Goal: Task Accomplishment & Management: Manage account settings

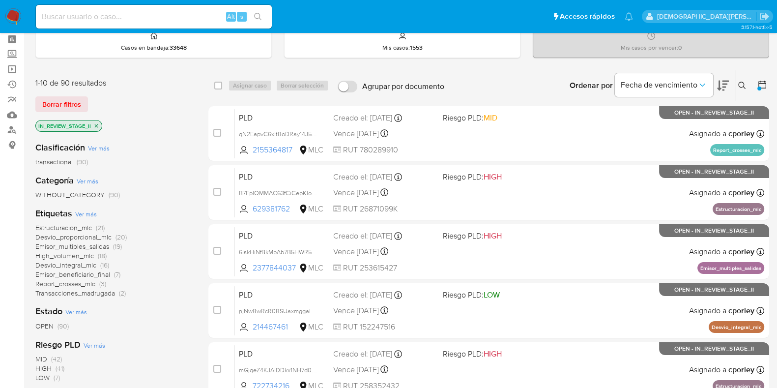
scroll to position [61, 0]
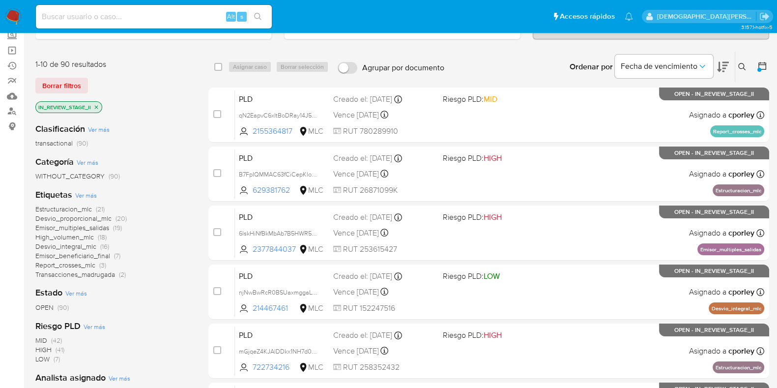
click at [76, 275] on span "Transacciones_madrugada" at bounding box center [75, 274] width 80 height 10
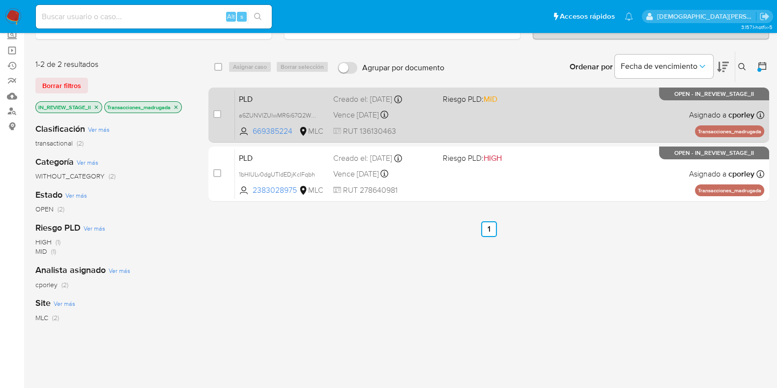
click at [440, 119] on div "PLD a6ZUNVlZUlwMR6i67Q2WxjZN 669385224 MLC Riesgo PLD: MID Creado el: 12/06/202…" at bounding box center [499, 115] width 529 height 50
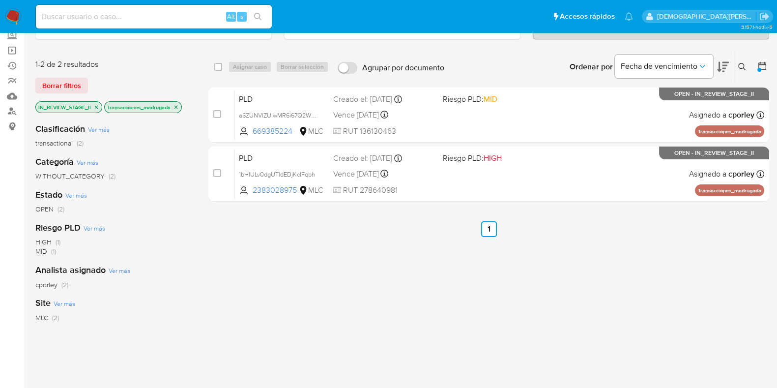
click at [176, 107] on icon "close-filter" at bounding box center [176, 107] width 6 height 6
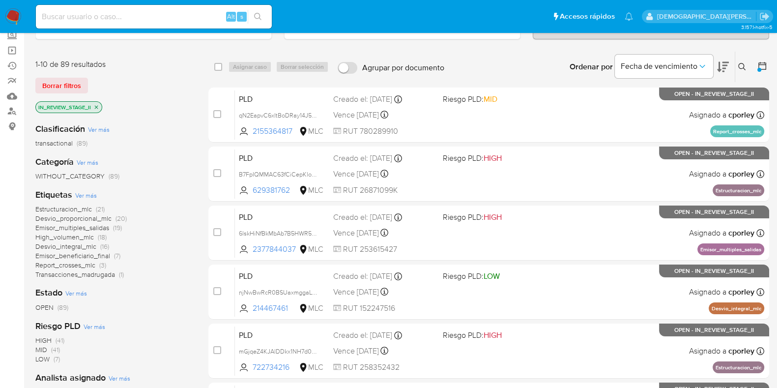
click at [56, 271] on span "Transacciones_madrugada" at bounding box center [75, 274] width 80 height 10
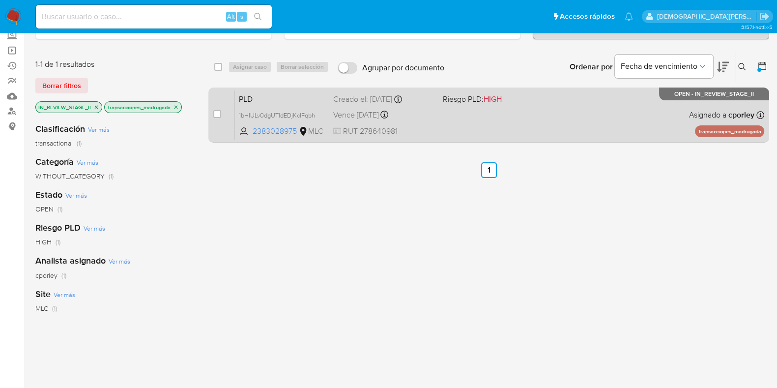
click at [435, 126] on span "RUT 278640981" at bounding box center [384, 131] width 102 height 11
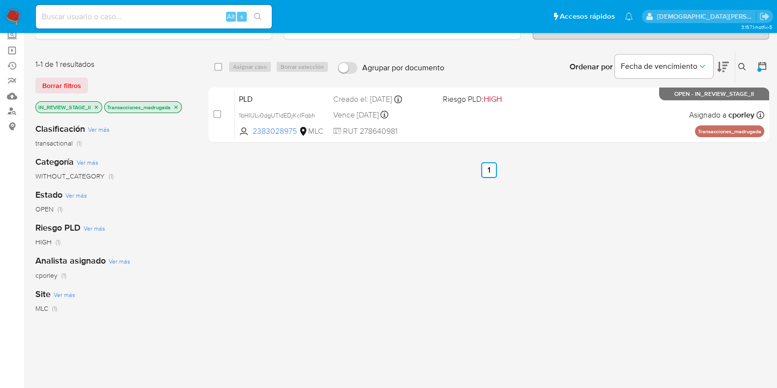
click at [179, 106] on icon "close-filter" at bounding box center [176, 107] width 6 height 6
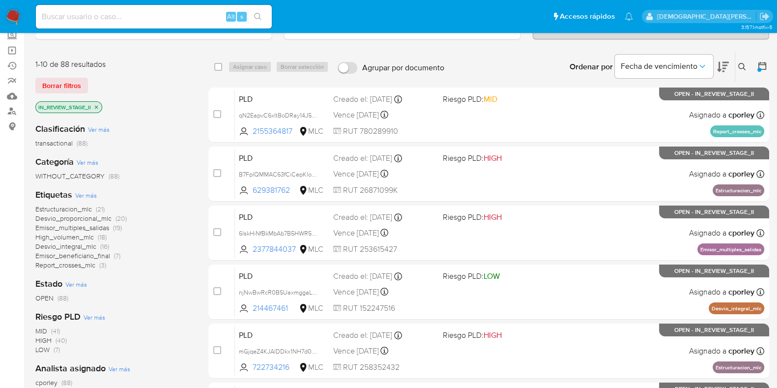
click at [81, 254] on span "Emisor_beneficiario_final" at bounding box center [72, 256] width 75 height 10
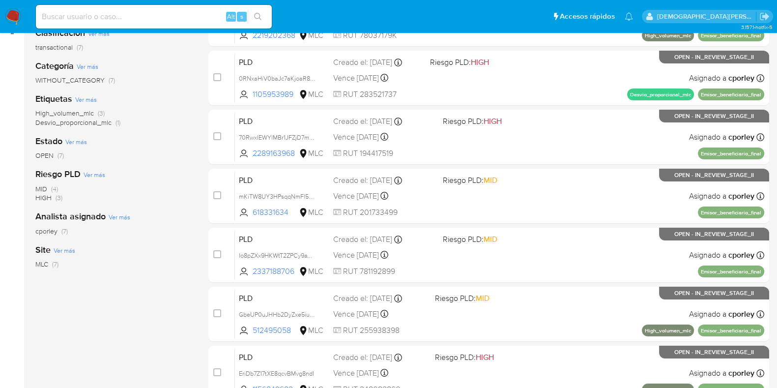
scroll to position [210, 0]
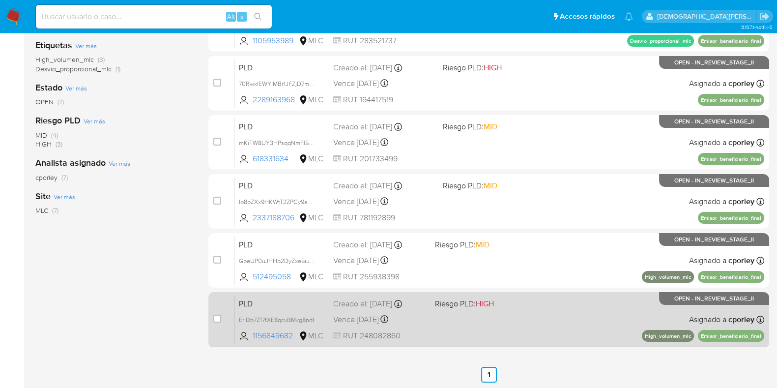
click at [367, 314] on span "Vence in 8 days" at bounding box center [356, 319] width 46 height 11
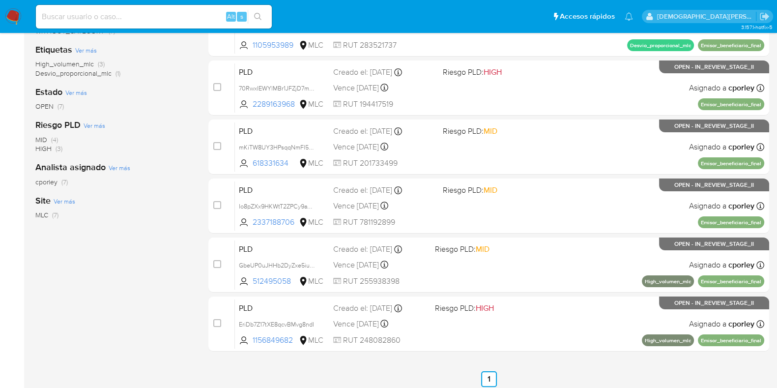
scroll to position [0, 0]
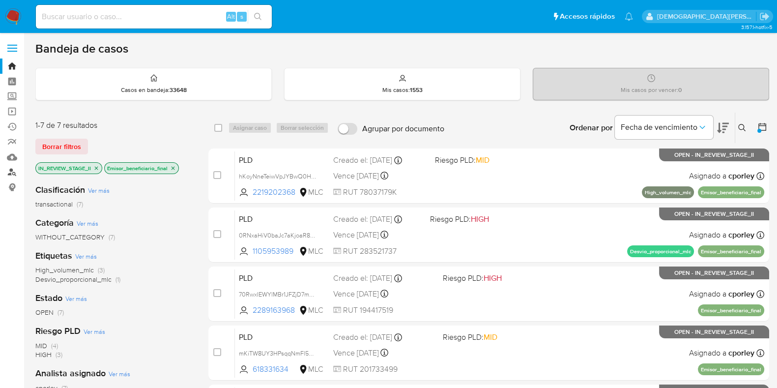
click at [17, 171] on link "Buscador de personas" at bounding box center [58, 172] width 117 height 15
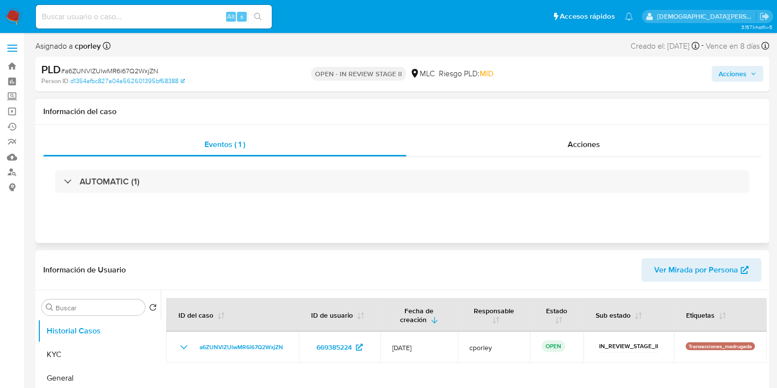
select select "10"
click at [555, 142] on div "Acciones" at bounding box center [584, 145] width 355 height 24
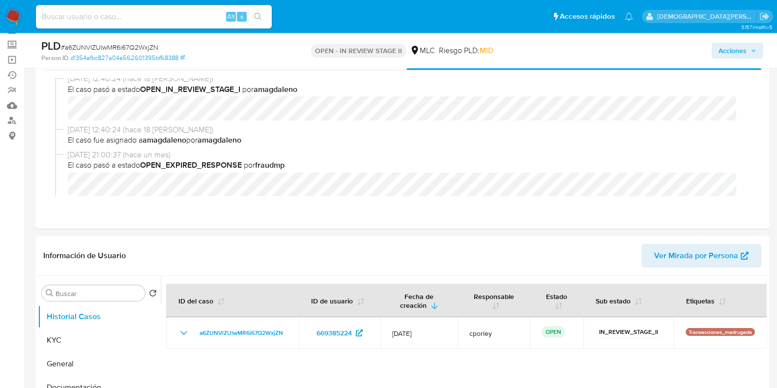
scroll to position [122, 0]
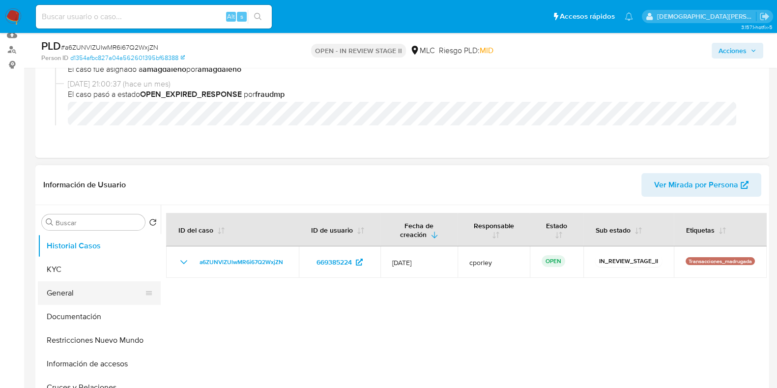
click at [72, 286] on button "General" at bounding box center [95, 293] width 115 height 24
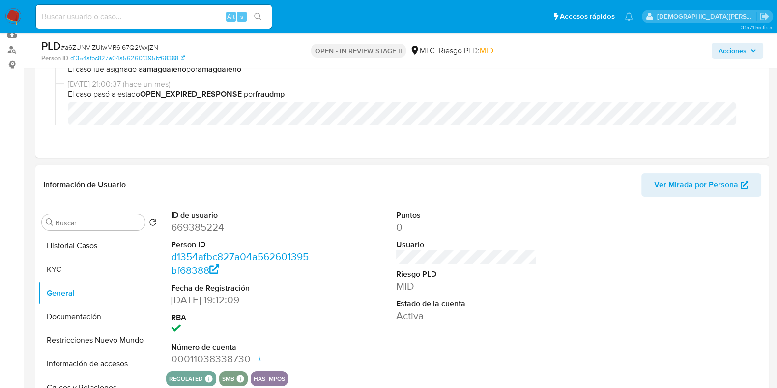
click at [208, 220] on dd "669385224" at bounding box center [241, 227] width 141 height 14
copy dd "669385224"
click at [54, 273] on button "KYC" at bounding box center [95, 270] width 115 height 24
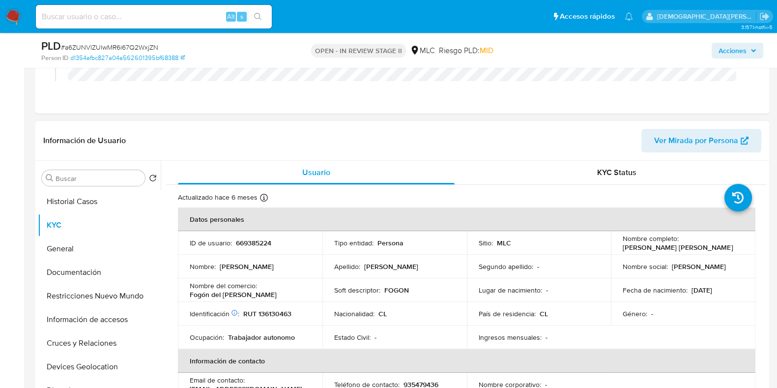
scroll to position [184, 0]
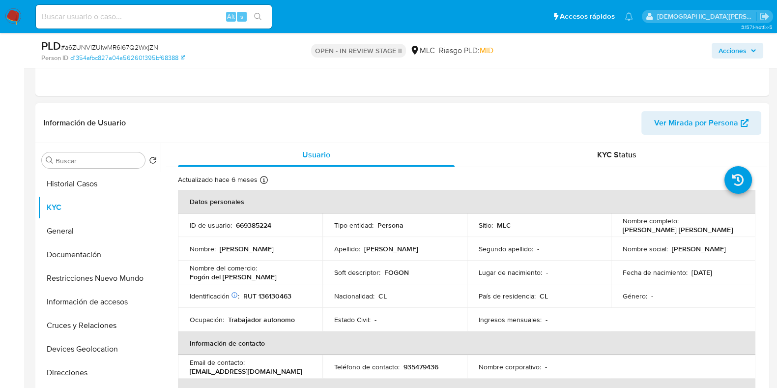
click at [257, 227] on p "669385224" at bounding box center [253, 225] width 35 height 9
copy p "669385224"
drag, startPoint x: 719, startPoint y: 228, endPoint x: 617, endPoint y: 230, distance: 101.8
click at [617, 230] on td "Nombre completo : Waleska Alejandra Cruzat Reyes" at bounding box center [683, 225] width 145 height 24
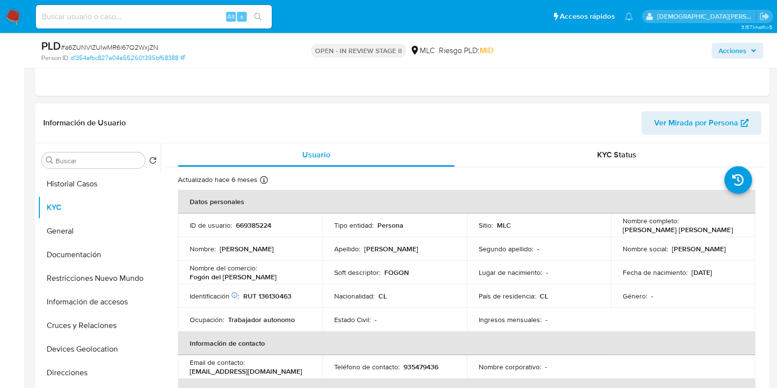
click at [229, 276] on p "Fogón del maule" at bounding box center [233, 276] width 87 height 9
click at [228, 276] on p "Fogón del maule" at bounding box center [233, 276] width 87 height 9
click at [218, 284] on td "Identificación Nº de serie: 531780125 : RUT 136130463" at bounding box center [250, 296] width 145 height 24
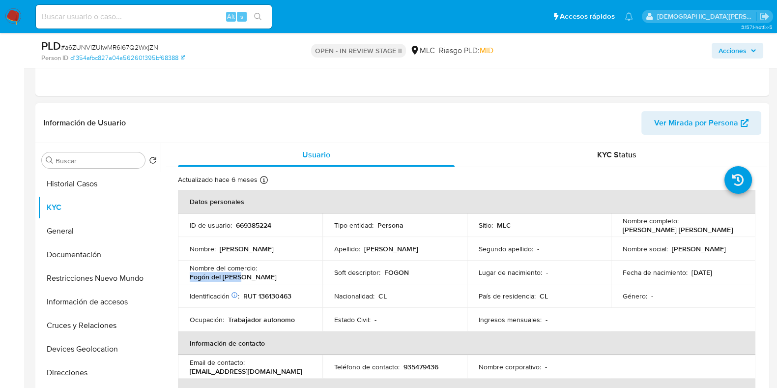
drag, startPoint x: 190, startPoint y: 278, endPoint x: 245, endPoint y: 279, distance: 55.6
click at [245, 279] on td "Nombre del comercio : Fogón del maule" at bounding box center [250, 273] width 145 height 24
copy p "Fogón del maule"
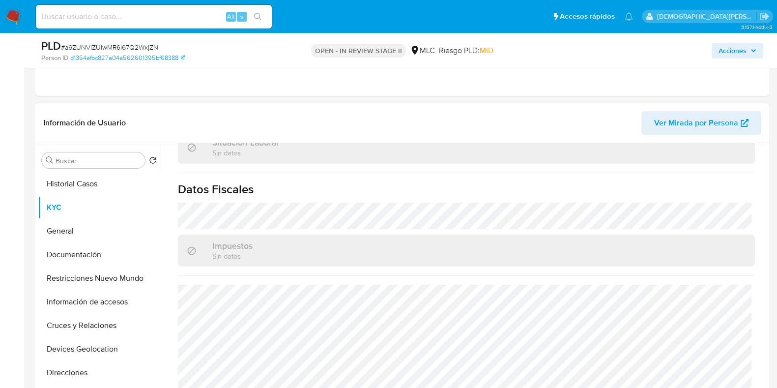
scroll to position [560, 0]
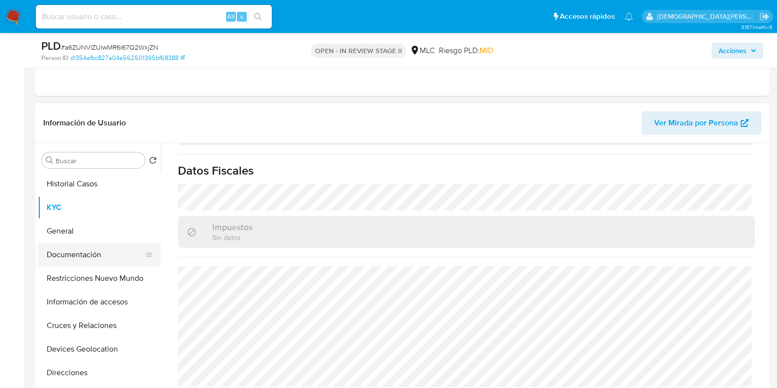
click at [93, 252] on button "Documentación" at bounding box center [95, 255] width 115 height 24
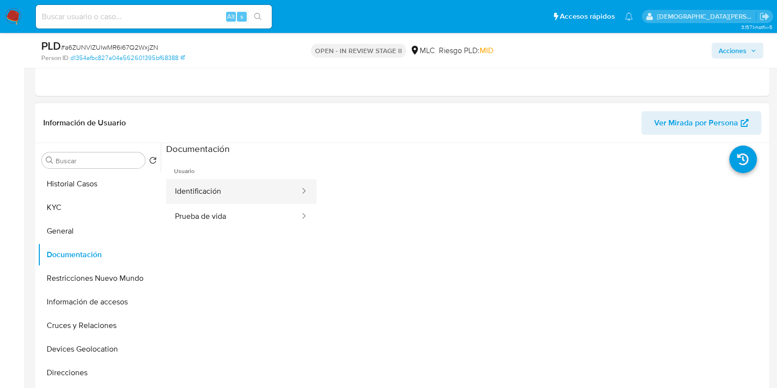
click at [206, 195] on button "Identificación" at bounding box center [233, 191] width 135 height 25
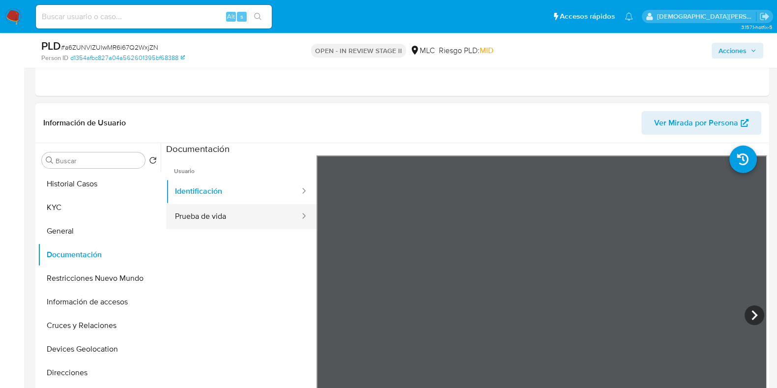
click at [267, 214] on button "Prueba de vida" at bounding box center [233, 216] width 135 height 25
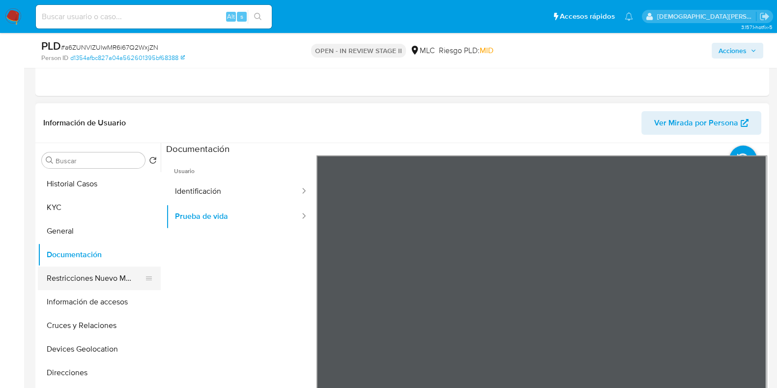
click at [61, 274] on button "Restricciones Nuevo Mundo" at bounding box center [95, 278] width 115 height 24
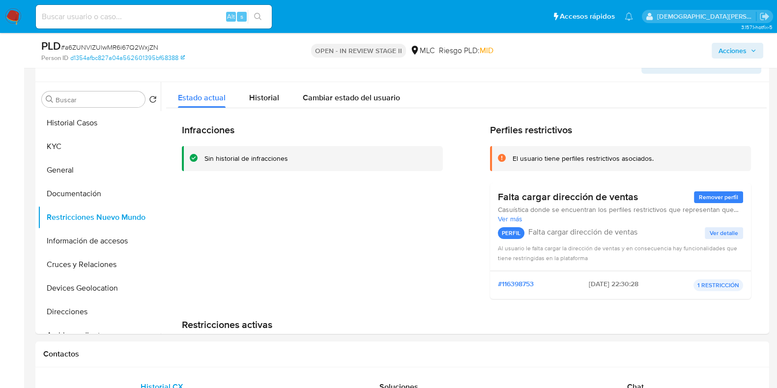
scroll to position [307, 0]
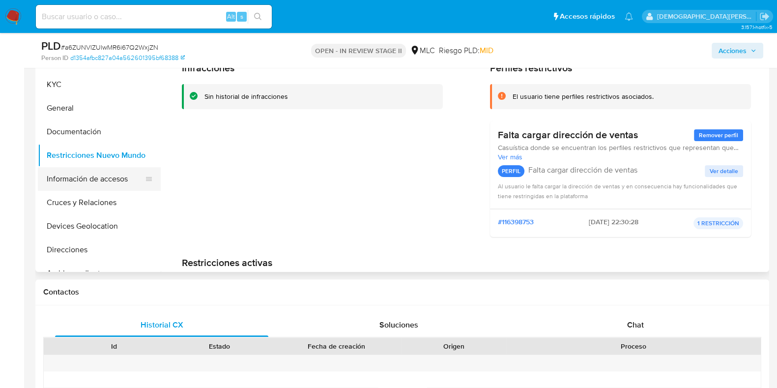
click at [84, 182] on button "Información de accesos" at bounding box center [95, 179] width 115 height 24
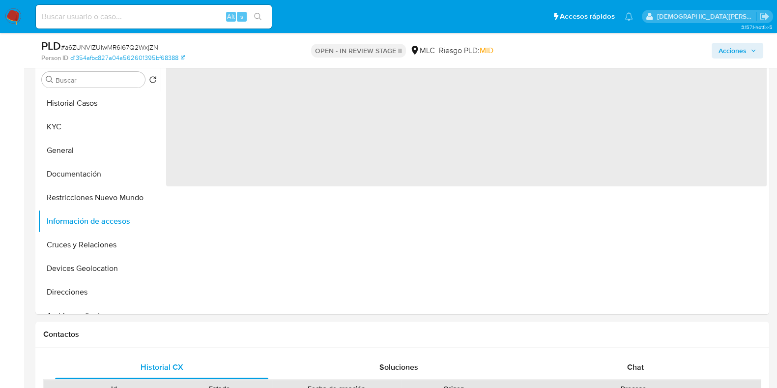
scroll to position [245, 0]
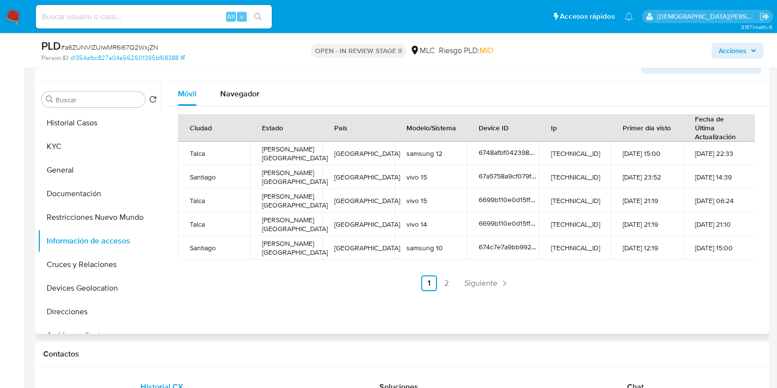
drag, startPoint x: 253, startPoint y: 112, endPoint x: 255, endPoint y: 119, distance: 8.2
click at [255, 119] on div "Ciudad Estado País Modelo/Sistema Device ID Ip Primer día visto Fecha de Última…" at bounding box center [466, 202] width 601 height 193
click at [249, 102] on div "Navegador" at bounding box center [239, 94] width 39 height 24
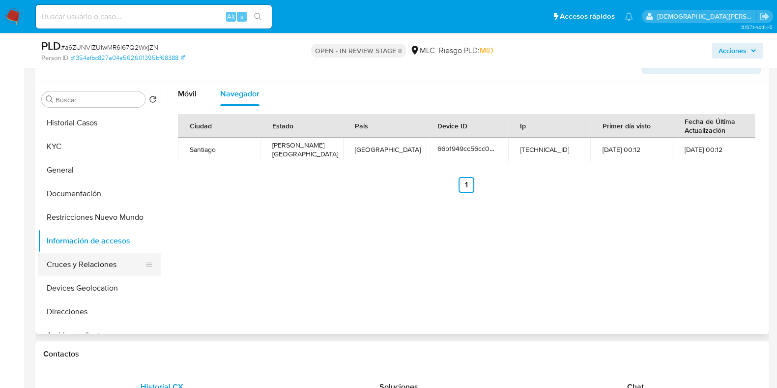
click at [90, 265] on button "Cruces y Relaciones" at bounding box center [95, 265] width 115 height 24
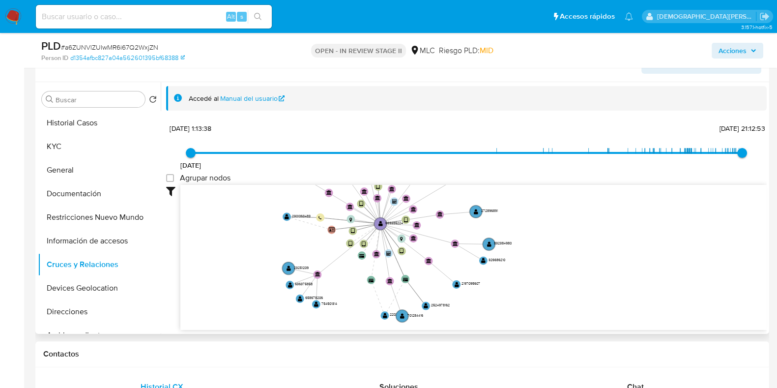
drag, startPoint x: 239, startPoint y: 222, endPoint x: 234, endPoint y: 202, distance: 21.2
click at [234, 202] on icon "device-6748afbf04239884e59b9b59  user-669385224  669385224 device-62db7572088…" at bounding box center [473, 256] width 586 height 143
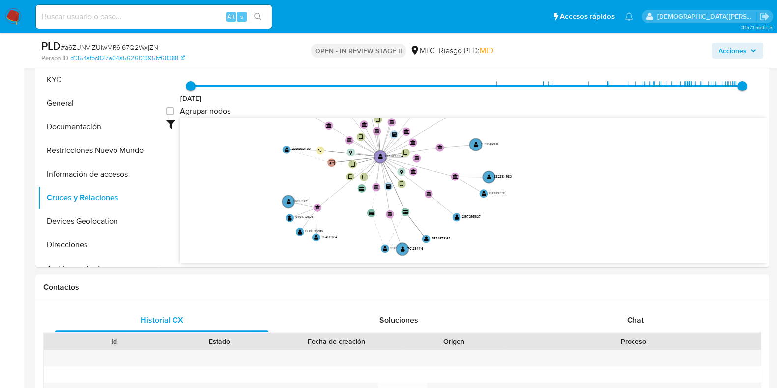
scroll to position [369, 0]
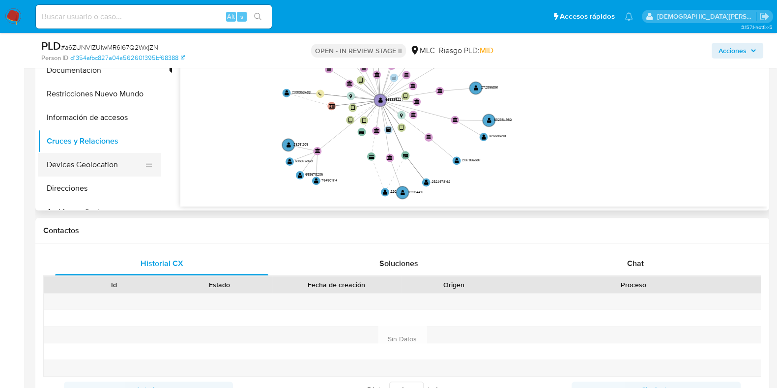
click at [101, 166] on button "Devices Geolocation" at bounding box center [95, 165] width 115 height 24
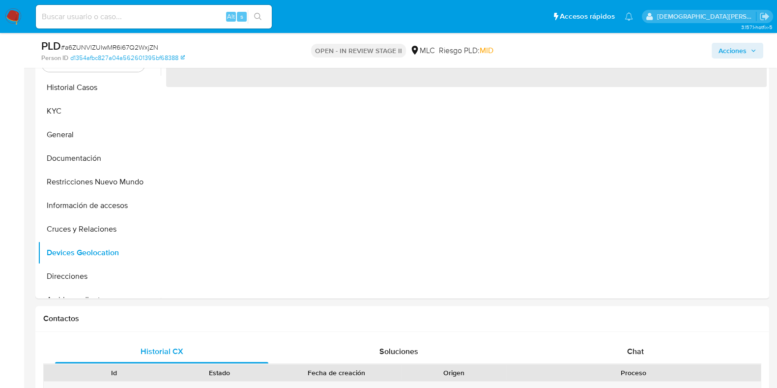
scroll to position [245, 0]
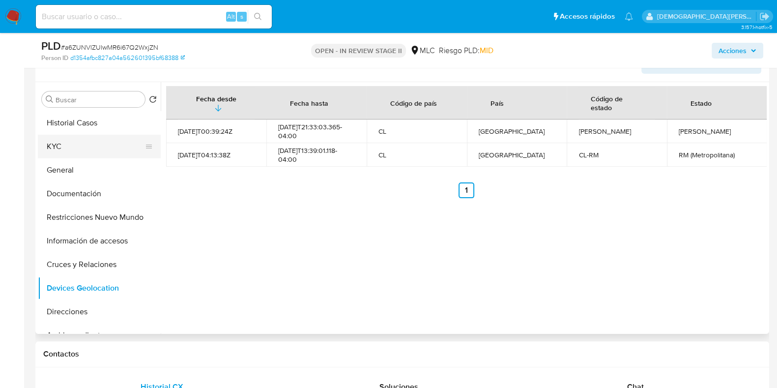
click at [69, 151] on button "KYC" at bounding box center [95, 147] width 115 height 24
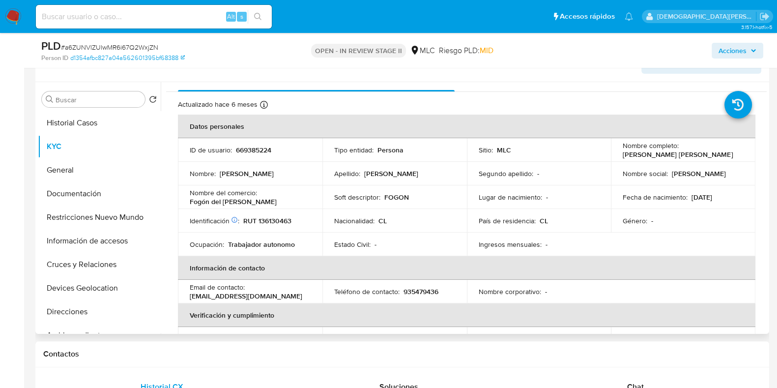
scroll to position [0, 0]
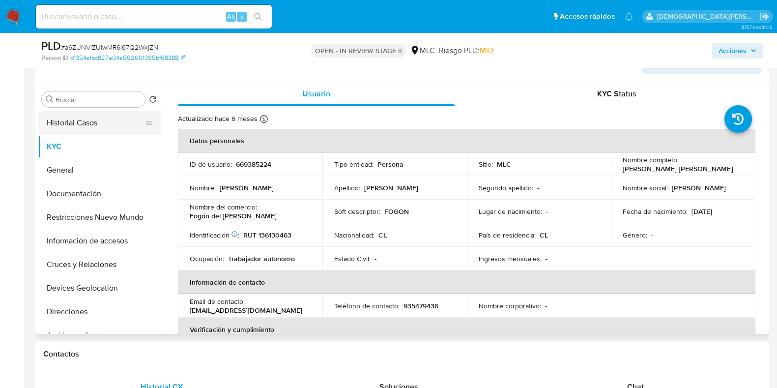
click at [65, 123] on button "Historial Casos" at bounding box center [95, 123] width 115 height 24
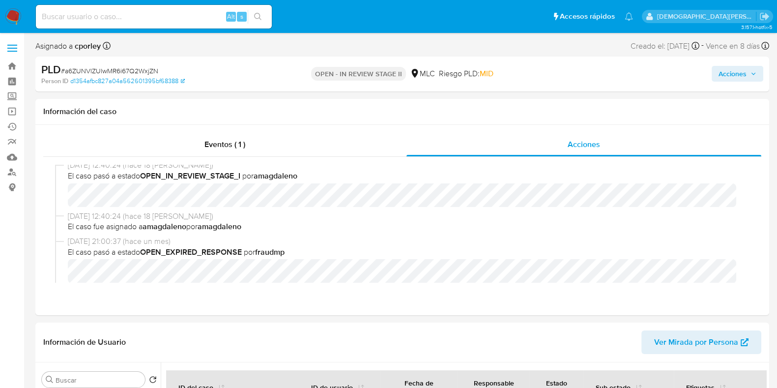
click at [621, 67] on span "Acciones" at bounding box center [733, 74] width 28 height 16
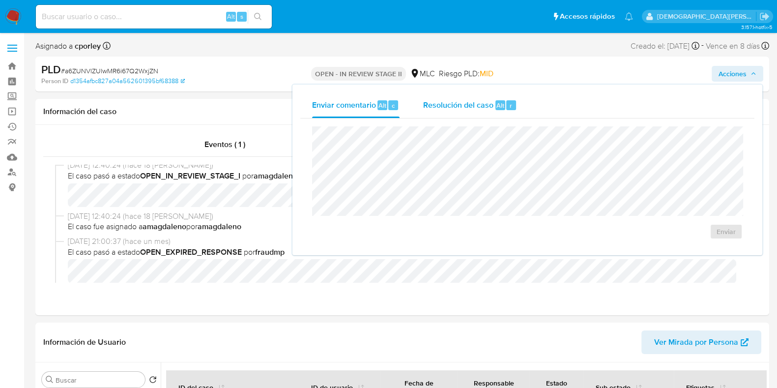
click at [446, 106] on span "Resolución del caso" at bounding box center [458, 104] width 70 height 11
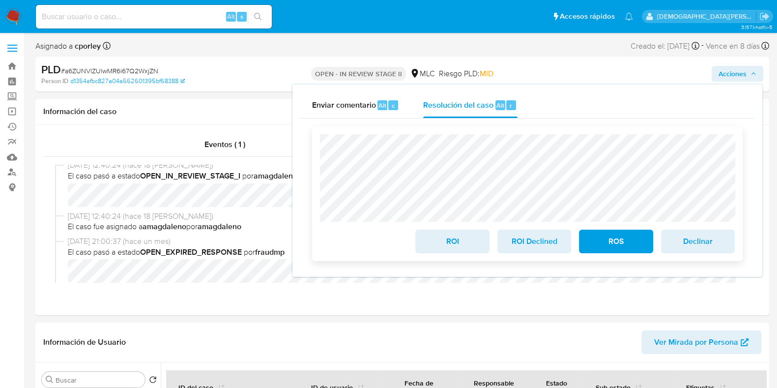
click at [455, 242] on span "ROI" at bounding box center [452, 242] width 48 height 22
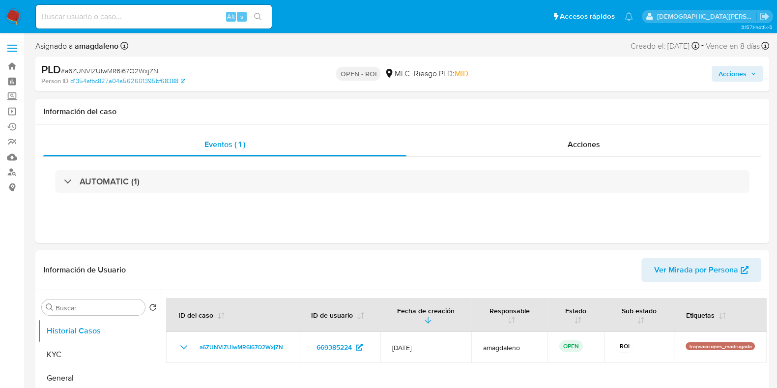
select select "10"
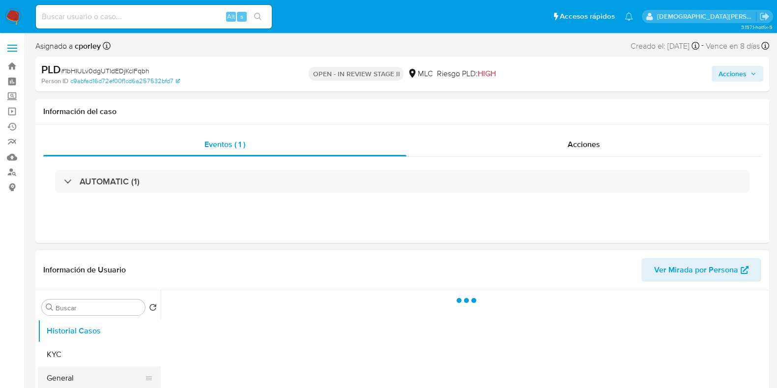
click at [67, 373] on button "General" at bounding box center [95, 378] width 115 height 24
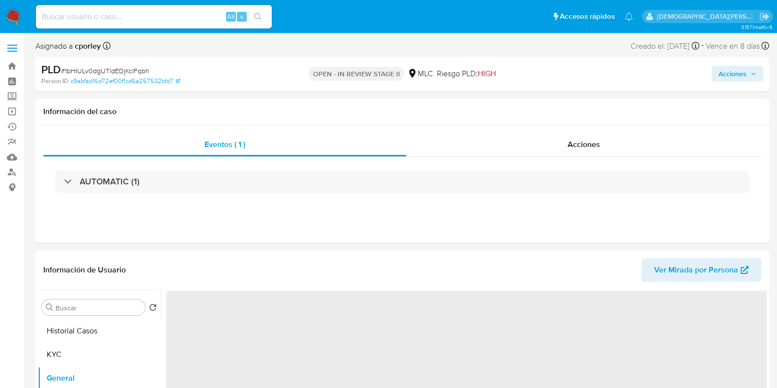
select select "10"
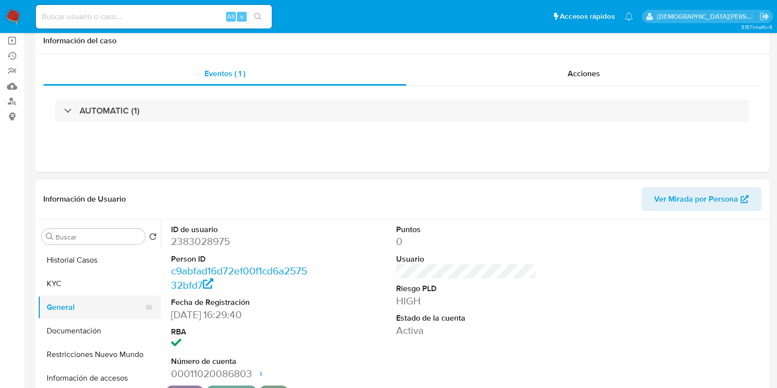
scroll to position [122, 0]
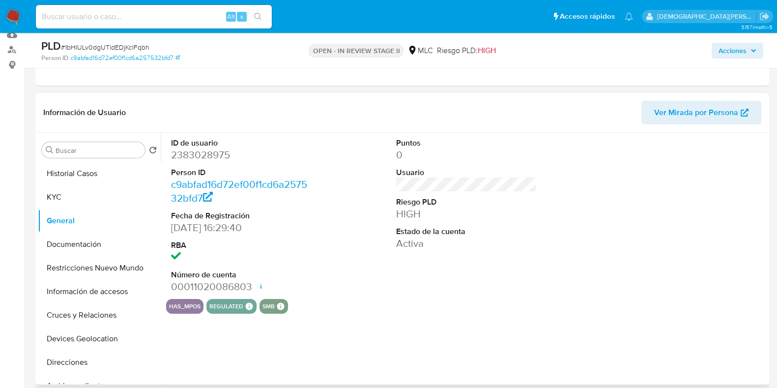
click at [201, 155] on dd "2383028975" at bounding box center [241, 155] width 141 height 14
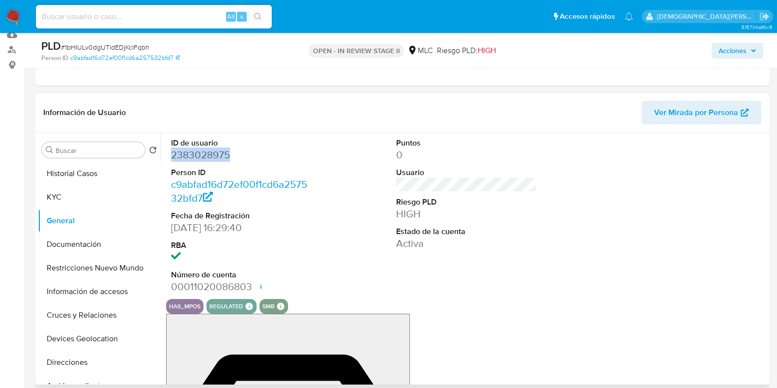
copy dd "2383028975"
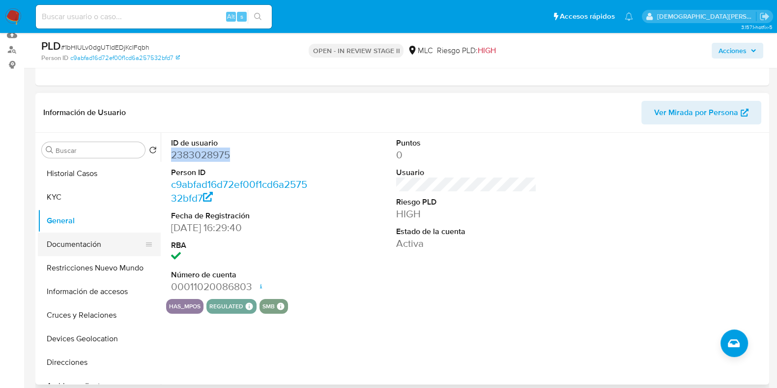
click at [82, 243] on button "Documentación" at bounding box center [95, 245] width 115 height 24
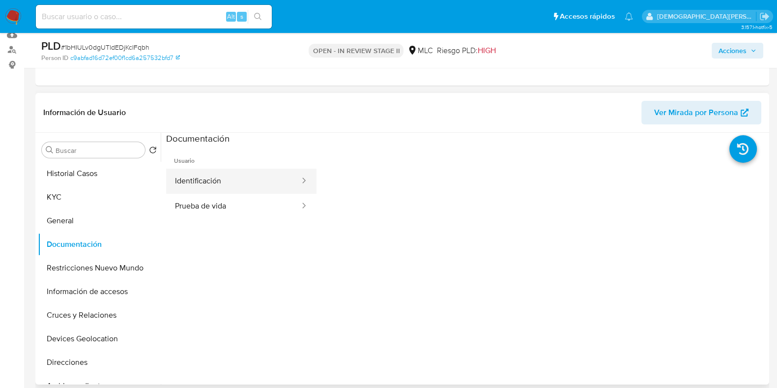
click at [255, 178] on button "Identificación" at bounding box center [233, 181] width 135 height 25
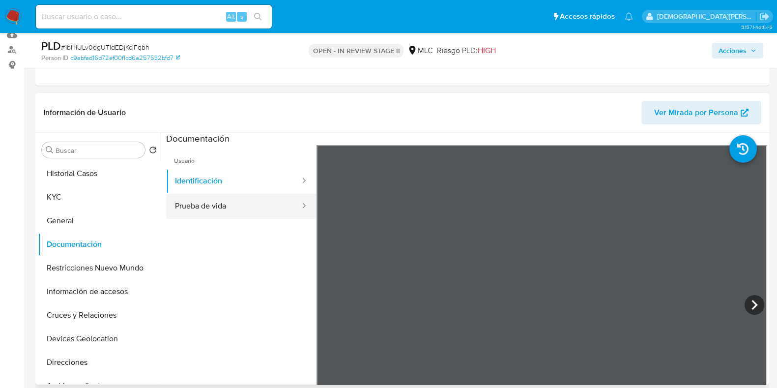
click at [264, 206] on button "Prueba de vida" at bounding box center [233, 206] width 135 height 25
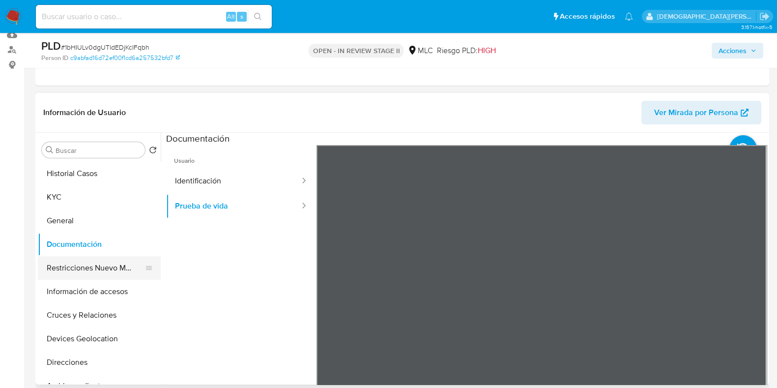
click at [70, 264] on button "Restricciones Nuevo Mundo" at bounding box center [95, 268] width 115 height 24
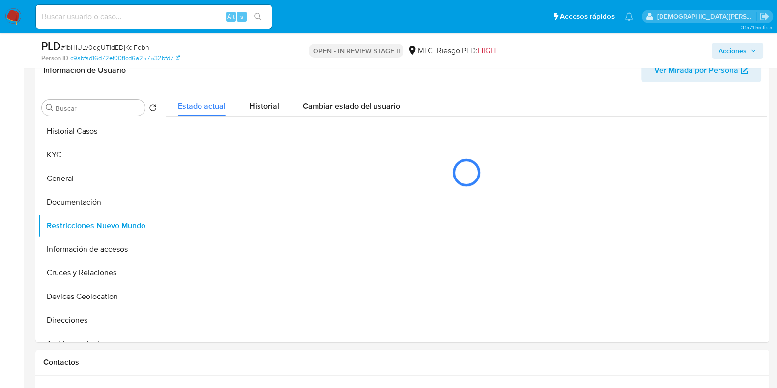
scroll to position [184, 0]
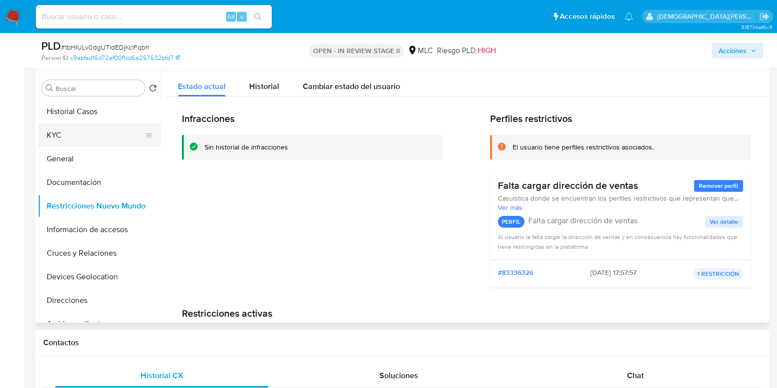
click at [93, 135] on button "KYC" at bounding box center [95, 135] width 115 height 24
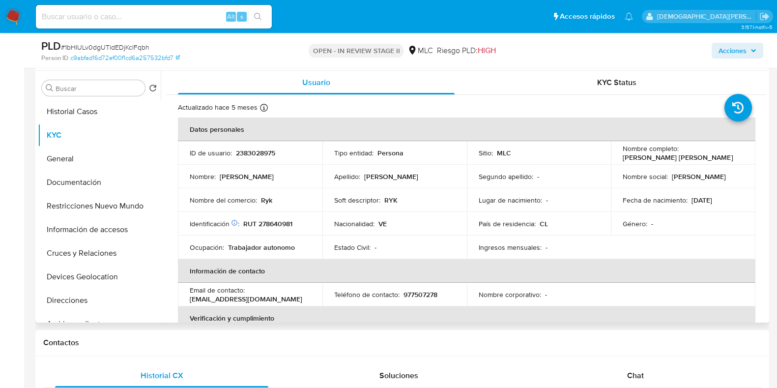
drag, startPoint x: 645, startPoint y: 163, endPoint x: 614, endPoint y: 157, distance: 31.0
click at [614, 157] on td "Nombre completo : Guillermina Jaqueline Montañez Galviz" at bounding box center [683, 153] width 145 height 24
click at [104, 106] on button "Historial Casos" at bounding box center [95, 112] width 115 height 24
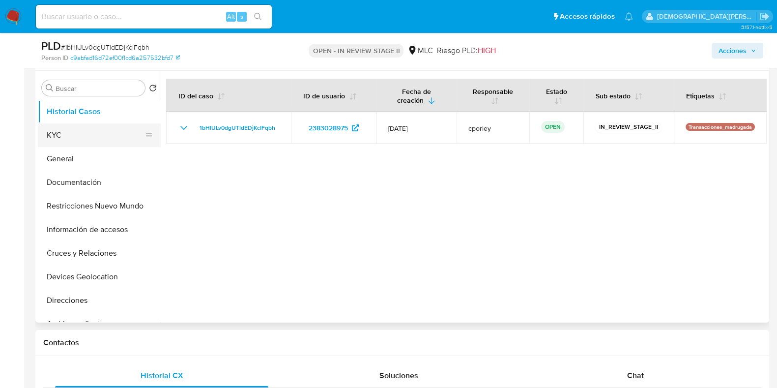
click at [54, 135] on button "KYC" at bounding box center [95, 135] width 115 height 24
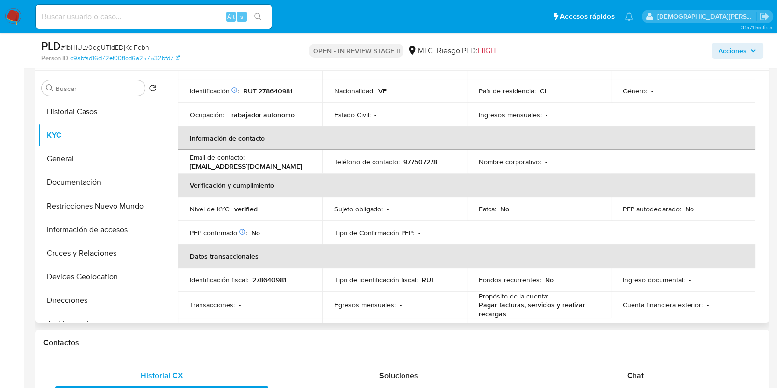
scroll to position [0, 0]
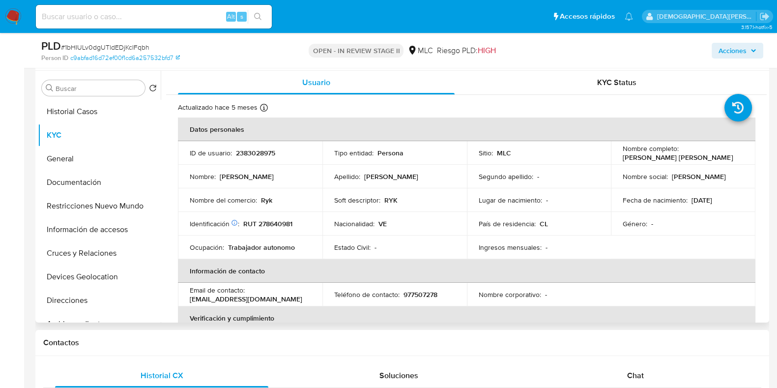
click at [674, 153] on p "Guillermina Jaqueline Montañez Galviz" at bounding box center [678, 157] width 110 height 9
click at [660, 178] on p "Nombre social :" at bounding box center [645, 176] width 45 height 9
drag, startPoint x: 643, startPoint y: 164, endPoint x: 633, endPoint y: 151, distance: 16.1
click at [623, 154] on p "Guillermina Jaqueline Montañez Galviz" at bounding box center [678, 157] width 110 height 9
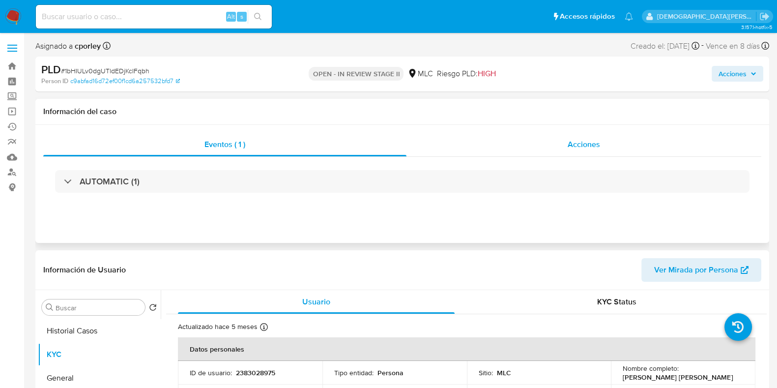
click at [584, 135] on div "Acciones" at bounding box center [584, 145] width 355 height 24
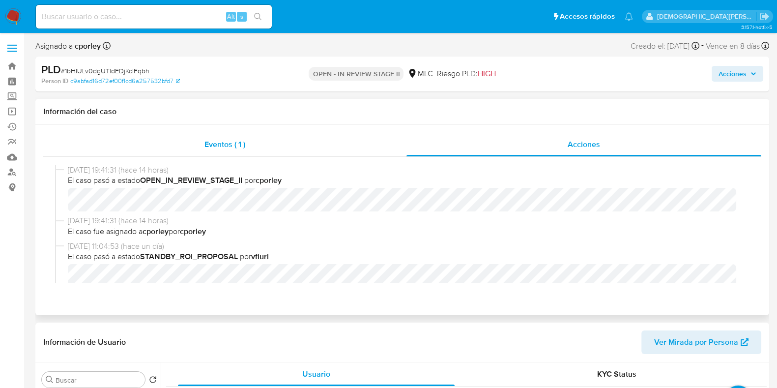
click at [191, 148] on div "Eventos ( 1 )" at bounding box center [224, 145] width 363 height 24
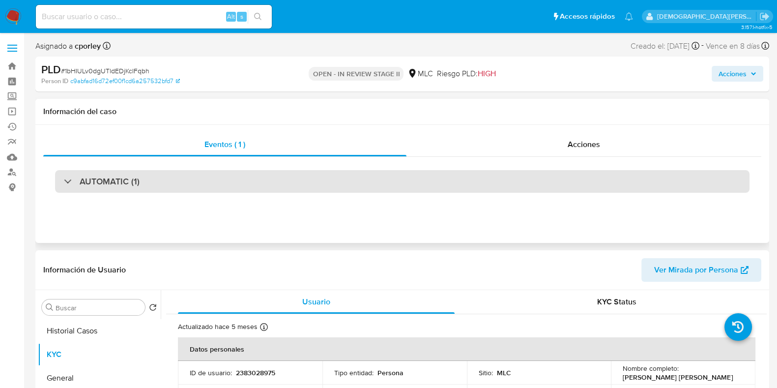
drag, startPoint x: 360, startPoint y: 181, endPoint x: 351, endPoint y: 184, distance: 10.3
click at [360, 180] on div "AUTOMATIC (1)" at bounding box center [402, 181] width 695 height 23
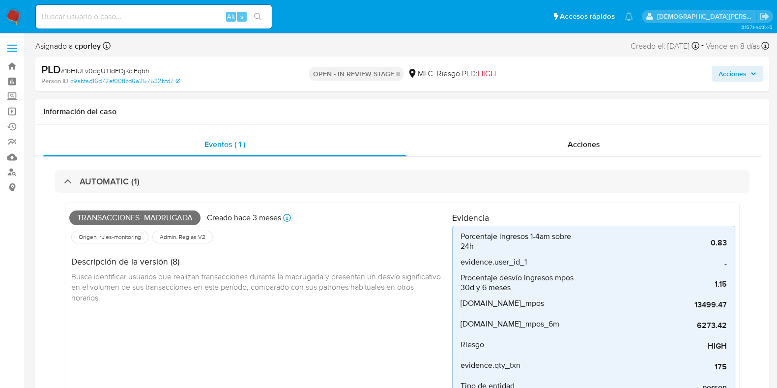
click at [721, 72] on span "Acciones" at bounding box center [733, 74] width 28 height 16
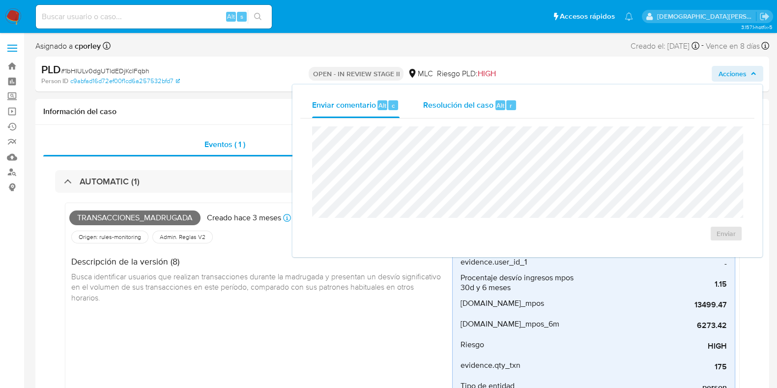
click at [453, 101] on span "Resolución del caso" at bounding box center [458, 104] width 70 height 11
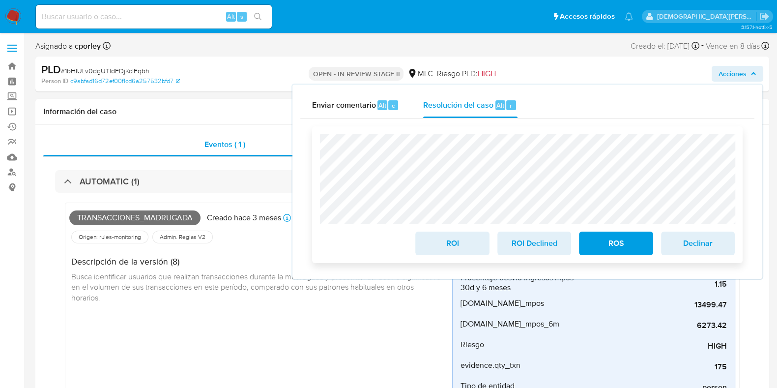
click at [460, 249] on span "ROI" at bounding box center [452, 244] width 48 height 22
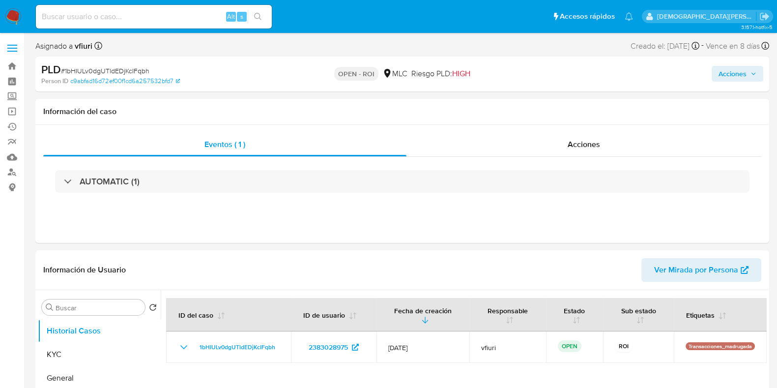
select select "10"
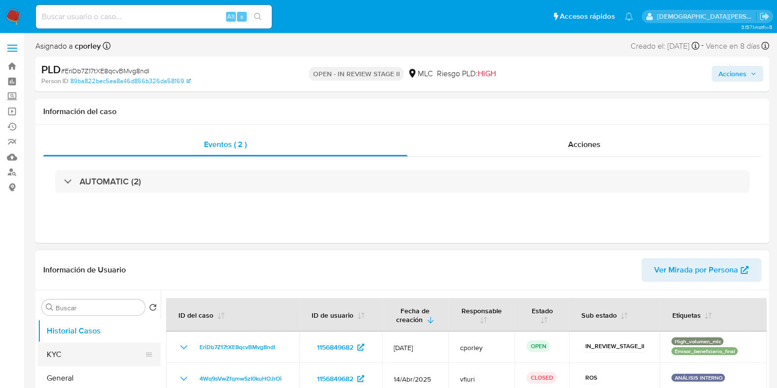
select select "10"
click at [59, 310] on button "General" at bounding box center [95, 378] width 115 height 24
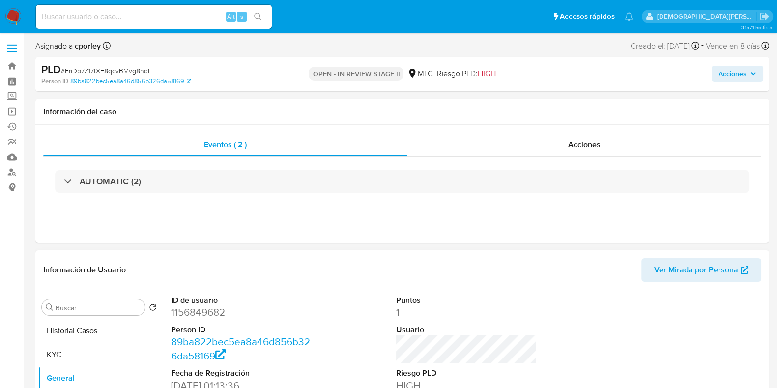
click at [189, 310] on dd "1156849682" at bounding box center [241, 312] width 141 height 14
copy dd "1156849682"
click at [104, 310] on button "Historial Casos" at bounding box center [95, 331] width 115 height 24
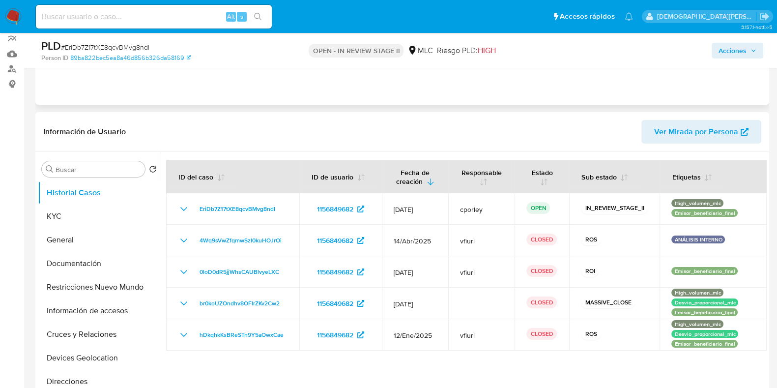
scroll to position [122, 0]
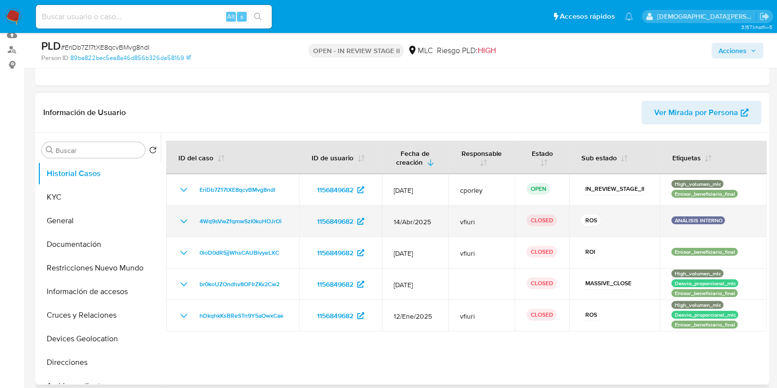
drag, startPoint x: 182, startPoint y: 220, endPoint x: 189, endPoint y: 210, distance: 12.3
click at [182, 219] on icon "Mostrar/Ocultar" at bounding box center [184, 221] width 12 height 12
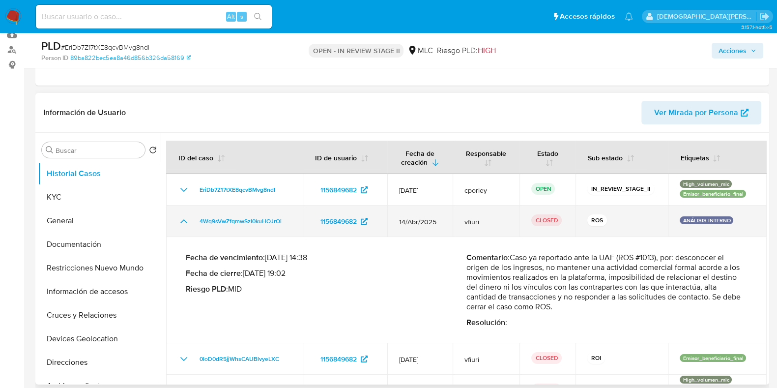
click at [181, 220] on icon "Mostrar/Ocultar" at bounding box center [184, 221] width 12 height 12
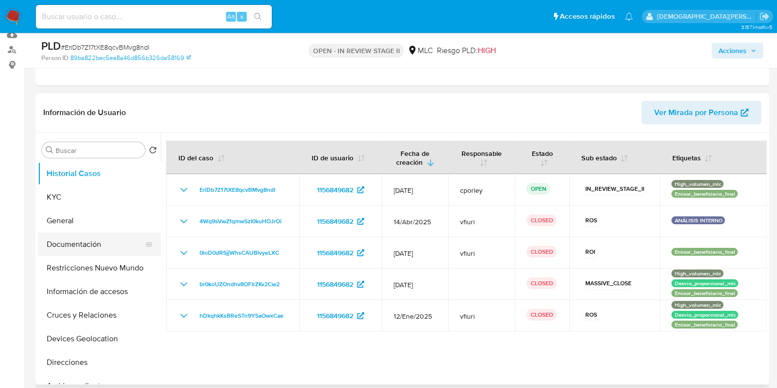
click at [71, 247] on button "Documentación" at bounding box center [95, 245] width 115 height 24
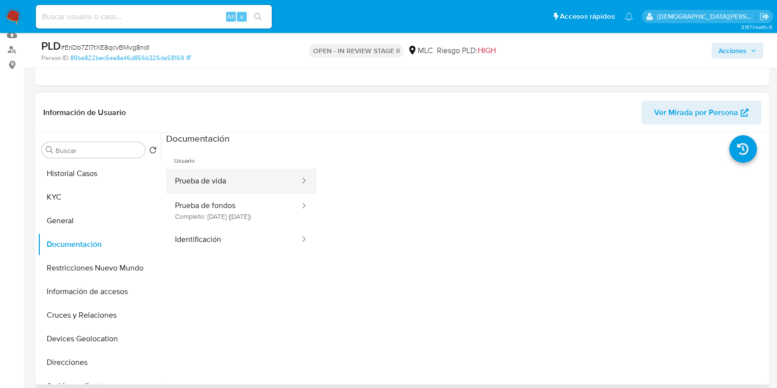
click at [238, 183] on button "Prueba de vida" at bounding box center [233, 181] width 135 height 25
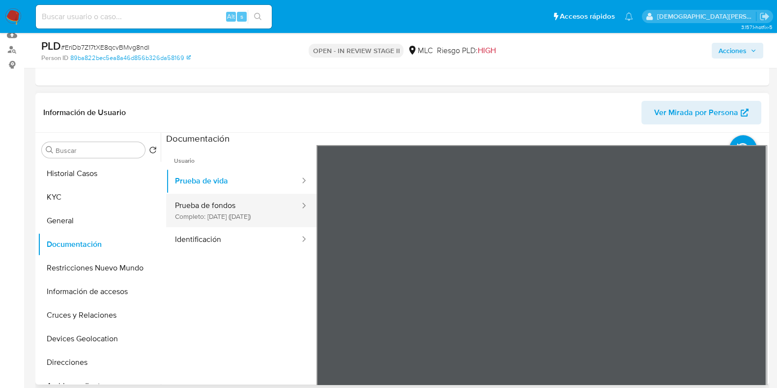
click at [293, 219] on div at bounding box center [301, 210] width 16 height 33
click at [210, 207] on button "Prueba de fondos Completo: 22/03/2025 (hace 5 meses)" at bounding box center [233, 210] width 135 height 33
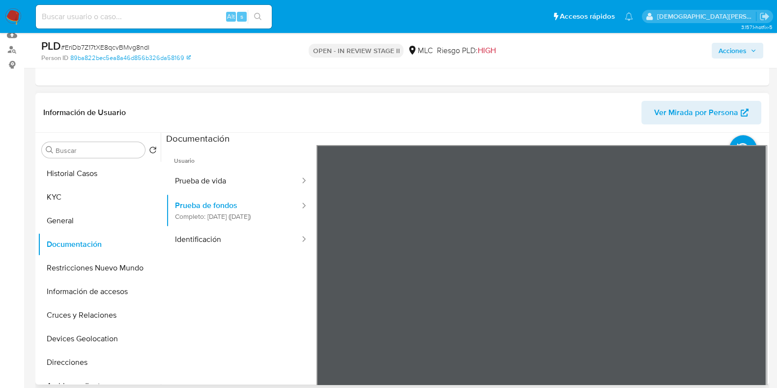
scroll to position [184, 0]
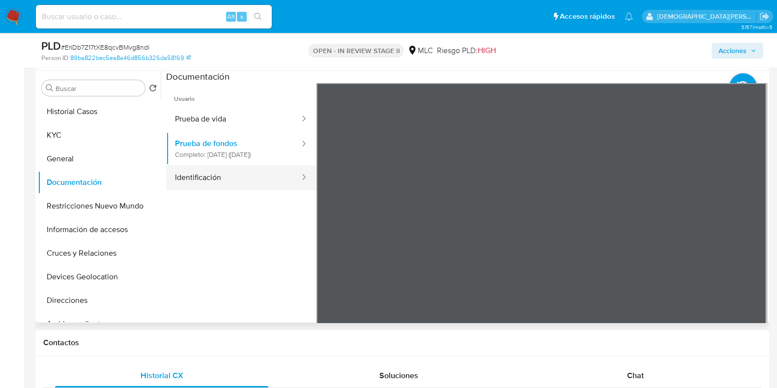
click at [221, 182] on button "Identificación" at bounding box center [233, 177] width 135 height 25
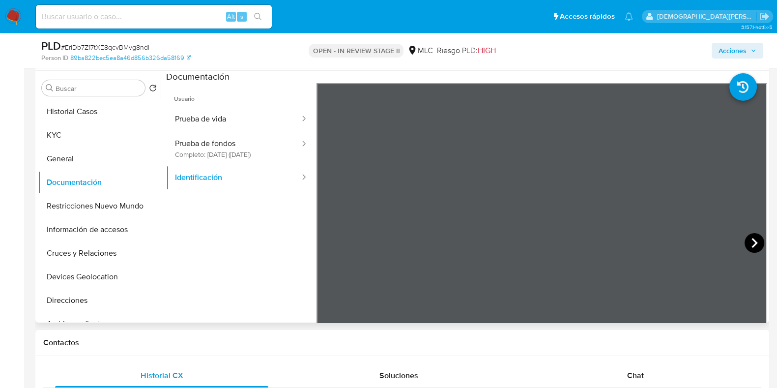
click at [621, 237] on icon at bounding box center [755, 243] width 20 height 20
click at [86, 207] on button "Restricciones Nuevo Mundo" at bounding box center [95, 206] width 115 height 24
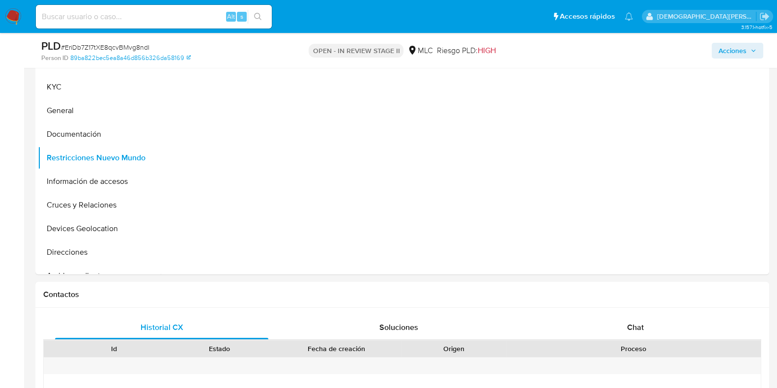
scroll to position [122, 0]
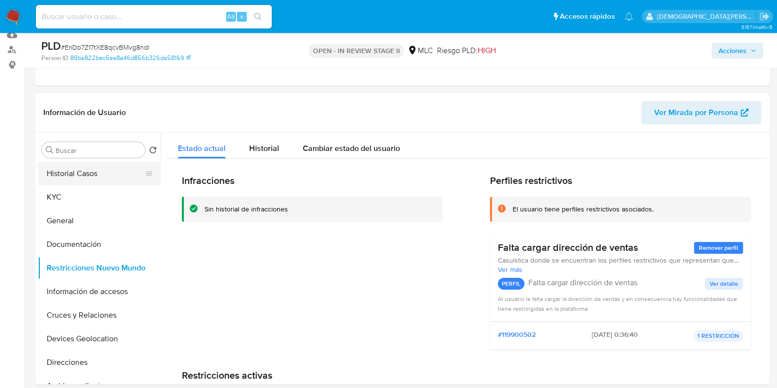
click at [93, 169] on button "Historial Casos" at bounding box center [95, 174] width 115 height 24
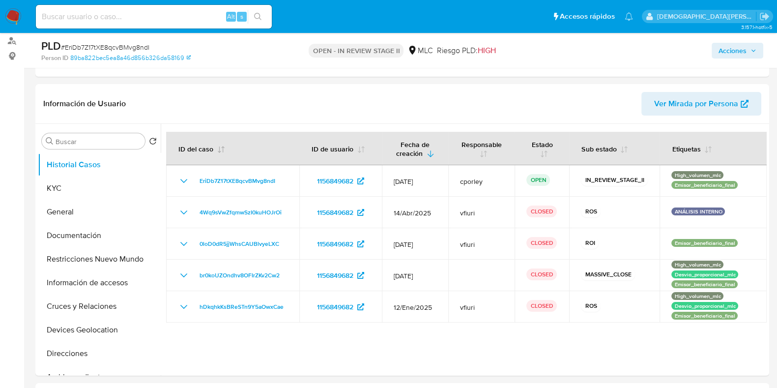
scroll to position [184, 0]
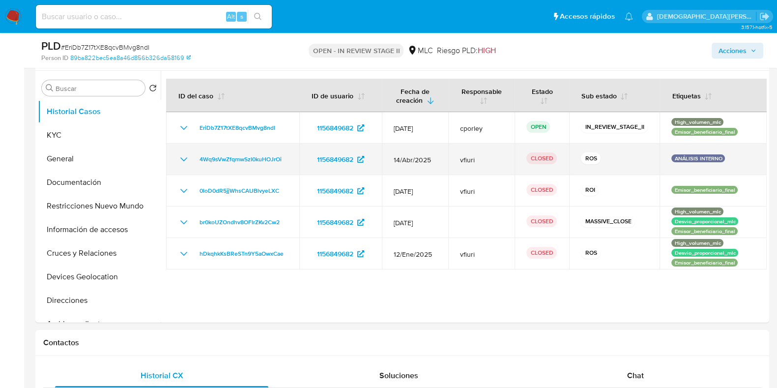
click at [184, 161] on icon "Mostrar/Ocultar" at bounding box center [184, 159] width 12 height 12
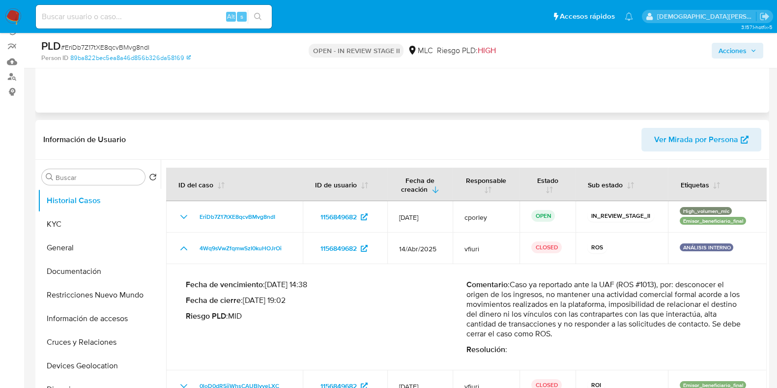
scroll to position [0, 0]
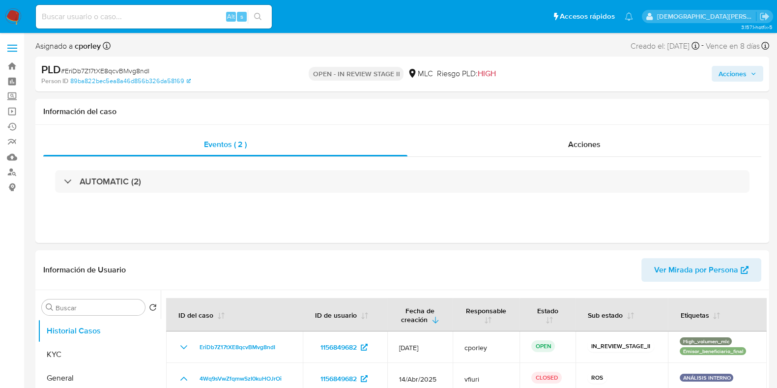
click at [621, 71] on button "Acciones" at bounding box center [738, 74] width 52 height 16
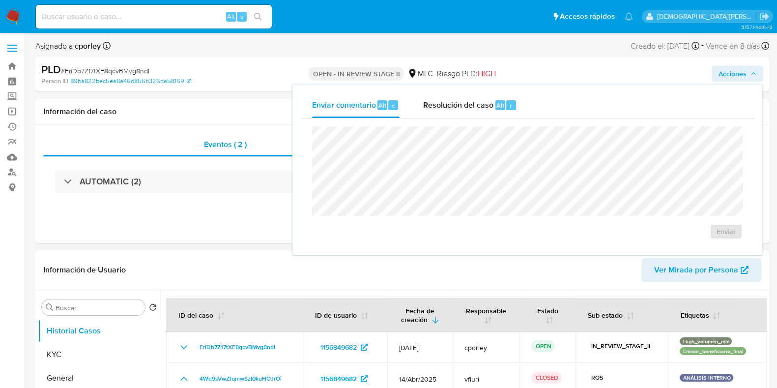
drag, startPoint x: 439, startPoint y: 103, endPoint x: 437, endPoint y: 119, distance: 16.9
click at [439, 106] on span "Resolución del caso" at bounding box center [458, 104] width 70 height 11
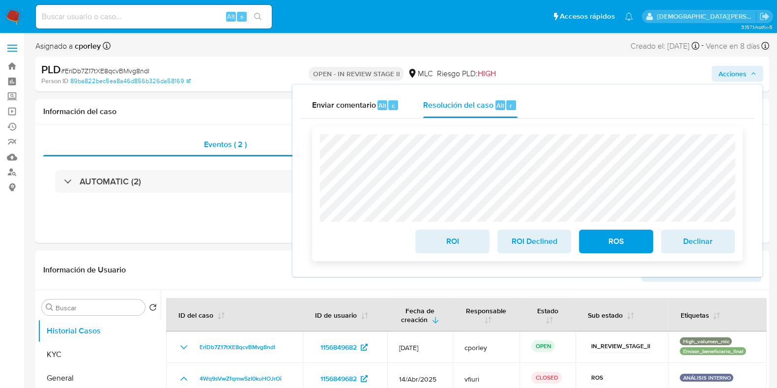
click at [621, 246] on span "ROS" at bounding box center [616, 242] width 48 height 22
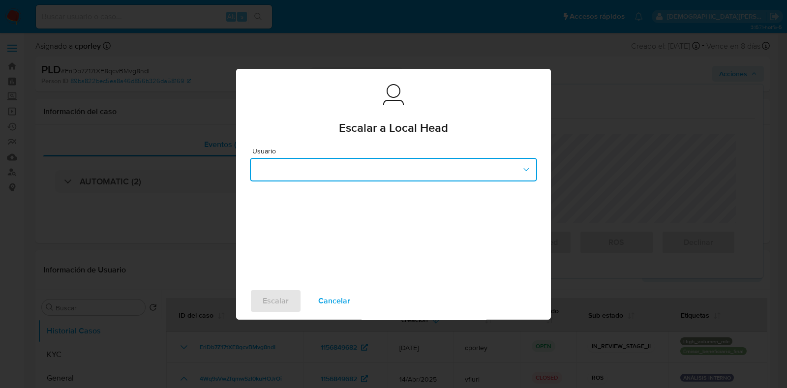
click at [344, 169] on button "button" at bounding box center [393, 170] width 287 height 24
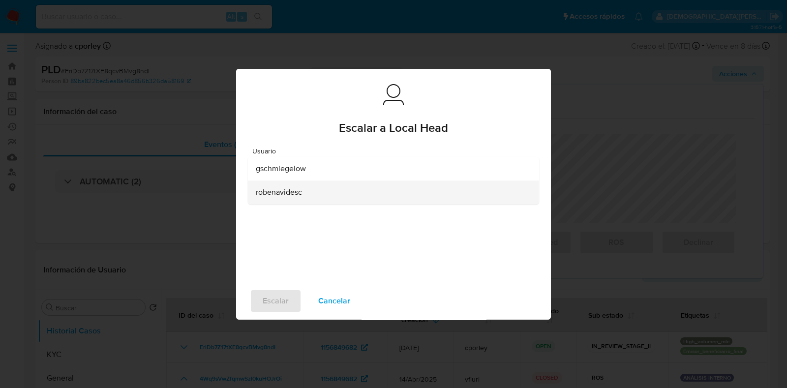
click at [292, 195] on span "robenavidesc" at bounding box center [279, 192] width 46 height 10
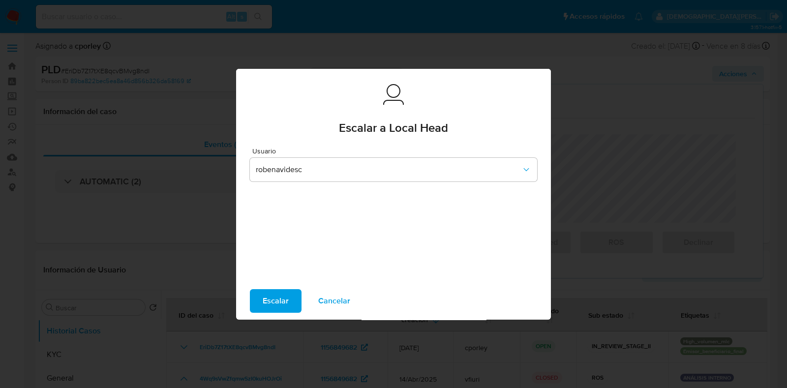
click at [263, 307] on span "Escalar" at bounding box center [276, 301] width 26 height 22
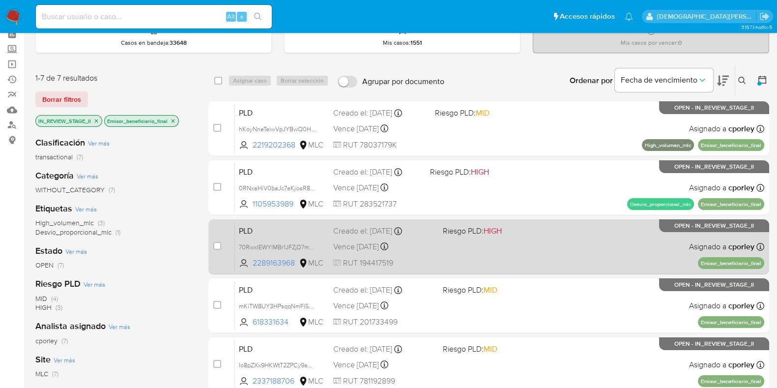
scroll to position [122, 0]
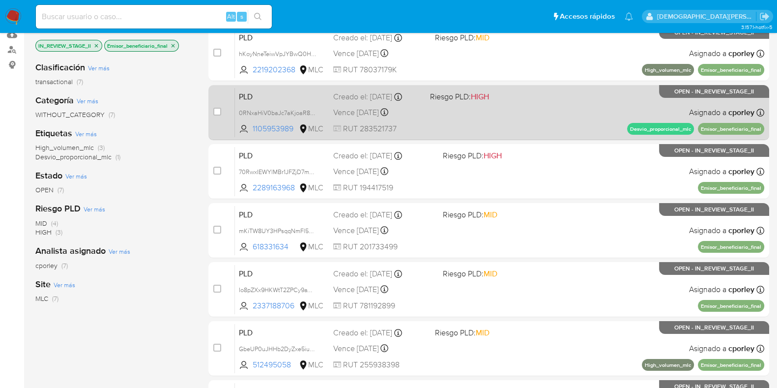
click at [513, 128] on div "PLD 0RNxaHiV0baJc7aKjoaR8pYA 1105953989 MLC Riesgo PLD: HIGH Creado el: [DATE] …" at bounding box center [499, 113] width 529 height 50
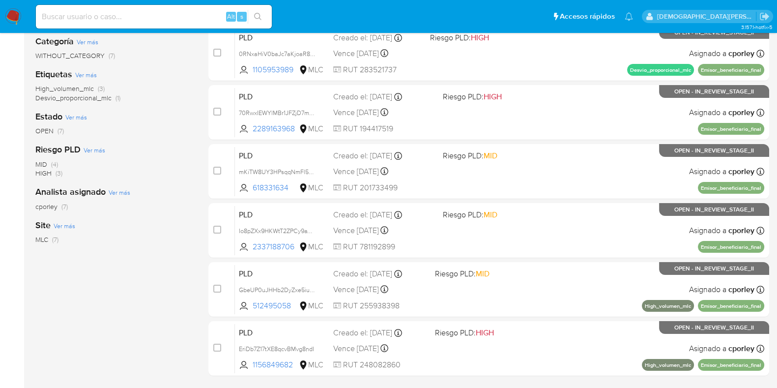
scroll to position [210, 0]
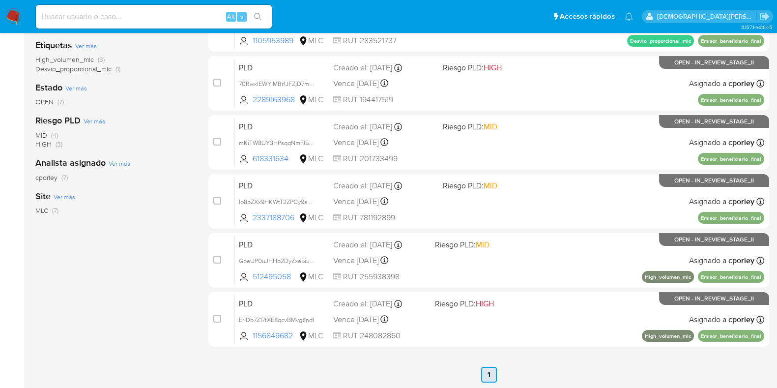
click at [489, 373] on link "1" at bounding box center [489, 375] width 16 height 16
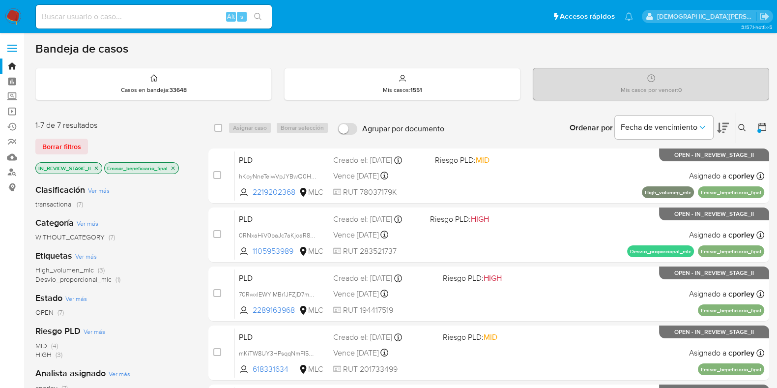
click at [175, 169] on icon "close-filter" at bounding box center [173, 168] width 6 height 6
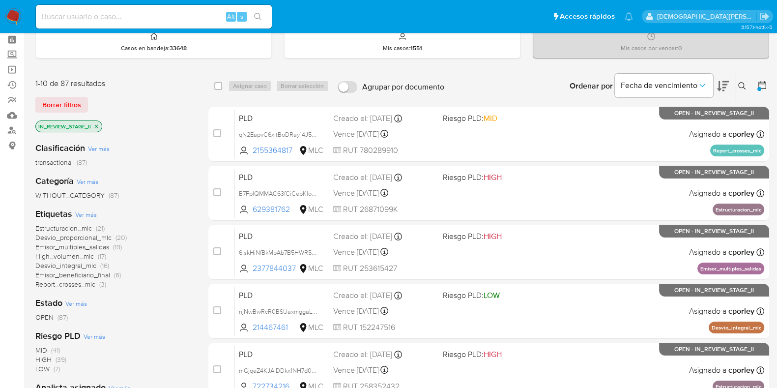
scroll to position [61, 0]
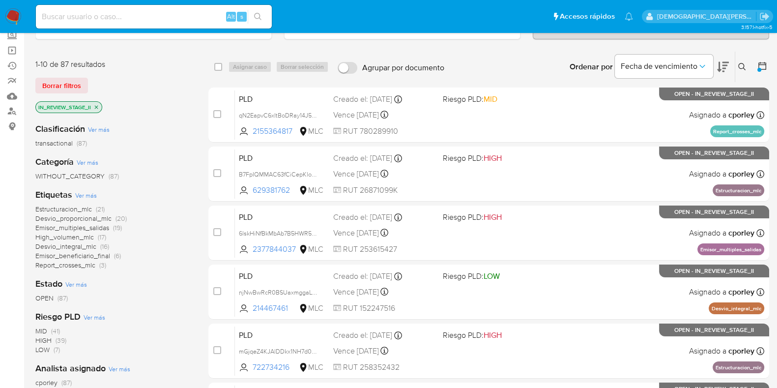
click at [91, 254] on span "Emisor_beneficiario_final" at bounding box center [72, 256] width 75 height 10
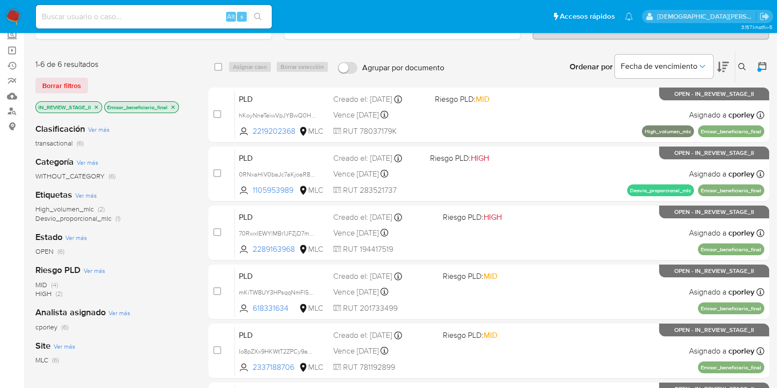
click at [176, 107] on icon "close-filter" at bounding box center [173, 107] width 6 height 6
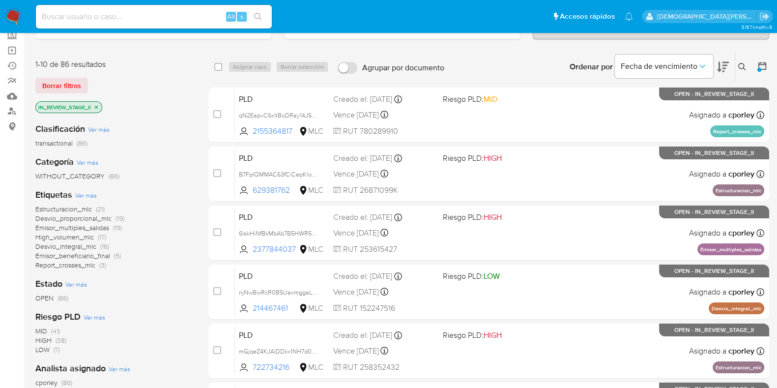
click at [71, 253] on span "Emisor_beneficiario_final" at bounding box center [72, 256] width 75 height 10
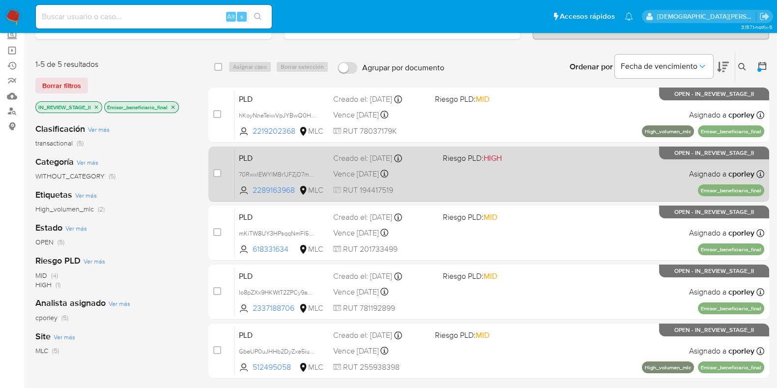
scroll to position [175, 0]
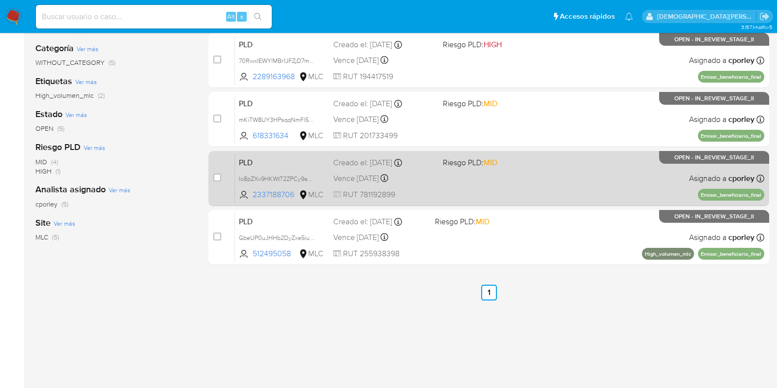
click at [491, 179] on div "PLD Io8pZXx9HKWtT2ZPCy9aW7YH 2337188706 MLC Riesgo PLD: MID Creado el: [DATE] C…" at bounding box center [499, 178] width 529 height 50
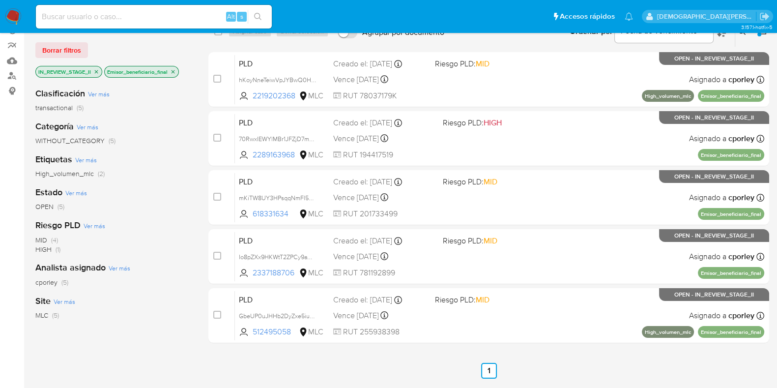
scroll to position [52, 0]
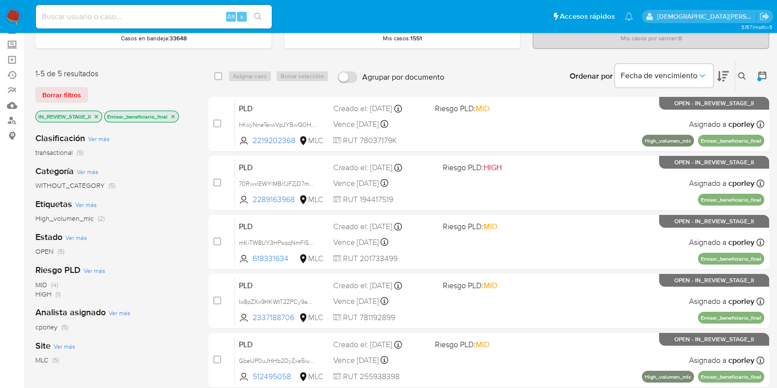
click at [176, 115] on icon "close-filter" at bounding box center [173, 117] width 6 height 6
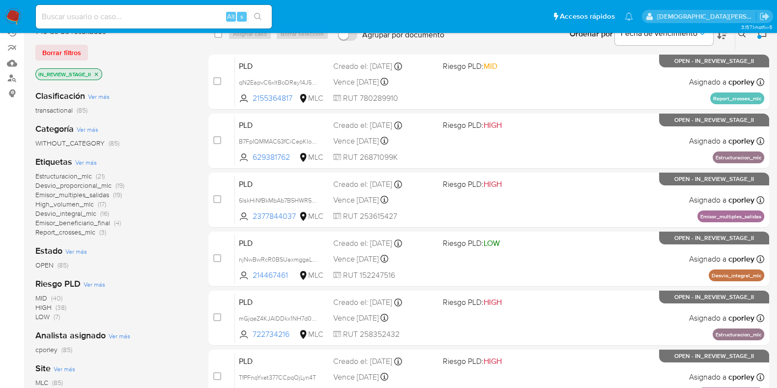
scroll to position [113, 0]
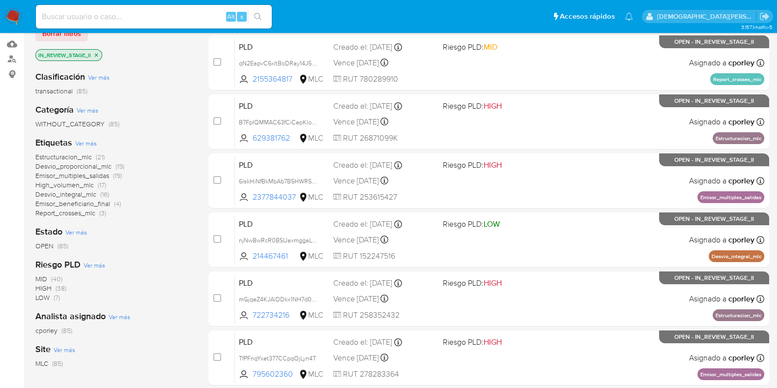
click at [73, 201] on span "Emisor_beneficiario_final" at bounding box center [72, 204] width 75 height 10
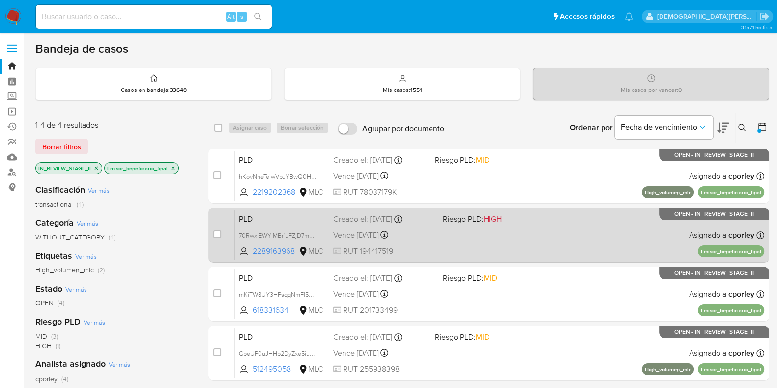
click at [486, 236] on div "PLD 70RwxIEWYlMBr1JFZjD7mOmn 2289163968 MLC Riesgo PLD: HIGH Creado el: [DATE] …" at bounding box center [499, 235] width 529 height 50
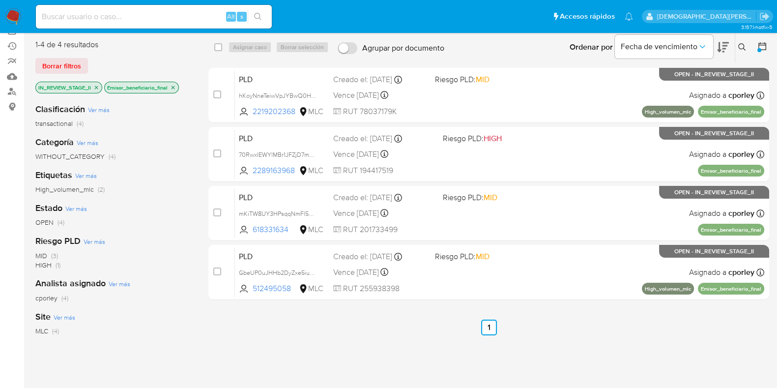
scroll to position [61, 0]
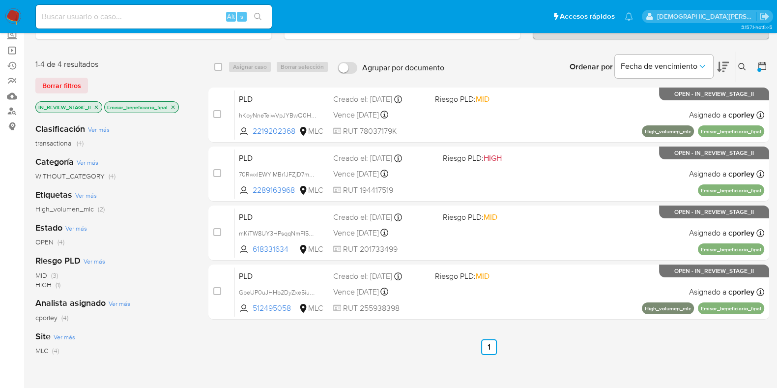
click at [175, 105] on icon "close-filter" at bounding box center [173, 106] width 3 height 3
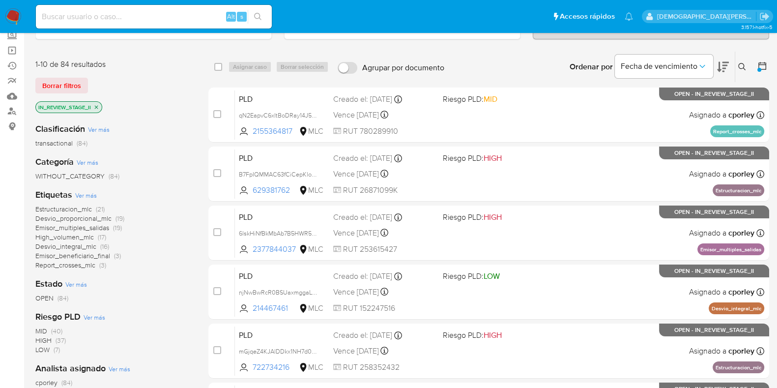
click at [80, 254] on span "Emisor_beneficiario_final" at bounding box center [72, 256] width 75 height 10
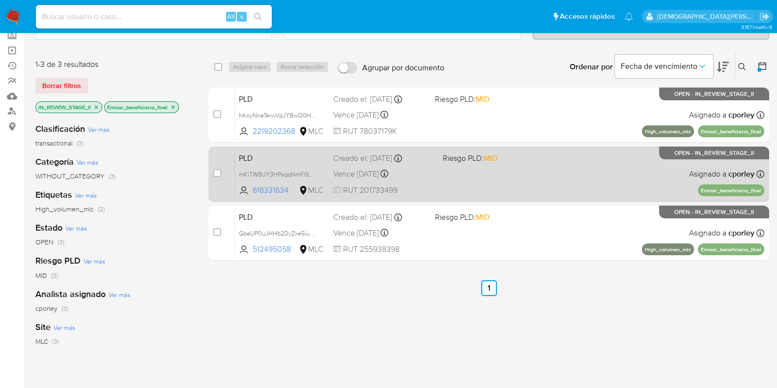
click at [538, 177] on div "PLD mKiTW8UY3HPsqqNmFl5BSeK4 618331634 MLC Riesgo PLD: MID Creado el: [DATE] Cr…" at bounding box center [499, 174] width 529 height 50
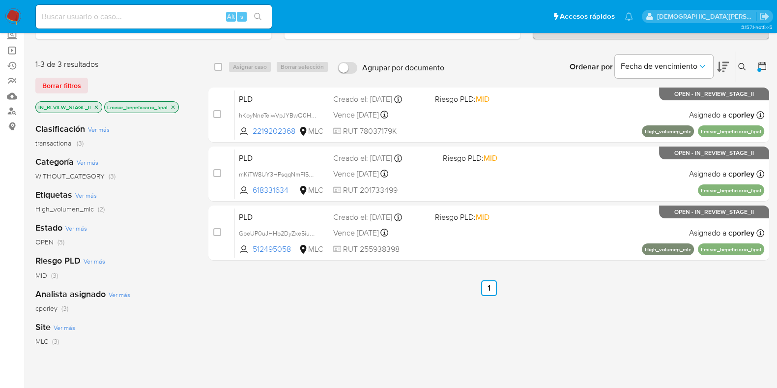
click at [176, 105] on icon "close-filter" at bounding box center [173, 107] width 6 height 6
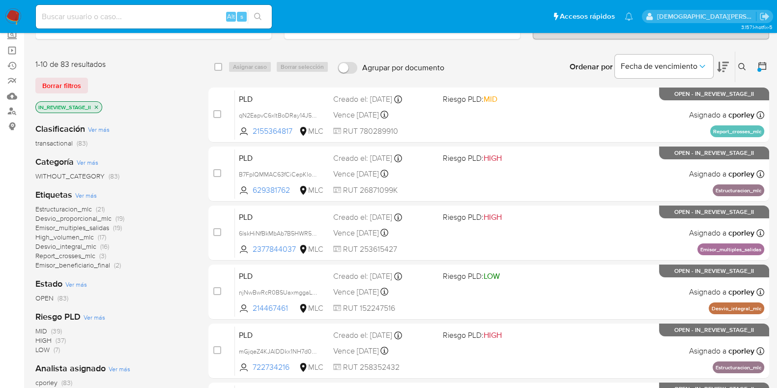
click at [87, 266] on span "Emisor_beneficiario_final" at bounding box center [72, 265] width 75 height 10
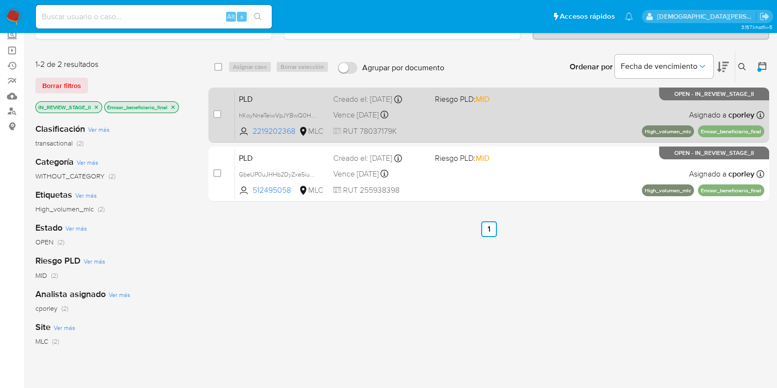
click at [465, 120] on div "PLD hKoyNneTeiwVpJYBwQ0HZIx5 2219202368 MLC Riesgo PLD: MID Creado el: 12/06/20…" at bounding box center [499, 115] width 529 height 50
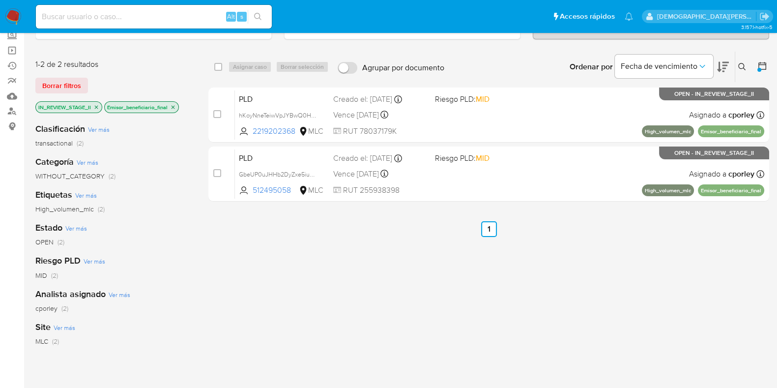
click at [177, 106] on p "Emisor_beneficiario_final" at bounding box center [142, 107] width 74 height 11
click at [175, 105] on icon "close-filter" at bounding box center [173, 106] width 3 height 3
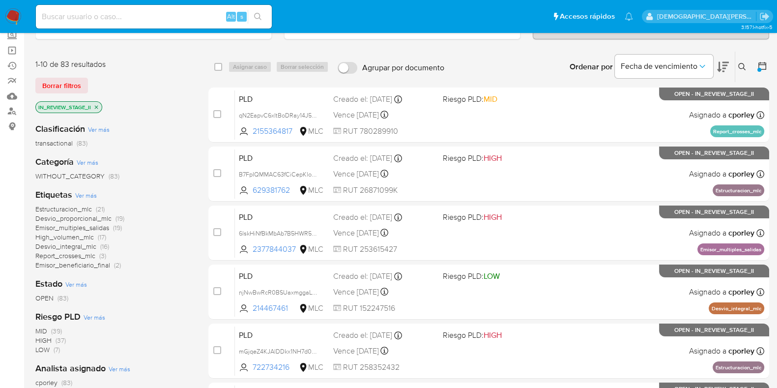
click at [59, 264] on span "Emisor_beneficiario_final" at bounding box center [72, 265] width 75 height 10
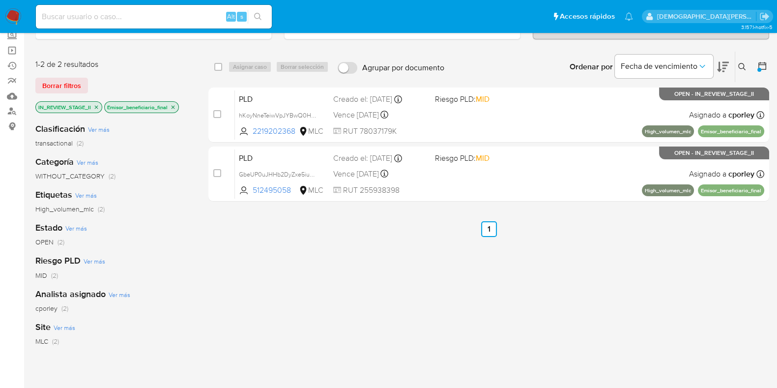
click at [172, 105] on icon "close-filter" at bounding box center [173, 107] width 6 height 6
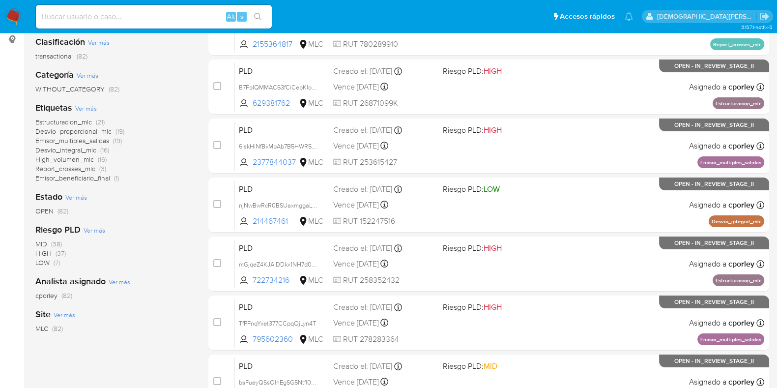
scroll to position [122, 0]
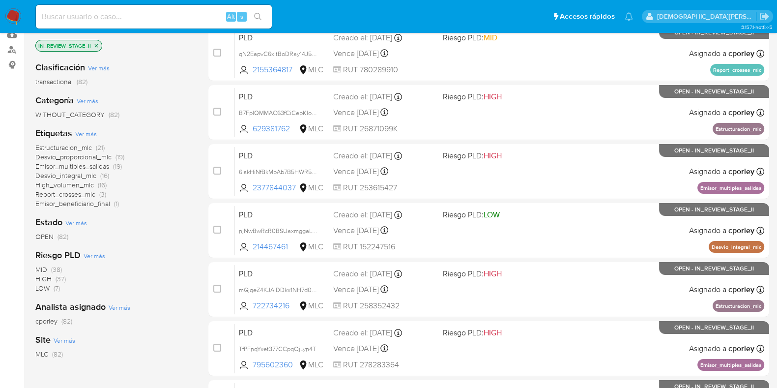
click at [93, 202] on span "Emisor_beneficiario_final" at bounding box center [72, 204] width 75 height 10
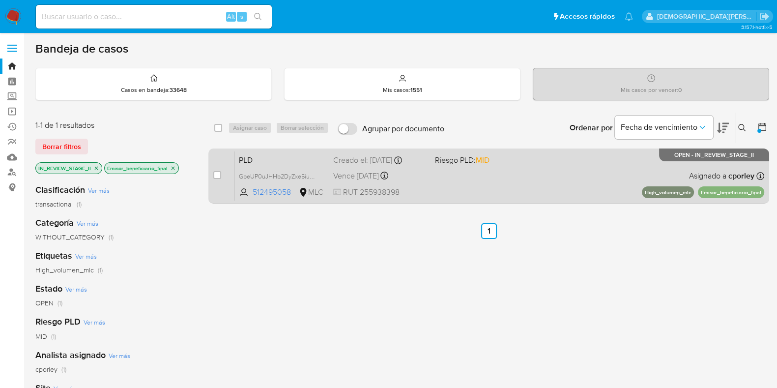
click at [507, 180] on div "PLD GbeUP0uJHHb2DyZxe5iukCrX 512495058 MLC Riesgo PLD: MID Creado el: 12/06/202…" at bounding box center [499, 176] width 529 height 50
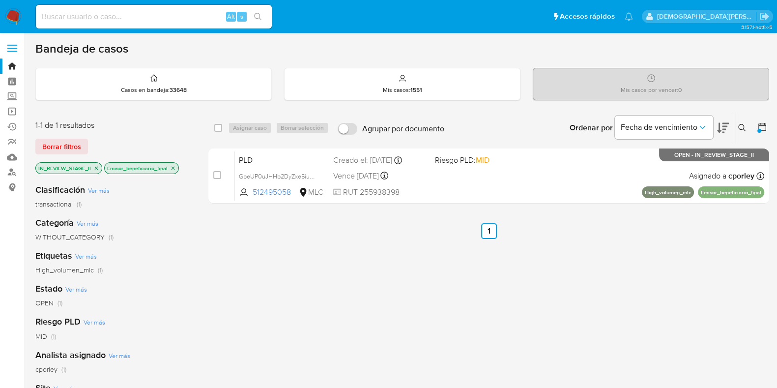
click at [175, 169] on icon "close-filter" at bounding box center [173, 168] width 6 height 6
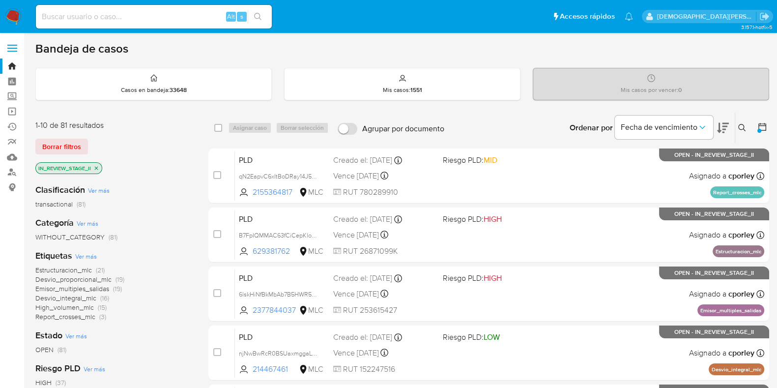
click at [77, 307] on span "High_volumen_mlc" at bounding box center [64, 307] width 58 height 10
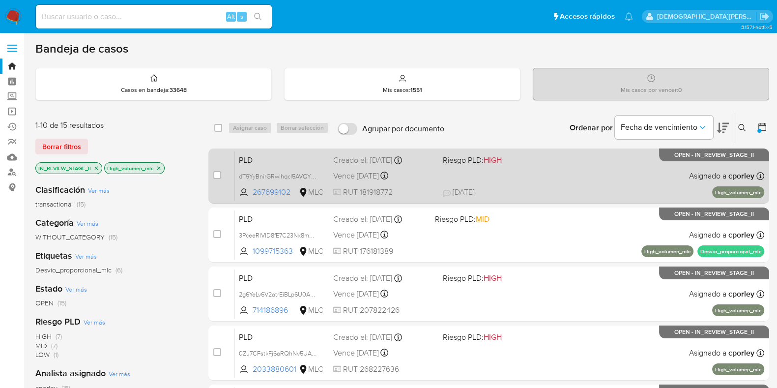
click at [441, 180] on div "PLD dT9YyBnirGRwIhqcI5AVQYWt 267699102 MLC Riesgo PLD: HIGH Creado el: 12/06/20…" at bounding box center [499, 176] width 529 height 50
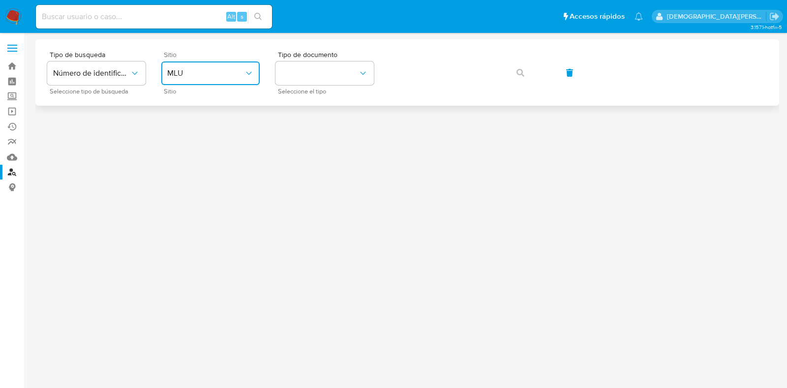
click at [236, 72] on span "MLU" at bounding box center [205, 73] width 77 height 10
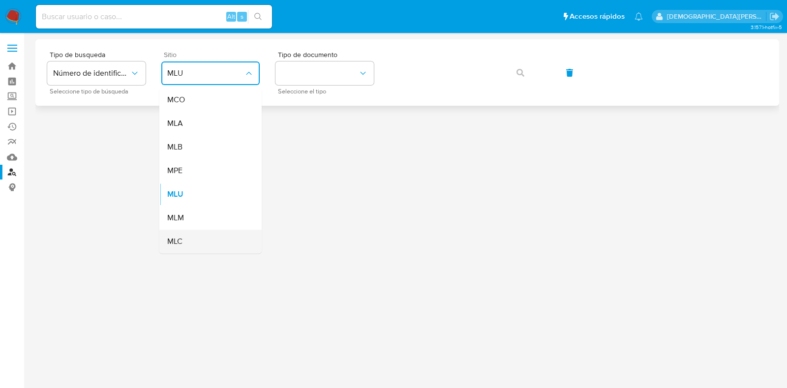
click at [206, 237] on div "MLC" at bounding box center [207, 242] width 81 height 24
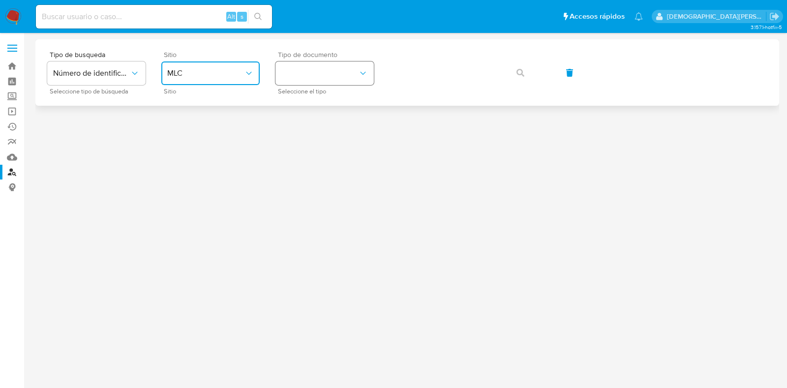
click at [327, 84] on button "identificationType" at bounding box center [324, 73] width 98 height 24
click at [337, 107] on div "RUT RUT" at bounding box center [321, 104] width 81 height 33
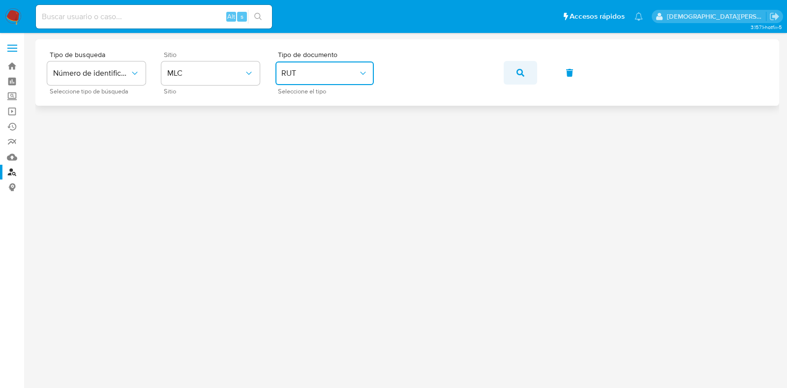
click at [513, 69] on button "button" at bounding box center [519, 73] width 33 height 24
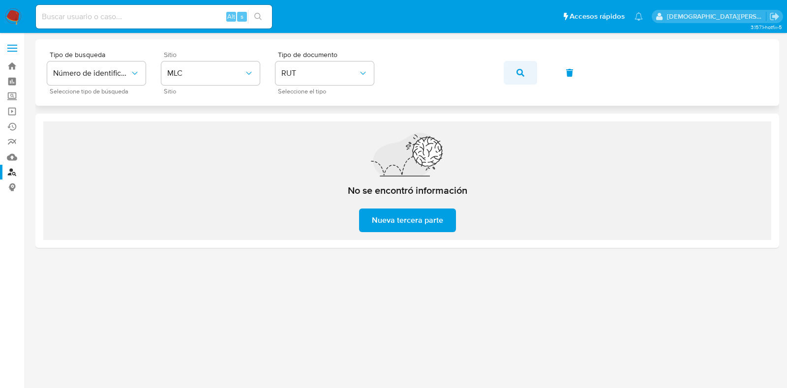
click at [521, 73] on icon "button" at bounding box center [520, 73] width 8 height 8
click at [517, 64] on span "button" at bounding box center [520, 73] width 8 height 22
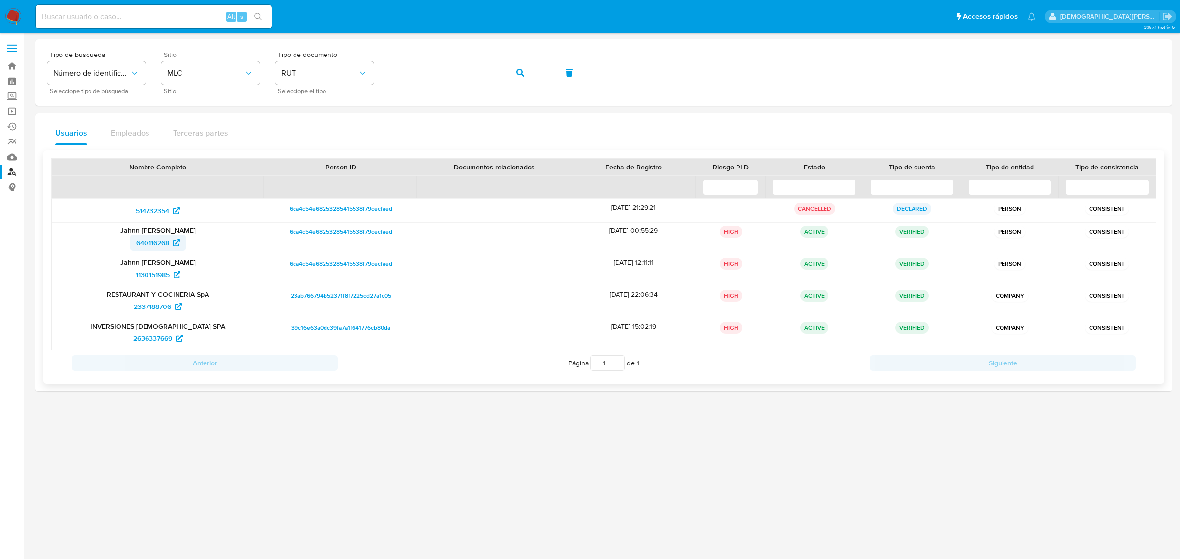
click at [156, 242] on span "640116268" at bounding box center [152, 243] width 33 height 16
click at [155, 274] on span "1130151985" at bounding box center [153, 275] width 34 height 16
click at [150, 305] on span "2337188706" at bounding box center [152, 307] width 37 height 16
click at [152, 337] on span "2636337669" at bounding box center [152, 339] width 39 height 16
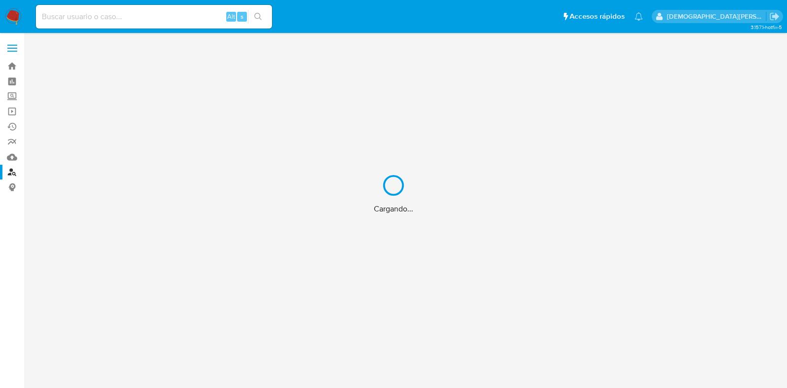
click at [155, 14] on div "Cargando..." at bounding box center [393, 194] width 787 height 388
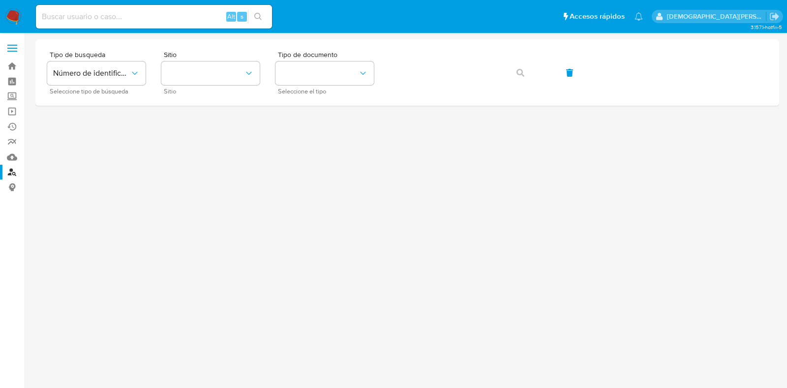
click at [148, 20] on input at bounding box center [154, 16] width 236 height 13
click at [147, 21] on input at bounding box center [154, 16] width 236 height 13
paste input "1290503622"
type input "1290503622"
click at [266, 13] on button "search-icon" at bounding box center [258, 17] width 20 height 14
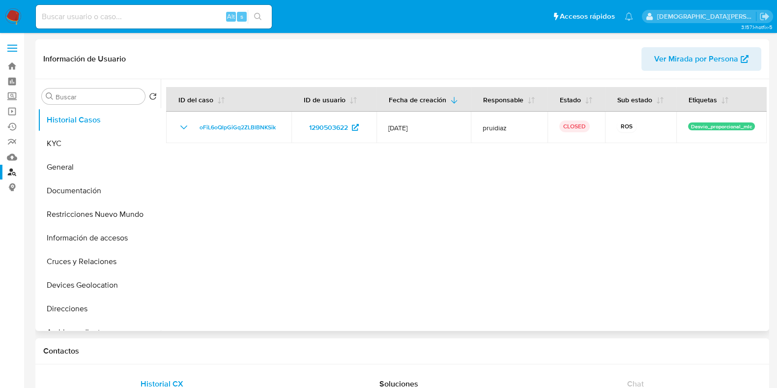
select select "10"
click at [67, 146] on button "KYC" at bounding box center [95, 144] width 115 height 24
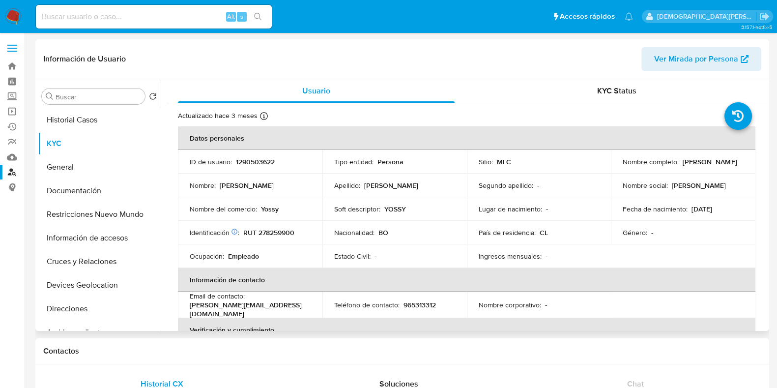
click at [683, 166] on p "Yoselin Vargas Villarpando" at bounding box center [710, 161] width 54 height 9
click at [718, 162] on div "Nombre completo : Yoselin Vargas Villarpando" at bounding box center [683, 161] width 121 height 9
drag, startPoint x: 704, startPoint y: 168, endPoint x: 617, endPoint y: 166, distance: 87.0
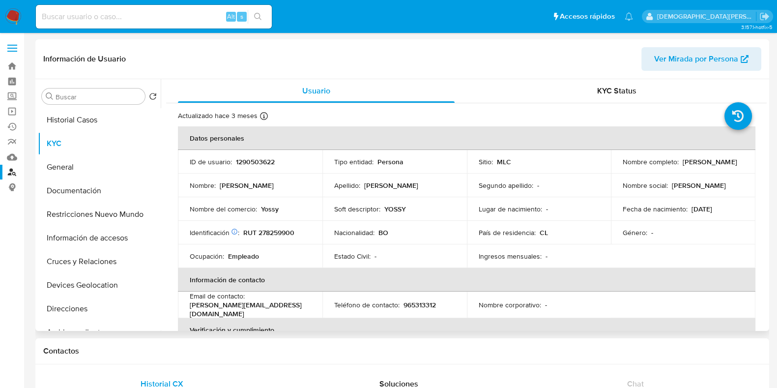
click at [617, 166] on td "Nombre completo : Yoselin Vargas Villarpando" at bounding box center [683, 162] width 145 height 24
copy p "Yoselin Vargas Villarpando"
click at [277, 234] on p "RUT 278259900" at bounding box center [268, 232] width 51 height 9
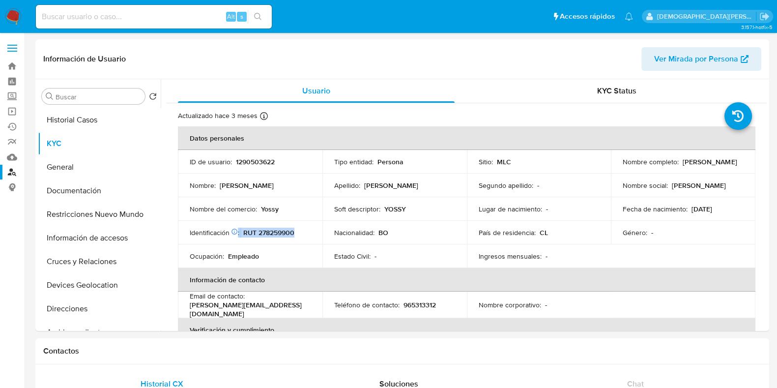
copy div ": RUT 278259900"
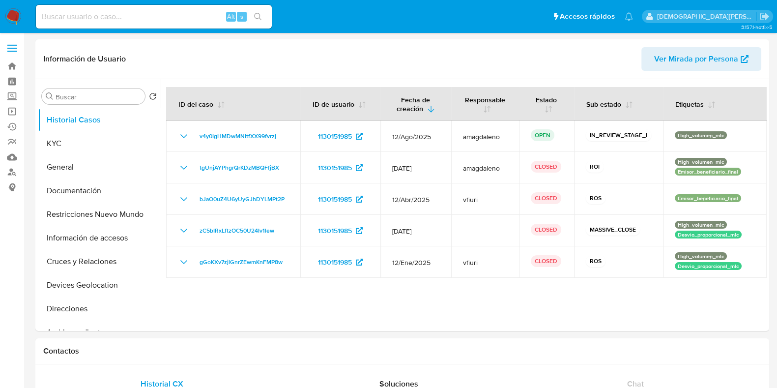
select select "10"
click at [64, 128] on button "Historial Casos" at bounding box center [95, 120] width 115 height 24
click at [53, 151] on button "KYC" at bounding box center [95, 144] width 115 height 24
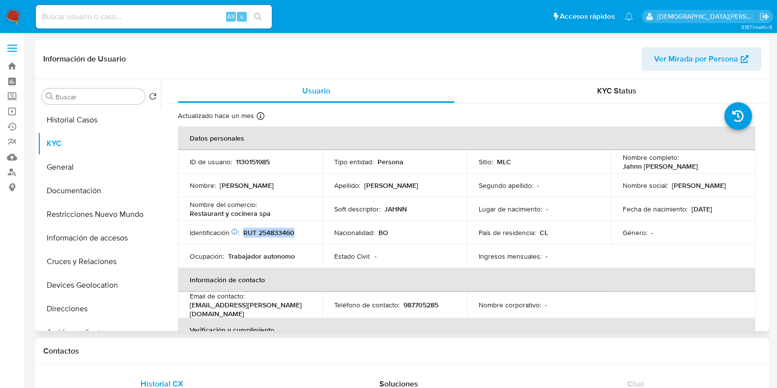
drag, startPoint x: 245, startPoint y: 232, endPoint x: 295, endPoint y: 234, distance: 50.7
click at [295, 234] on div "Identificación Nº de serie: 602774519 : RUT 254833460" at bounding box center [250, 232] width 121 height 9
copy p "RUT 254833460"
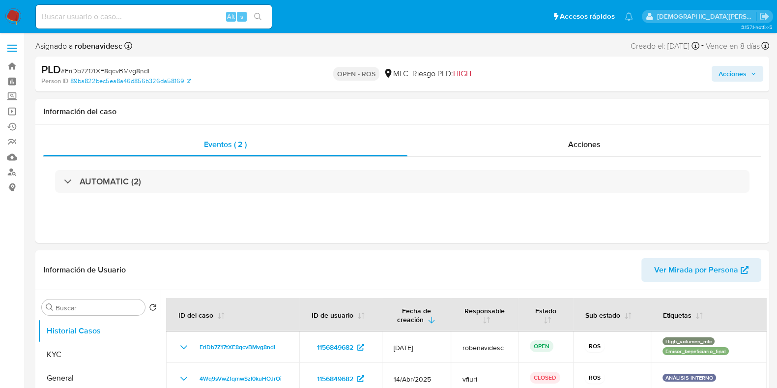
select select "10"
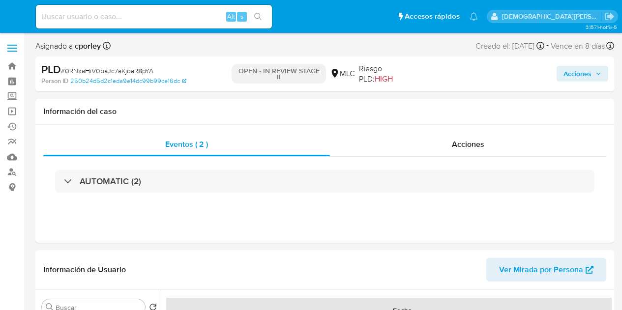
select select "10"
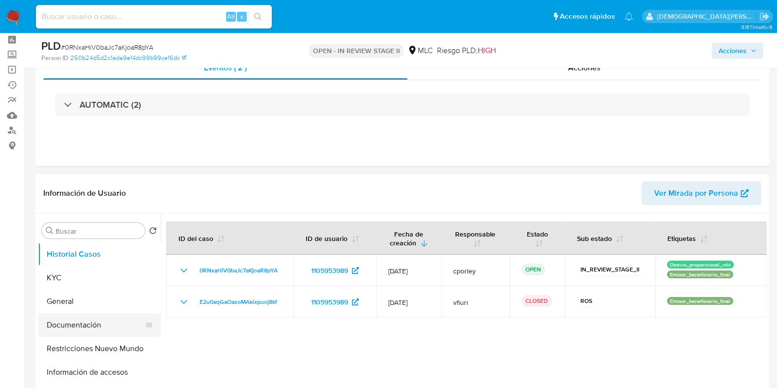
scroll to position [61, 0]
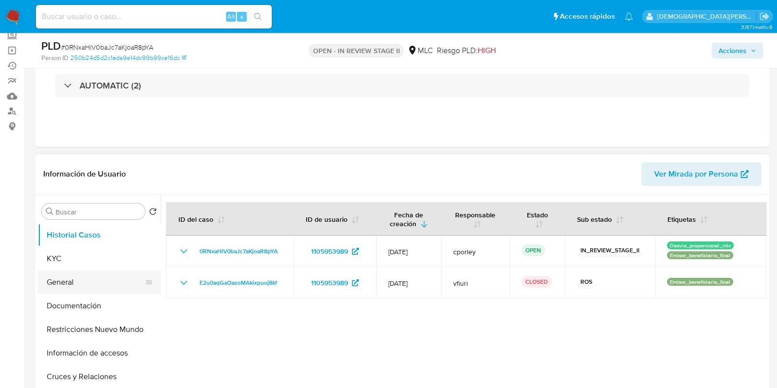
click at [78, 279] on button "General" at bounding box center [95, 282] width 115 height 24
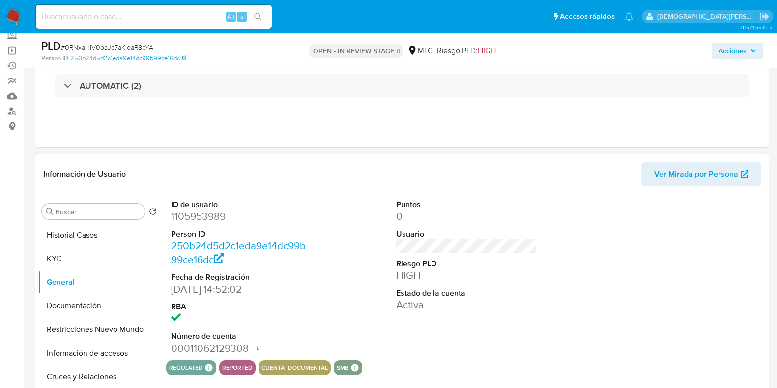
click at [212, 215] on dd "1105953989" at bounding box center [241, 216] width 141 height 14
copy dd "1105953989"
click at [210, 213] on dd "1105953989" at bounding box center [241, 216] width 141 height 14
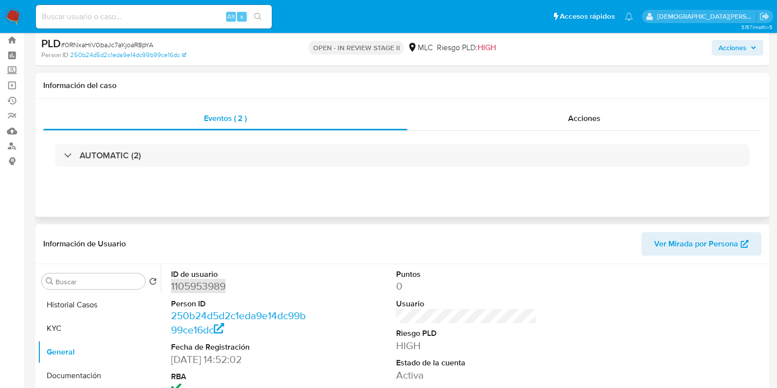
scroll to position [0, 0]
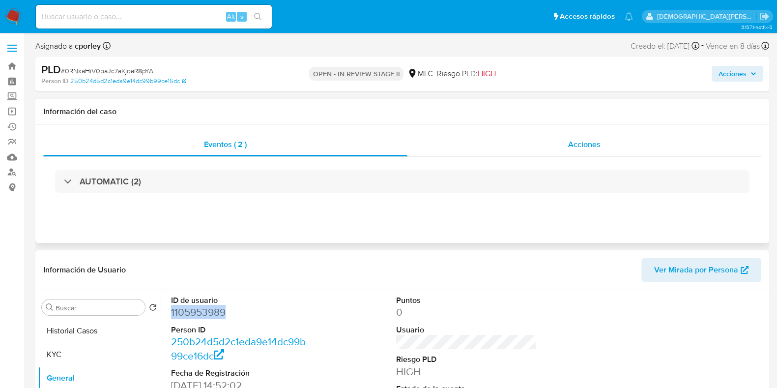
click at [579, 141] on span "Acciones" at bounding box center [584, 144] width 32 height 11
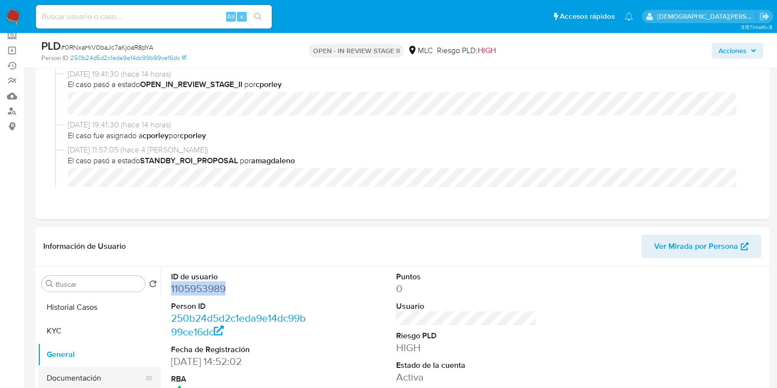
click at [71, 310] on button "Documentación" at bounding box center [95, 378] width 115 height 24
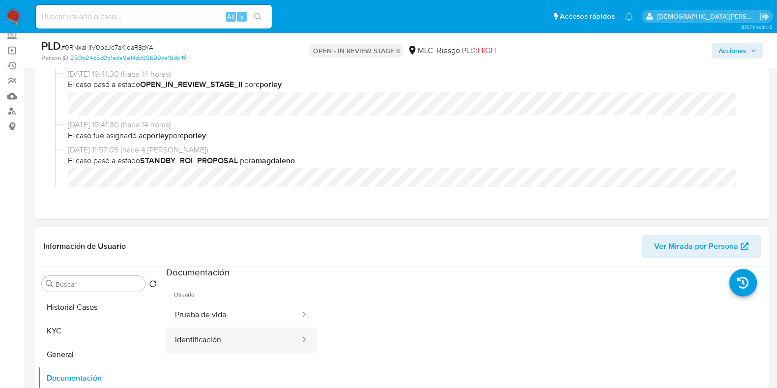
click at [206, 284] on span "Usuario" at bounding box center [241, 291] width 150 height 24
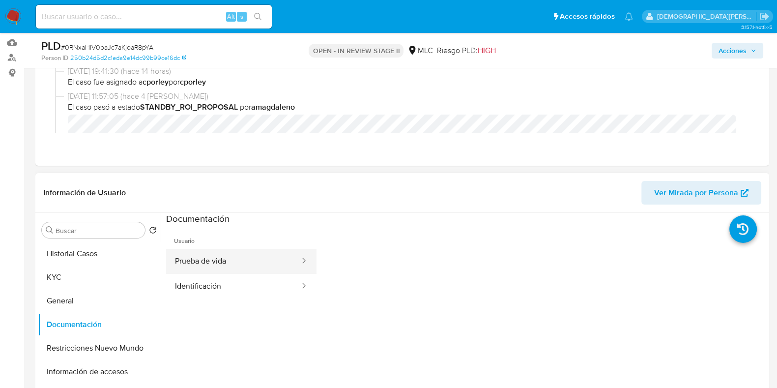
scroll to position [184, 0]
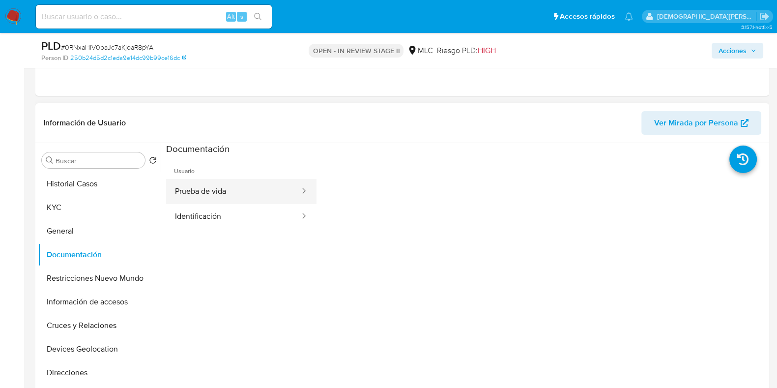
click at [239, 186] on button "Prueba de vida" at bounding box center [233, 191] width 135 height 25
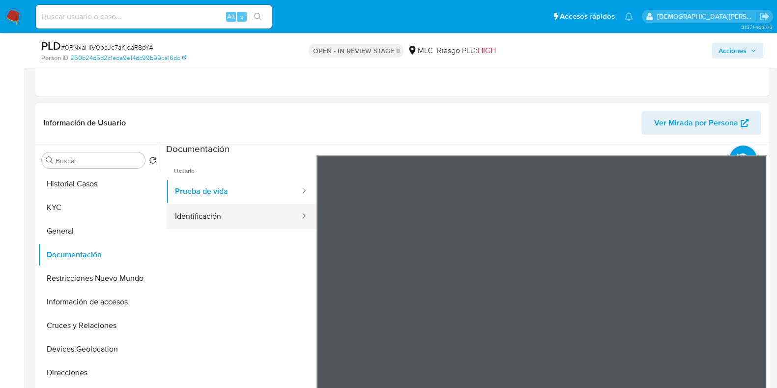
click at [202, 217] on button "Identificación" at bounding box center [233, 216] width 135 height 25
click at [621, 310] on icon at bounding box center [755, 315] width 20 height 20
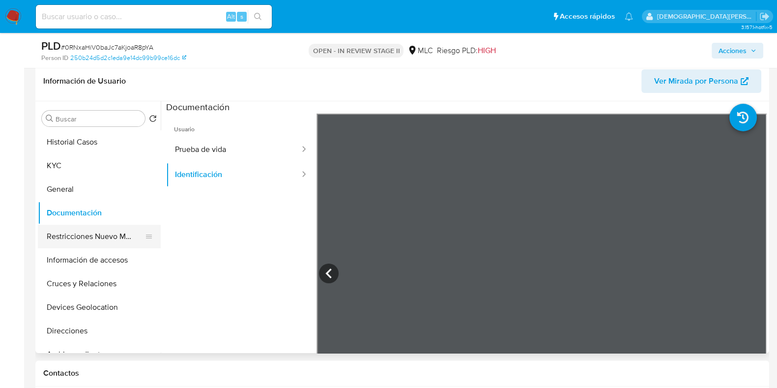
scroll to position [245, 0]
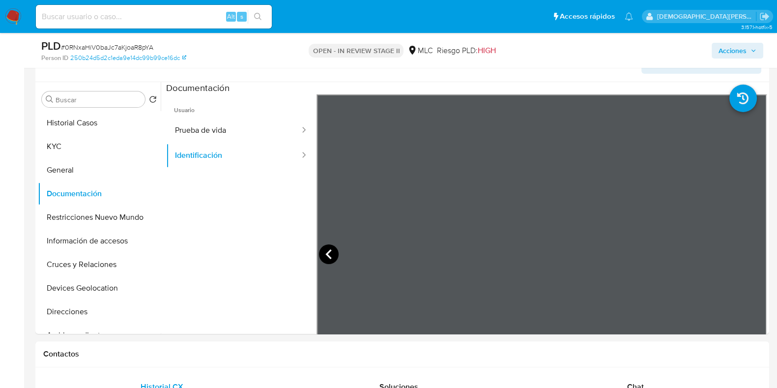
click at [327, 246] on icon at bounding box center [329, 254] width 20 height 20
click at [73, 221] on button "Restricciones Nuevo Mundo" at bounding box center [95, 217] width 115 height 24
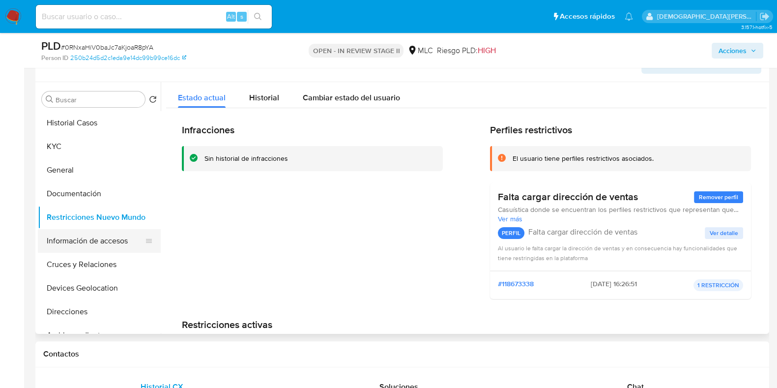
click at [83, 243] on button "Información de accesos" at bounding box center [95, 241] width 115 height 24
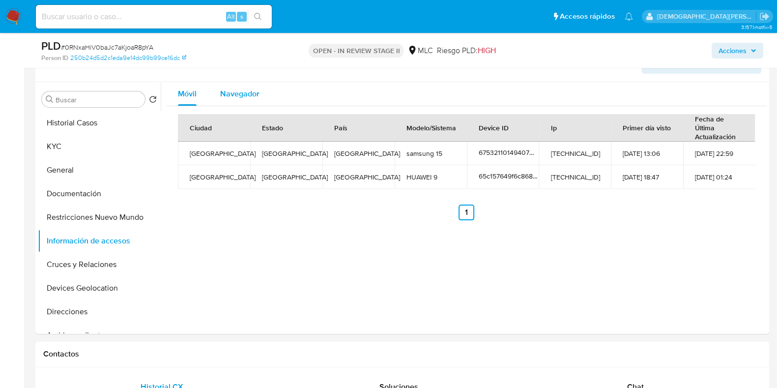
click at [246, 90] on span "Navegador" at bounding box center [239, 93] width 39 height 11
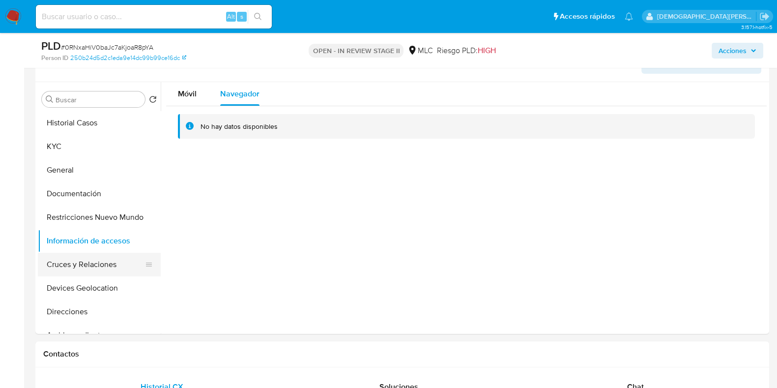
click at [87, 261] on button "Cruces y Relaciones" at bounding box center [95, 265] width 115 height 24
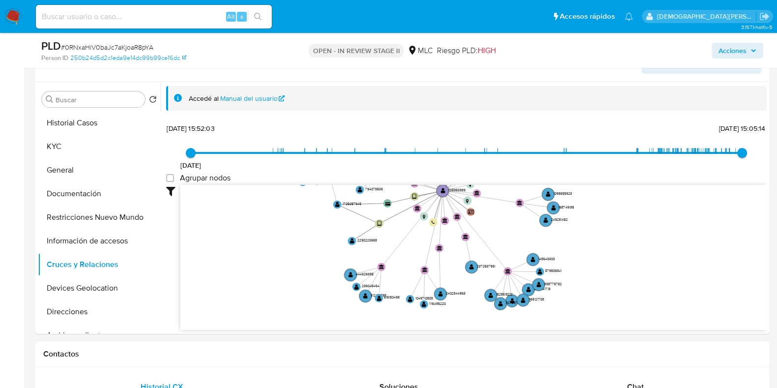
drag, startPoint x: 396, startPoint y: 237, endPoint x: 388, endPoint y: 189, distance: 48.7
click at [394, 185] on icon "device-65c157649f6c868cf104c6d7  user-1705057945  1705057945 user-1105953989 …" at bounding box center [473, 256] width 586 height 143
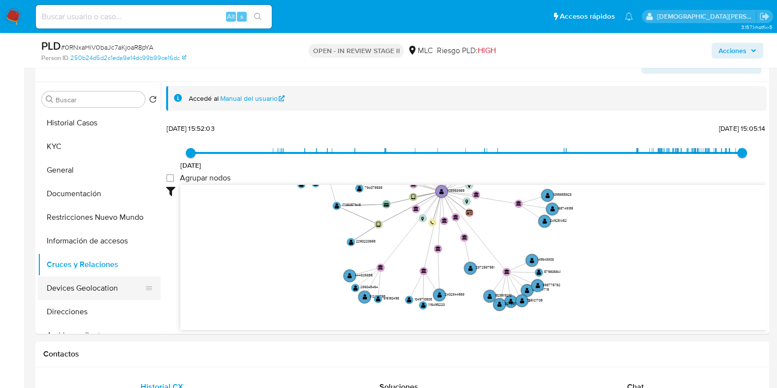
click at [71, 284] on button "Devices Geolocation" at bounding box center [95, 288] width 115 height 24
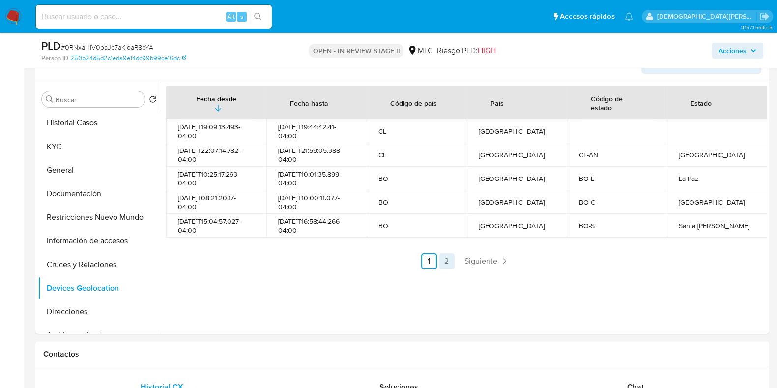
click at [442, 258] on link "2" at bounding box center [447, 261] width 16 height 16
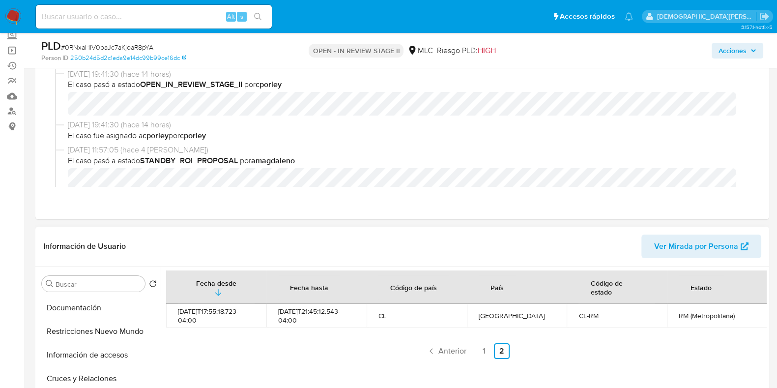
scroll to position [0, 0]
click at [92, 308] on button "Historial Casos" at bounding box center [95, 307] width 115 height 24
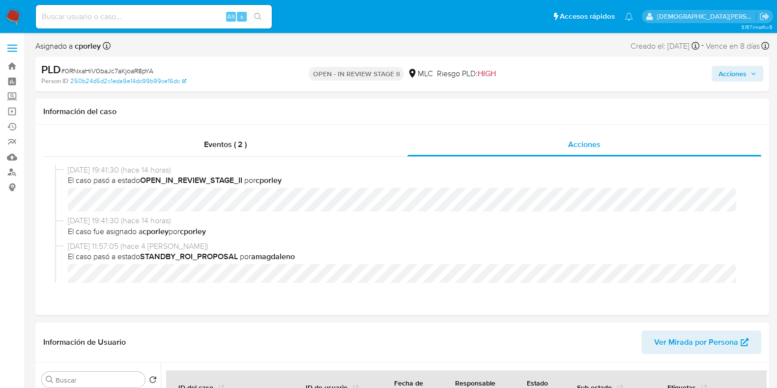
drag, startPoint x: 736, startPoint y: 73, endPoint x: 615, endPoint y: 82, distance: 121.3
click at [621, 73] on span "Acciones" at bounding box center [733, 74] width 28 height 16
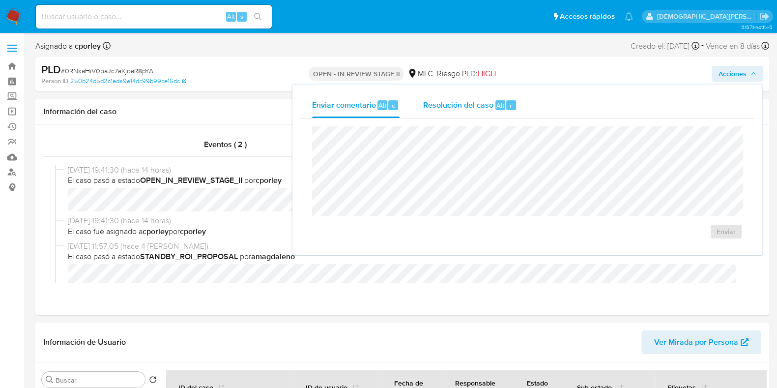
click at [463, 113] on div "Resolución del caso Alt r" at bounding box center [470, 105] width 94 height 26
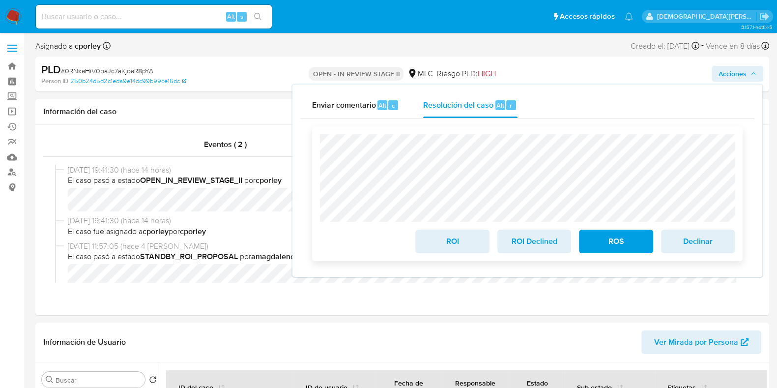
click at [453, 248] on span "ROI" at bounding box center [452, 242] width 48 height 22
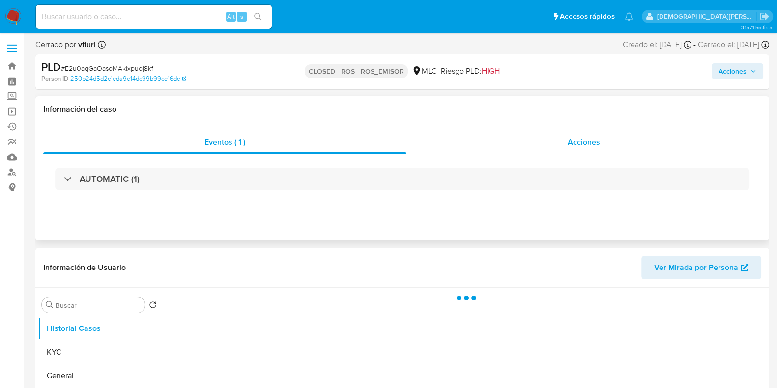
drag, startPoint x: 547, startPoint y: 141, endPoint x: 528, endPoint y: 155, distance: 23.2
click at [547, 141] on div "Acciones" at bounding box center [584, 142] width 355 height 24
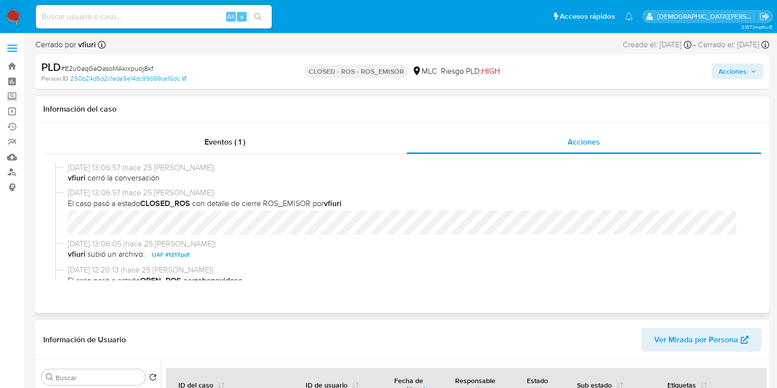
select select "10"
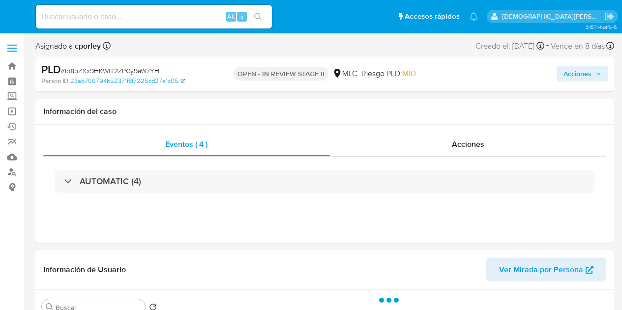
select select "10"
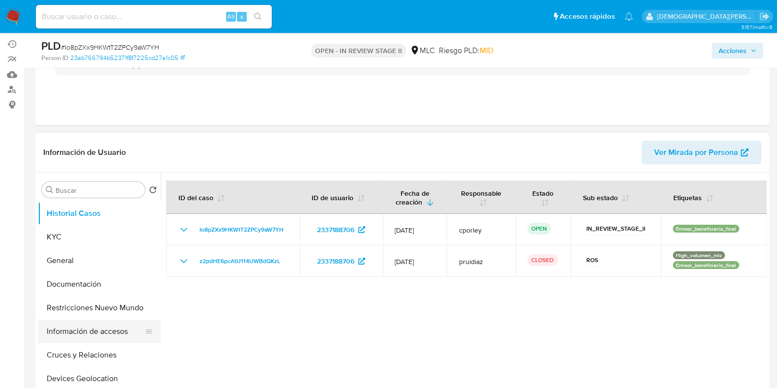
scroll to position [122, 0]
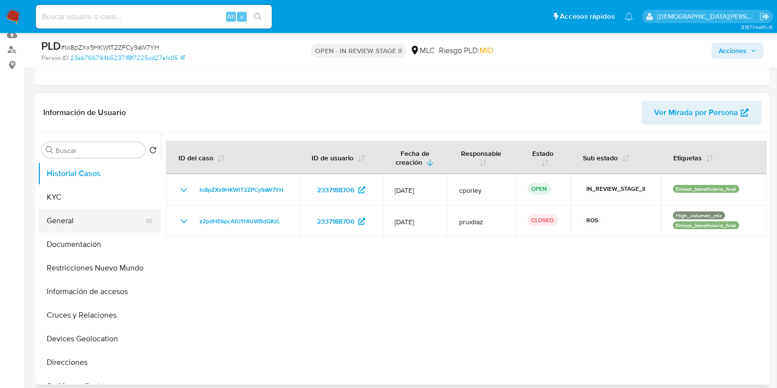
click at [90, 218] on button "General" at bounding box center [95, 221] width 115 height 24
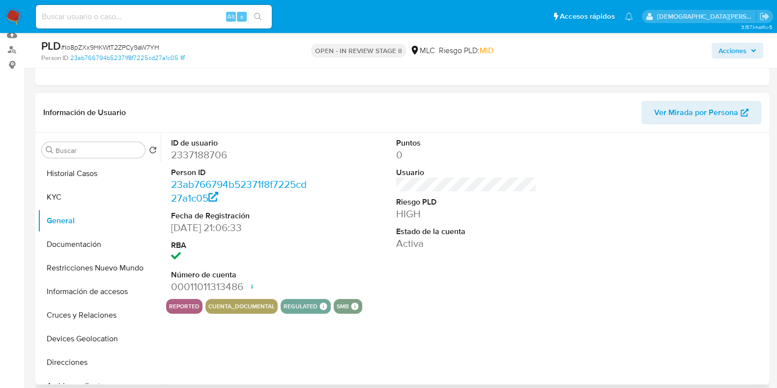
click at [211, 152] on dd "2337188706" at bounding box center [241, 155] width 141 height 14
copy dd "2337188706"
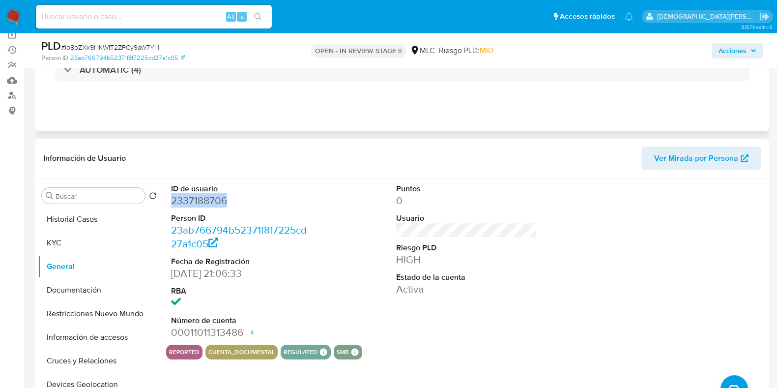
scroll to position [0, 0]
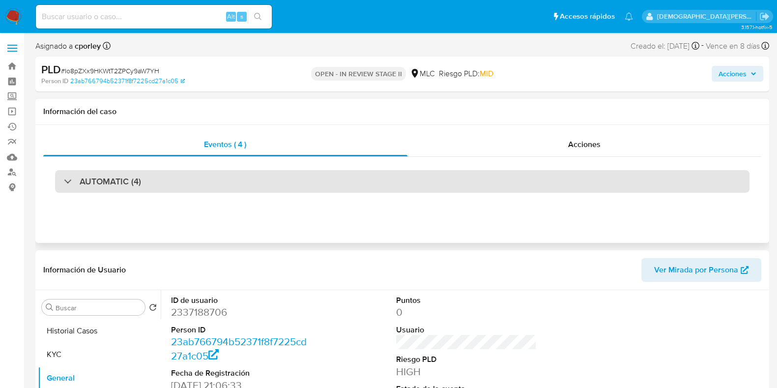
click at [134, 185] on h3 "AUTOMATIC (4)" at bounding box center [110, 181] width 61 height 11
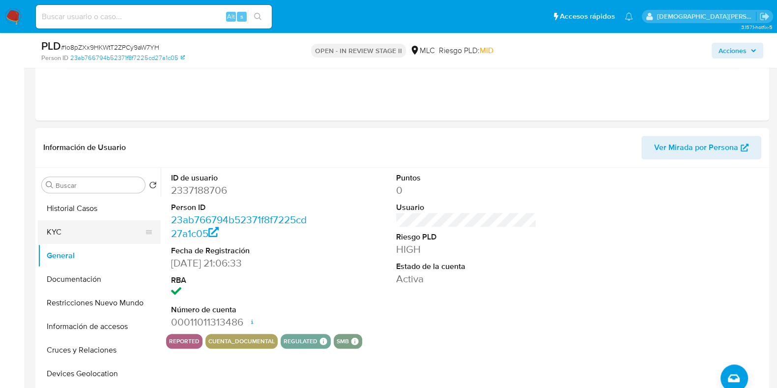
scroll to position [983, 0]
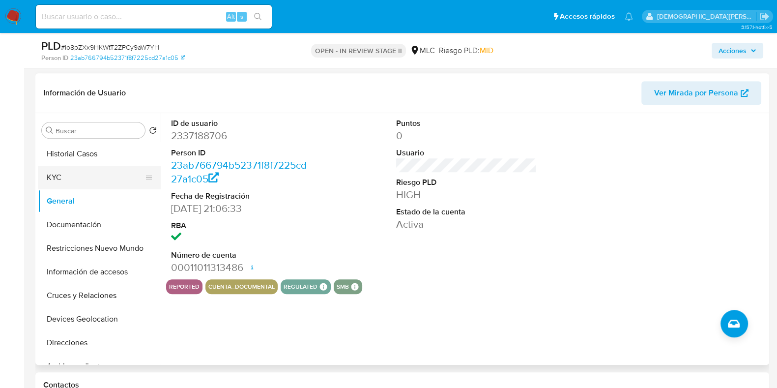
click at [62, 176] on button "KYC" at bounding box center [95, 178] width 115 height 24
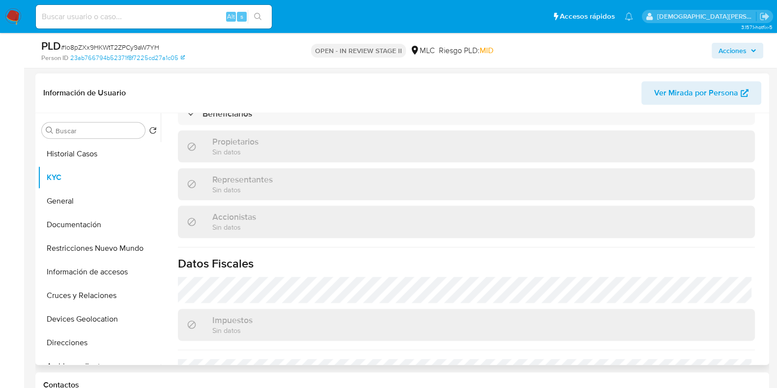
scroll to position [463, 0]
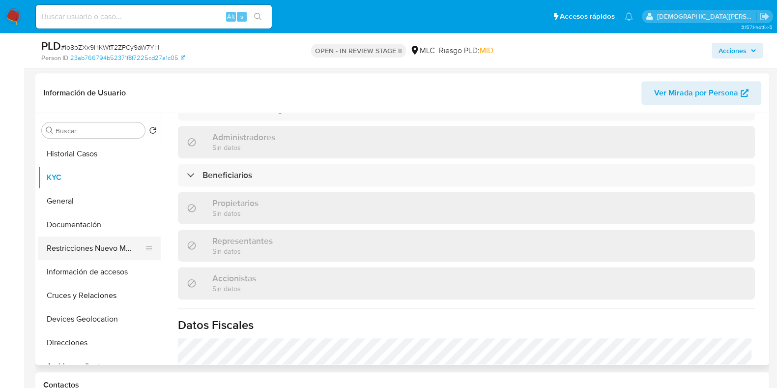
click at [100, 247] on button "Restricciones Nuevo Mundo" at bounding box center [95, 248] width 115 height 24
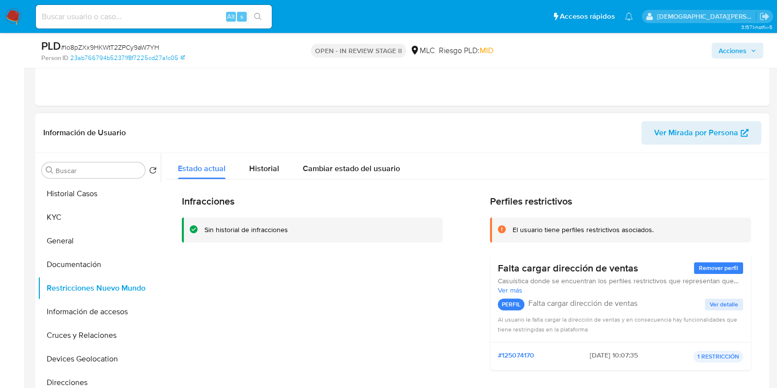
scroll to position [983, 0]
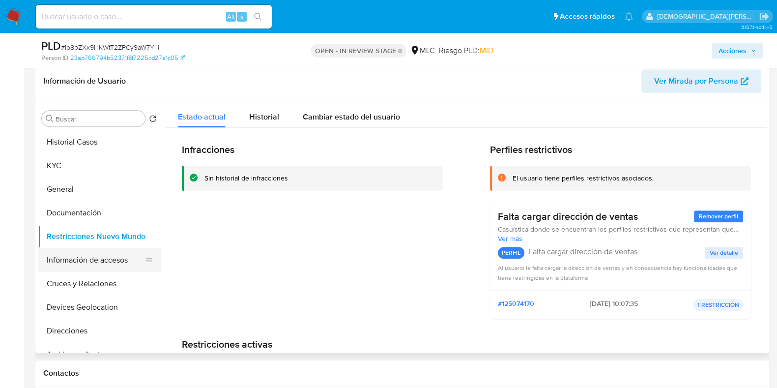
click at [91, 261] on button "Información de accesos" at bounding box center [95, 260] width 115 height 24
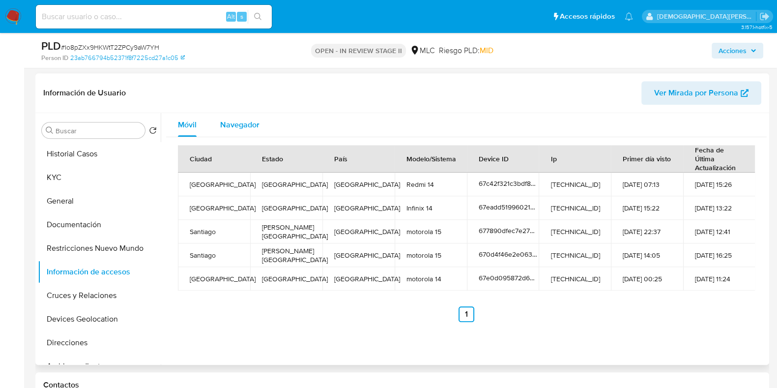
click at [243, 124] on span "Navegador" at bounding box center [239, 124] width 39 height 11
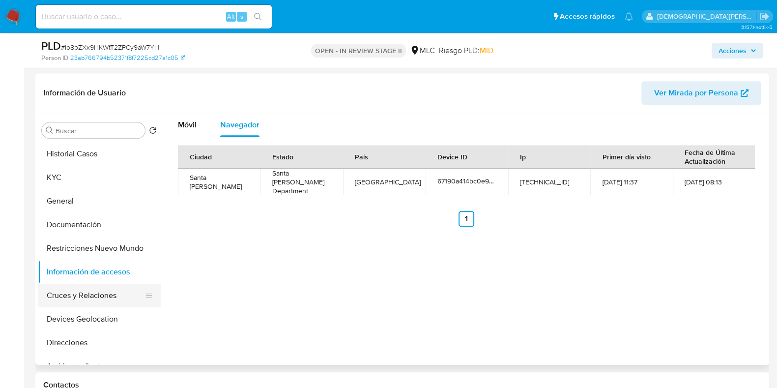
click at [101, 289] on button "Cruces y Relaciones" at bounding box center [95, 296] width 115 height 24
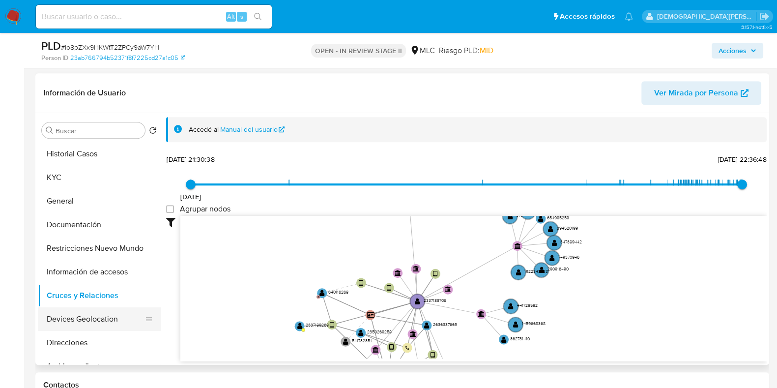
click at [102, 310] on button "Devices Geolocation" at bounding box center [95, 319] width 115 height 24
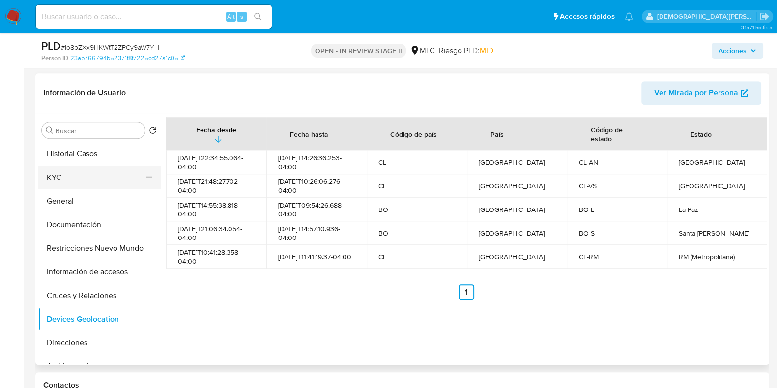
click at [89, 154] on button "Historial Casos" at bounding box center [99, 154] width 123 height 24
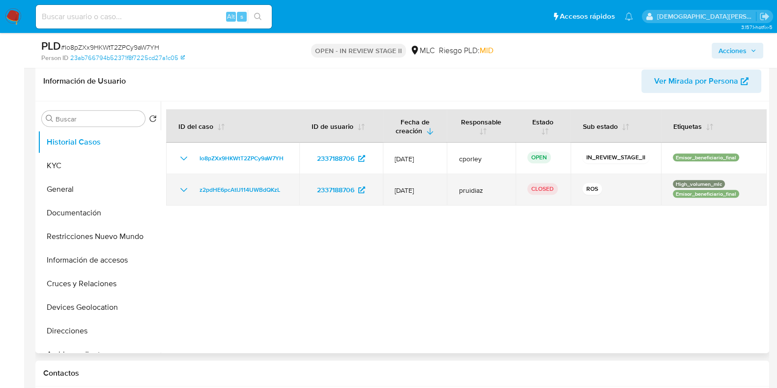
click at [179, 185] on icon "Mostrar/Ocultar" at bounding box center [184, 190] width 12 height 12
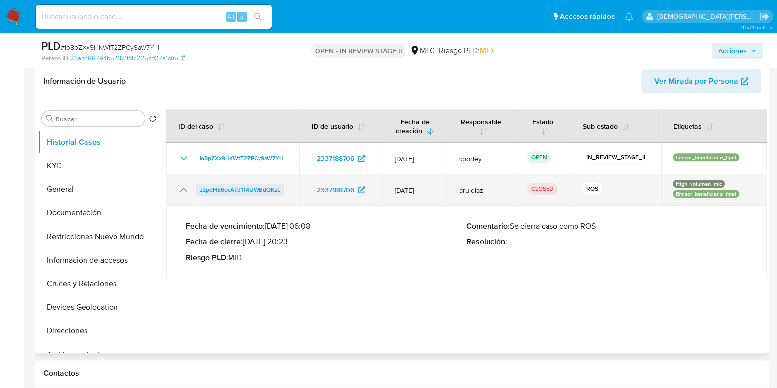
click at [246, 187] on span "z2pdHE6pcAtIJ114UWBdQKzL" at bounding box center [240, 190] width 81 height 12
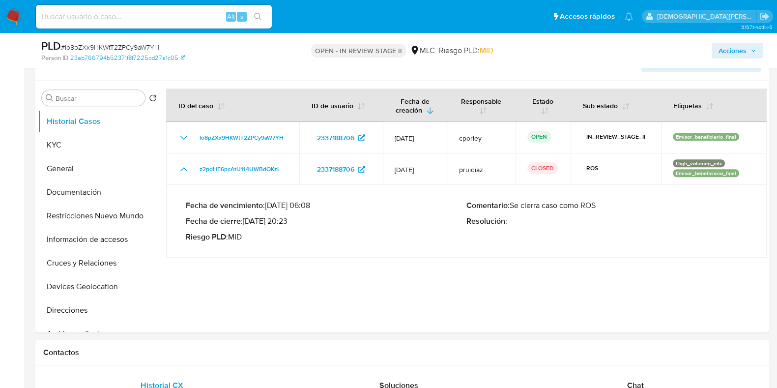
scroll to position [1045, 0]
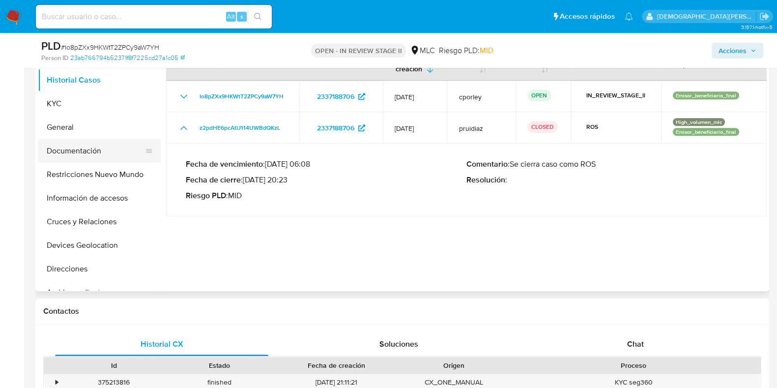
click at [71, 140] on button "Documentación" at bounding box center [95, 151] width 115 height 24
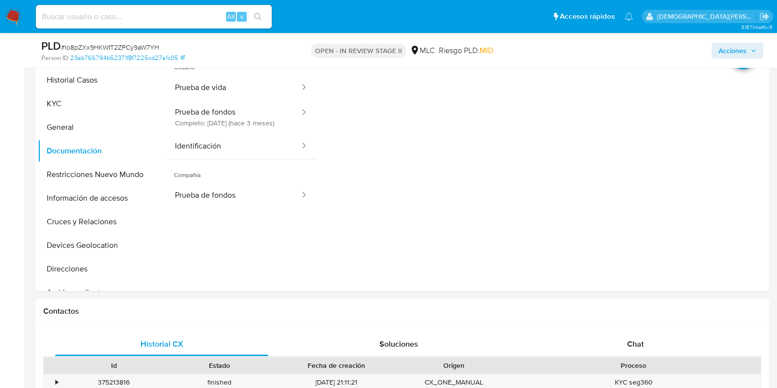
scroll to position [860, 0]
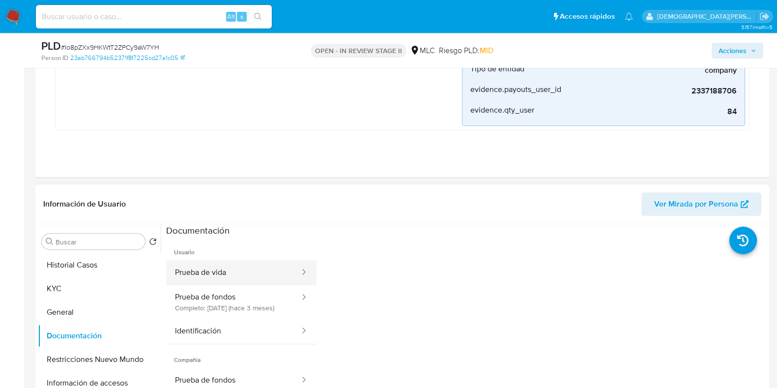
click at [239, 272] on button "Prueba de vida" at bounding box center [233, 272] width 135 height 25
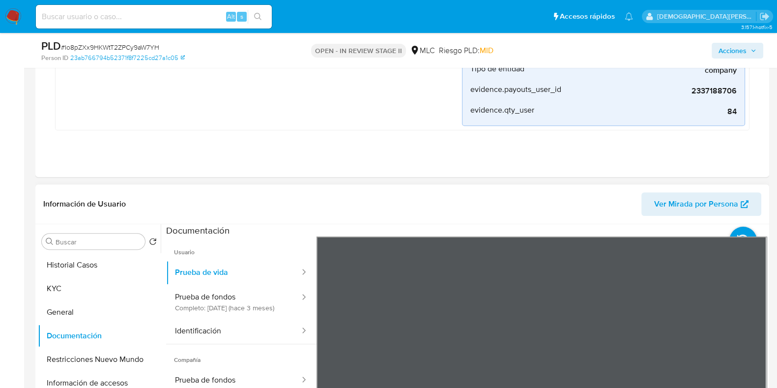
scroll to position [983, 0]
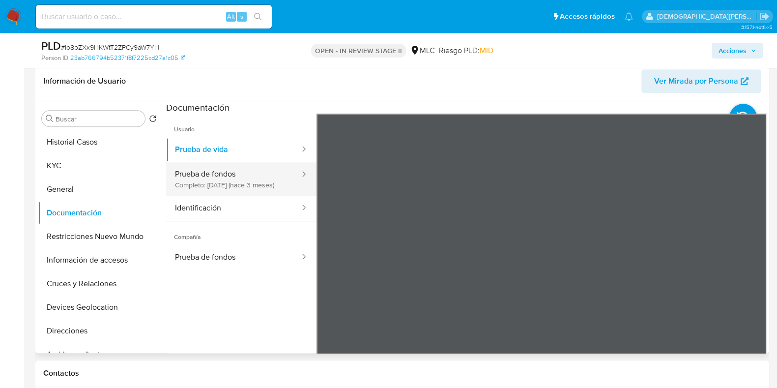
click at [231, 179] on button "Prueba de fondos Completo: 06/06/2025 (hace 3 meses)" at bounding box center [233, 178] width 135 height 33
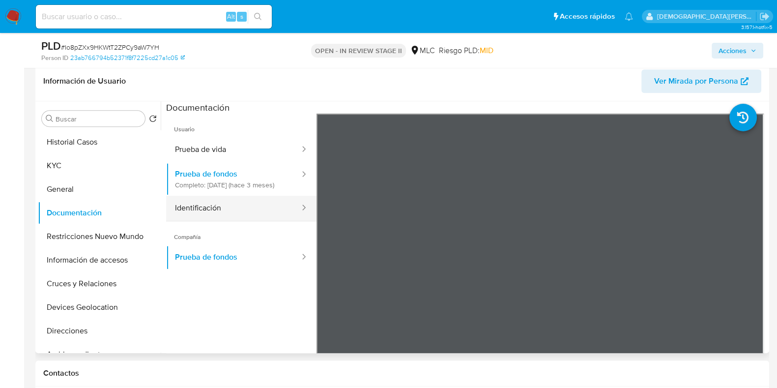
click at [226, 219] on button "Identificación" at bounding box center [233, 208] width 135 height 25
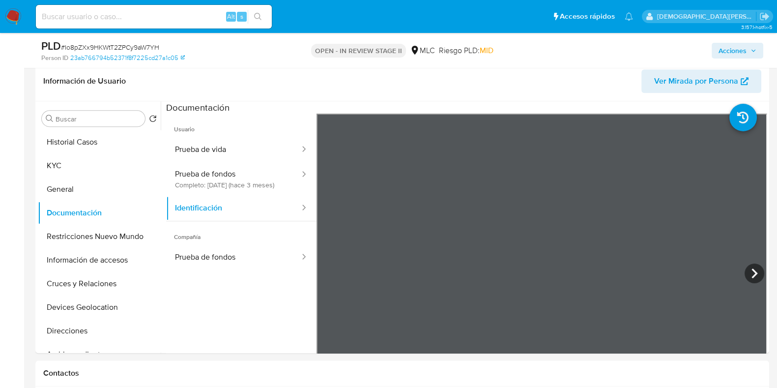
click at [600, 310] on html "Pausado Ver notificaciones Alt s Accesos rápidos Presiona las siguientes teclas…" at bounding box center [388, 375] width 777 height 2717
click at [258, 263] on button "Prueba de fondos" at bounding box center [233, 257] width 135 height 25
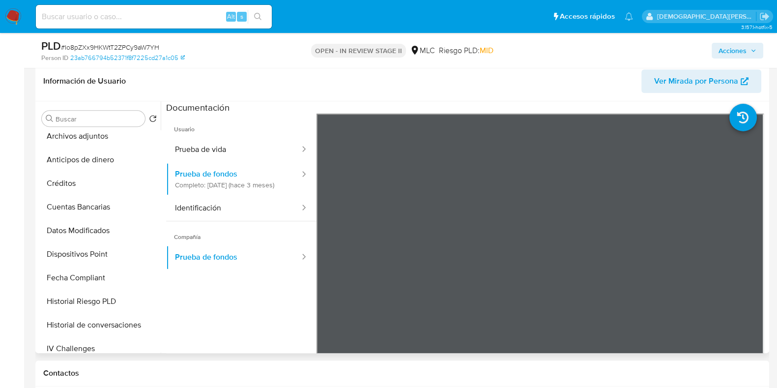
scroll to position [46, 0]
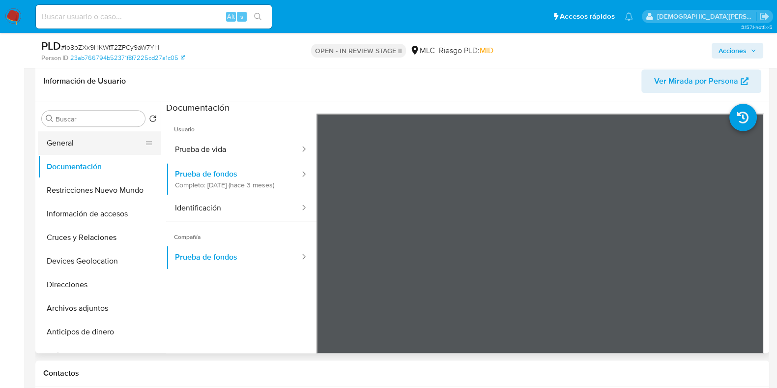
click at [94, 141] on button "General" at bounding box center [95, 143] width 115 height 24
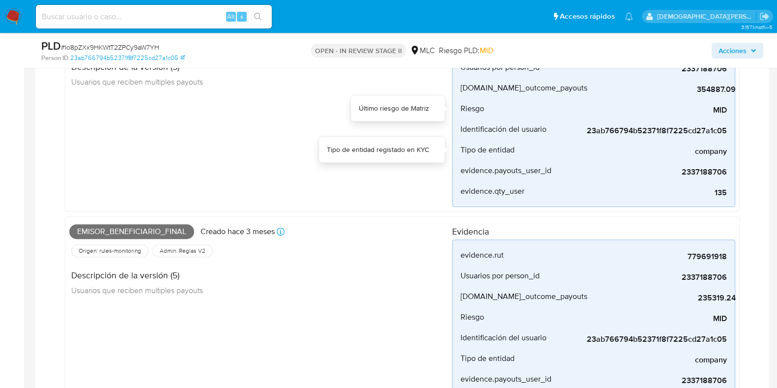
scroll to position [307, 0]
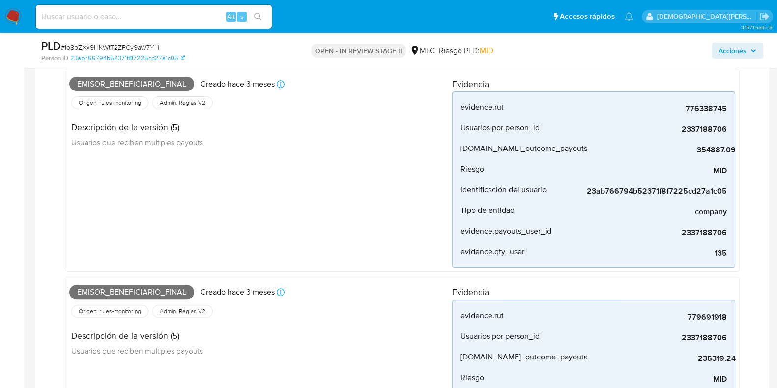
click at [621, 49] on span "Acciones" at bounding box center [733, 51] width 28 height 16
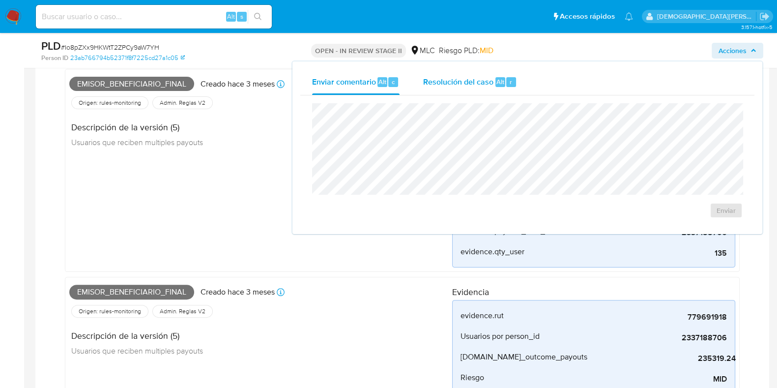
click at [457, 84] on span "Resolución del caso" at bounding box center [458, 81] width 70 height 11
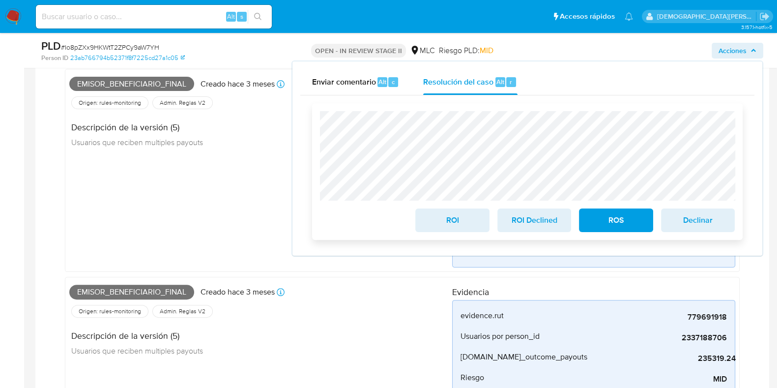
click at [621, 226] on span "ROS" at bounding box center [616, 220] width 48 height 22
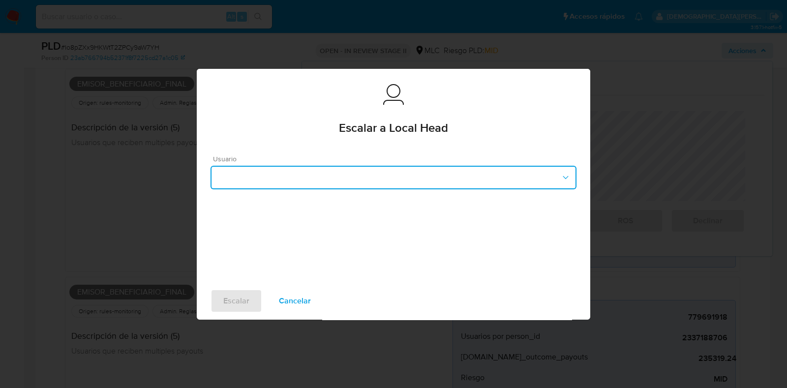
click at [334, 171] on button "button" at bounding box center [393, 178] width 366 height 24
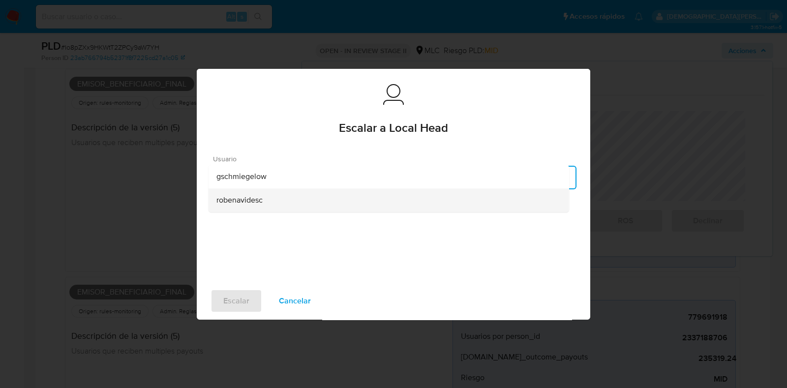
click at [265, 200] on div "robenavidesc" at bounding box center [388, 200] width 345 height 24
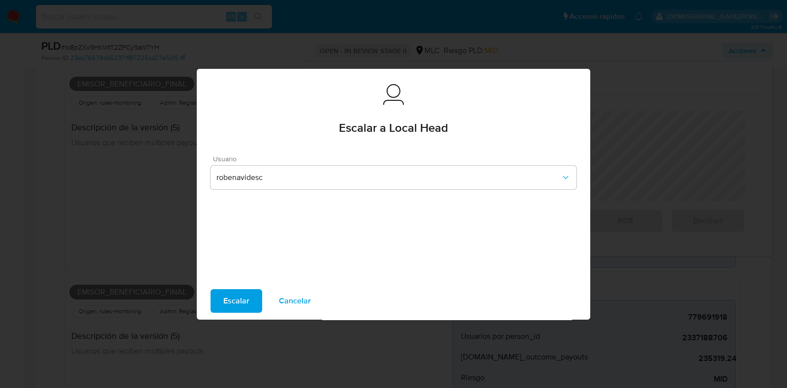
click at [242, 298] on span "Escalar" at bounding box center [236, 301] width 26 height 22
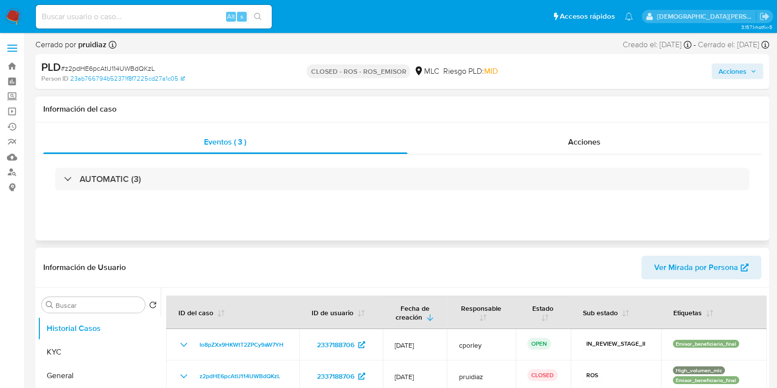
select select "10"
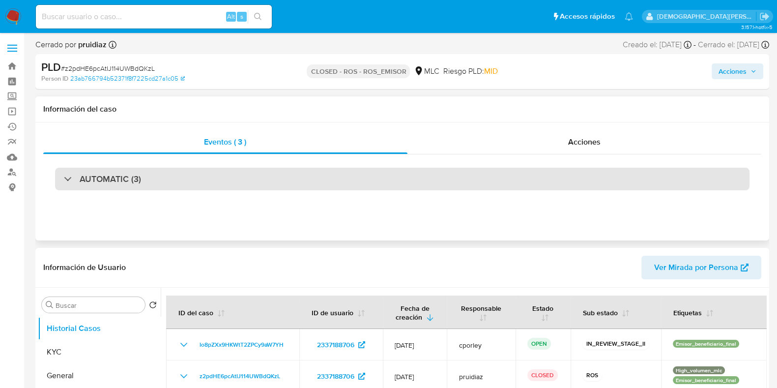
click at [234, 172] on div "AUTOMATIC (3)" at bounding box center [402, 179] width 695 height 23
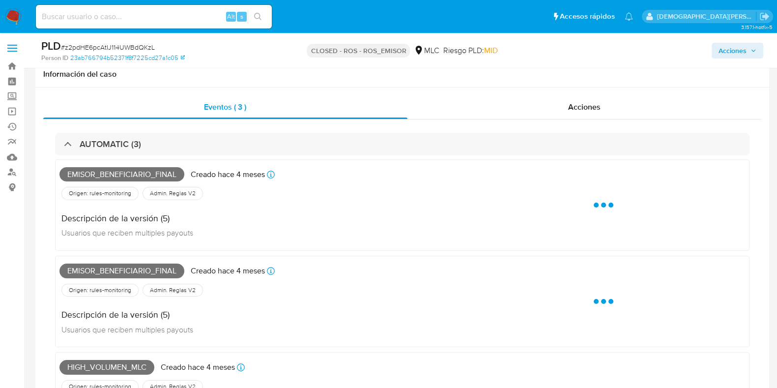
scroll to position [61, 0]
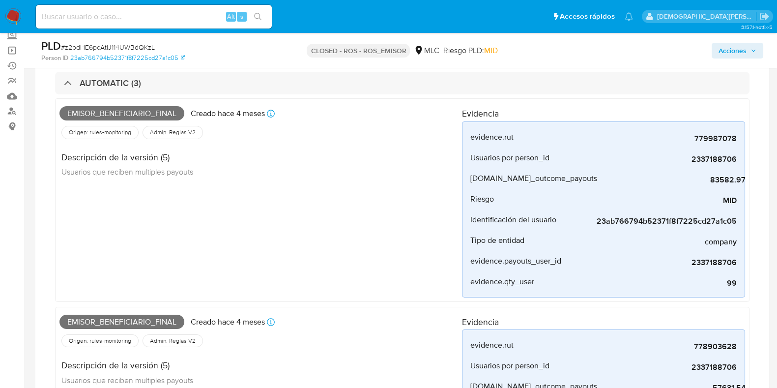
drag, startPoint x: 121, startPoint y: 1, endPoint x: 71, endPoint y: 228, distance: 232.1
click at [71, 228] on div "Emisor_beneficiario_final Creado hace 4 meses Creado: 12/05/2025 06:08:41 Orige…" at bounding box center [260, 200] width 403 height 195
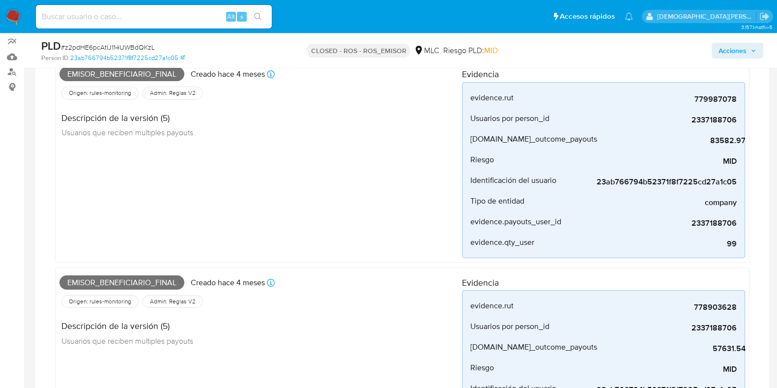
scroll to position [0, 0]
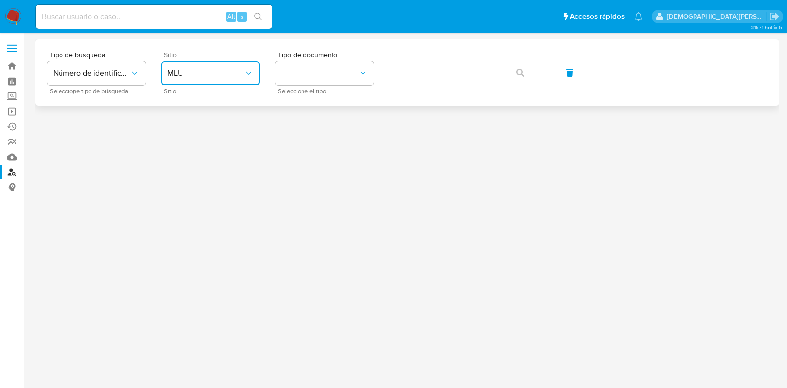
click at [228, 80] on button "MLU" at bounding box center [210, 73] width 98 height 24
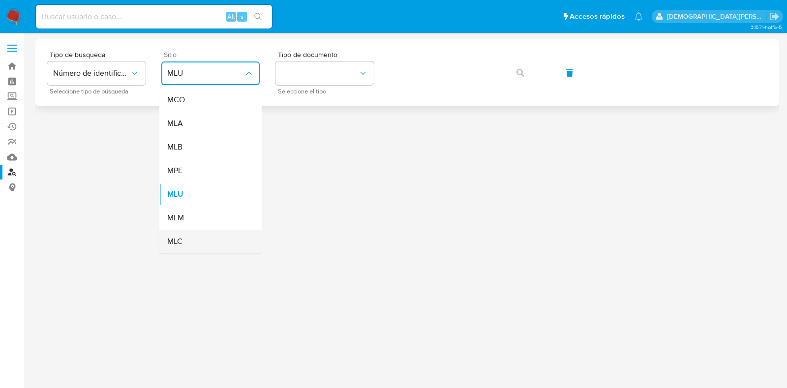
click at [191, 237] on div "MLC" at bounding box center [207, 242] width 81 height 24
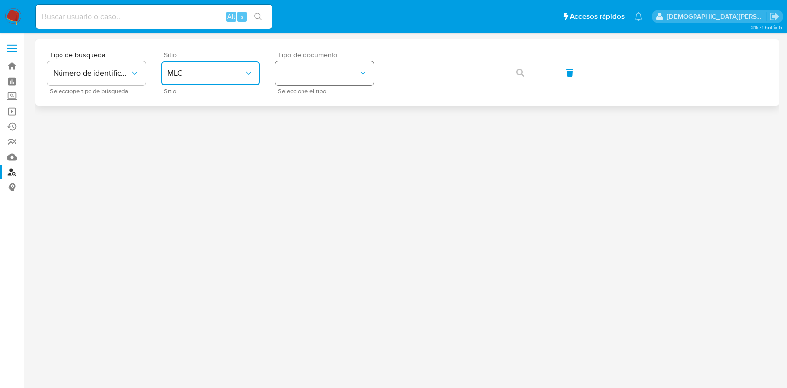
click at [323, 70] on button "identificationType" at bounding box center [324, 73] width 98 height 24
click at [335, 104] on div "RUT RUT" at bounding box center [321, 104] width 81 height 33
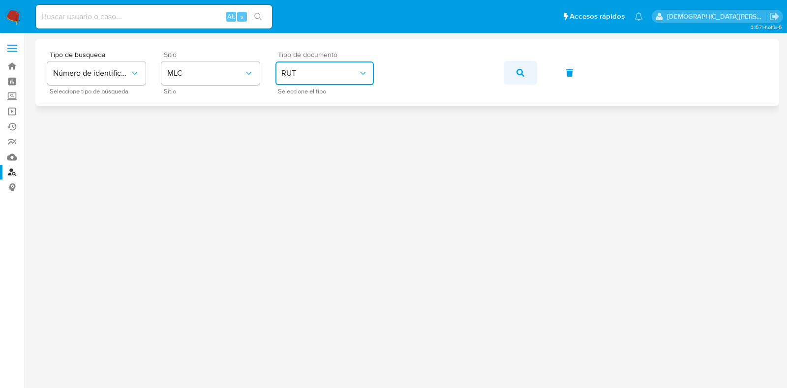
click at [516, 69] on icon "button" at bounding box center [520, 73] width 8 height 8
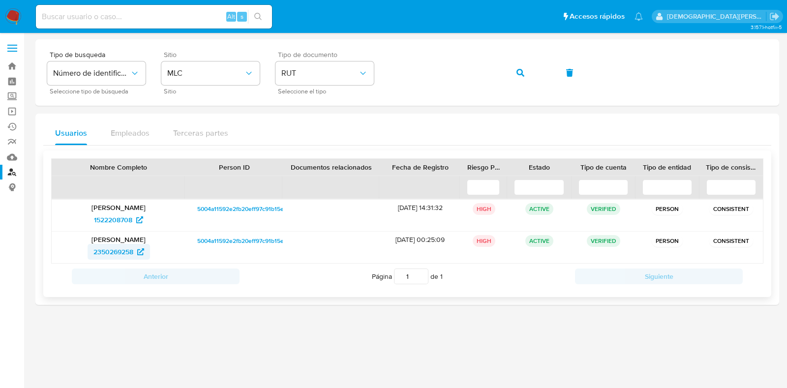
click at [120, 251] on span "2350269258" at bounding box center [113, 252] width 40 height 16
click at [120, 215] on span "1522208708" at bounding box center [113, 220] width 38 height 16
click at [518, 70] on icon "button" at bounding box center [520, 73] width 8 height 8
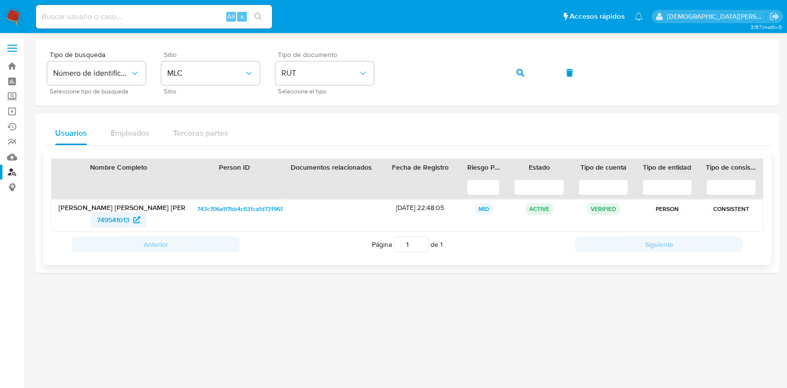
click at [118, 216] on span "749541013" at bounding box center [113, 220] width 32 height 16
click at [518, 74] on icon "button" at bounding box center [520, 73] width 8 height 8
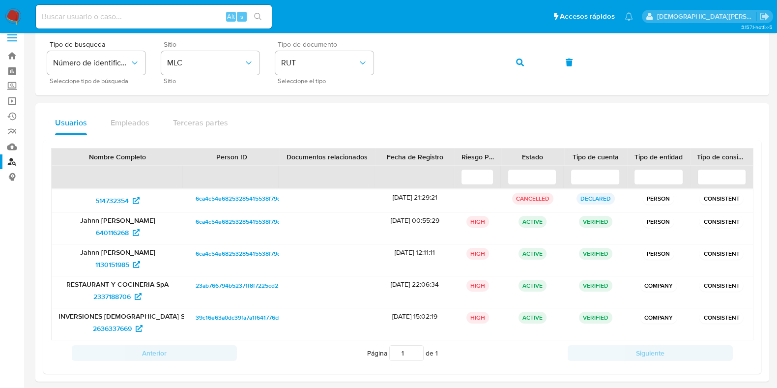
scroll to position [17, 0]
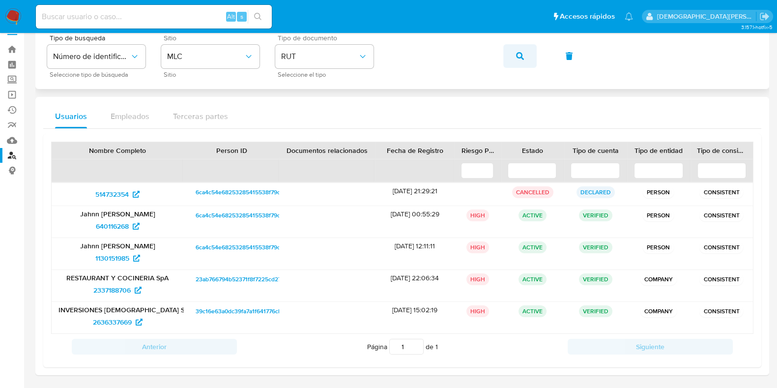
click at [509, 53] on button "button" at bounding box center [519, 56] width 33 height 24
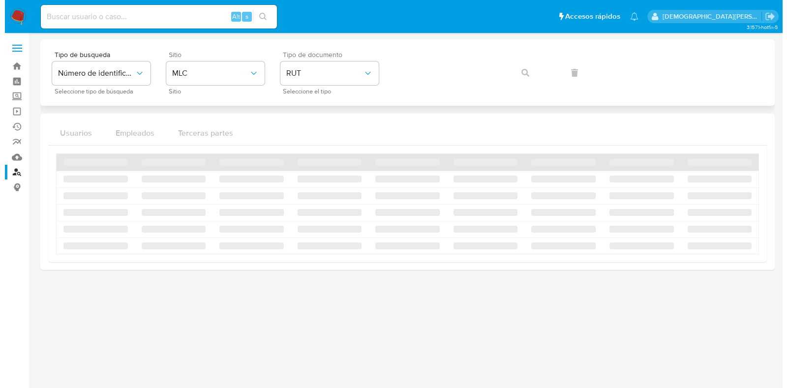
scroll to position [0, 0]
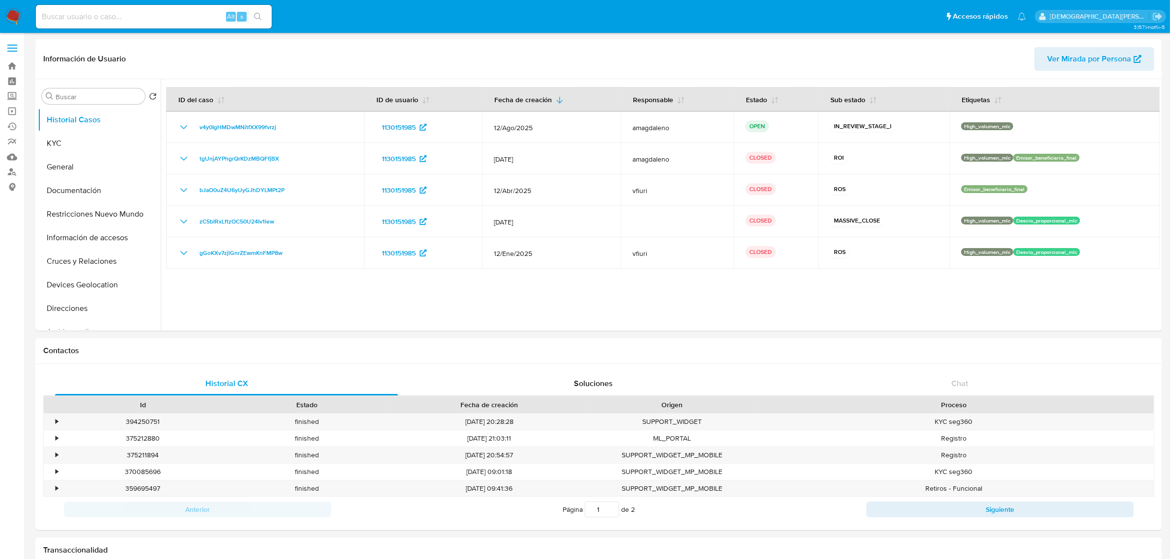
select select "10"
drag, startPoint x: 84, startPoint y: 186, endPoint x: 93, endPoint y: 203, distance: 19.1
click at [84, 186] on button "Documentación" at bounding box center [99, 191] width 123 height 24
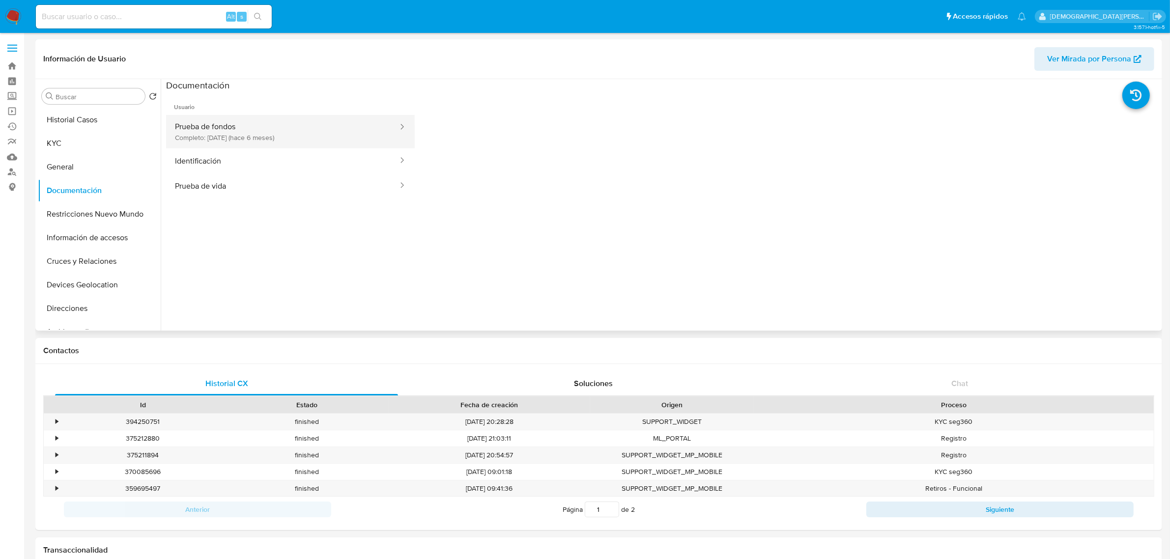
click at [310, 135] on button "Prueba de fondos Completo: 19/02/2025 (hace 6 meses)" at bounding box center [282, 131] width 233 height 33
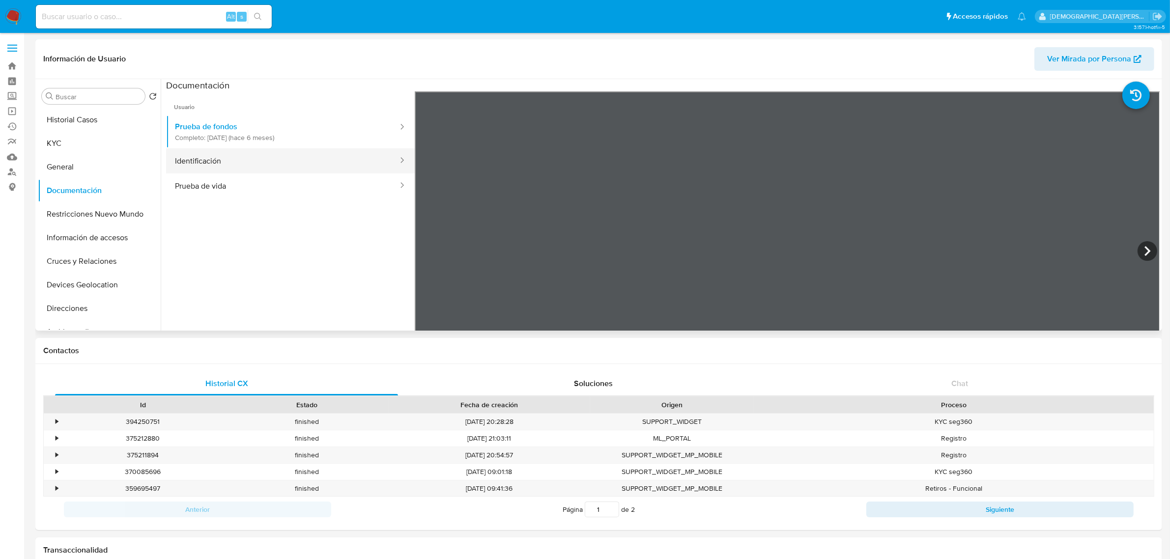
click at [301, 159] on button "Identificación" at bounding box center [282, 160] width 233 height 25
click at [323, 182] on button "Prueba de vida" at bounding box center [282, 186] width 233 height 25
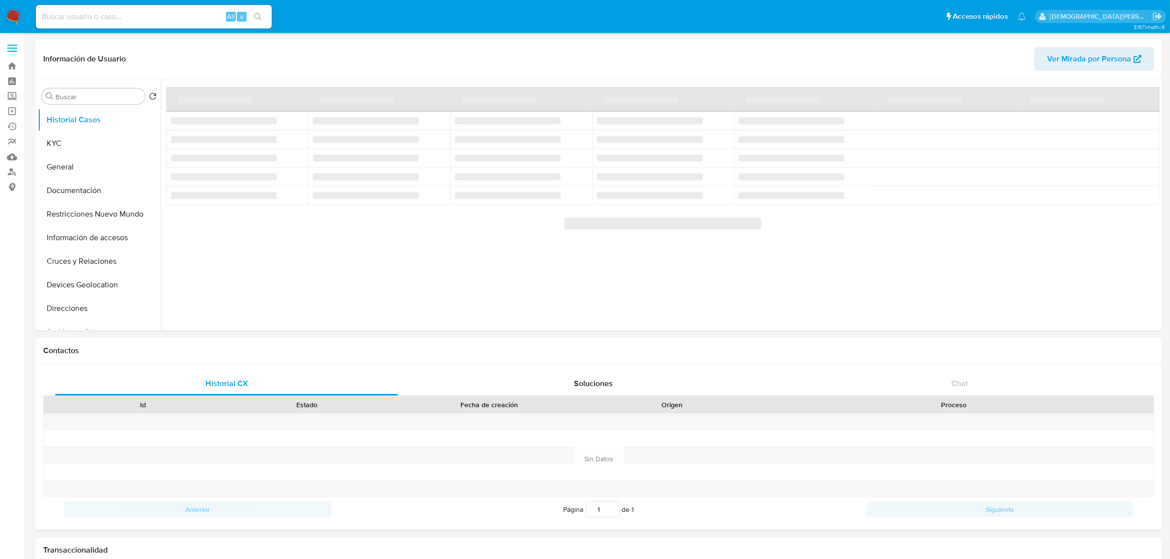
select select "10"
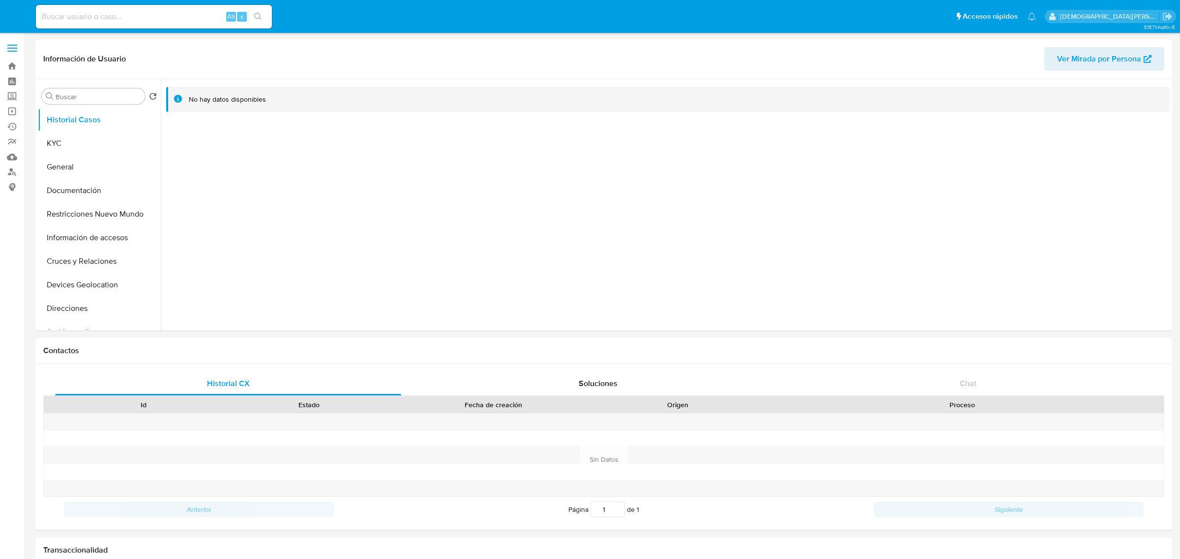
select select "10"
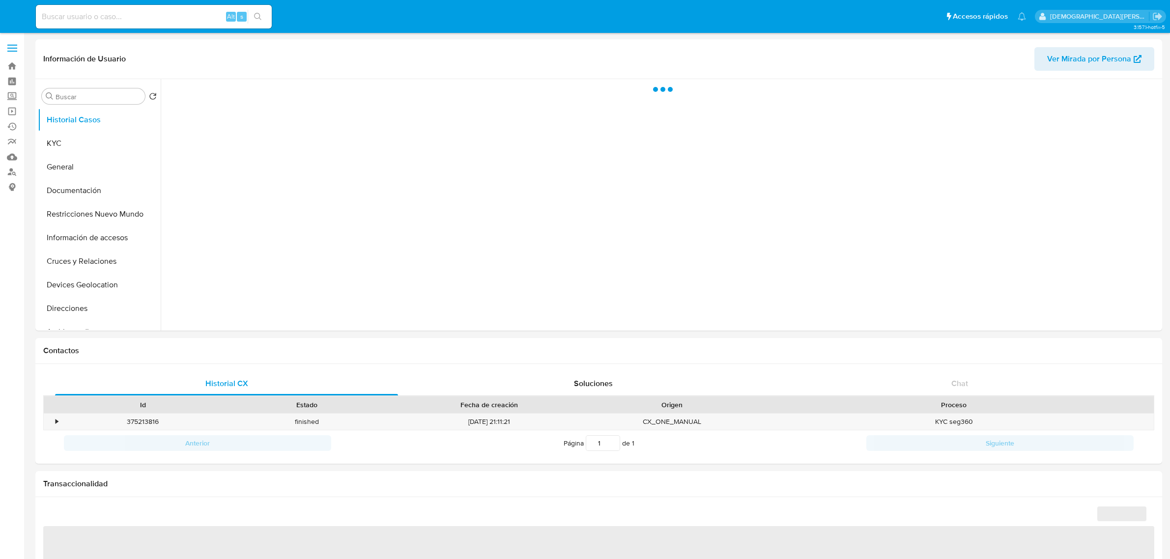
select select "10"
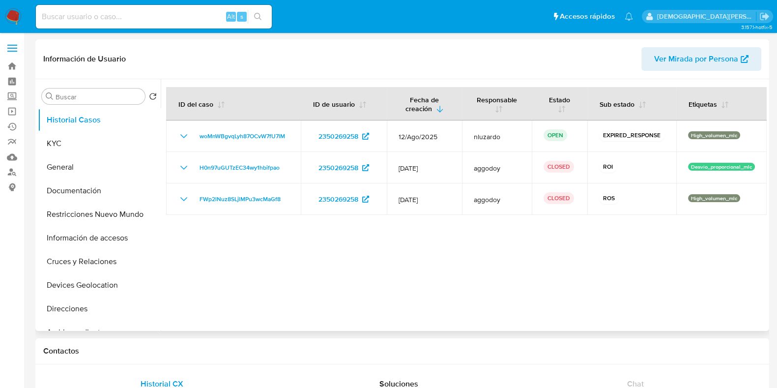
select select "10"
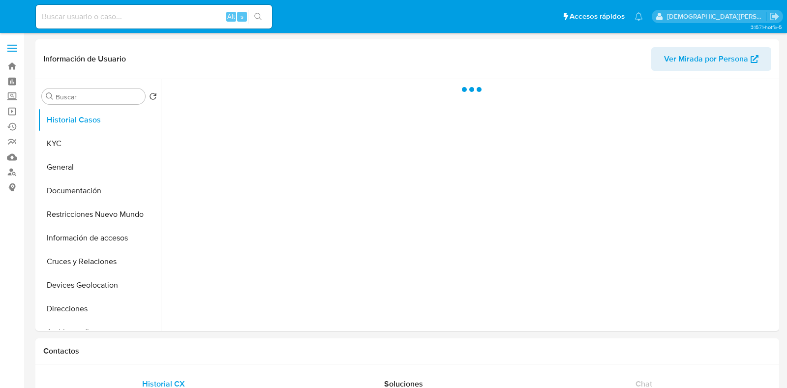
select select "10"
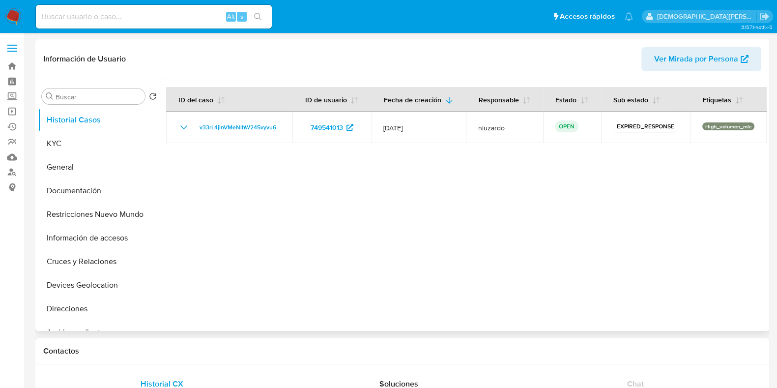
select select "10"
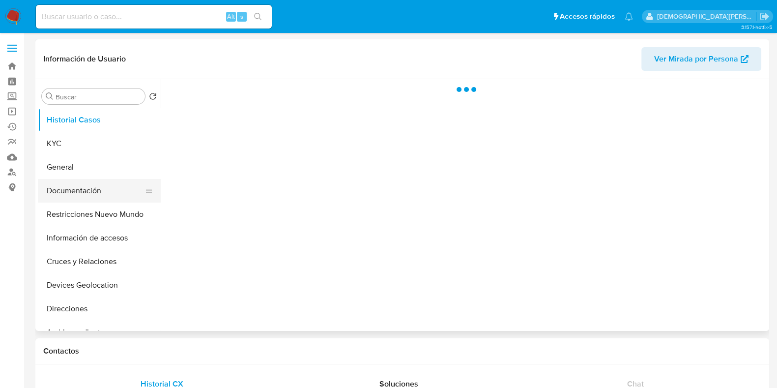
click at [100, 189] on button "Documentación" at bounding box center [95, 191] width 115 height 24
select select "10"
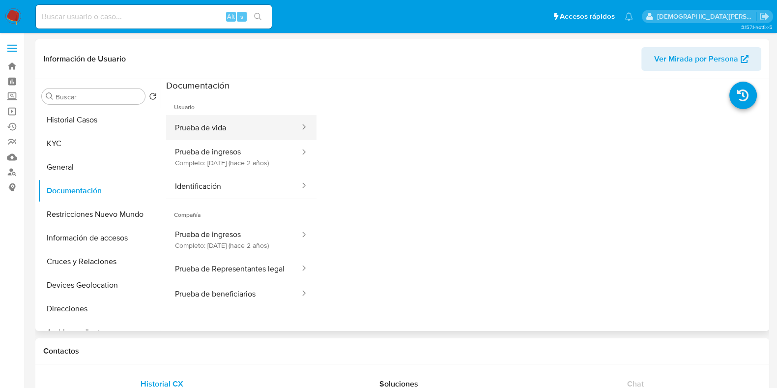
drag, startPoint x: 248, startPoint y: 126, endPoint x: 256, endPoint y: 126, distance: 7.9
click at [248, 126] on button "Prueba de vida" at bounding box center [233, 127] width 135 height 25
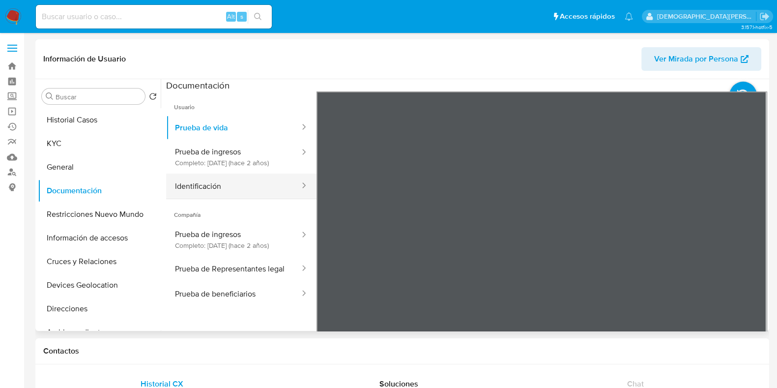
click at [230, 190] on button "Identificación" at bounding box center [233, 186] width 135 height 25
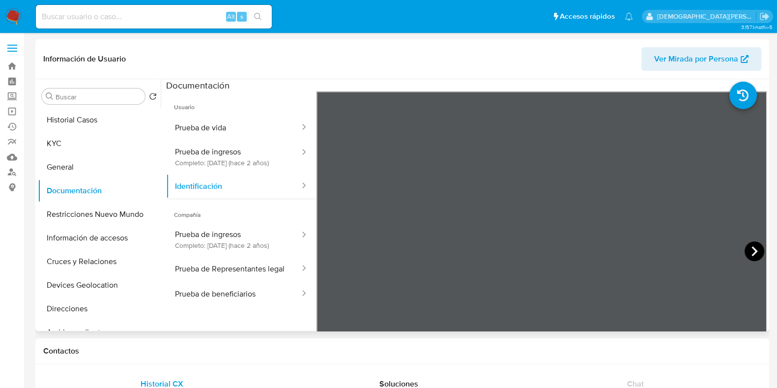
click at [752, 249] on icon at bounding box center [755, 251] width 20 height 20
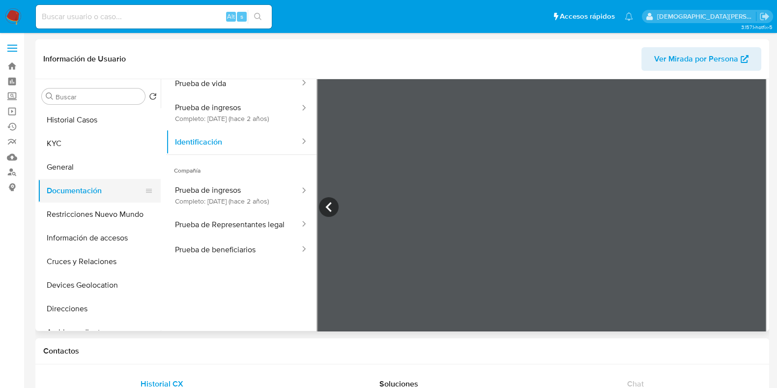
scroll to position [61, 0]
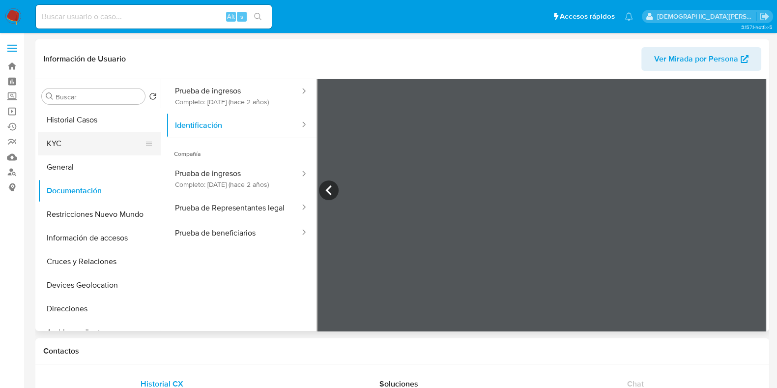
click at [83, 132] on button "KYC" at bounding box center [95, 144] width 115 height 24
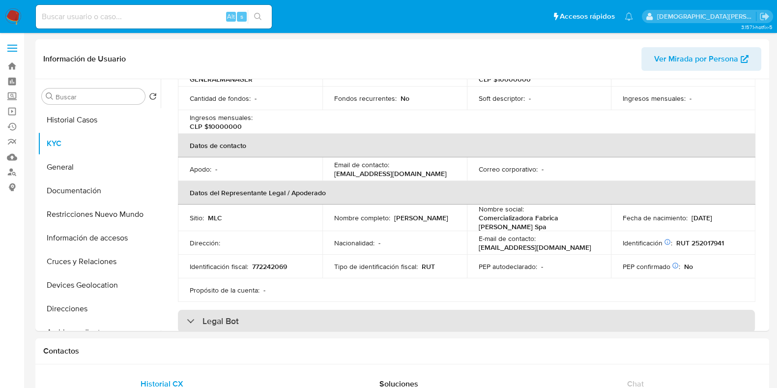
scroll to position [245, 0]
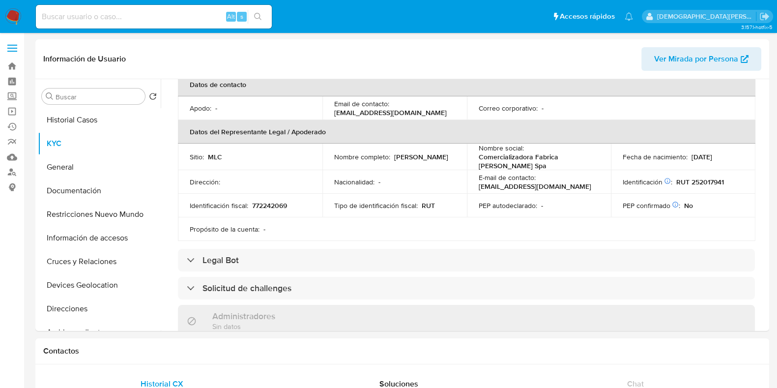
drag, startPoint x: 333, startPoint y: 159, endPoint x: 437, endPoint y: 163, distance: 103.8
click at [437, 161] on div "Nombre completo : Mariana Alejandra Parra Salazar" at bounding box center [394, 156] width 121 height 9
copy p "Mariana Alejandra Parra Salazar"
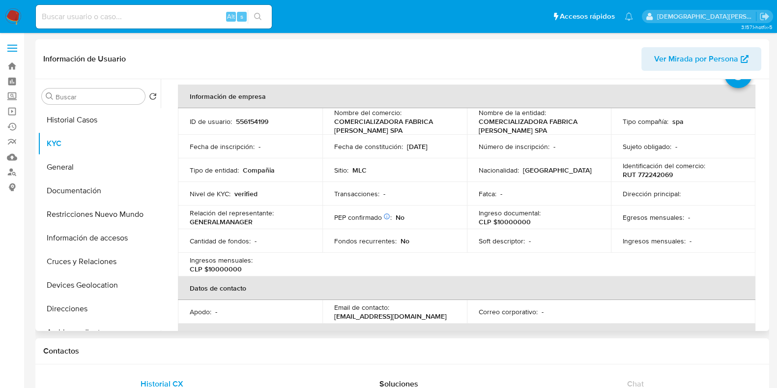
scroll to position [61, 0]
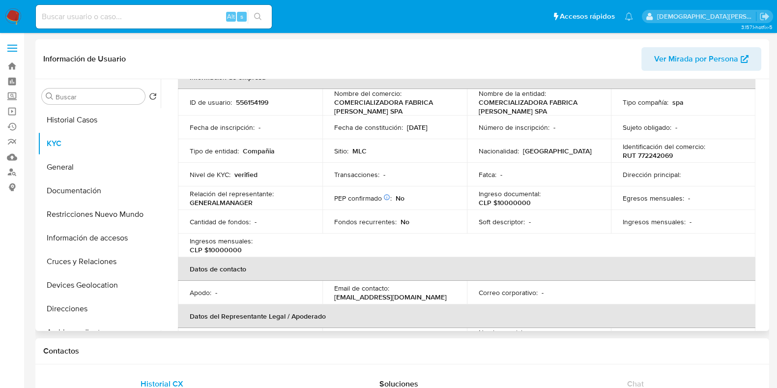
click at [655, 154] on p "RUT 772242069" at bounding box center [648, 155] width 50 height 9
copy p "772242069"
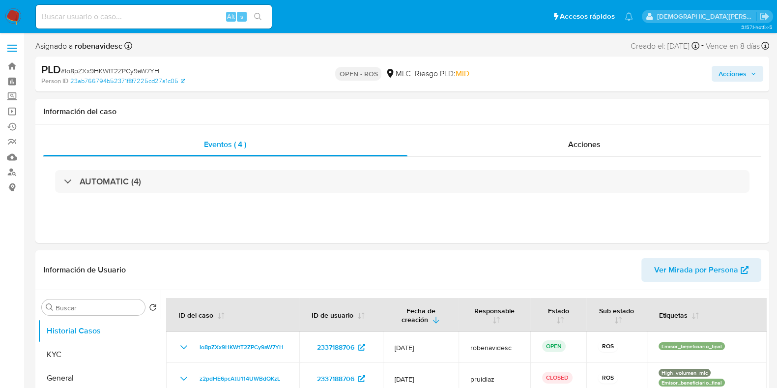
select select "10"
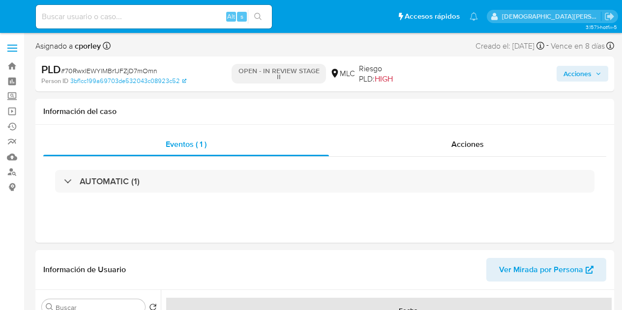
select select "10"
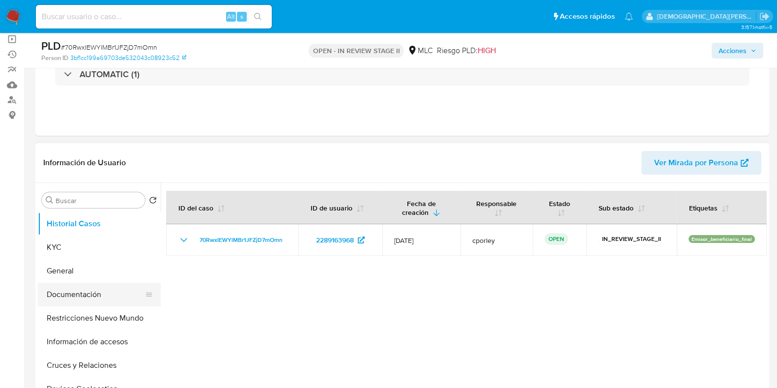
scroll to position [122, 0]
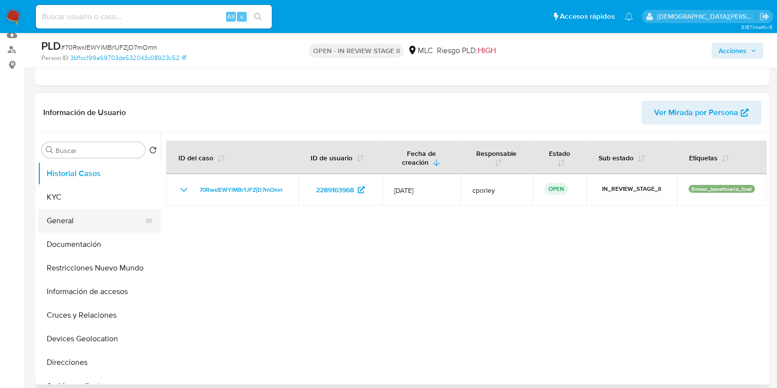
click at [87, 223] on button "General" at bounding box center [95, 221] width 115 height 24
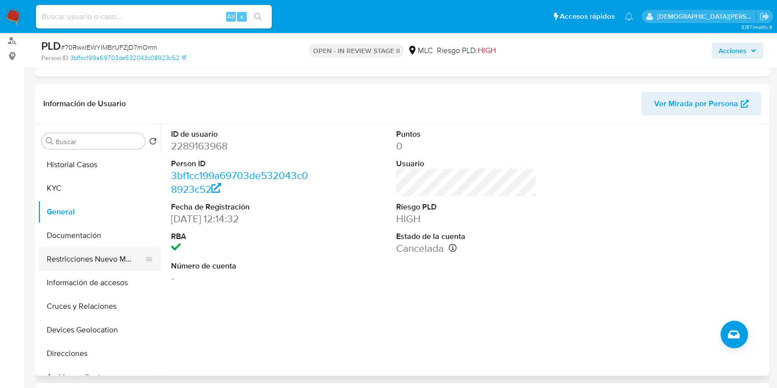
scroll to position [184, 0]
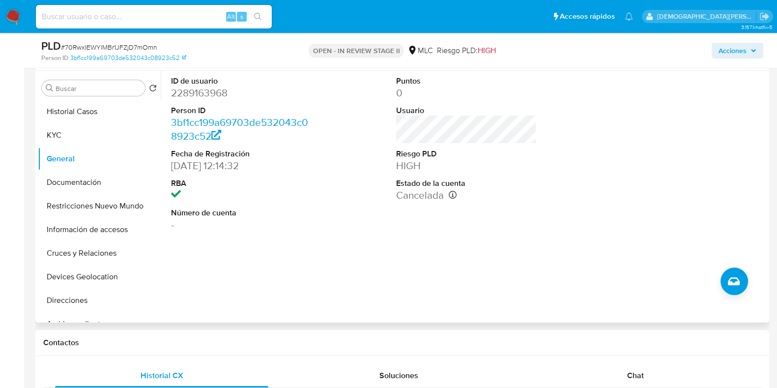
click at [202, 98] on dd "2289163968" at bounding box center [241, 93] width 141 height 14
click at [202, 97] on dd "2289163968" at bounding box center [241, 93] width 141 height 14
copy dd "2289163968"
click at [206, 97] on dd "2289163968" at bounding box center [241, 93] width 141 height 14
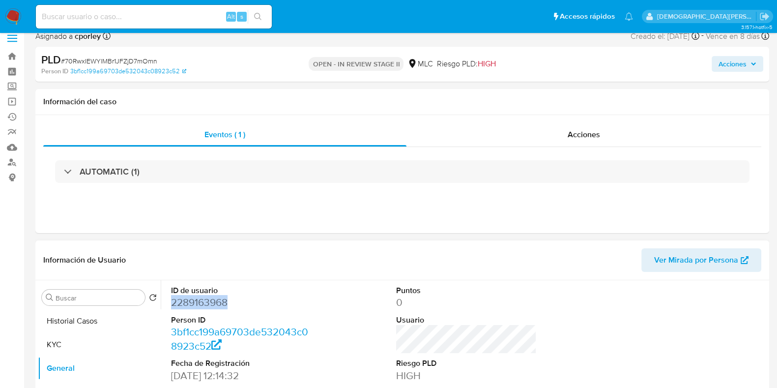
scroll to position [122, 0]
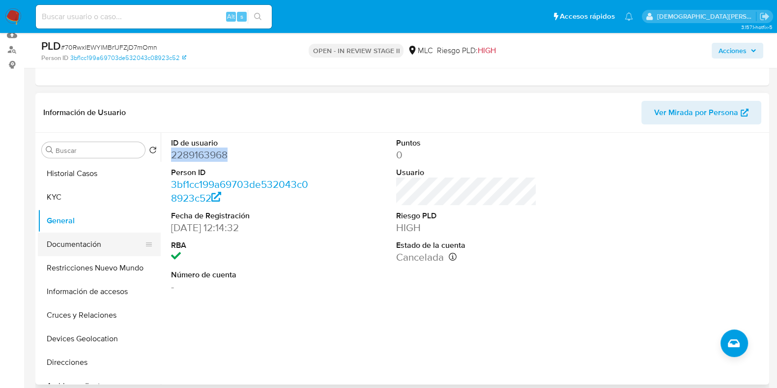
click at [83, 249] on button "Documentación" at bounding box center [95, 245] width 115 height 24
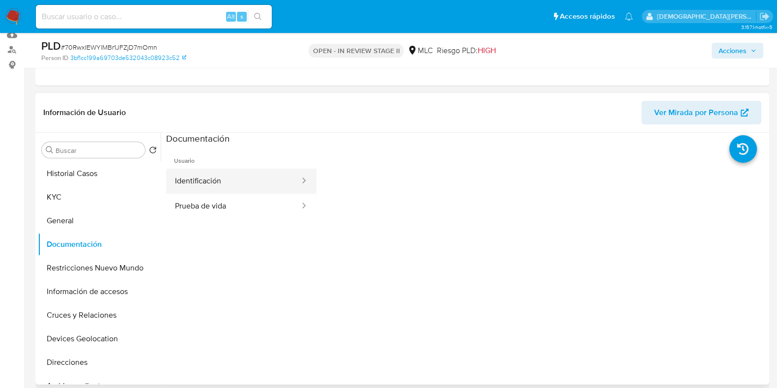
click at [234, 181] on button "Identificación" at bounding box center [233, 181] width 135 height 25
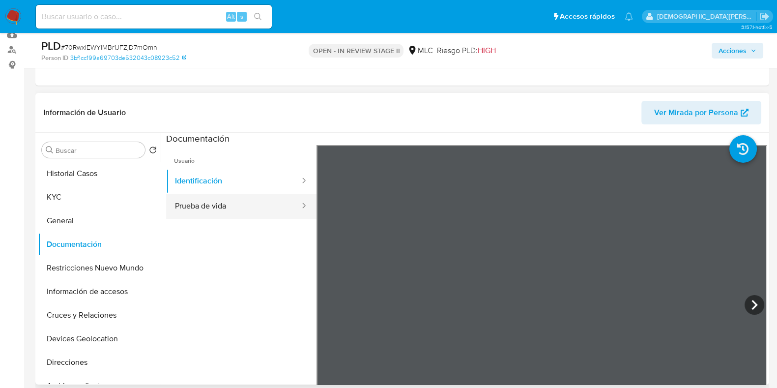
click at [200, 208] on button "Prueba de vida" at bounding box center [233, 206] width 135 height 25
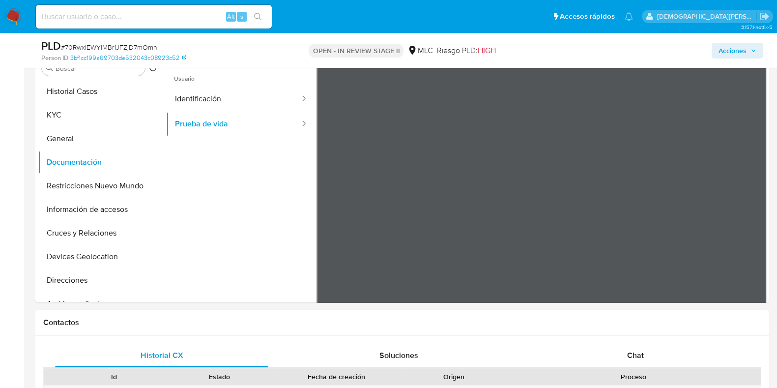
scroll to position [245, 0]
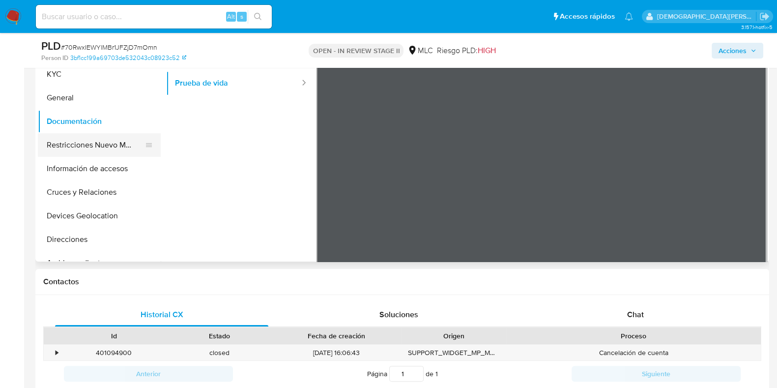
click at [78, 150] on button "Restricciones Nuevo Mundo" at bounding box center [95, 145] width 115 height 24
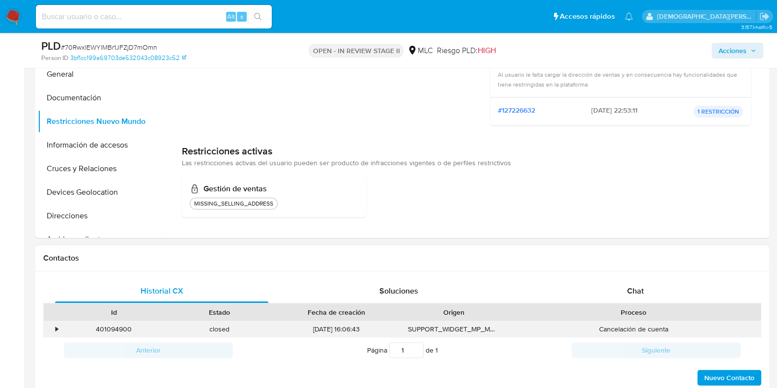
scroll to position [307, 0]
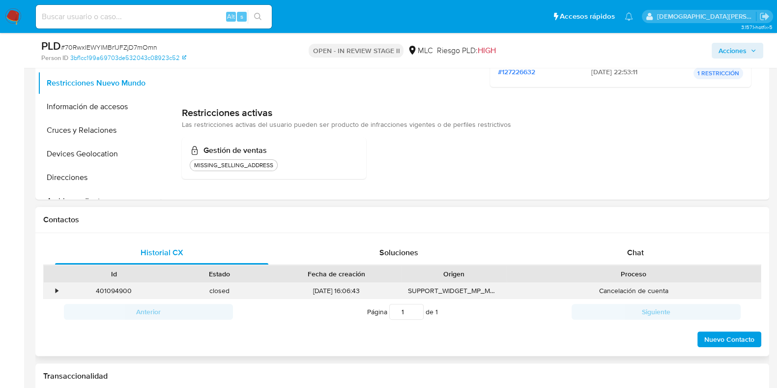
click at [53, 289] on div "•" at bounding box center [52, 291] width 17 height 16
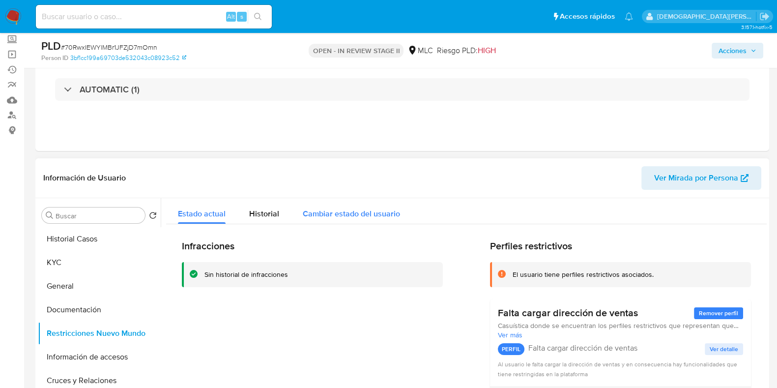
scroll to position [0, 0]
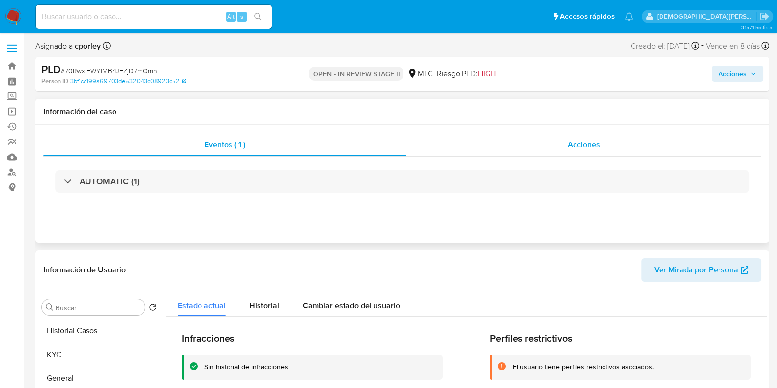
click at [555, 153] on div "Acciones" at bounding box center [584, 145] width 355 height 24
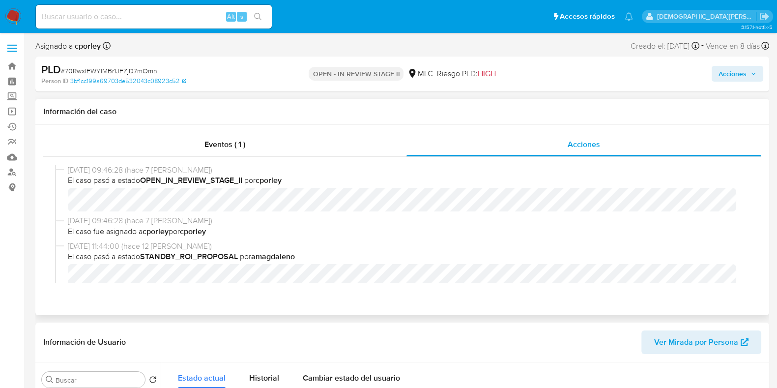
drag, startPoint x: 212, startPoint y: 147, endPoint x: 209, endPoint y: 157, distance: 10.7
click at [210, 147] on span "Eventos ( 1 )" at bounding box center [225, 144] width 41 height 11
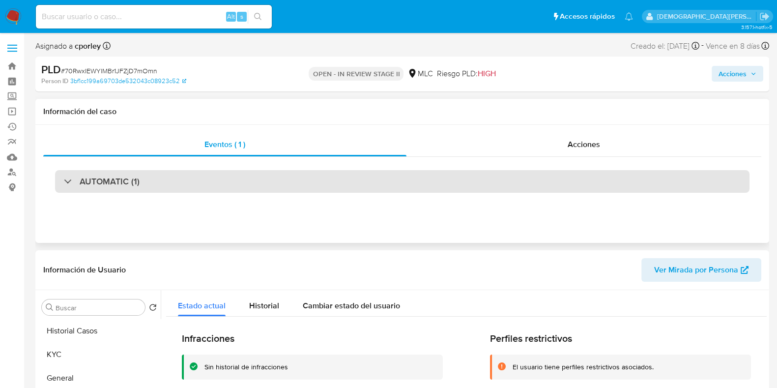
click at [289, 186] on div "AUTOMATIC (1)" at bounding box center [402, 181] width 695 height 23
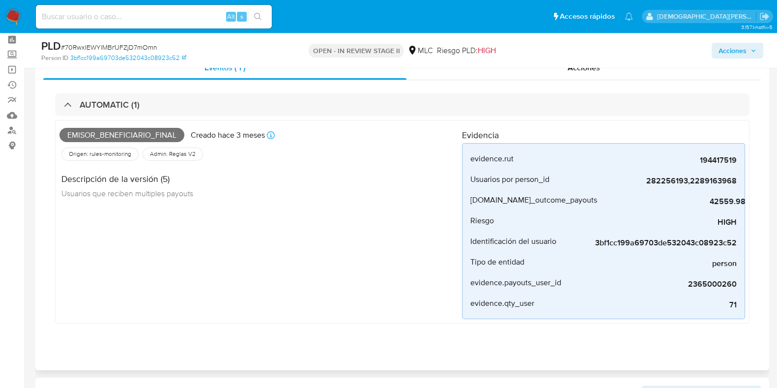
scroll to position [61, 0]
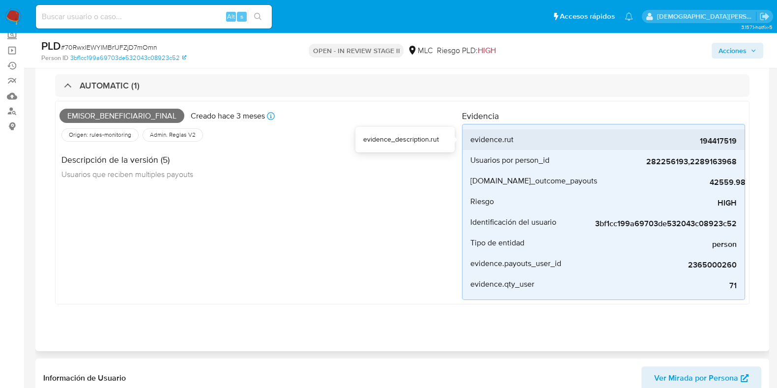
click at [621, 144] on span "194417519" at bounding box center [662, 141] width 147 height 10
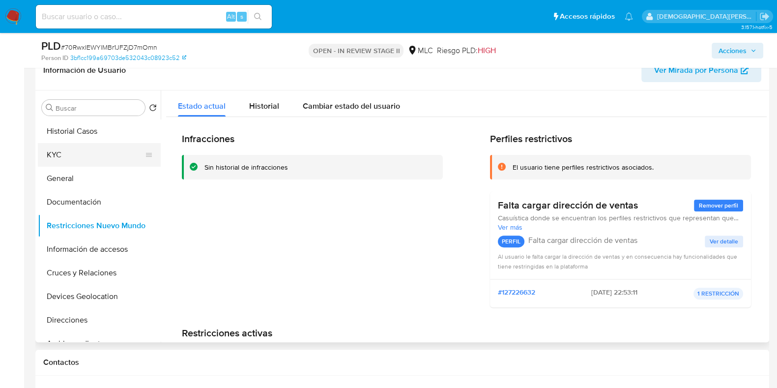
click at [90, 148] on button "KYC" at bounding box center [95, 155] width 115 height 24
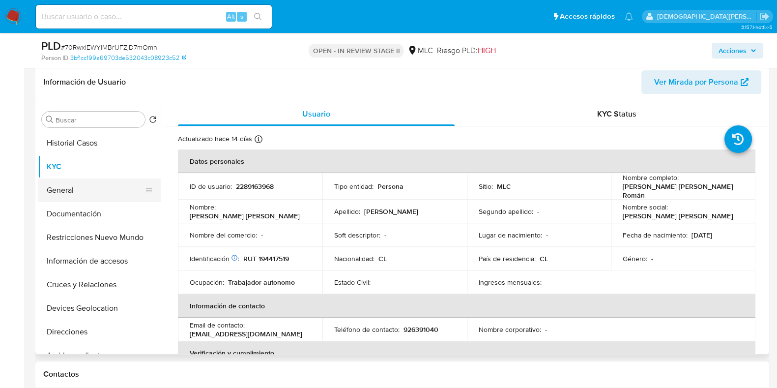
click at [103, 185] on button "General" at bounding box center [95, 190] width 115 height 24
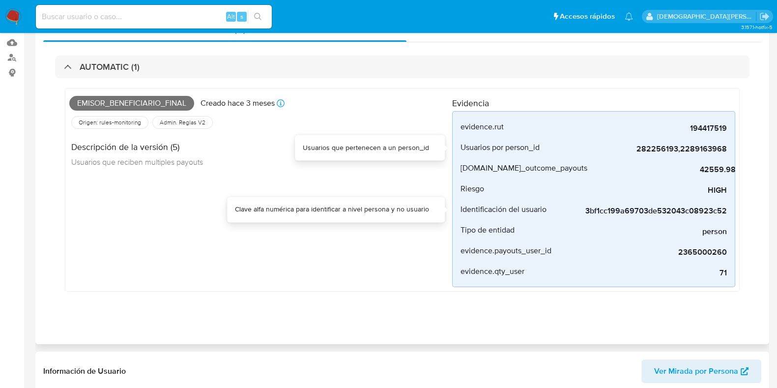
scroll to position [0, 0]
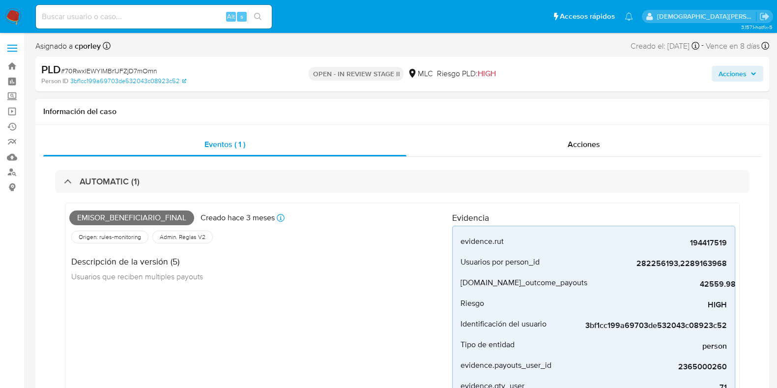
drag, startPoint x: 720, startPoint y: 75, endPoint x: 460, endPoint y: 106, distance: 261.9
click at [621, 77] on div "Acciones" at bounding box center [645, 73] width 238 height 23
click at [621, 69] on span "Acciones" at bounding box center [733, 74] width 28 height 16
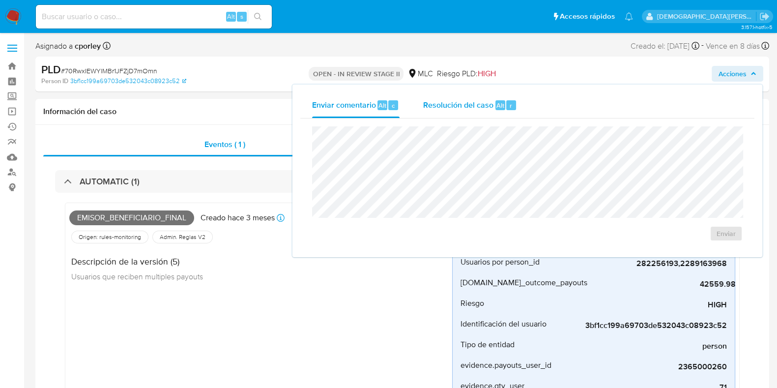
click at [453, 102] on span "Resolución del caso" at bounding box center [458, 104] width 70 height 11
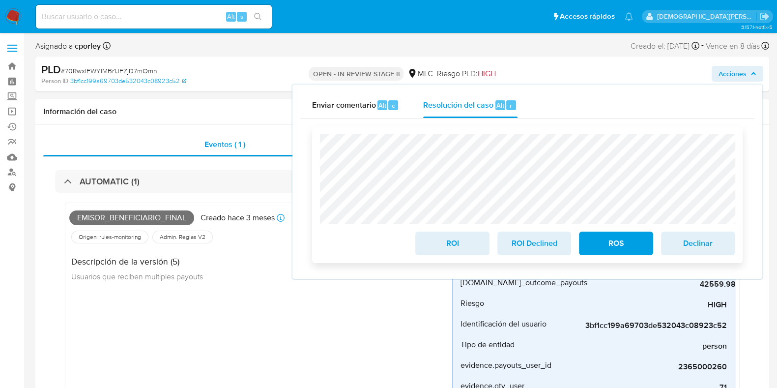
click at [601, 242] on span "ROS" at bounding box center [616, 244] width 48 height 22
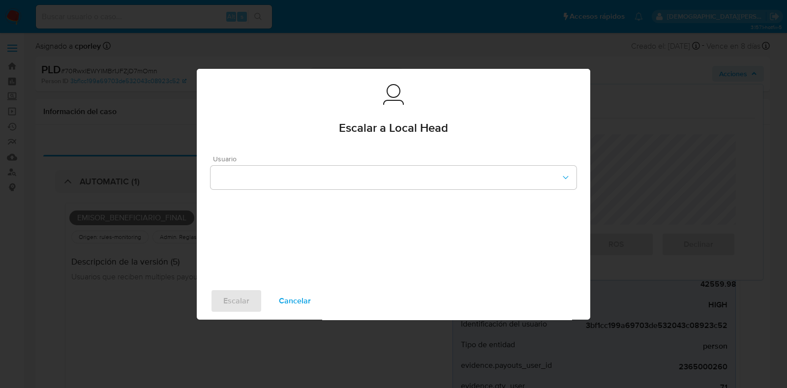
click at [300, 165] on div "Usuario" at bounding box center [393, 172] width 366 height 34
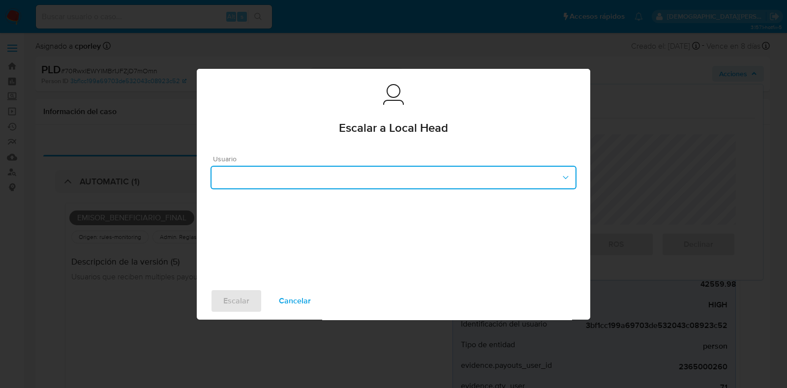
click at [281, 178] on button "button" at bounding box center [393, 178] width 366 height 24
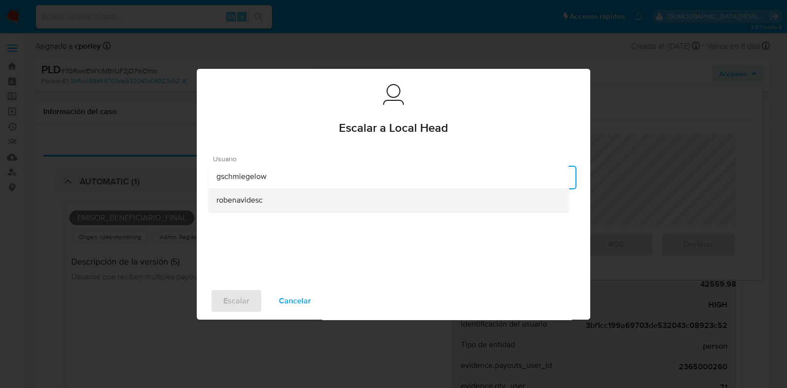
click at [260, 196] on span "robenavidesc" at bounding box center [239, 200] width 46 height 10
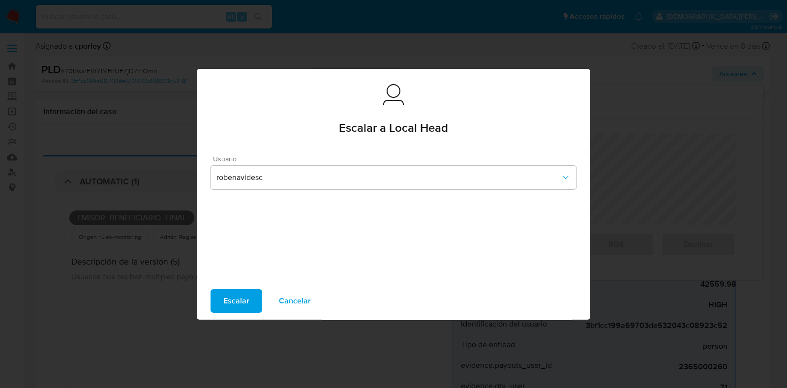
click at [238, 299] on span "Escalar" at bounding box center [236, 301] width 26 height 22
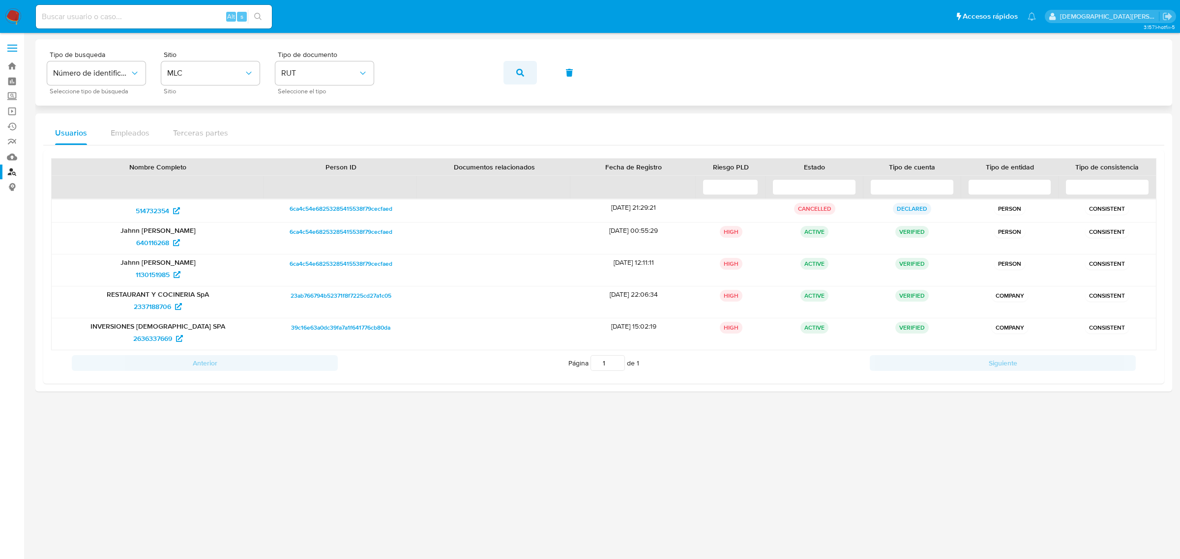
click at [518, 72] on icon "button" at bounding box center [520, 73] width 8 height 8
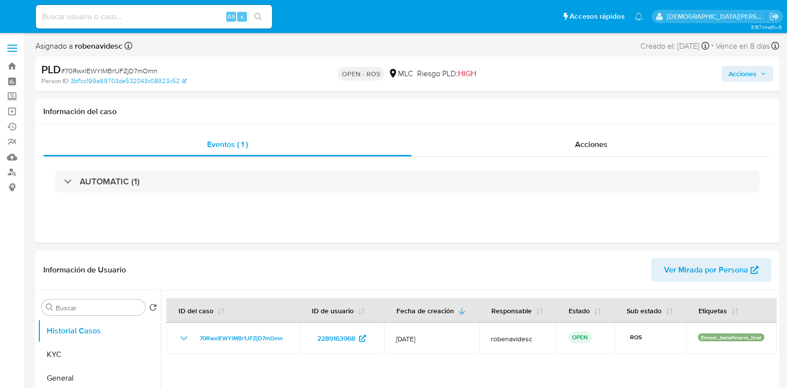
select select "10"
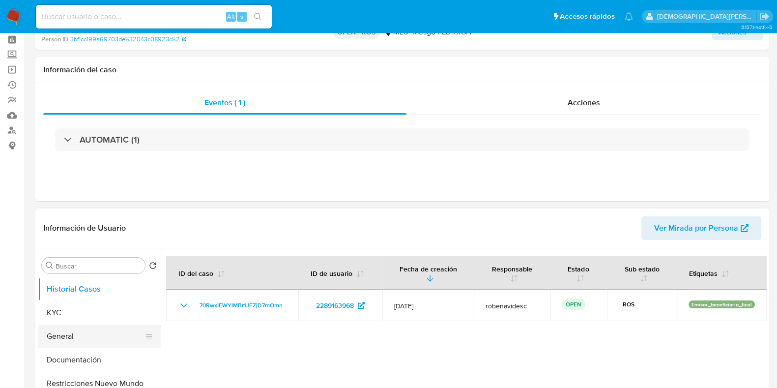
scroll to position [61, 0]
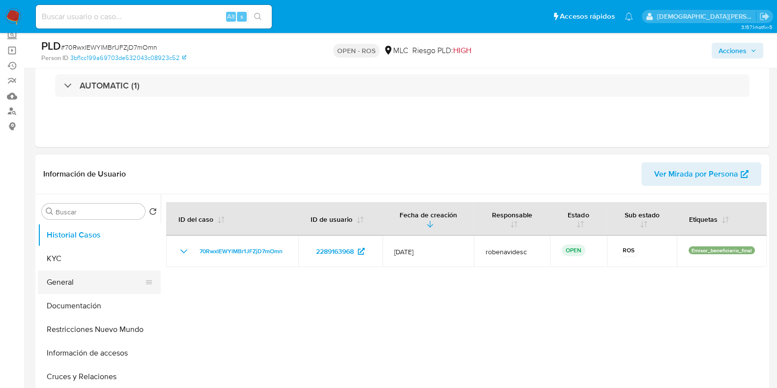
click at [68, 284] on button "General" at bounding box center [95, 282] width 115 height 24
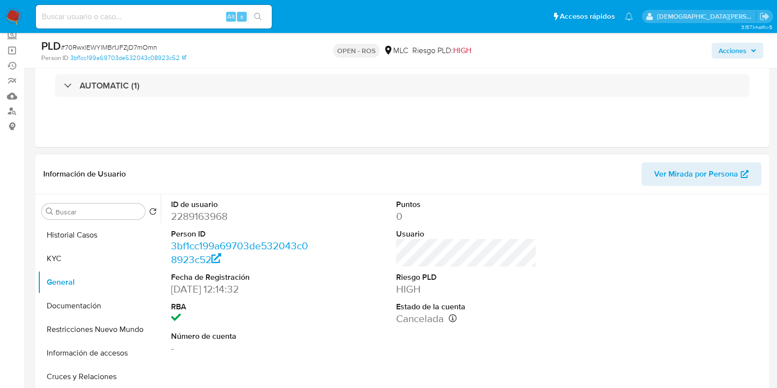
click at [194, 215] on dd "2289163968" at bounding box center [241, 216] width 141 height 14
click at [194, 216] on dd "2289163968" at bounding box center [241, 216] width 141 height 14
copy dd "2289163968"
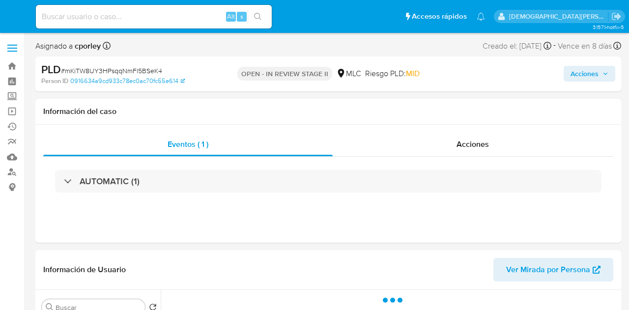
select select "10"
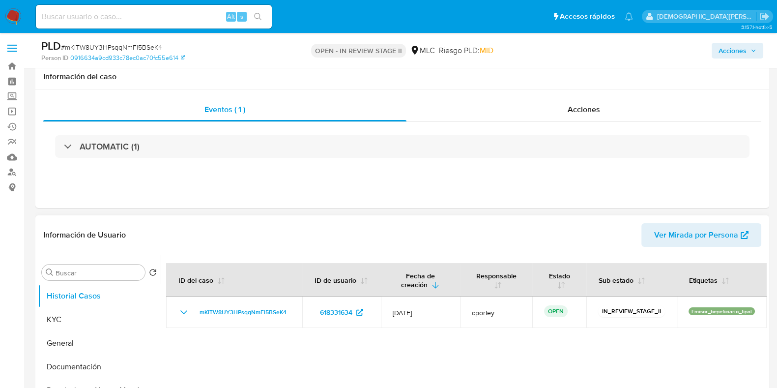
scroll to position [61, 0]
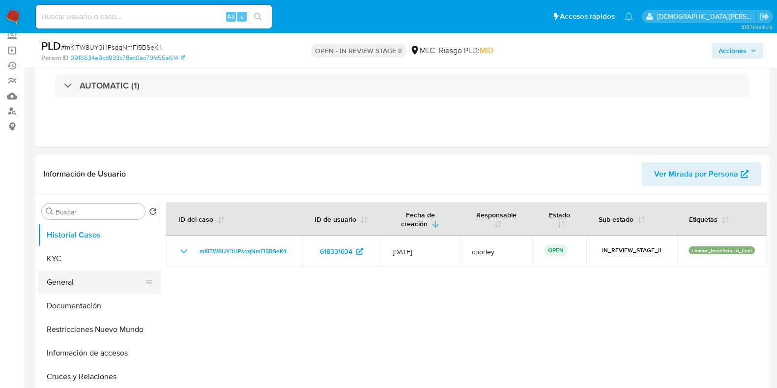
click at [69, 284] on button "General" at bounding box center [95, 282] width 115 height 24
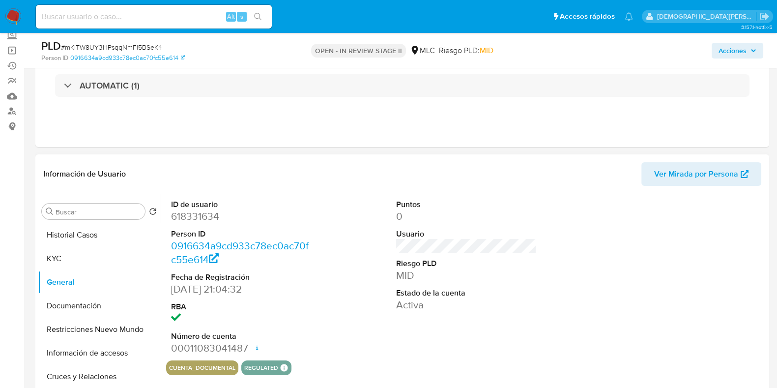
click at [190, 215] on dd "618331634" at bounding box center [241, 216] width 141 height 14
click at [189, 215] on dd "618331634" at bounding box center [241, 216] width 141 height 14
copy dd "618331634"
click at [65, 303] on button "Documentación" at bounding box center [95, 306] width 115 height 24
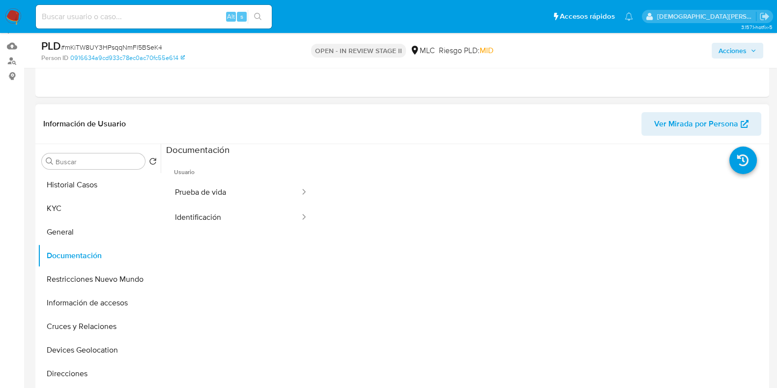
scroll to position [122, 0]
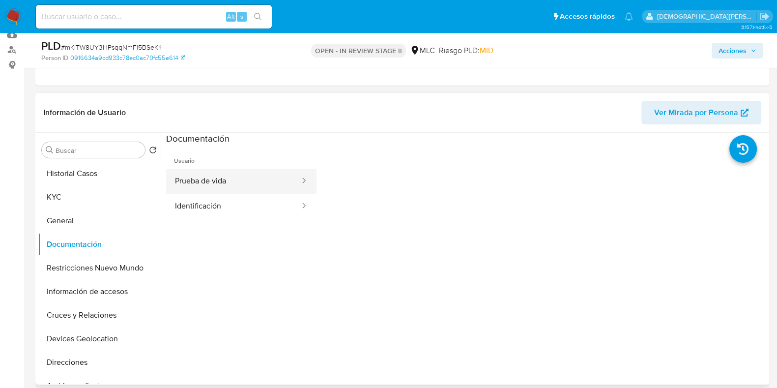
click at [214, 181] on button "Prueba de vida" at bounding box center [233, 181] width 135 height 25
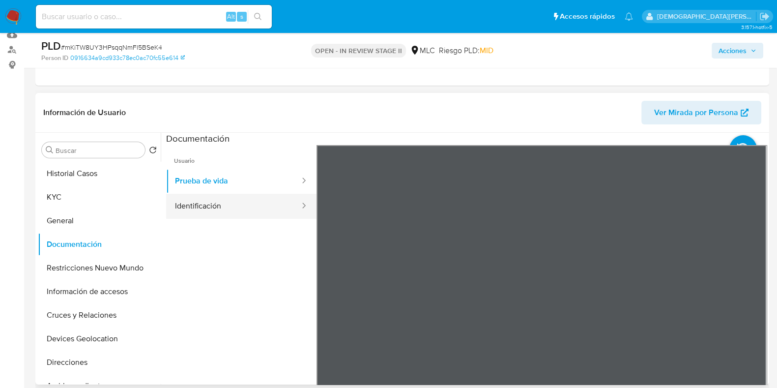
click at [251, 205] on button "Identificación" at bounding box center [233, 206] width 135 height 25
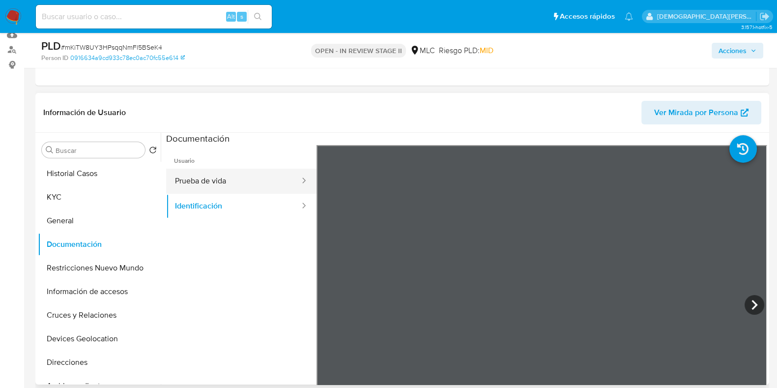
click at [224, 176] on button "Prueba de vida" at bounding box center [233, 181] width 135 height 25
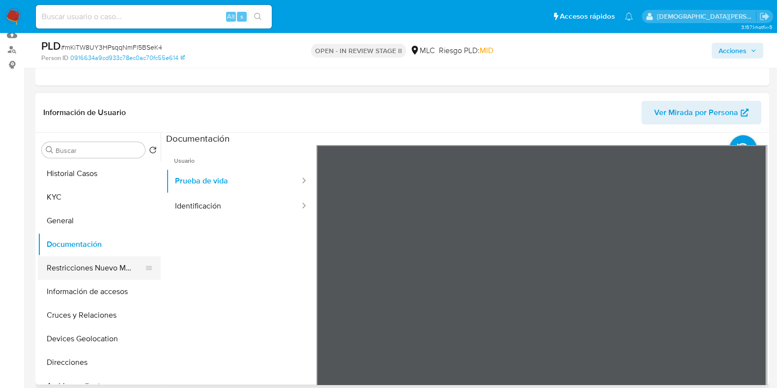
click at [66, 263] on button "Restricciones Nuevo Mundo" at bounding box center [95, 268] width 115 height 24
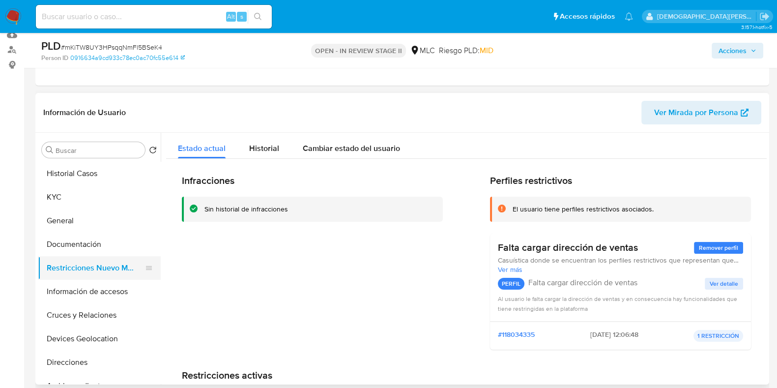
click at [76, 278] on button "Restricciones Nuevo Mundo" at bounding box center [95, 268] width 115 height 24
click at [72, 290] on button "Información de accesos" at bounding box center [95, 292] width 115 height 24
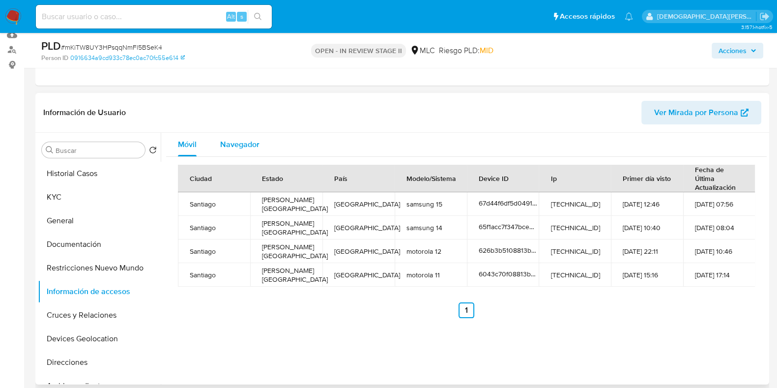
click at [234, 145] on span "Navegador" at bounding box center [239, 144] width 39 height 11
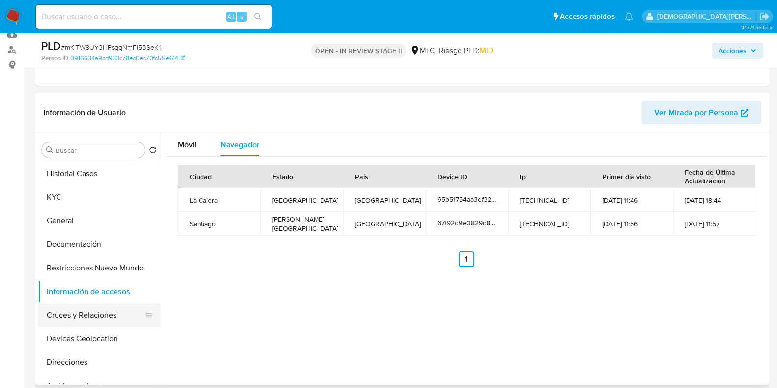
click at [92, 307] on button "Cruces y Relaciones" at bounding box center [95, 315] width 115 height 24
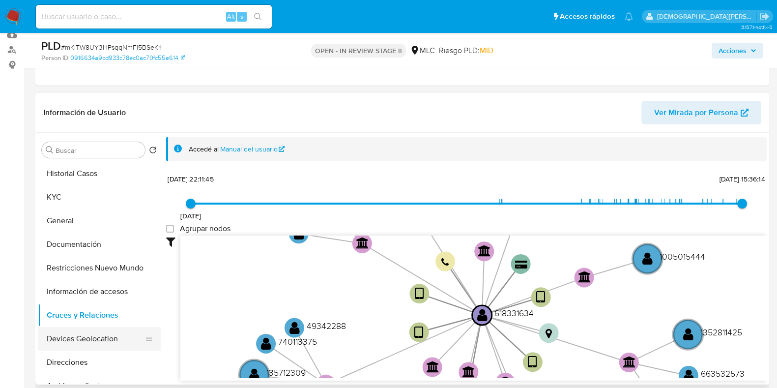
click at [90, 310] on button "Devices Geolocation" at bounding box center [95, 339] width 115 height 24
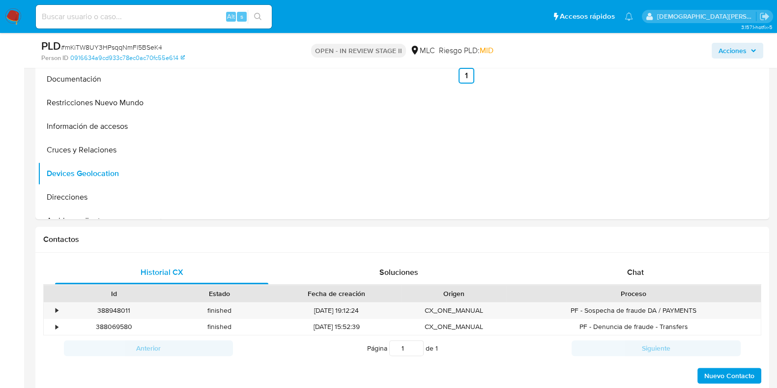
scroll to position [307, 0]
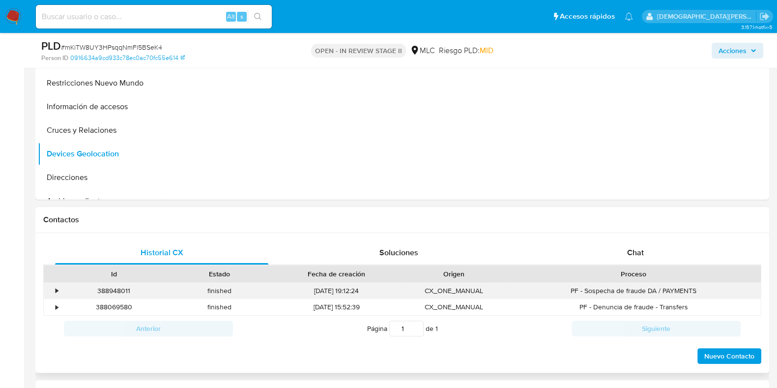
click at [56, 288] on div "•" at bounding box center [57, 290] width 2 height 9
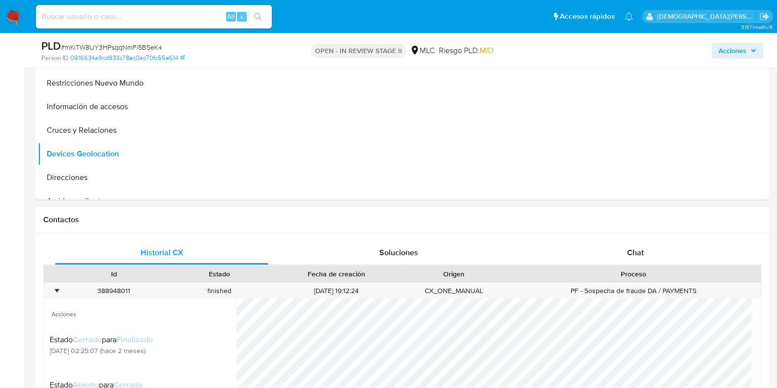
scroll to position [245, 0]
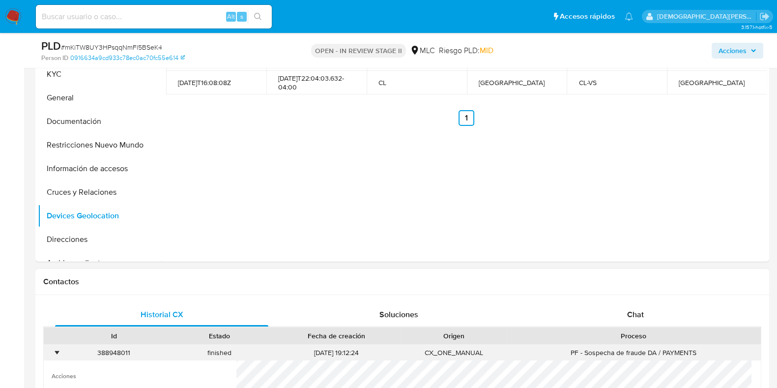
click at [50, 310] on div "•" at bounding box center [52, 353] width 17 height 16
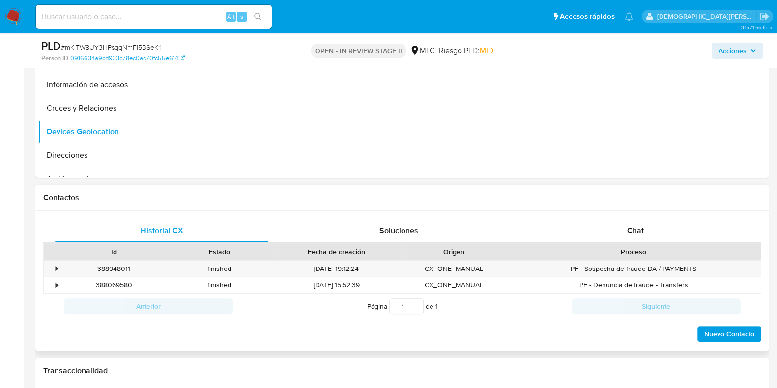
scroll to position [369, 0]
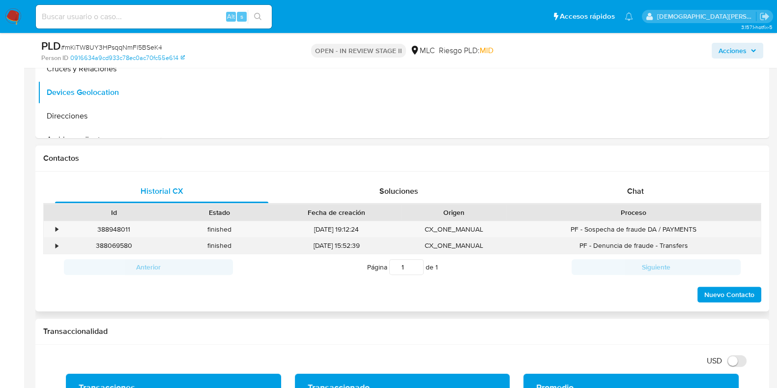
click at [54, 244] on div "•" at bounding box center [52, 245] width 17 height 16
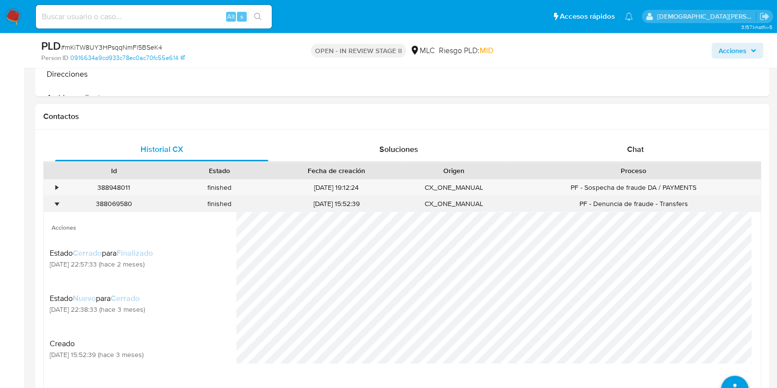
scroll to position [430, 0]
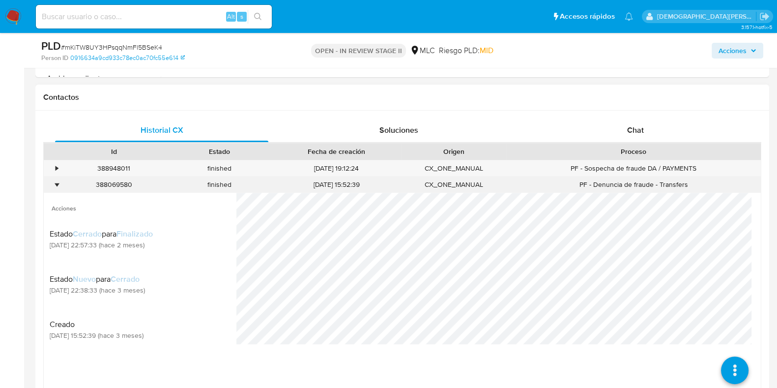
click at [56, 183] on div "•" at bounding box center [57, 184] width 2 height 9
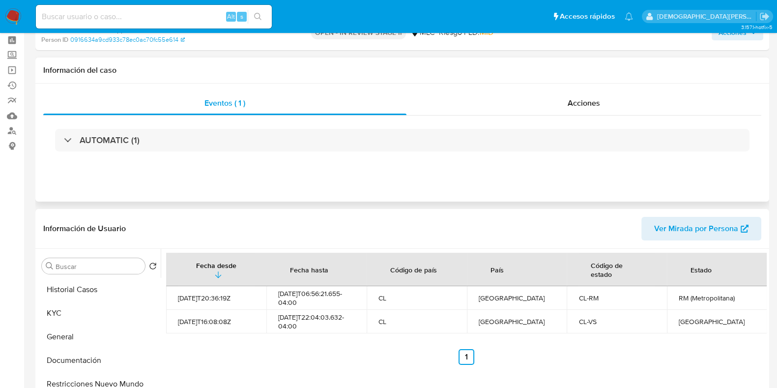
scroll to position [0, 0]
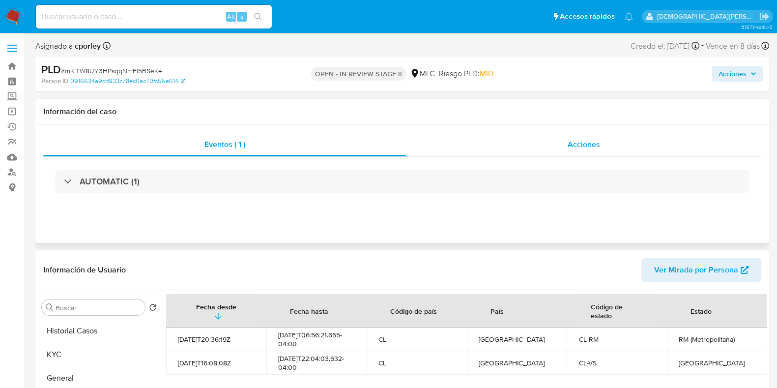
drag, startPoint x: 578, startPoint y: 145, endPoint x: 551, endPoint y: 150, distance: 28.1
click at [578, 145] on span "Acciones" at bounding box center [584, 144] width 32 height 11
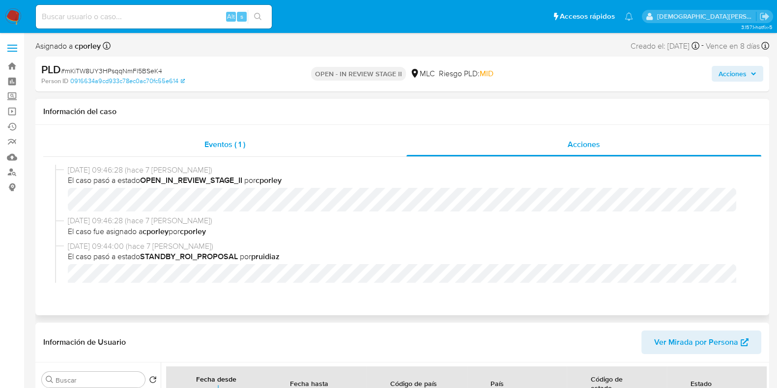
click at [183, 153] on div "Eventos ( 1 )" at bounding box center [224, 145] width 363 height 24
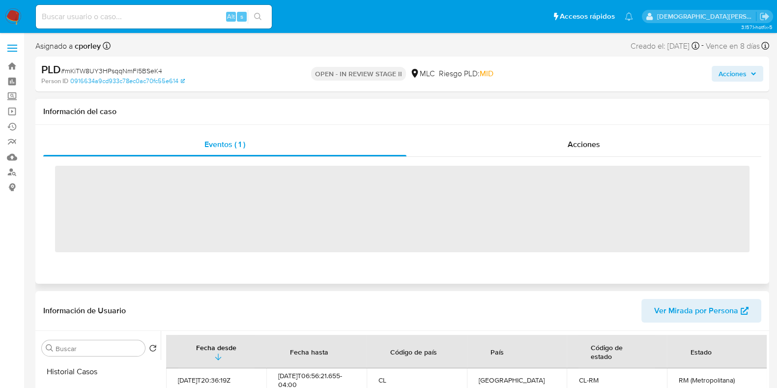
click at [154, 204] on span "‌" at bounding box center [402, 209] width 695 height 87
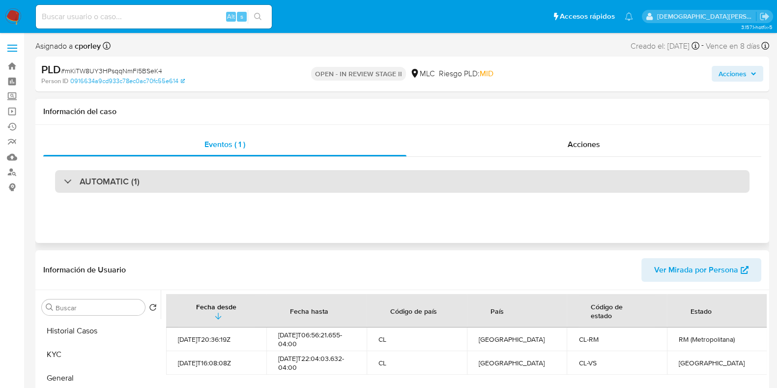
click at [170, 176] on div "AUTOMATIC (1)" at bounding box center [402, 181] width 695 height 23
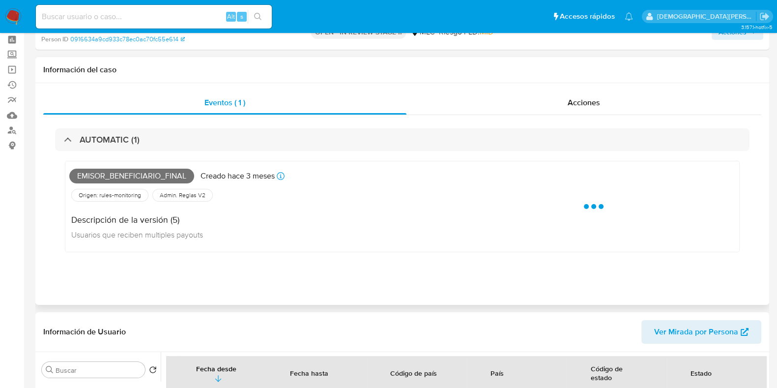
scroll to position [61, 0]
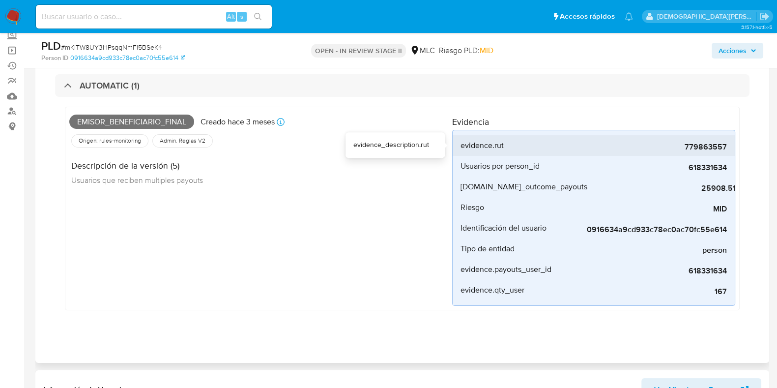
click at [629, 146] on span "779863557" at bounding box center [653, 147] width 147 height 10
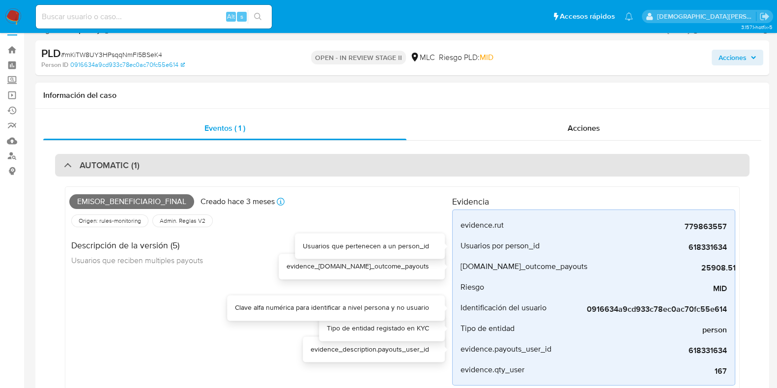
scroll to position [0, 0]
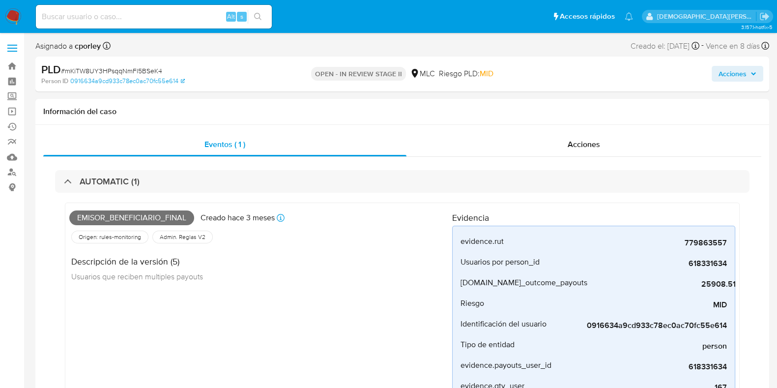
click at [629, 72] on span "Acciones" at bounding box center [733, 74] width 28 height 16
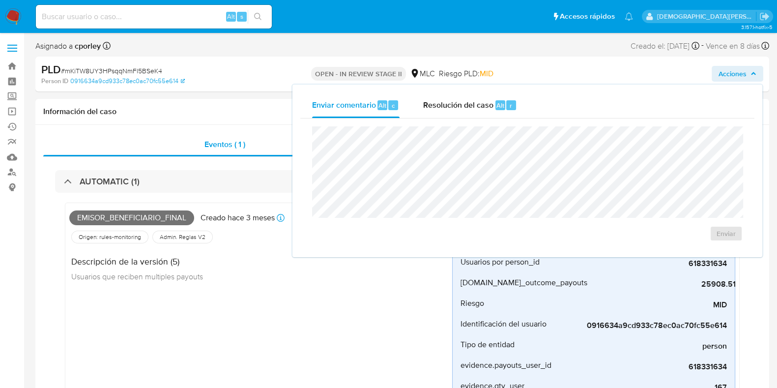
drag, startPoint x: 458, startPoint y: 104, endPoint x: 436, endPoint y: 124, distance: 29.2
click at [453, 110] on span "Resolución del caso" at bounding box center [458, 104] width 70 height 11
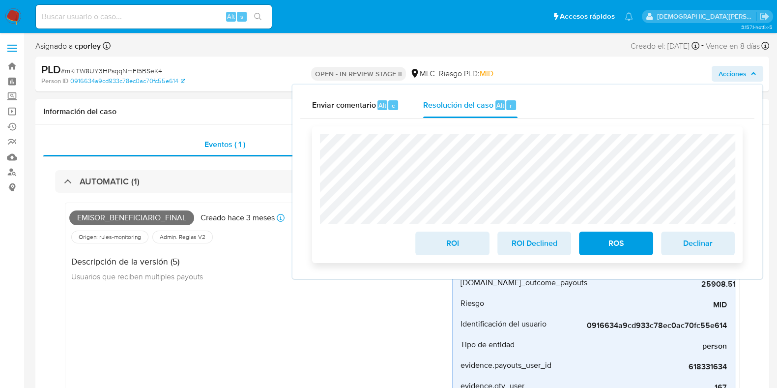
click at [444, 247] on span "ROI" at bounding box center [452, 244] width 48 height 22
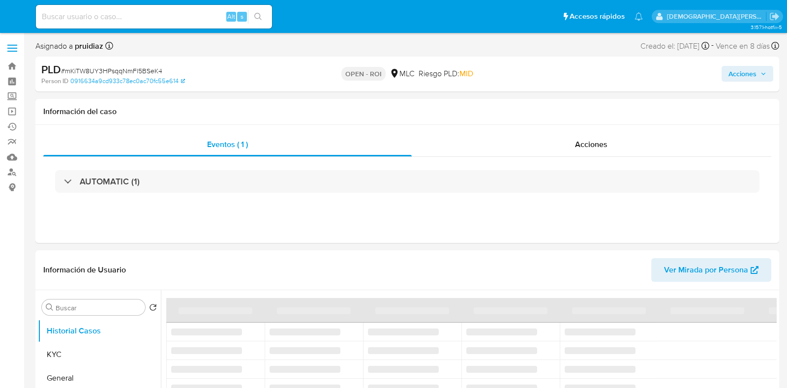
select select "10"
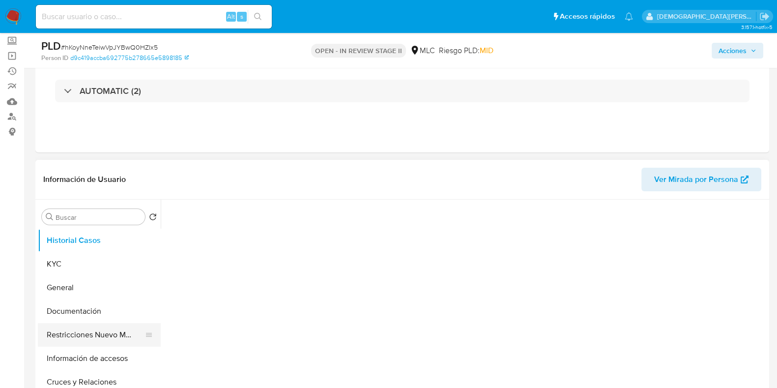
scroll to position [61, 0]
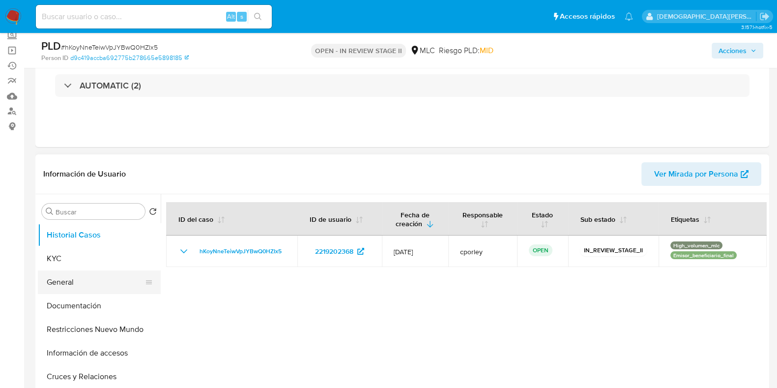
click at [77, 282] on button "General" at bounding box center [95, 282] width 115 height 24
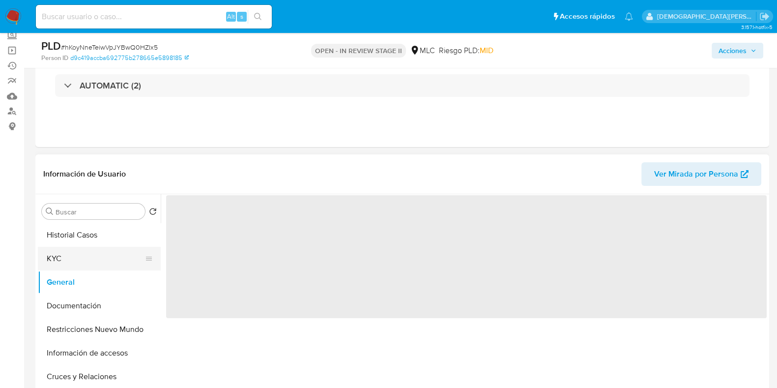
select select "10"
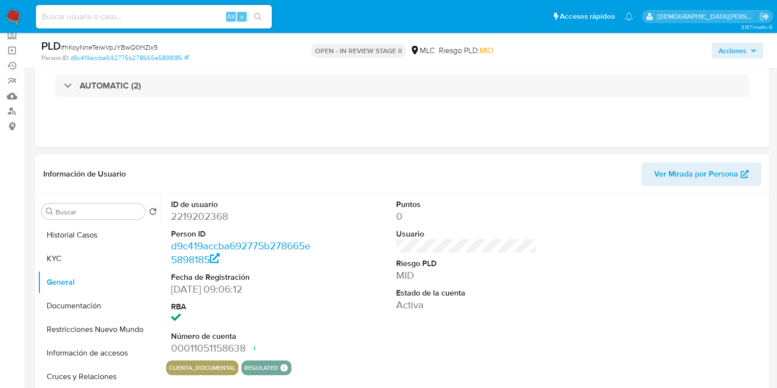
click at [193, 211] on dd "2219202368" at bounding box center [241, 216] width 141 height 14
copy dd "2219202368"
click at [205, 212] on dd "2219202368" at bounding box center [241, 216] width 141 height 14
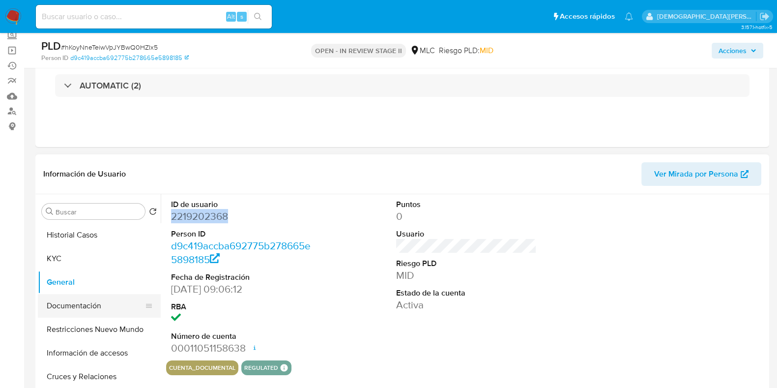
click at [102, 305] on button "Documentación" at bounding box center [95, 306] width 115 height 24
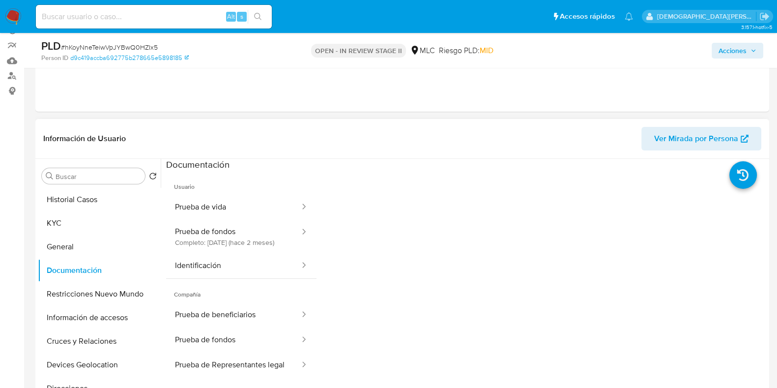
scroll to position [122, 0]
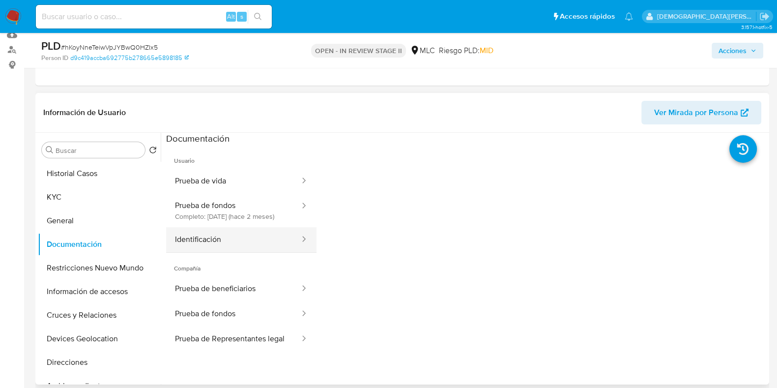
click at [236, 252] on button "Identificación" at bounding box center [233, 239] width 135 height 25
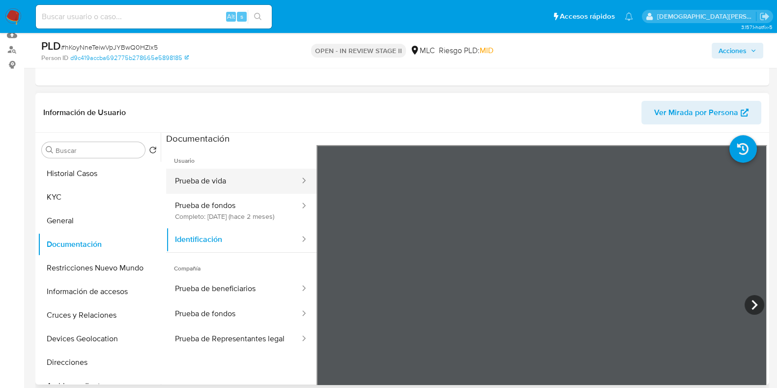
click at [212, 175] on button "Prueba de vida" at bounding box center [233, 181] width 135 height 25
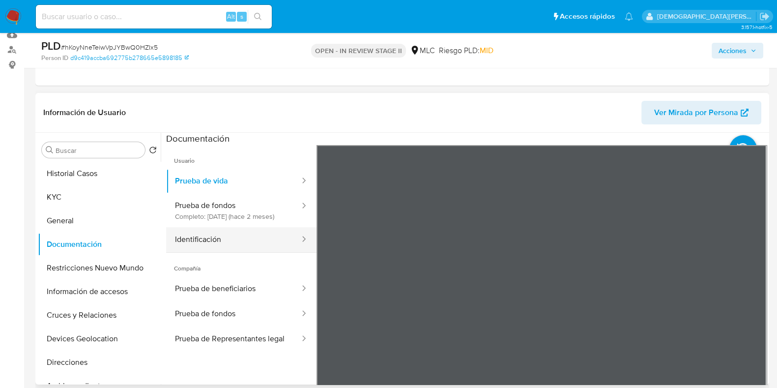
click at [194, 240] on button "Identificación" at bounding box center [233, 239] width 135 height 25
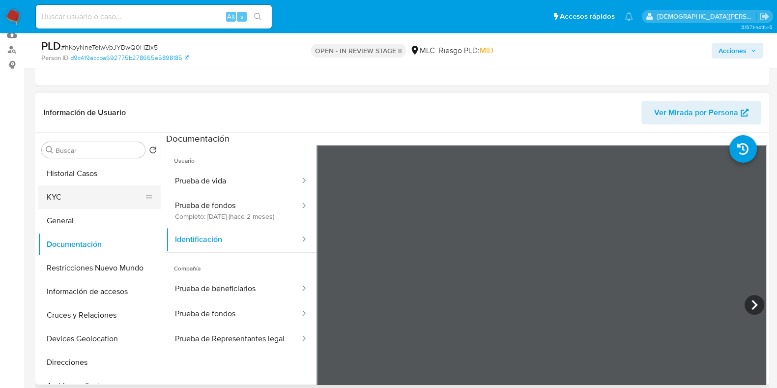
click at [84, 198] on button "KYC" at bounding box center [95, 197] width 115 height 24
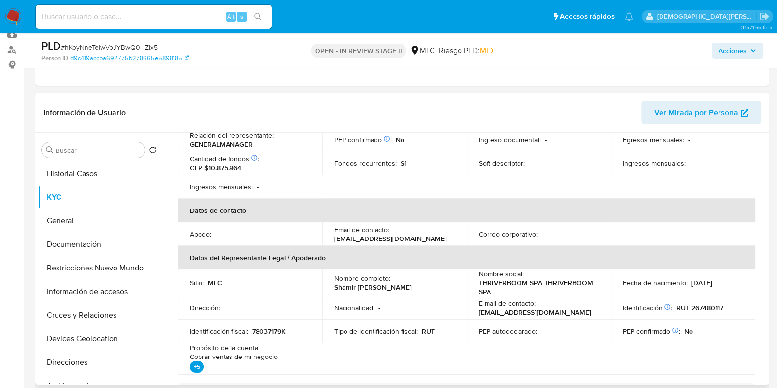
scroll to position [61, 0]
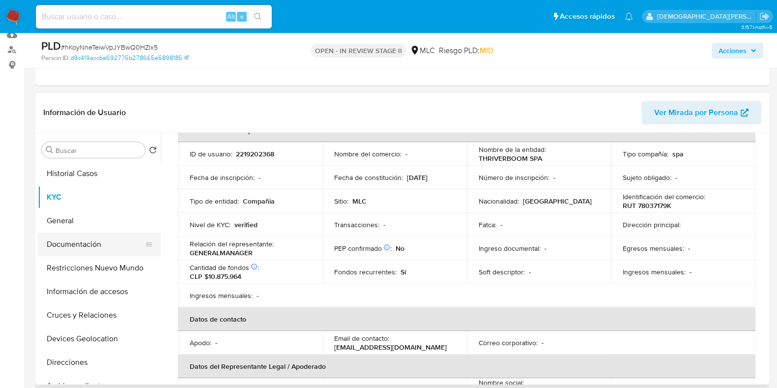
click at [79, 252] on button "Documentación" at bounding box center [95, 245] width 115 height 24
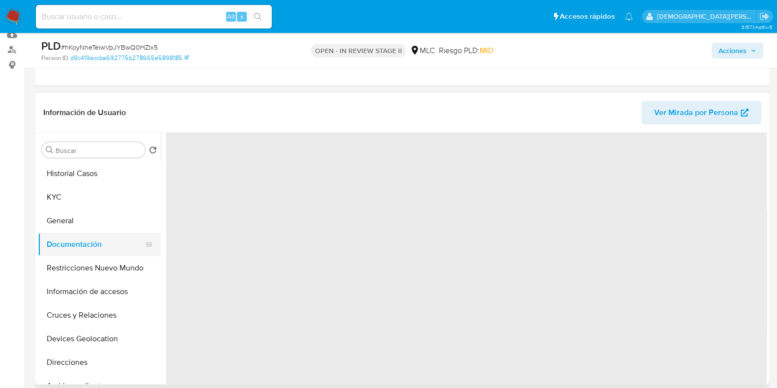
scroll to position [0, 0]
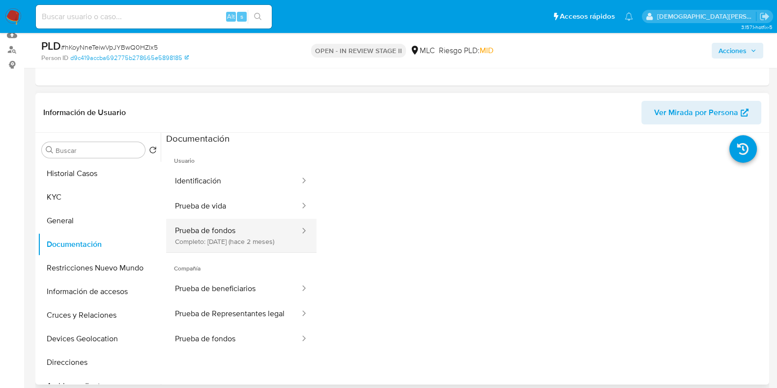
click at [252, 228] on button "Prueba de fondos Completo: 19/06/2025 (hace 2 meses)" at bounding box center [233, 235] width 135 height 33
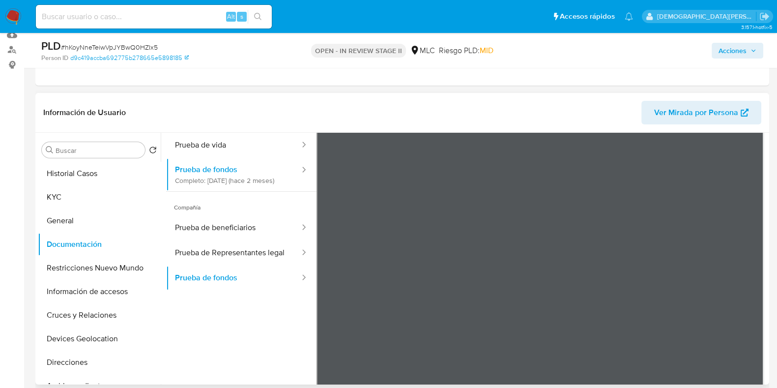
scroll to position [86, 0]
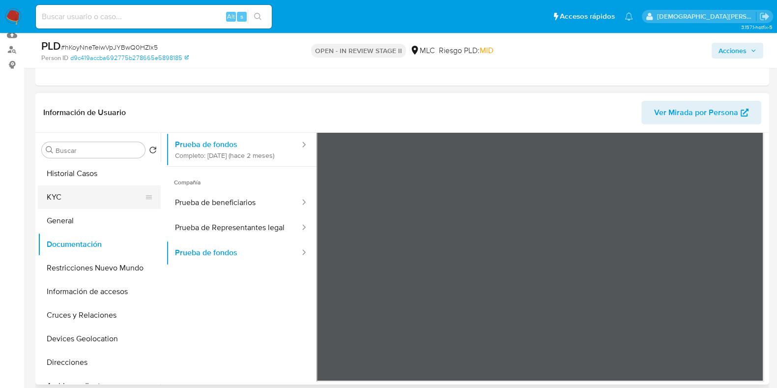
click at [70, 199] on button "KYC" at bounding box center [95, 197] width 115 height 24
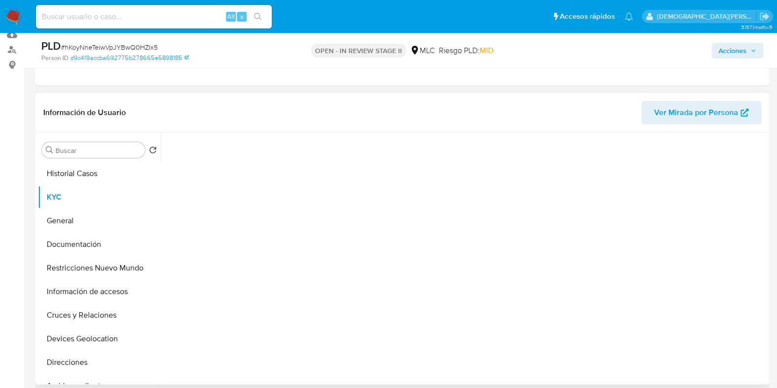
scroll to position [0, 0]
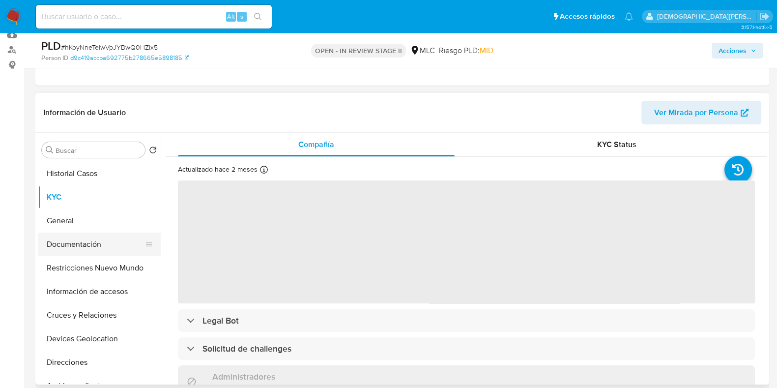
click at [86, 234] on button "Documentación" at bounding box center [95, 245] width 115 height 24
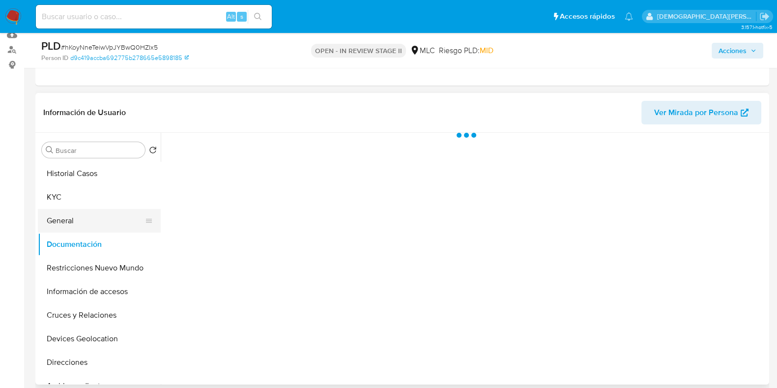
click at [93, 226] on button "General" at bounding box center [95, 221] width 115 height 24
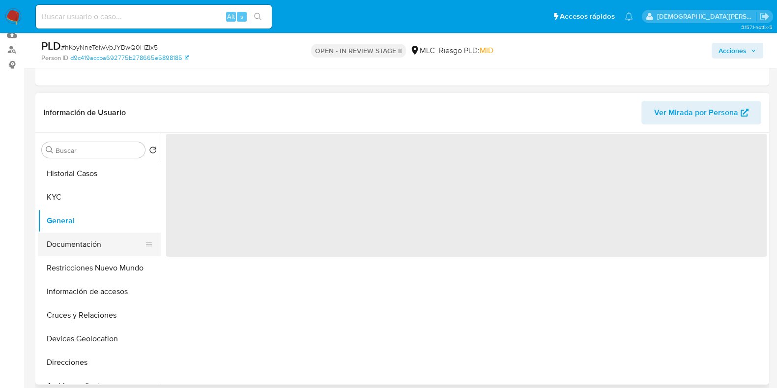
click at [89, 248] on button "Documentación" at bounding box center [95, 245] width 115 height 24
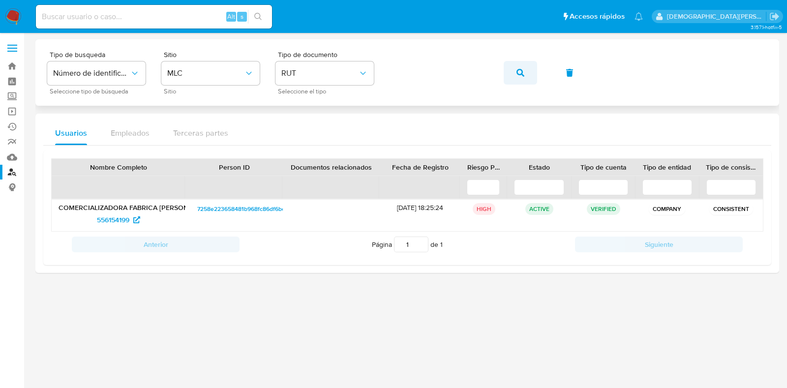
click at [520, 69] on icon "button" at bounding box center [520, 73] width 8 height 8
click at [113, 219] on span "270596057" at bounding box center [112, 220] width 35 height 16
click at [11, 69] on link "Bandeja" at bounding box center [58, 65] width 117 height 15
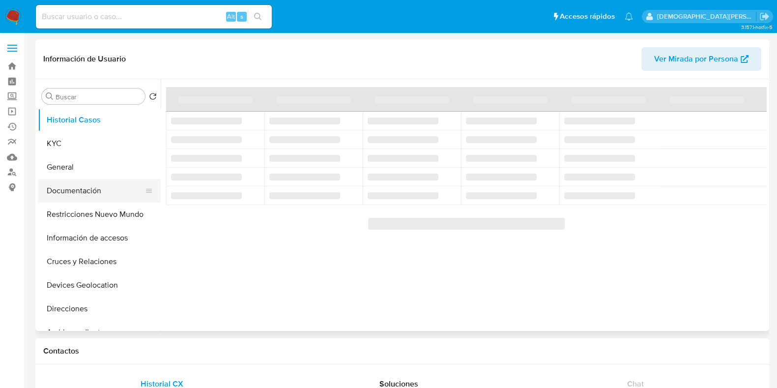
select select "10"
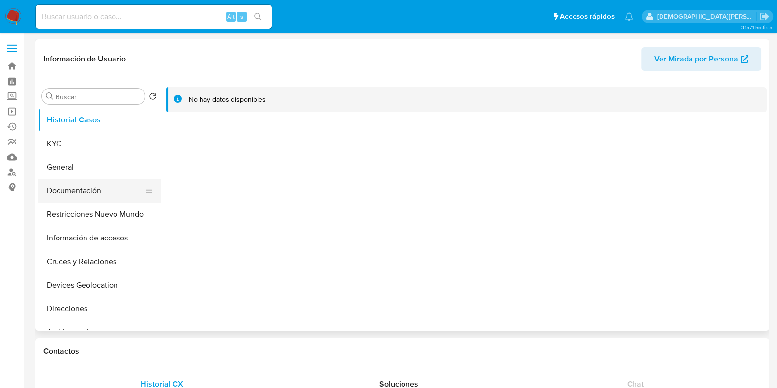
click at [92, 183] on button "Documentación" at bounding box center [95, 191] width 115 height 24
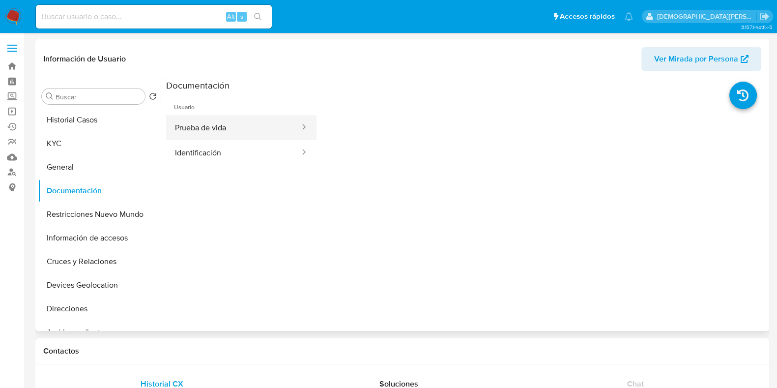
click at [230, 131] on button "Prueba de vida" at bounding box center [233, 127] width 135 height 25
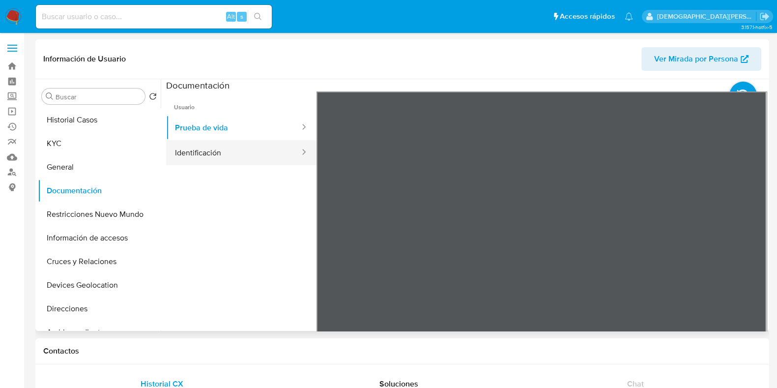
click at [257, 152] on button "Identificación" at bounding box center [233, 152] width 135 height 25
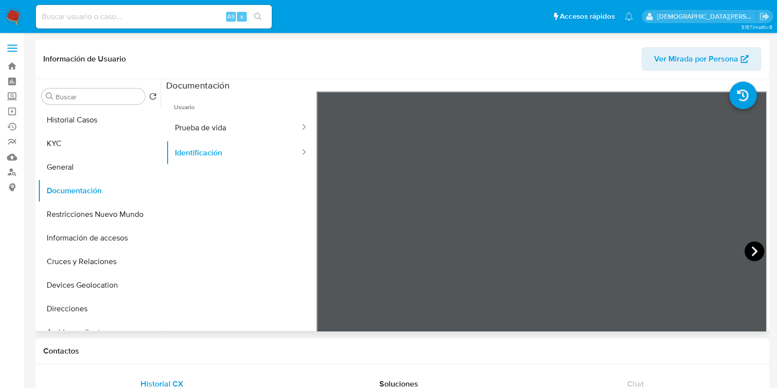
click at [746, 246] on icon at bounding box center [755, 251] width 20 height 20
click at [58, 151] on button "KYC" at bounding box center [95, 144] width 115 height 24
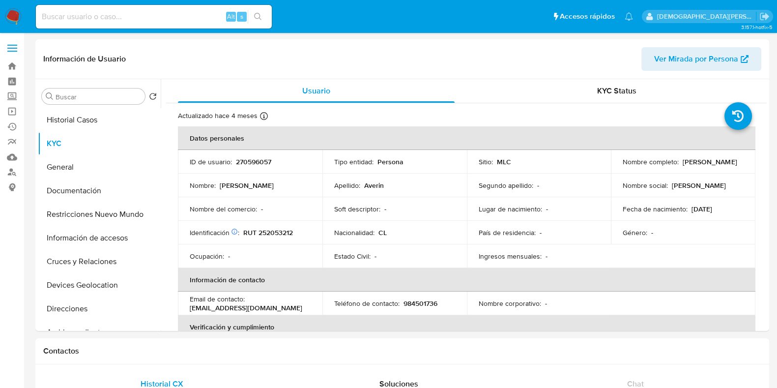
drag, startPoint x: 679, startPoint y: 162, endPoint x: 728, endPoint y: 163, distance: 48.2
click at [728, 163] on div "Nombre completo : [PERSON_NAME]" at bounding box center [683, 161] width 121 height 9
copy p "[PERSON_NAME]"
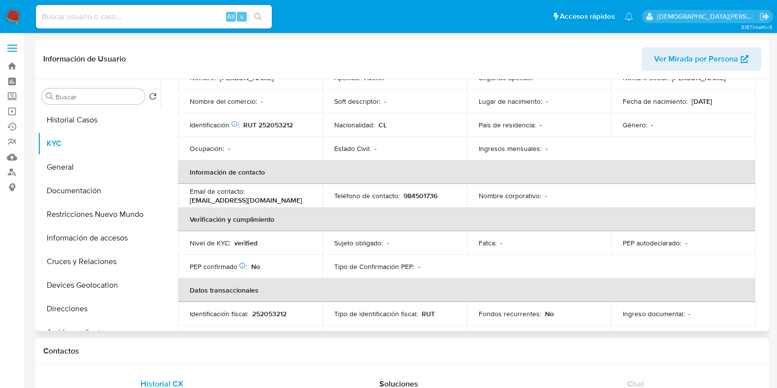
scroll to position [122, 0]
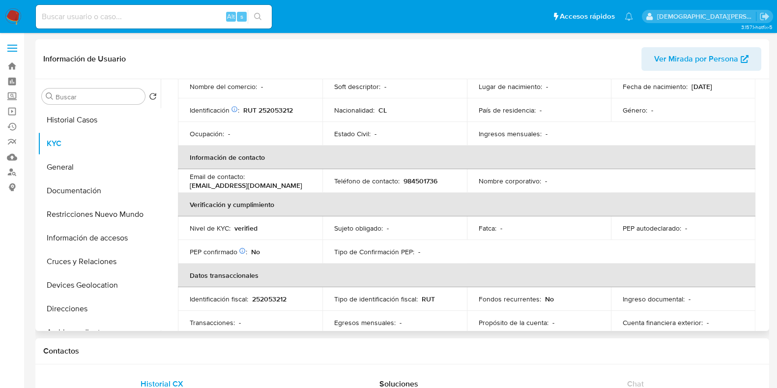
click at [205, 185] on p "[EMAIL_ADDRESS][DOMAIN_NAME]" at bounding box center [246, 185] width 113 height 9
click at [205, 185] on p "mikhailave@gmail.com" at bounding box center [246, 185] width 113 height 9
click at [268, 180] on div "Email de contacto : mikhailave@gmail.com" at bounding box center [250, 181] width 121 height 18
drag, startPoint x: 248, startPoint y: 185, endPoint x: 190, endPoint y: 188, distance: 58.1
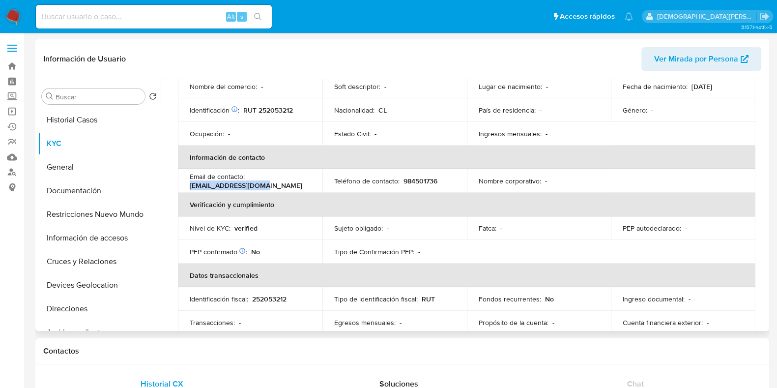
click at [190, 188] on div "Email de contacto : mikhailave@gmail.com" at bounding box center [250, 181] width 121 height 18
click at [74, 190] on button "Documentación" at bounding box center [95, 191] width 115 height 24
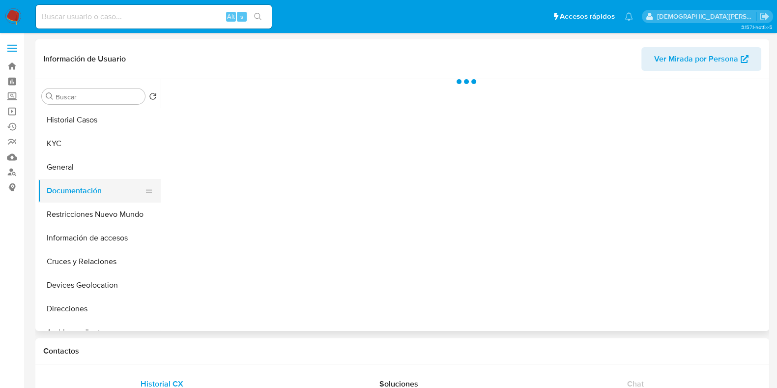
scroll to position [0, 0]
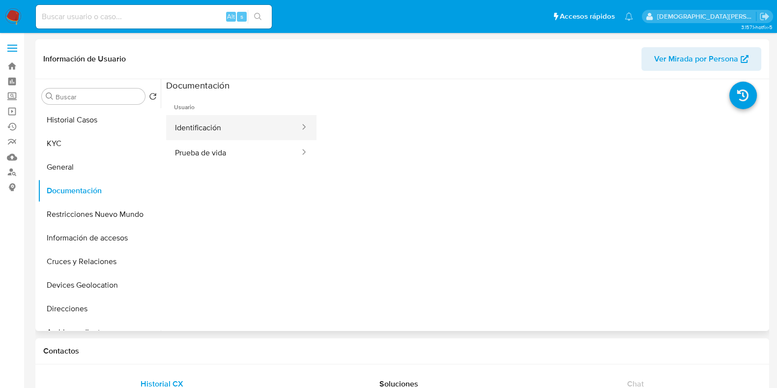
drag, startPoint x: 273, startPoint y: 120, endPoint x: 278, endPoint y: 119, distance: 5.0
click at [273, 120] on button "Identificación" at bounding box center [233, 127] width 135 height 25
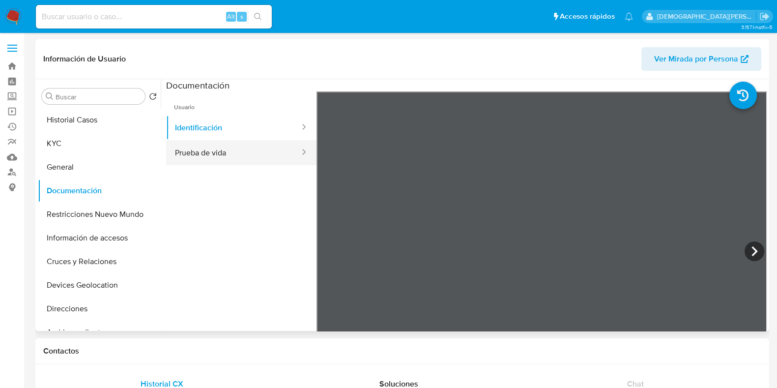
click at [236, 149] on button "Prueba de vida" at bounding box center [233, 152] width 135 height 25
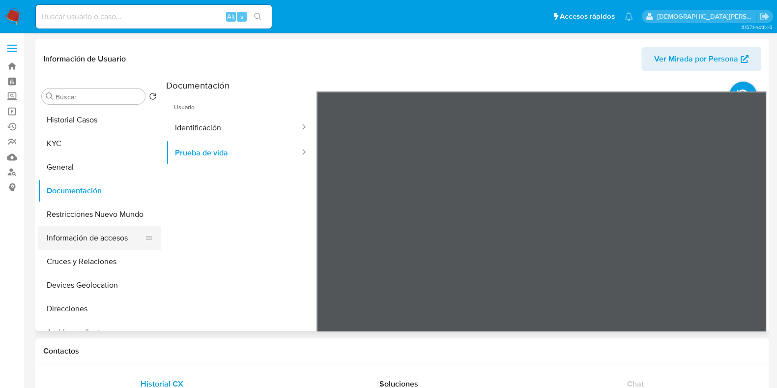
click at [80, 230] on button "Información de accesos" at bounding box center [95, 238] width 115 height 24
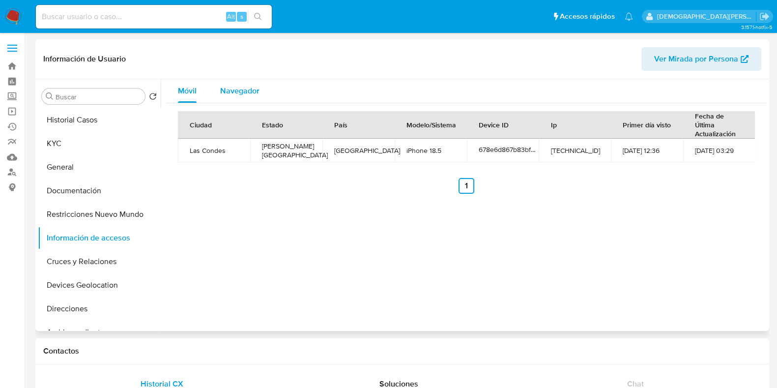
click at [236, 85] on span "Navegador" at bounding box center [239, 90] width 39 height 11
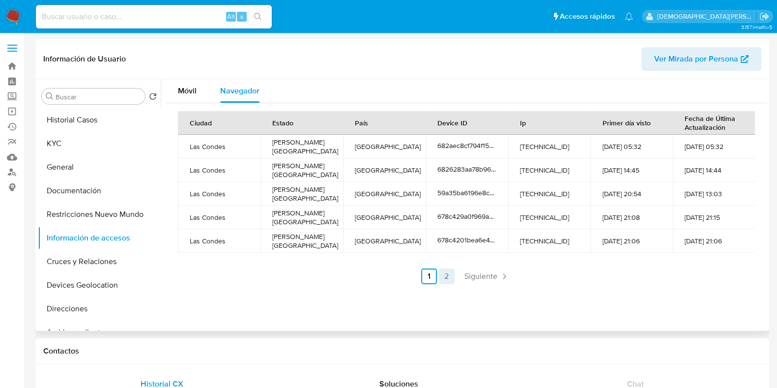
click at [447, 280] on link "2" at bounding box center [447, 276] width 16 height 16
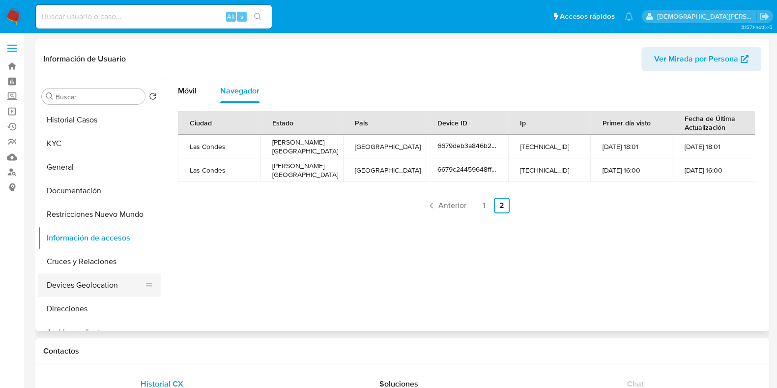
click at [93, 287] on button "Devices Geolocation" at bounding box center [95, 285] width 115 height 24
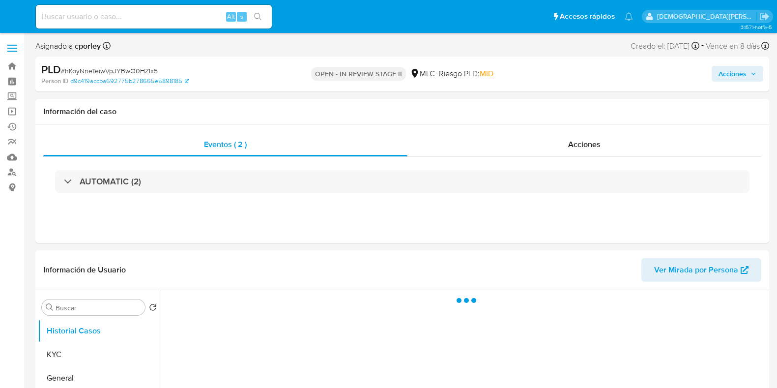
select select "10"
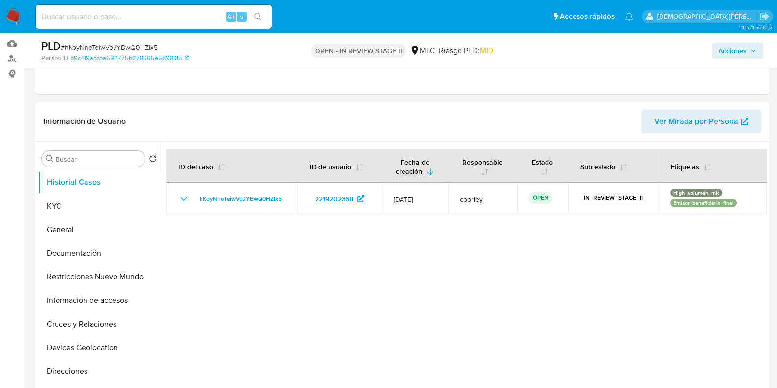
scroll to position [245, 0]
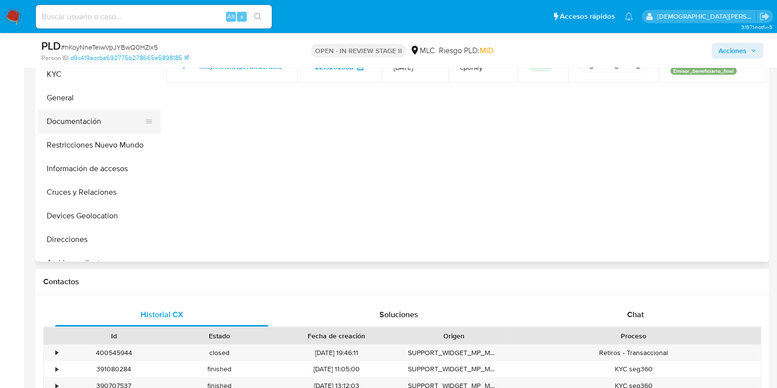
click at [80, 122] on button "Documentación" at bounding box center [95, 122] width 115 height 24
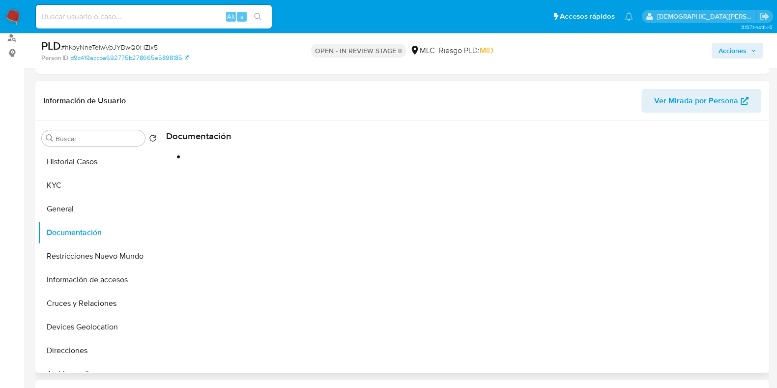
scroll to position [122, 0]
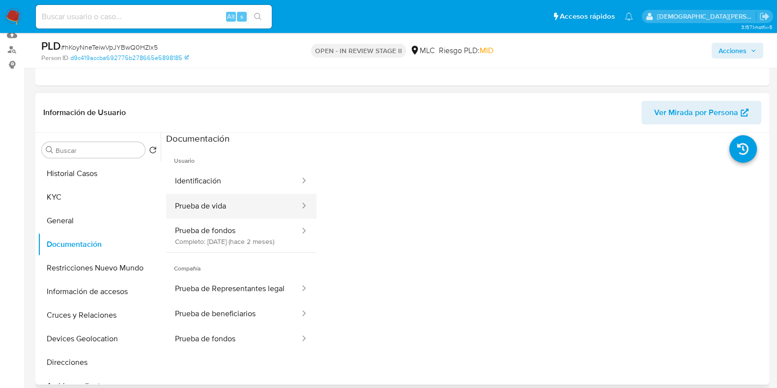
click at [254, 205] on button "Prueba de vida" at bounding box center [233, 206] width 135 height 25
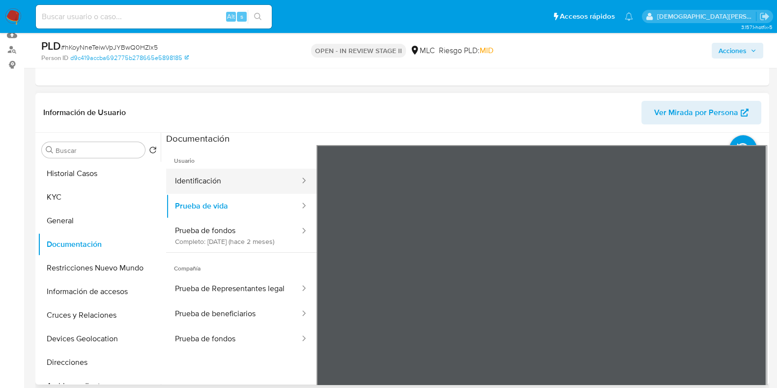
click at [224, 175] on button "Identificación" at bounding box center [233, 181] width 135 height 25
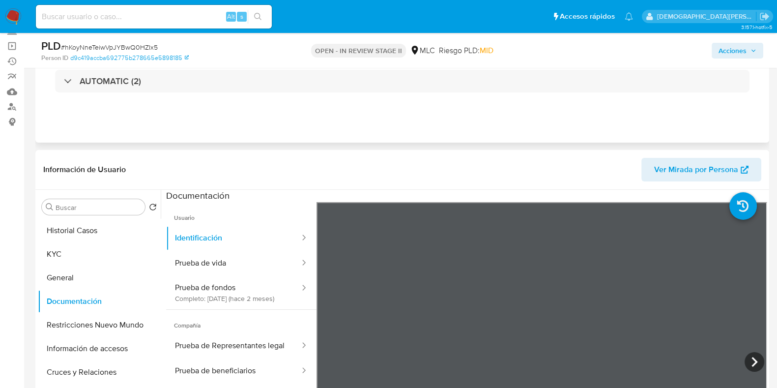
scroll to position [0, 0]
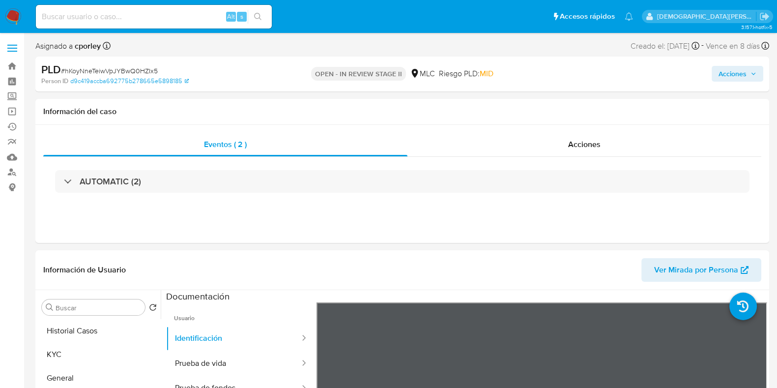
drag, startPoint x: 732, startPoint y: 75, endPoint x: 565, endPoint y: 80, distance: 166.7
click at [731, 75] on span "Acciones" at bounding box center [733, 74] width 28 height 16
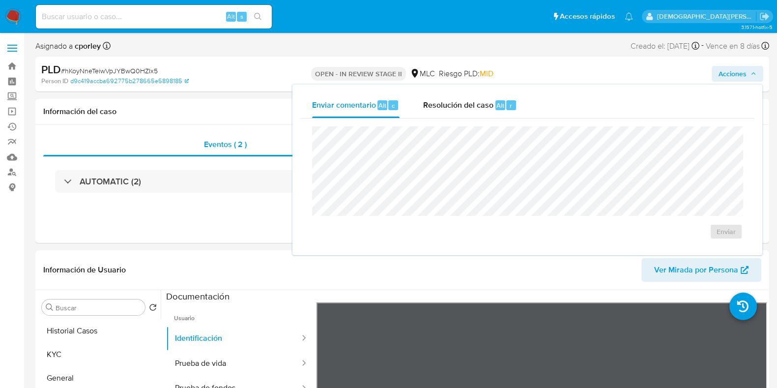
drag, startPoint x: 448, startPoint y: 111, endPoint x: 447, endPoint y: 119, distance: 8.9
click at [448, 110] on div "Resolución del caso Alt r" at bounding box center [470, 105] width 94 height 26
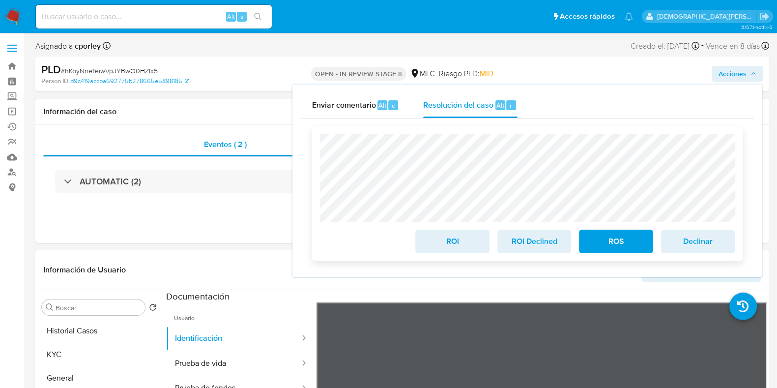
click at [600, 240] on span "ROS" at bounding box center [616, 242] width 48 height 22
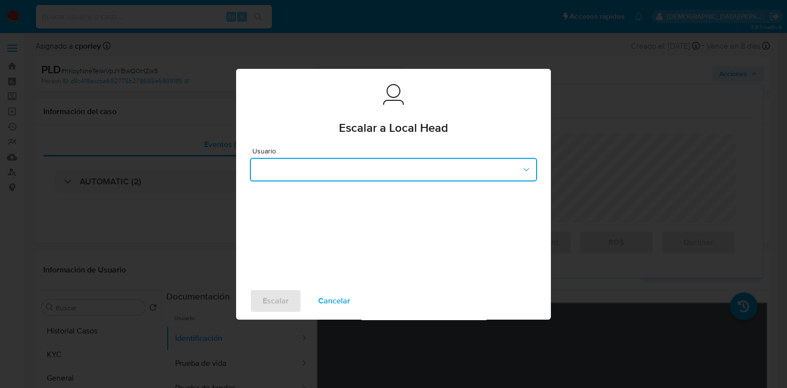
click at [346, 169] on button "button" at bounding box center [393, 170] width 287 height 24
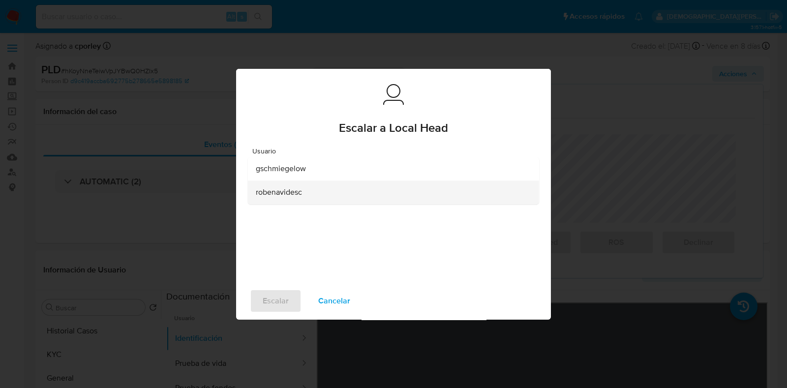
click at [298, 198] on div "robenavidesc" at bounding box center [390, 192] width 269 height 24
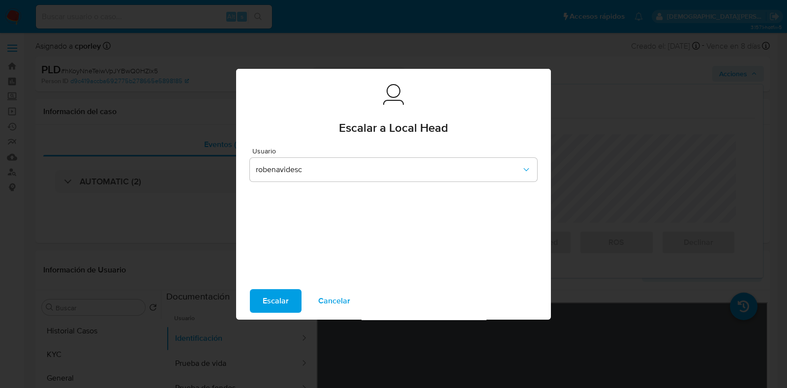
click at [264, 300] on span "Escalar" at bounding box center [276, 301] width 26 height 22
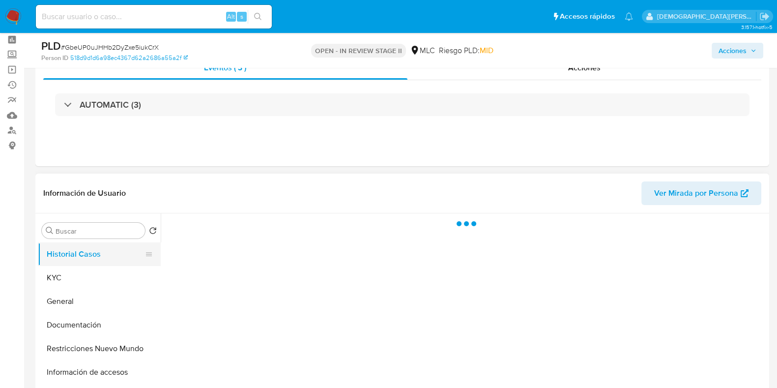
scroll to position [61, 0]
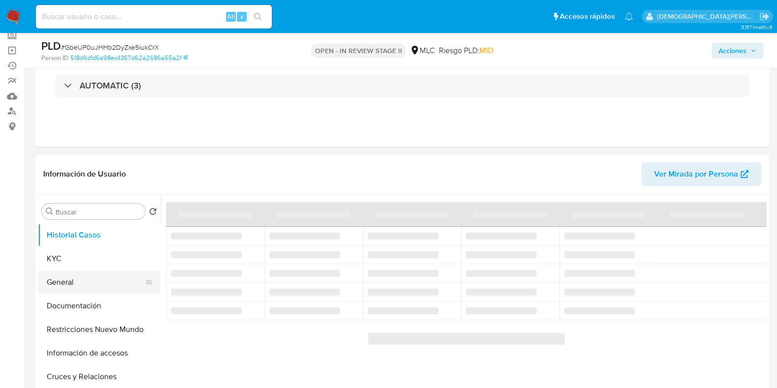
click at [64, 288] on button "General" at bounding box center [95, 282] width 115 height 24
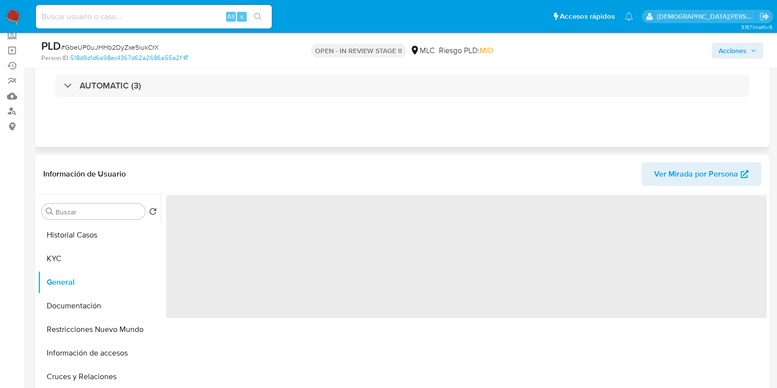
select select "10"
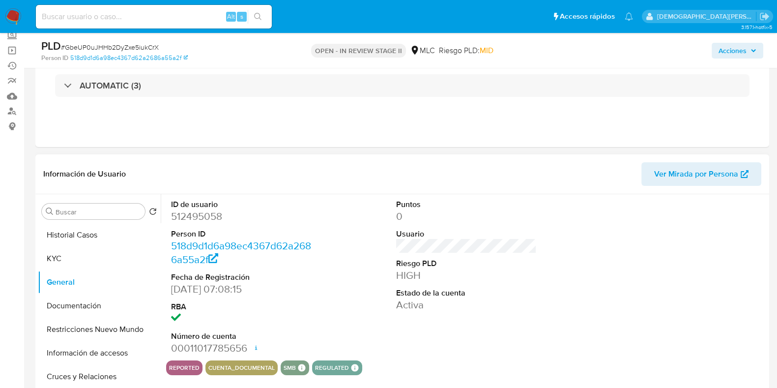
click at [192, 218] on dd "512495058" at bounding box center [241, 216] width 141 height 14
click at [192, 216] on dd "512495058" at bounding box center [241, 216] width 141 height 14
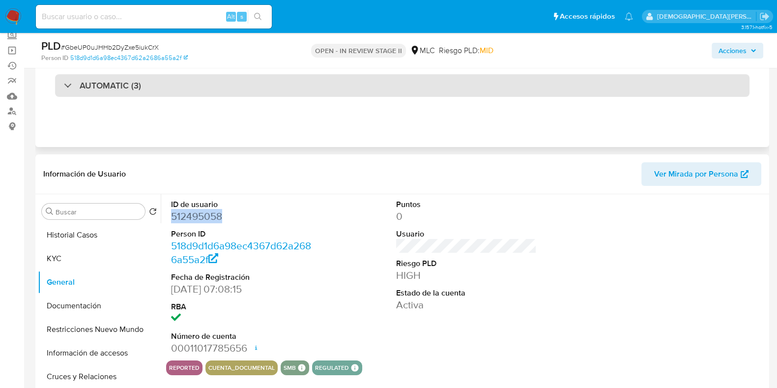
copy dd "512495058"
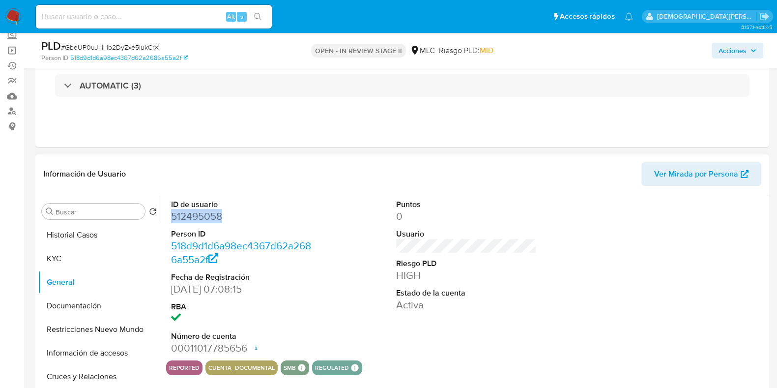
click at [196, 214] on dd "512495058" at bounding box center [241, 216] width 141 height 14
click at [195, 213] on dd "512495058" at bounding box center [241, 216] width 141 height 14
click at [76, 234] on button "Historial Casos" at bounding box center [95, 235] width 115 height 24
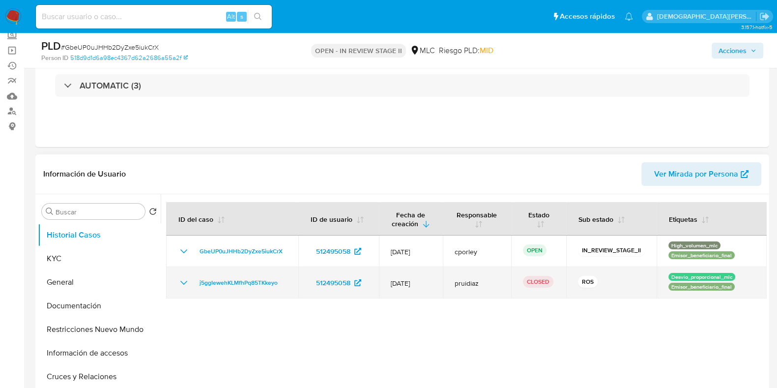
click at [177, 279] on td "j5ggIewehKLMfhPq85TKkeyo" at bounding box center [232, 282] width 132 height 31
click at [182, 279] on icon "Mostrar/Ocultar" at bounding box center [184, 283] width 12 height 12
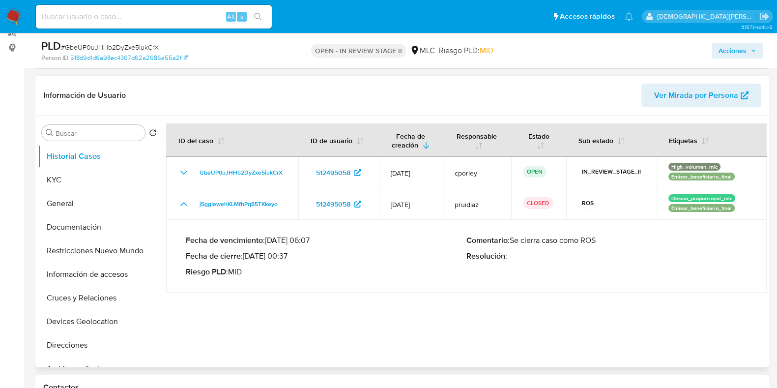
scroll to position [184, 0]
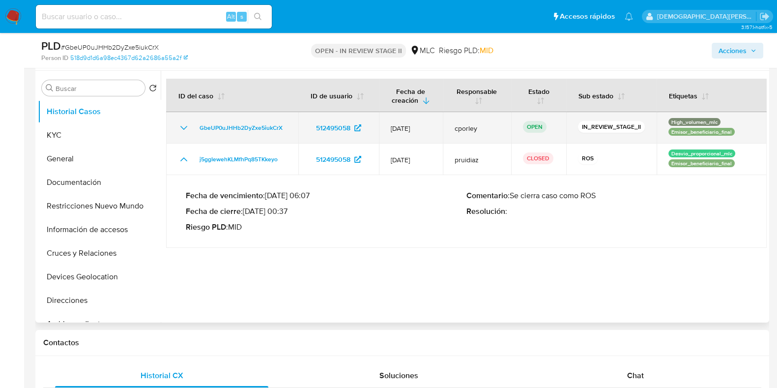
click at [181, 122] on icon "Mostrar/Ocultar" at bounding box center [184, 128] width 12 height 12
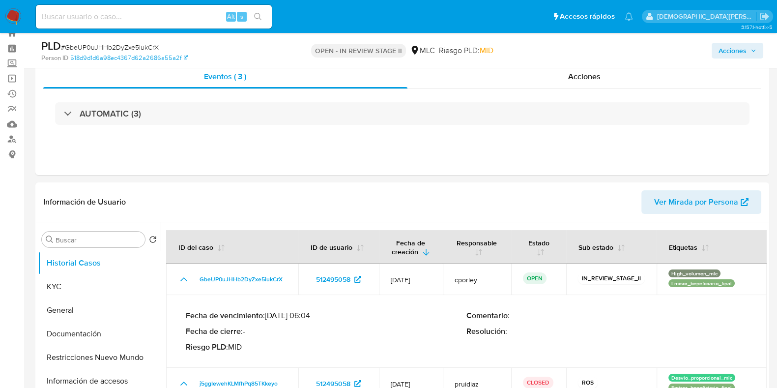
scroll to position [0, 0]
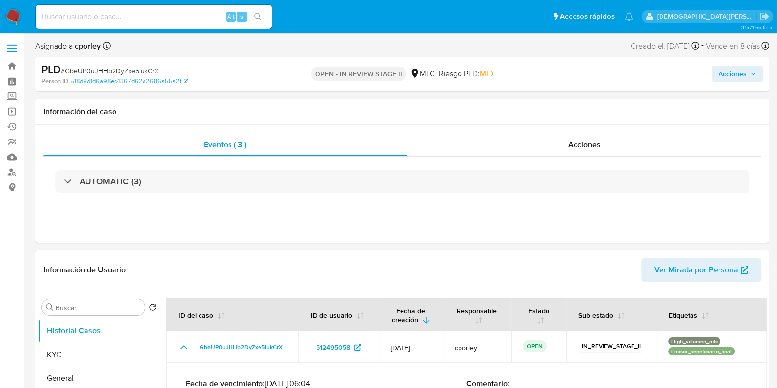
click at [737, 74] on span "Acciones" at bounding box center [733, 74] width 28 height 16
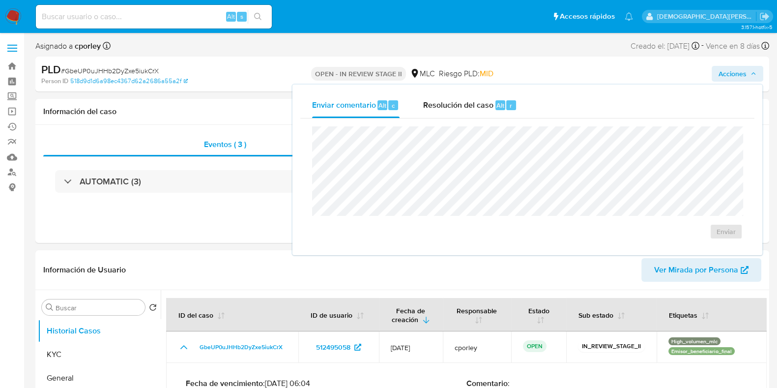
drag, startPoint x: 456, startPoint y: 99, endPoint x: 433, endPoint y: 122, distance: 32.0
click at [448, 107] on span "Resolución del caso" at bounding box center [458, 104] width 70 height 11
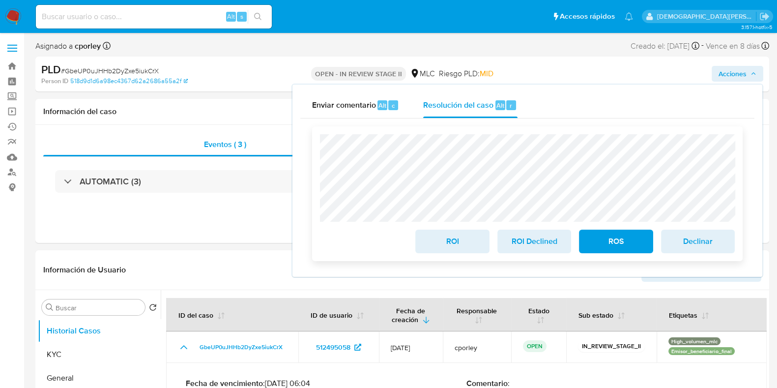
click at [445, 244] on span "ROI" at bounding box center [452, 242] width 48 height 22
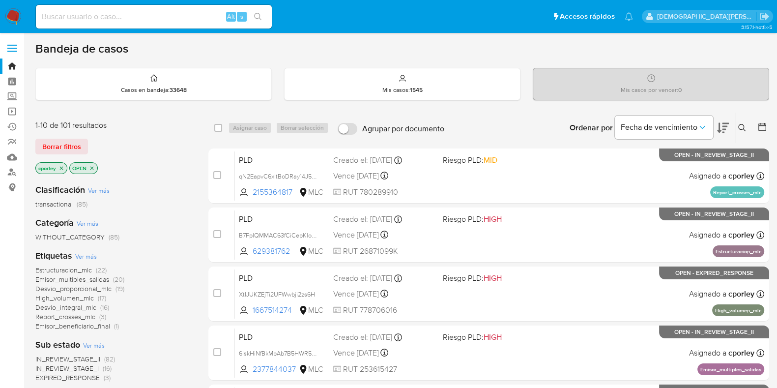
click at [93, 166] on icon "close-filter" at bounding box center [92, 168] width 6 height 6
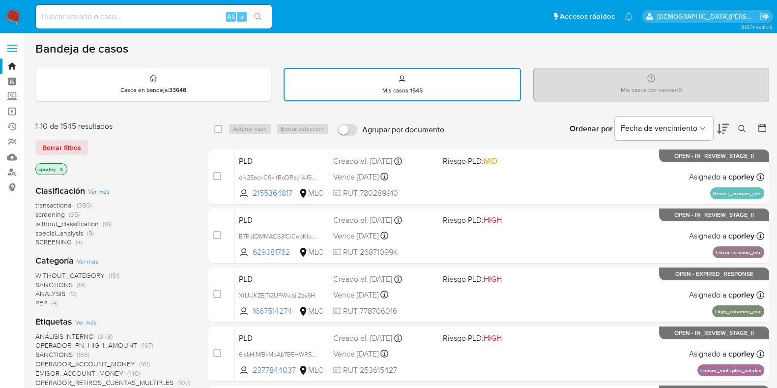
click at [60, 167] on icon "close-filter" at bounding box center [61, 168] width 3 height 3
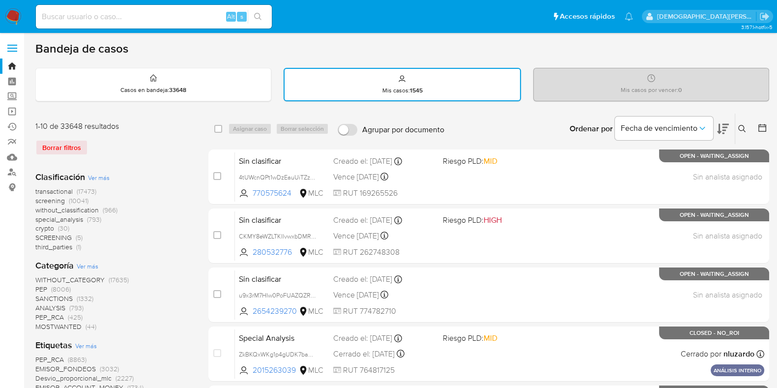
click at [766, 128] on icon at bounding box center [763, 128] width 8 height 8
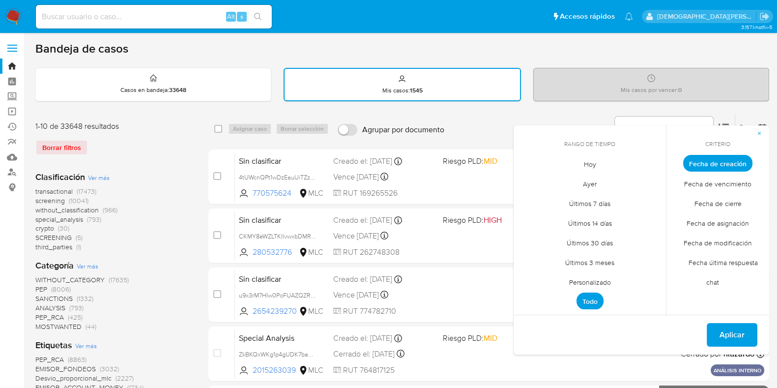
click at [729, 200] on span "Fecha de cierre" at bounding box center [718, 203] width 68 height 20
click at [601, 278] on span "Personalizado" at bounding box center [590, 282] width 62 height 20
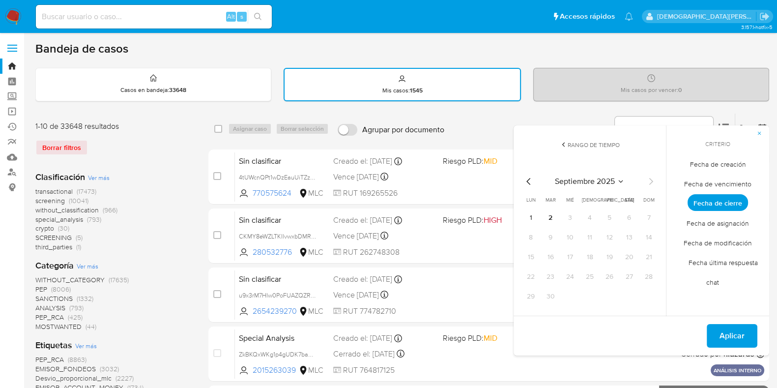
click at [528, 176] on icon "Mes anterior" at bounding box center [529, 181] width 12 height 12
click at [612, 222] on button "1" at bounding box center [610, 218] width 16 height 16
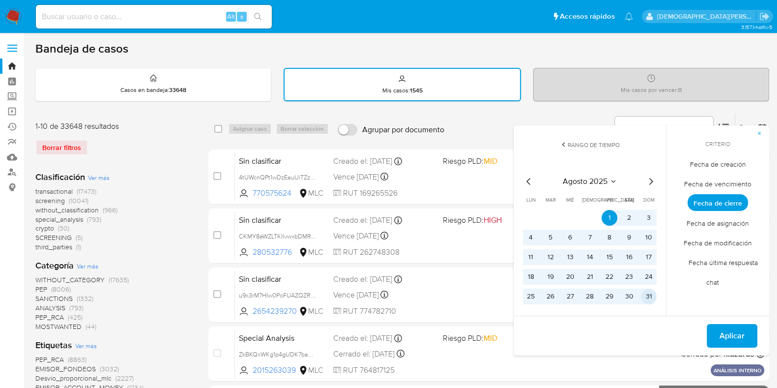
click at [651, 295] on button "31" at bounding box center [649, 297] width 16 height 16
click at [726, 334] on span "Aplicar" at bounding box center [732, 336] width 25 height 22
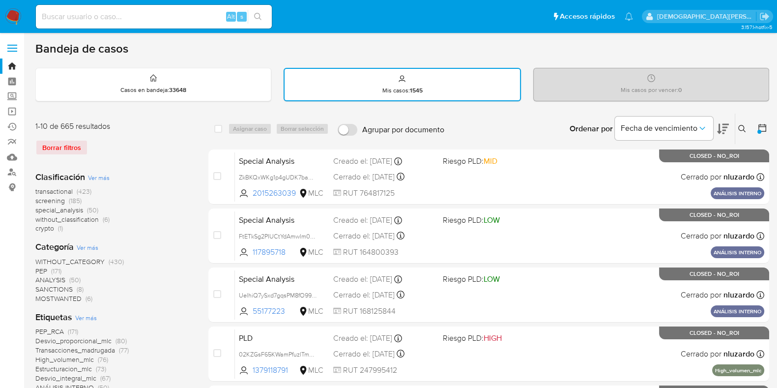
click at [762, 129] on icon at bounding box center [763, 128] width 10 height 10
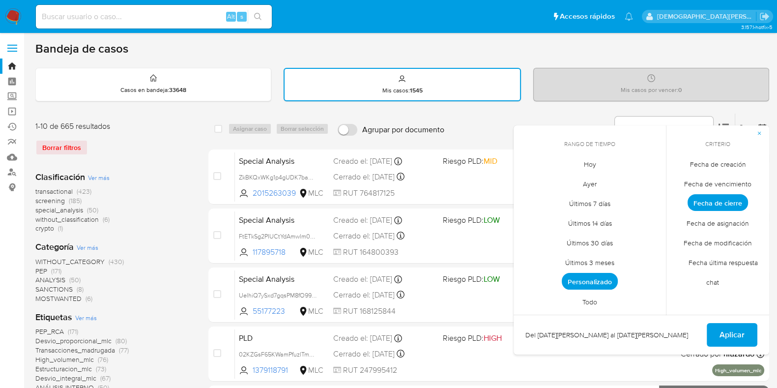
click at [734, 165] on span "Fecha de creación" at bounding box center [718, 164] width 77 height 20
click at [600, 279] on span "Personalizado" at bounding box center [590, 281] width 56 height 17
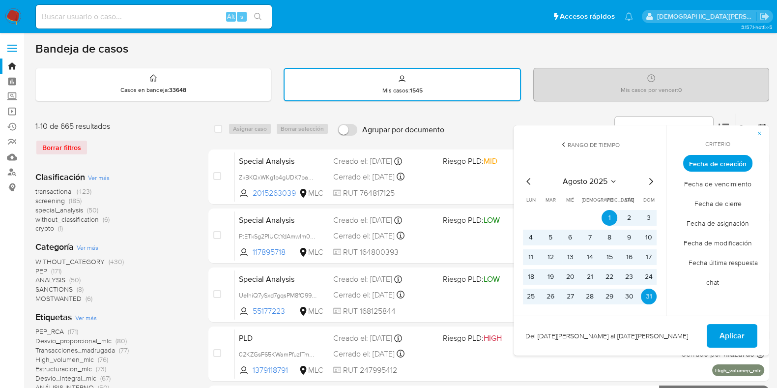
click at [526, 180] on icon "Mes anterior" at bounding box center [529, 181] width 12 height 12
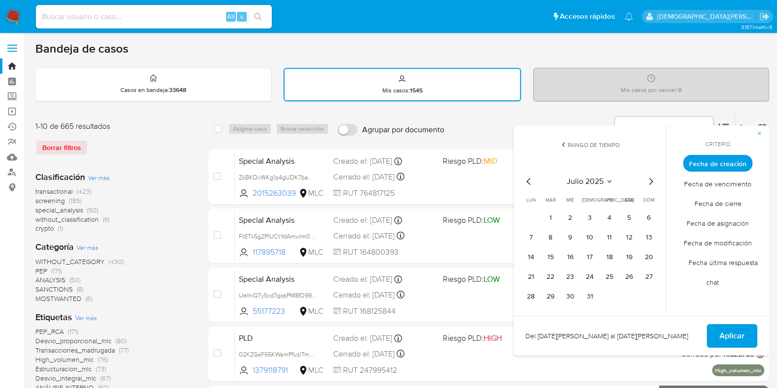
click at [527, 181] on icon "Mes anterior" at bounding box center [529, 181] width 12 height 12
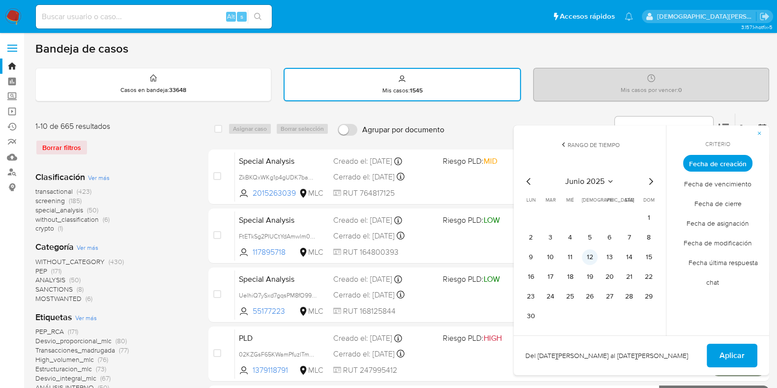
click at [589, 254] on button "12" at bounding box center [590, 257] width 16 height 16
click at [747, 352] on button "Aplicar" at bounding box center [732, 356] width 51 height 24
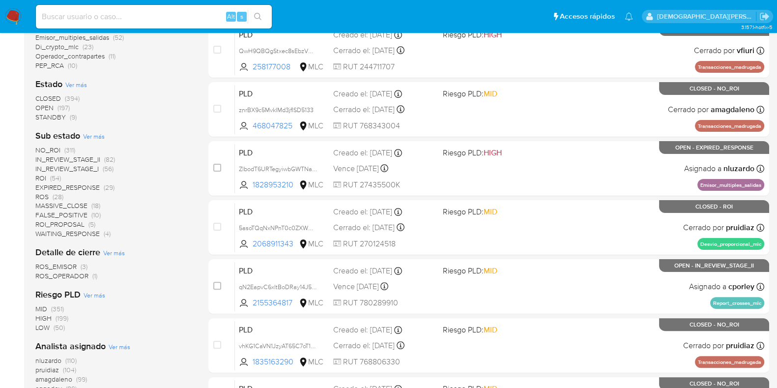
scroll to position [307, 0]
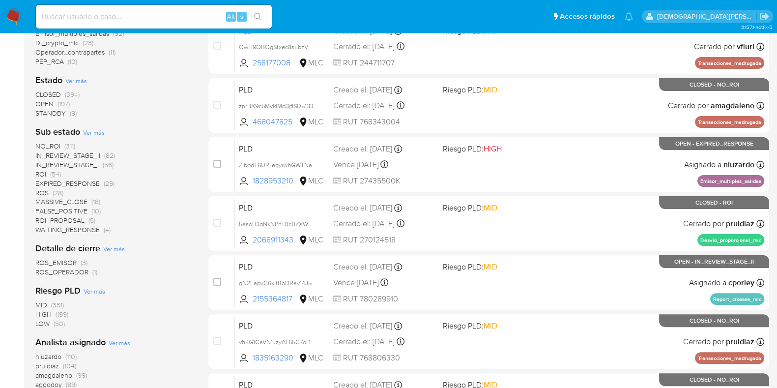
click at [92, 230] on span "WAITING_RESPONSE" at bounding box center [67, 230] width 64 height 10
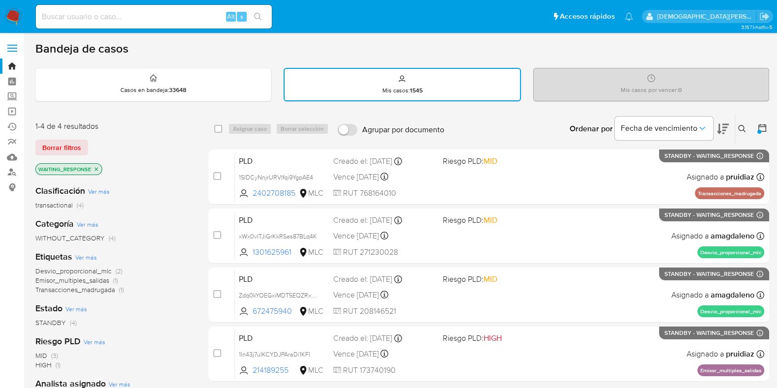
click at [95, 166] on icon "close-filter" at bounding box center [96, 169] width 6 height 6
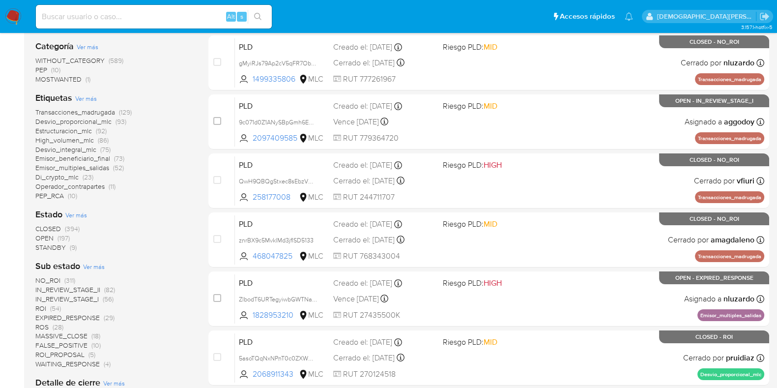
scroll to position [245, 0]
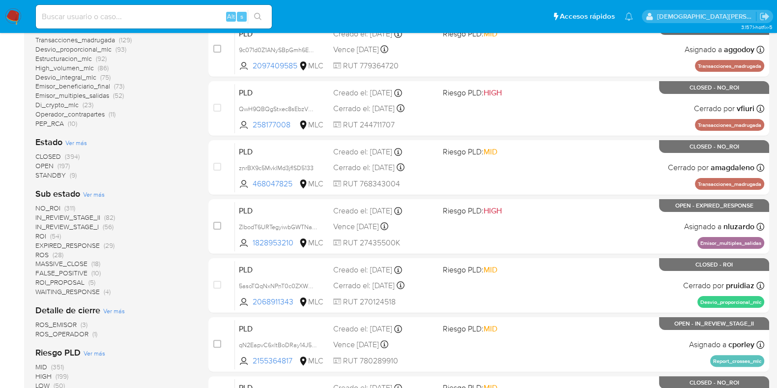
click at [68, 246] on span "EXPIRED_RESPONSE" at bounding box center [67, 245] width 64 height 10
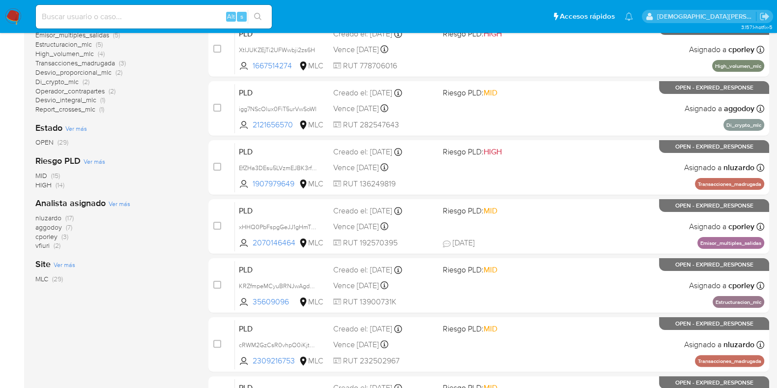
click at [53, 235] on span "cporley" at bounding box center [46, 237] width 22 height 10
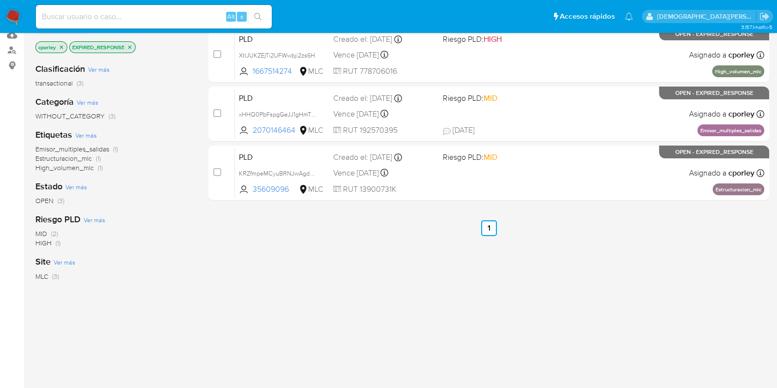
scroll to position [53, 0]
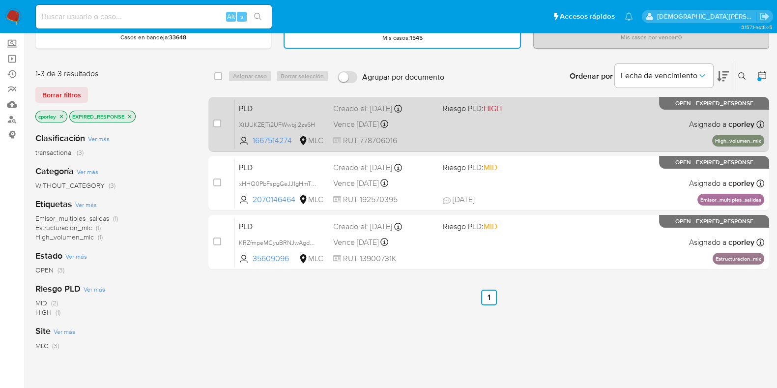
click at [550, 131] on div "PLD XtIJUKZEjTi2UFWwbji2zs6H 1667514274 MLC Riesgo PLD: HIGH Creado el: 12/06/2…" at bounding box center [499, 124] width 529 height 50
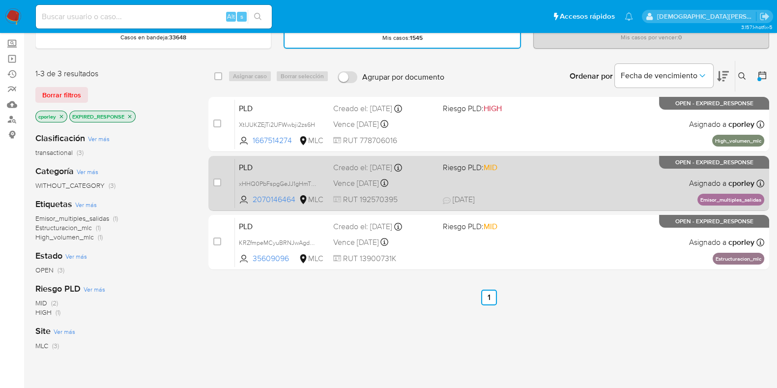
click at [547, 172] on div "PLD xHHQ0PbFspgGeJJ1gHmT9D8B 2070146464 MLC Riesgo PLD: MID Creado el: 12/06/20…" at bounding box center [499, 183] width 529 height 50
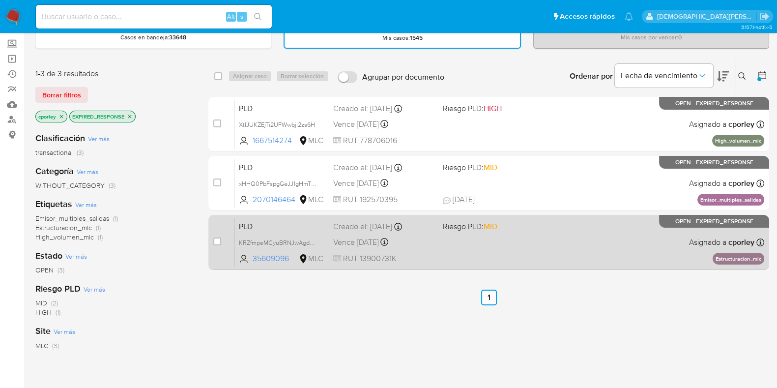
click at [536, 239] on div "PLD KRZfmpeMCyuBRNJwAgdOcQMq 35609096 MLC Riesgo PLD: MID Creado el: 12/06/2025…" at bounding box center [499, 242] width 529 height 50
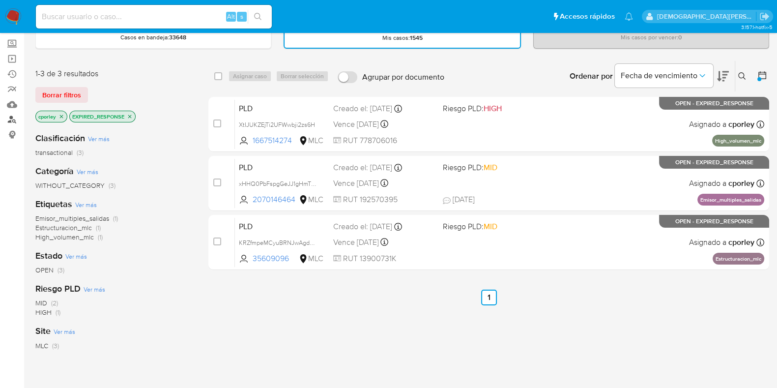
click at [10, 118] on link "Buscador de personas" at bounding box center [58, 119] width 117 height 15
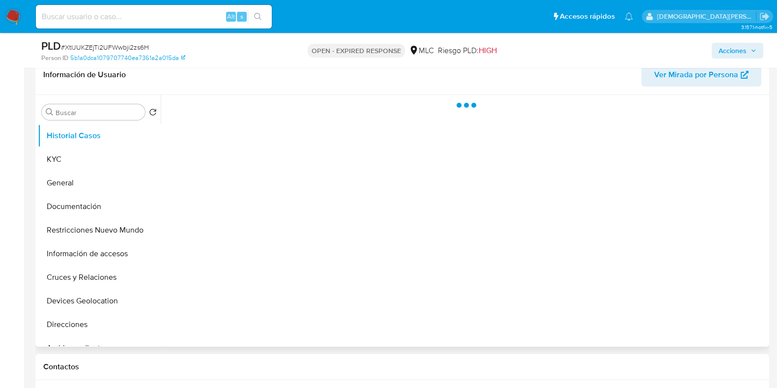
scroll to position [184, 0]
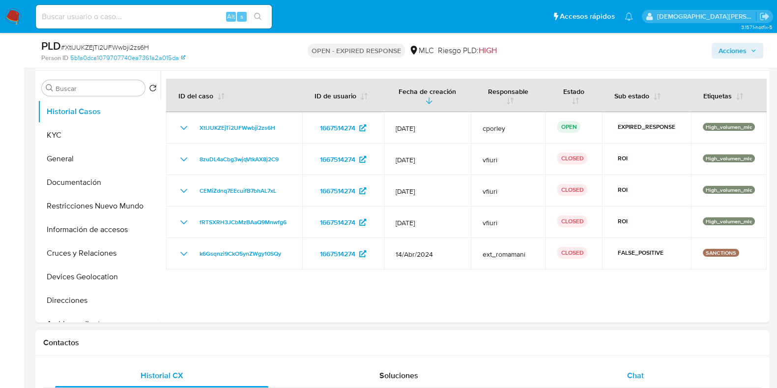
select select "10"
click at [620, 368] on div "Chat" at bounding box center [635, 376] width 213 height 24
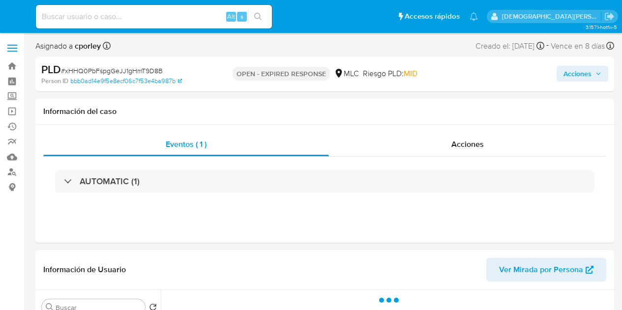
select select "10"
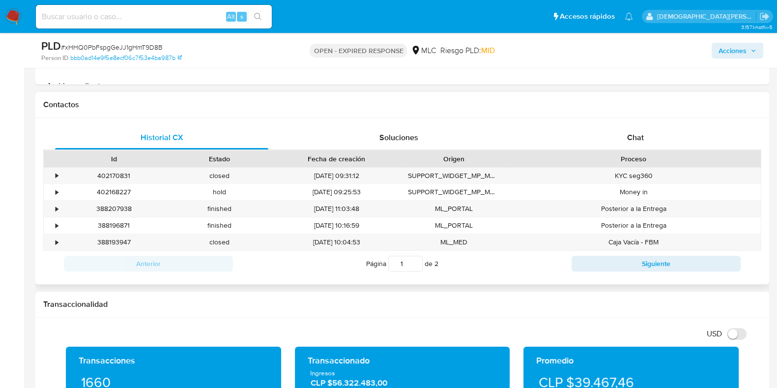
scroll to position [430, 0]
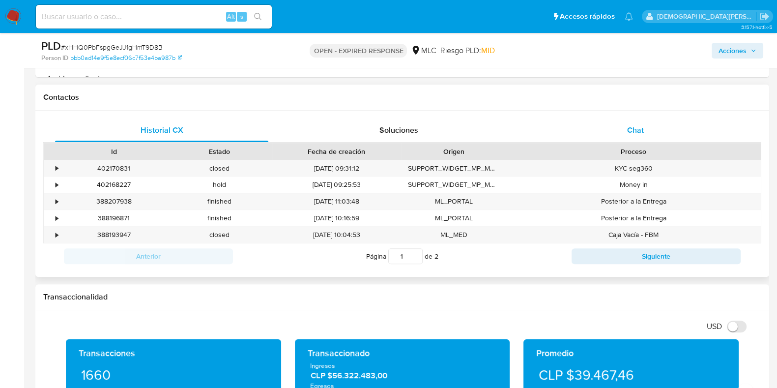
click at [621, 134] on span "Chat" at bounding box center [635, 129] width 17 height 11
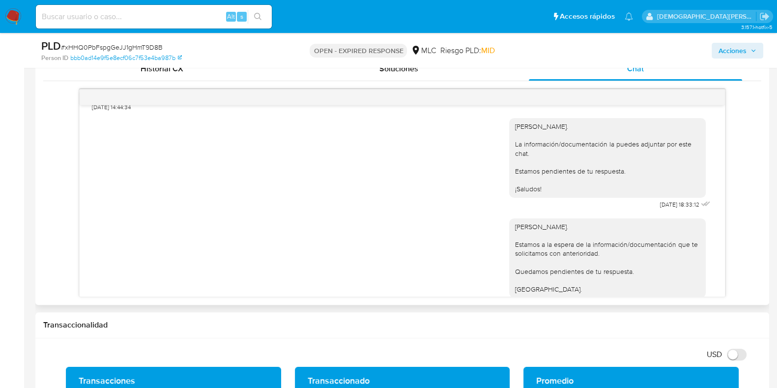
scroll to position [464, 0]
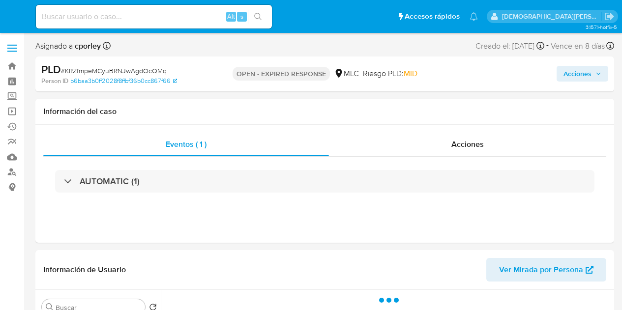
select select "10"
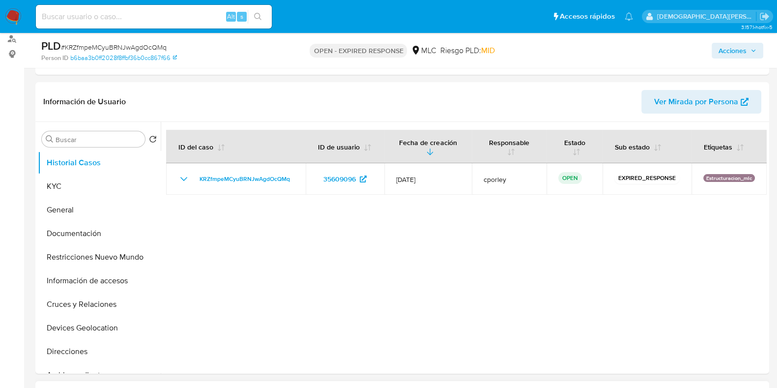
scroll to position [369, 0]
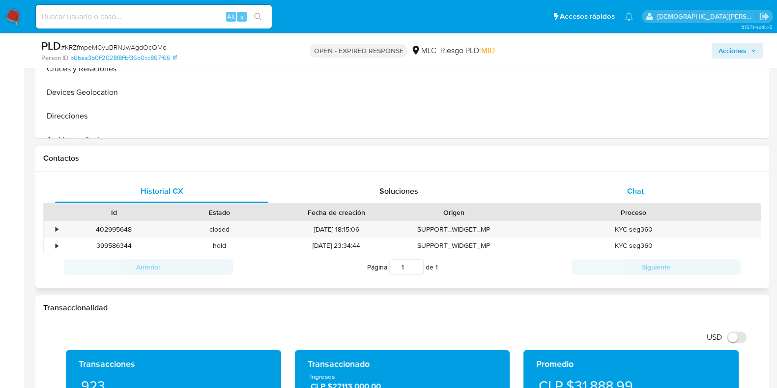
click at [621, 195] on span "Chat" at bounding box center [635, 190] width 17 height 11
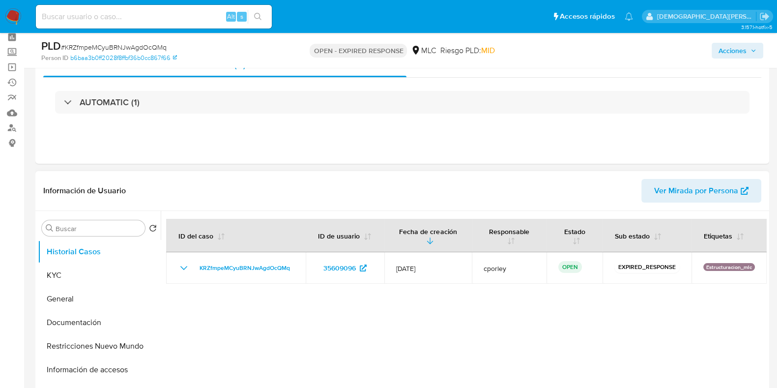
scroll to position [0, 0]
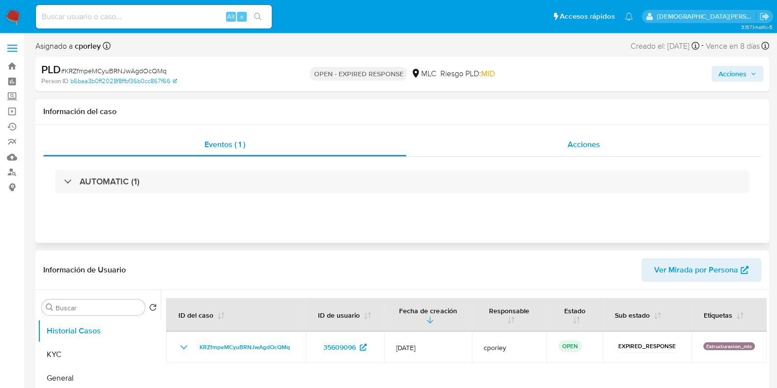
click at [541, 155] on div "Acciones" at bounding box center [584, 145] width 355 height 24
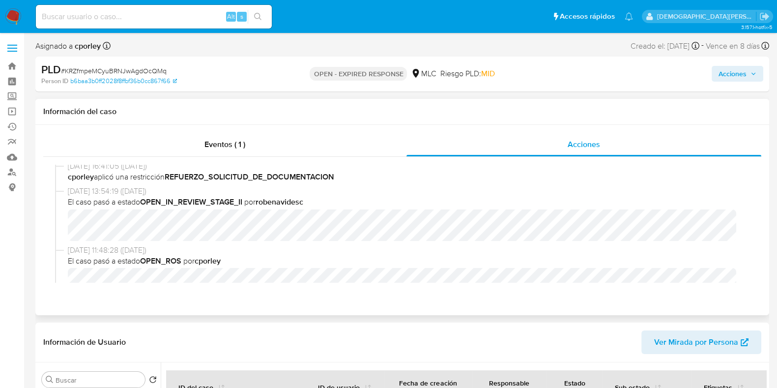
scroll to position [614, 0]
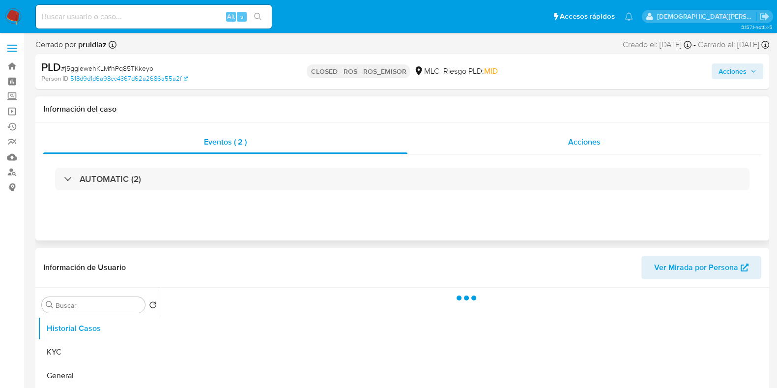
click at [575, 137] on span "Acciones" at bounding box center [584, 141] width 32 height 11
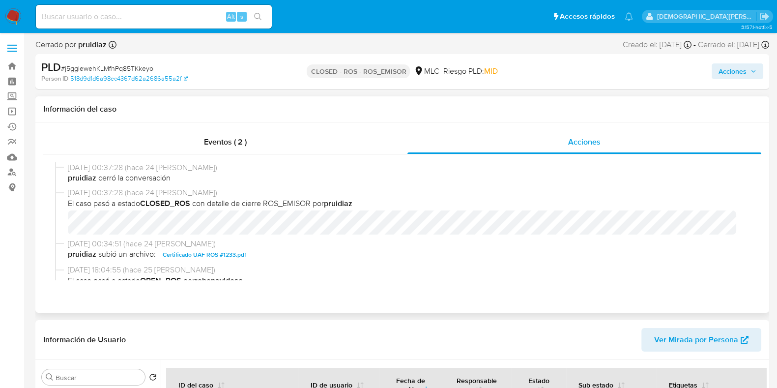
scroll to position [61, 0]
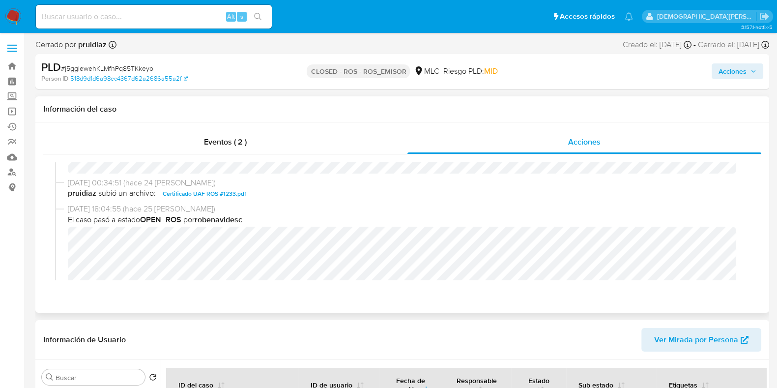
select select "10"
click at [228, 148] on div "Eventos ( 2 )" at bounding box center [225, 142] width 364 height 24
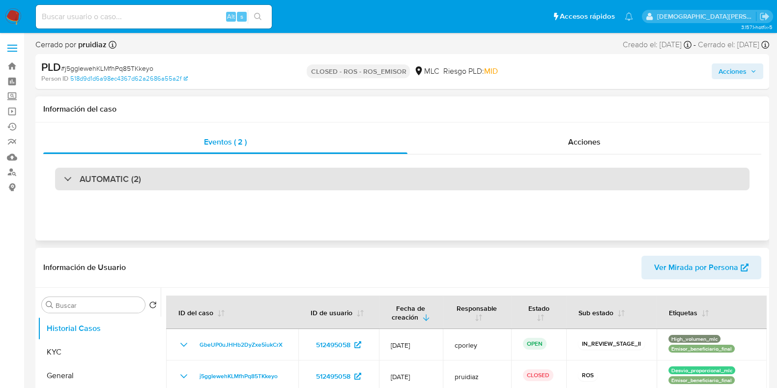
click at [232, 183] on div "AUTOMATIC (2)" at bounding box center [402, 179] width 695 height 23
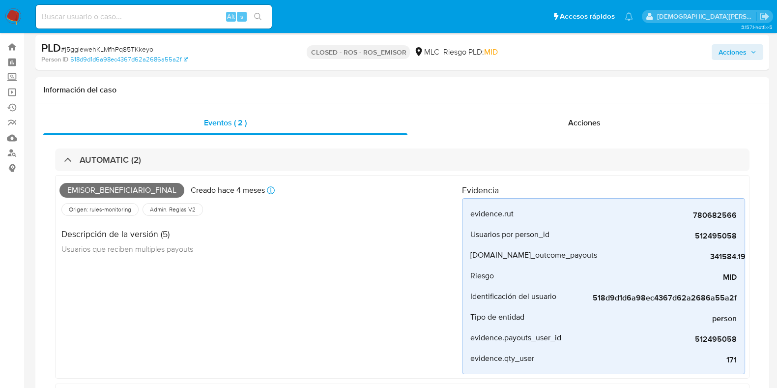
scroll to position [0, 0]
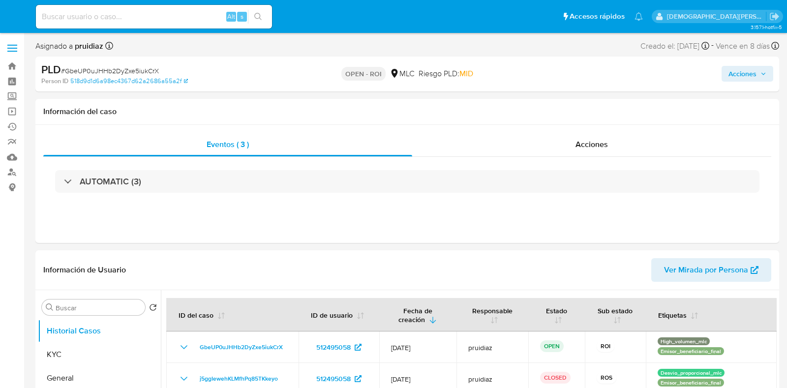
select select "10"
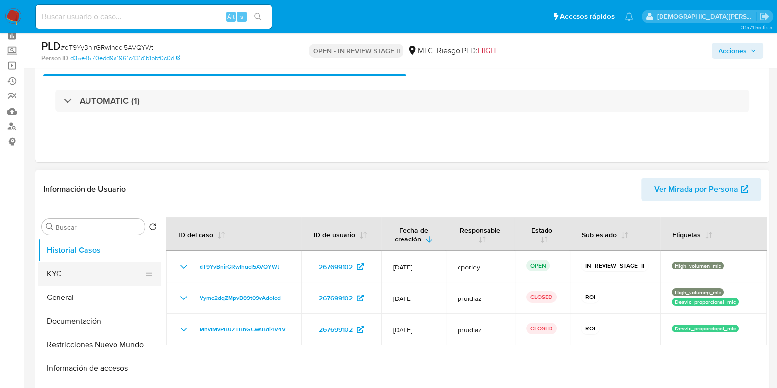
scroll to position [61, 0]
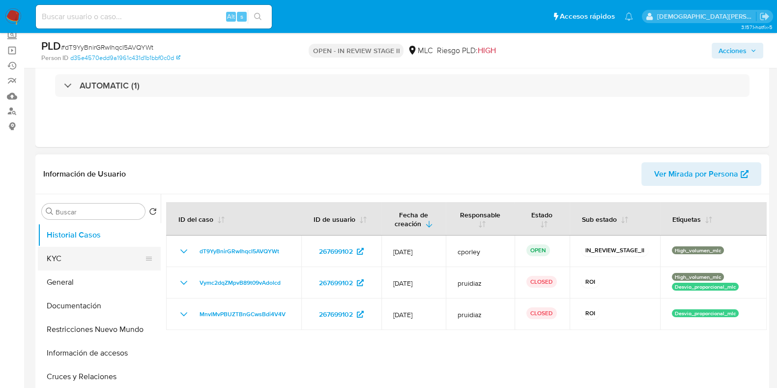
select select "10"
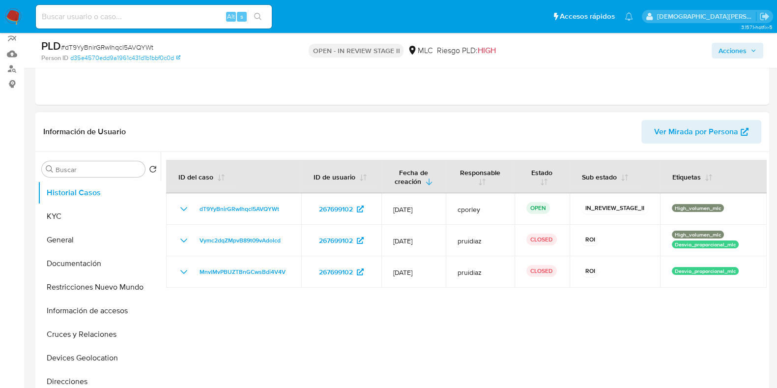
scroll to position [122, 0]
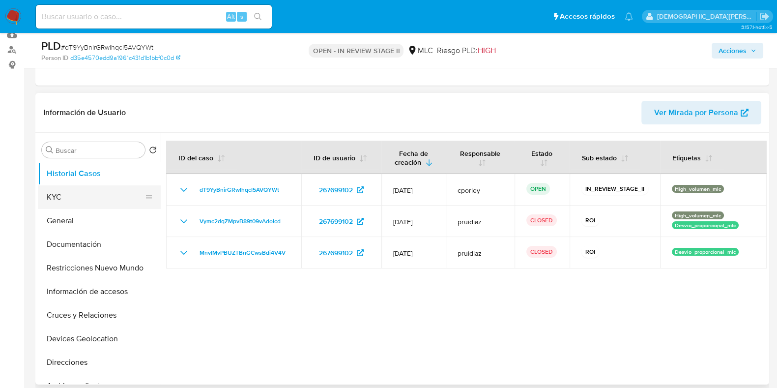
click at [80, 195] on button "KYC" at bounding box center [95, 197] width 115 height 24
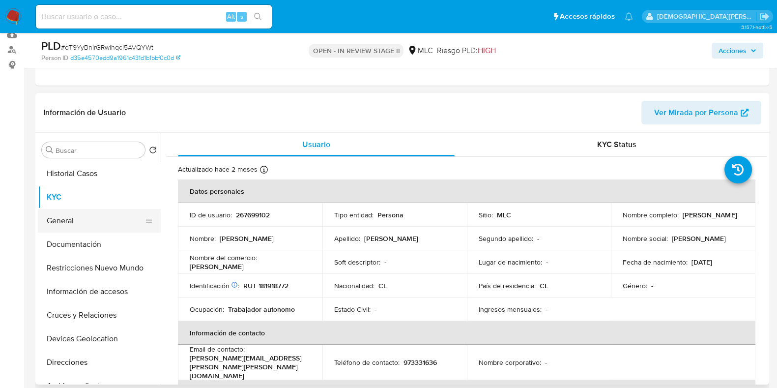
click at [81, 220] on button "General" at bounding box center [95, 221] width 115 height 24
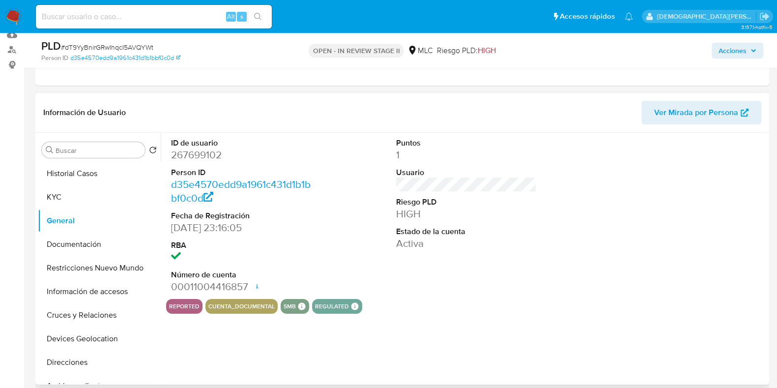
click at [196, 155] on dd "267699102" at bounding box center [241, 155] width 141 height 14
copy dd "267699102"
drag, startPoint x: 74, startPoint y: 193, endPoint x: 102, endPoint y: 190, distance: 28.2
click at [74, 193] on button "KYC" at bounding box center [95, 197] width 115 height 24
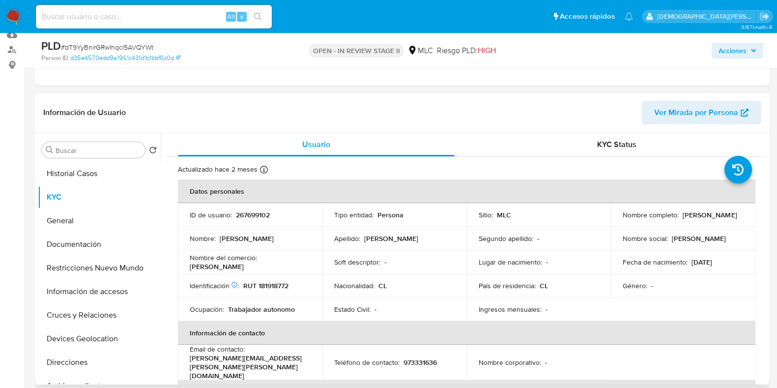
click at [629, 218] on p "Favio Alexander Cáceres Saavedra" at bounding box center [710, 214] width 54 height 9
drag, startPoint x: 730, startPoint y: 215, endPoint x: 619, endPoint y: 220, distance: 110.7
click at [619, 220] on td "Nombre completo : Favio Alexander Cáceres Saavedra" at bounding box center [683, 215] width 145 height 24
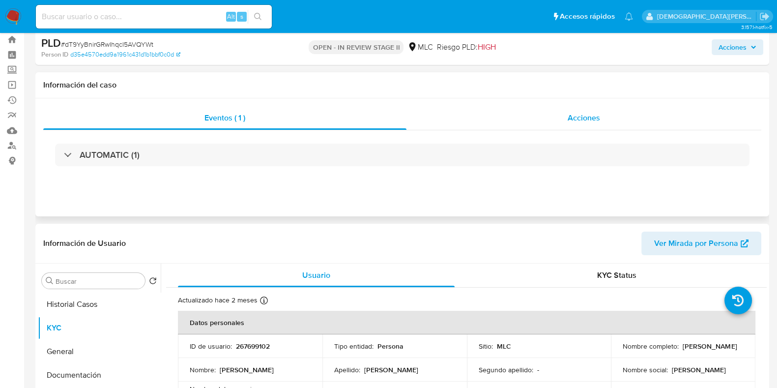
scroll to position [0, 0]
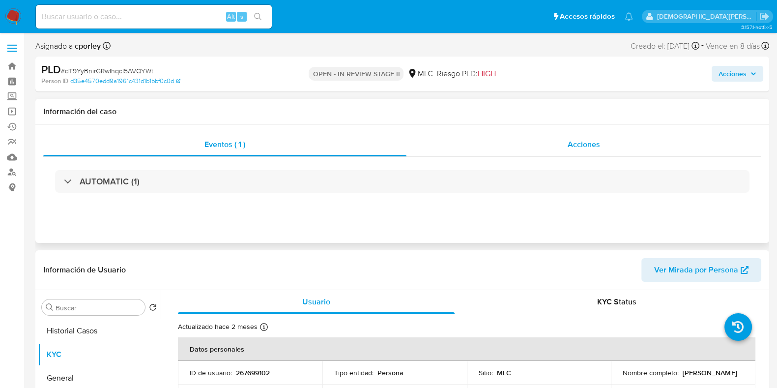
click at [555, 143] on div "Acciones" at bounding box center [584, 145] width 355 height 24
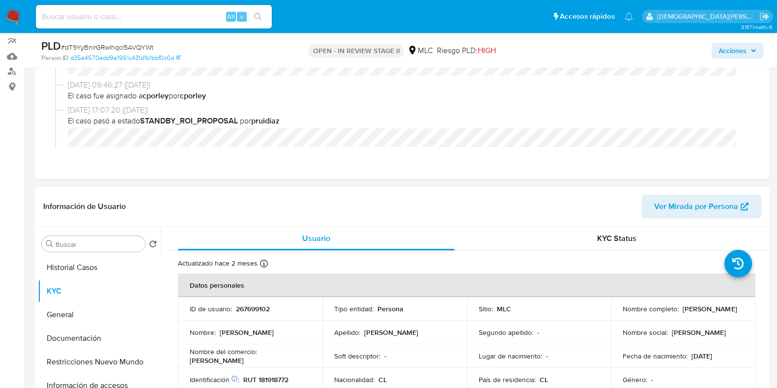
scroll to position [122, 0]
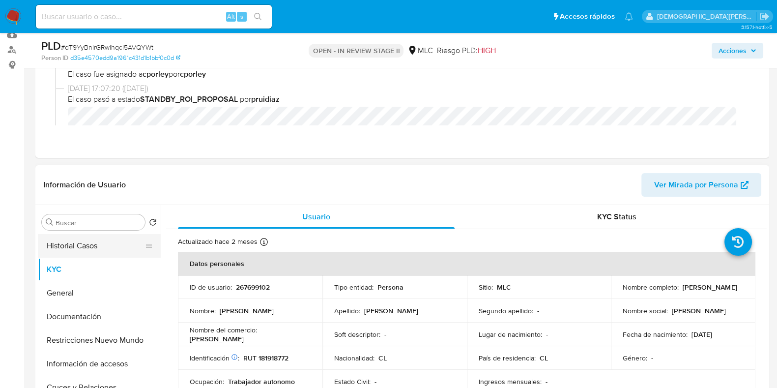
click at [76, 249] on button "Historial Casos" at bounding box center [95, 246] width 115 height 24
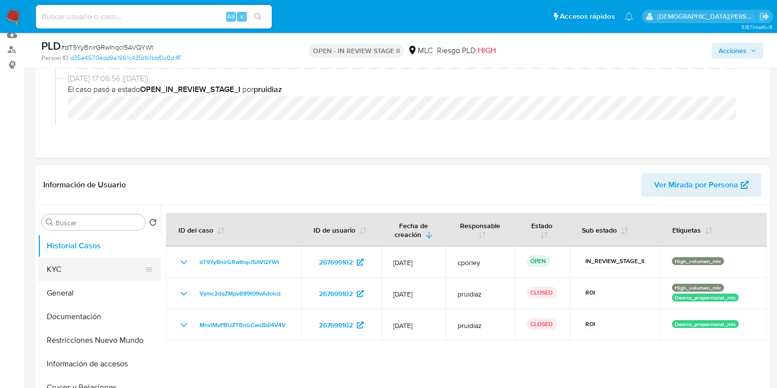
click at [77, 264] on button "KYC" at bounding box center [95, 270] width 115 height 24
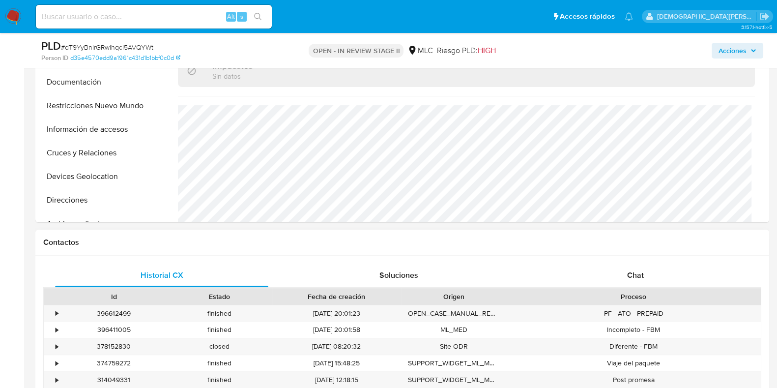
scroll to position [369, 0]
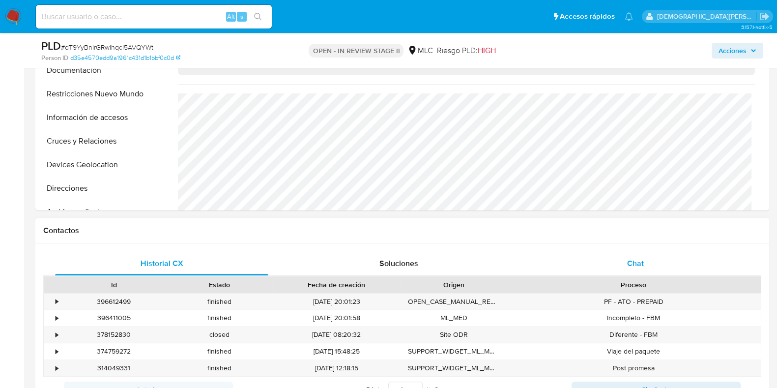
click at [629, 271] on div "Chat" at bounding box center [635, 264] width 213 height 24
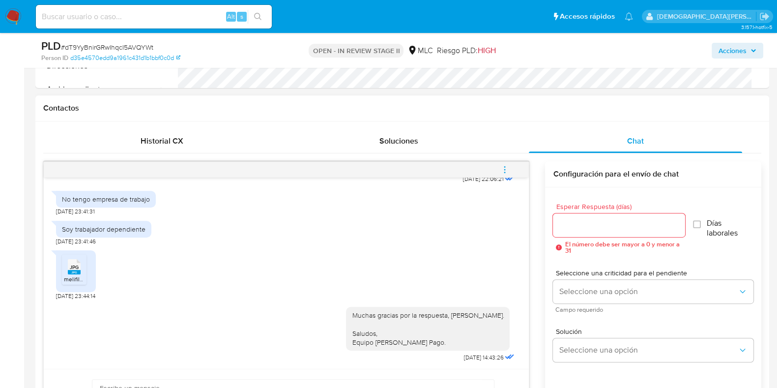
scroll to position [614, 0]
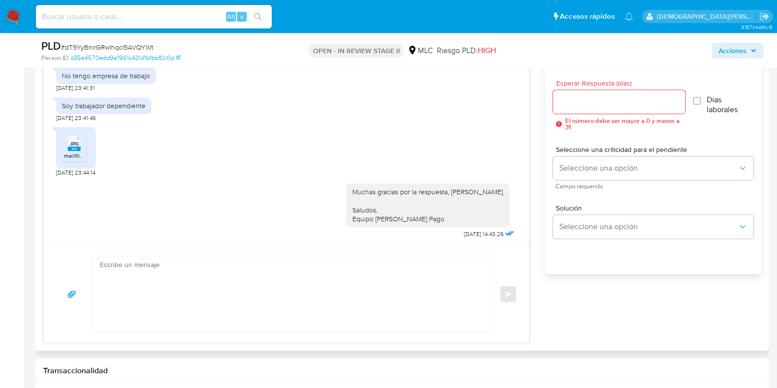
click at [69, 151] on icon "JPG" at bounding box center [74, 143] width 13 height 17
drag, startPoint x: 240, startPoint y: 199, endPoint x: 399, endPoint y: 66, distance: 206.6
click at [241, 198] on div "Muchas gracias por la respuesta, Favio. Saludos, Equipo de Mercado Pago. 05/08/…" at bounding box center [286, 208] width 461 height 64
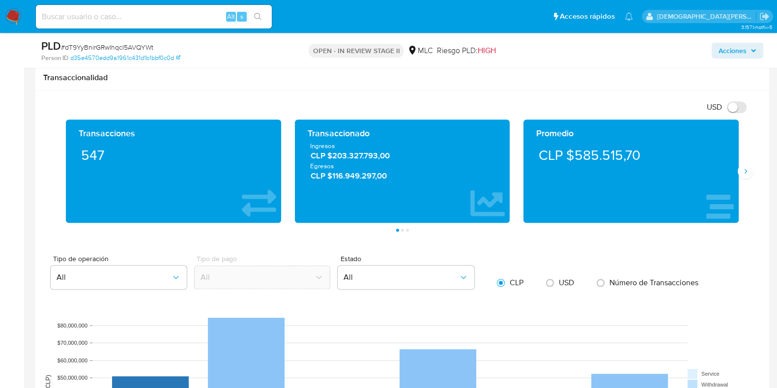
scroll to position [737, 0]
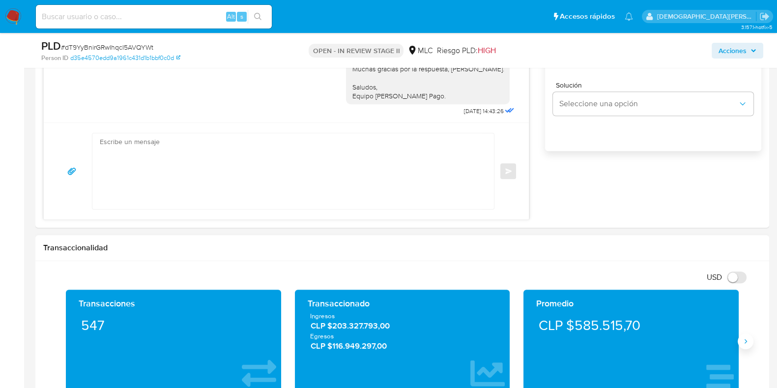
click at [629, 310] on icon "Siguiente" at bounding box center [746, 341] width 8 height 8
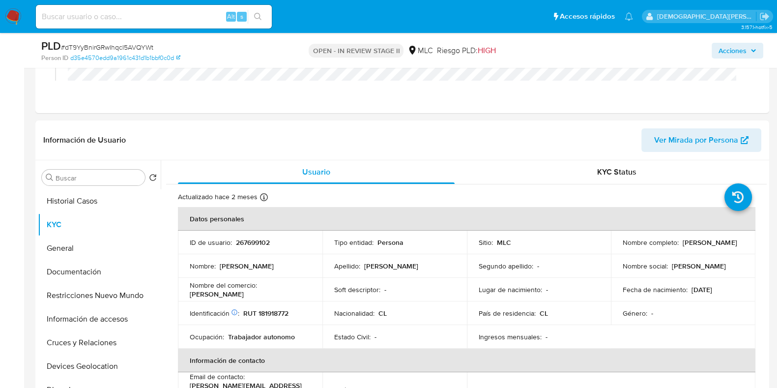
scroll to position [245, 0]
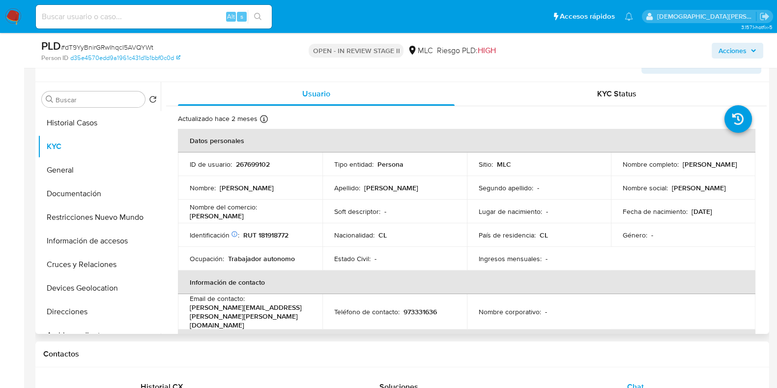
click at [271, 234] on p "RUT 181918772" at bounding box center [265, 235] width 45 height 9
copy p "181918772"
click at [92, 194] on button "Documentación" at bounding box center [95, 194] width 115 height 24
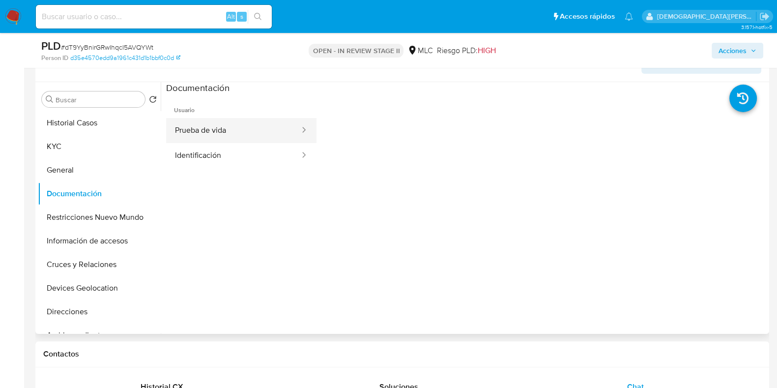
click at [259, 129] on button "Prueba de vida" at bounding box center [233, 130] width 135 height 25
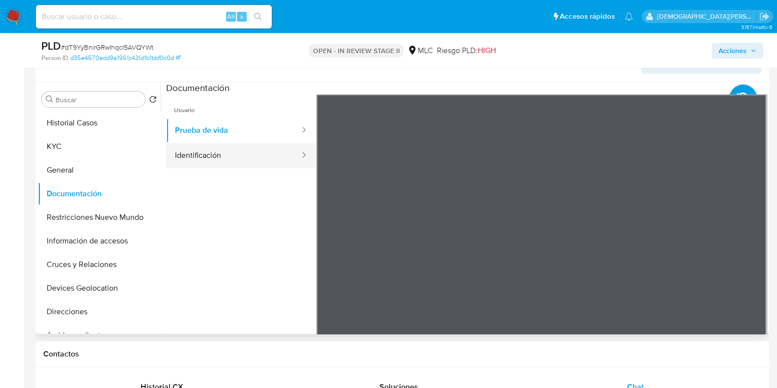
click at [241, 157] on button "Identificación" at bounding box center [233, 155] width 135 height 25
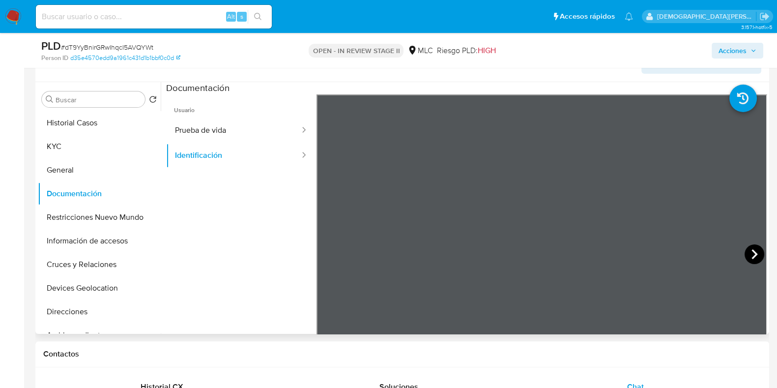
click at [629, 252] on icon at bounding box center [755, 254] width 20 height 20
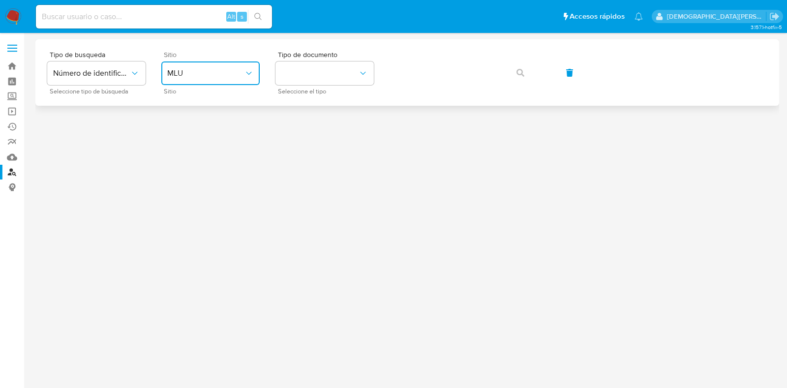
click at [181, 65] on button "MLU" at bounding box center [210, 73] width 98 height 24
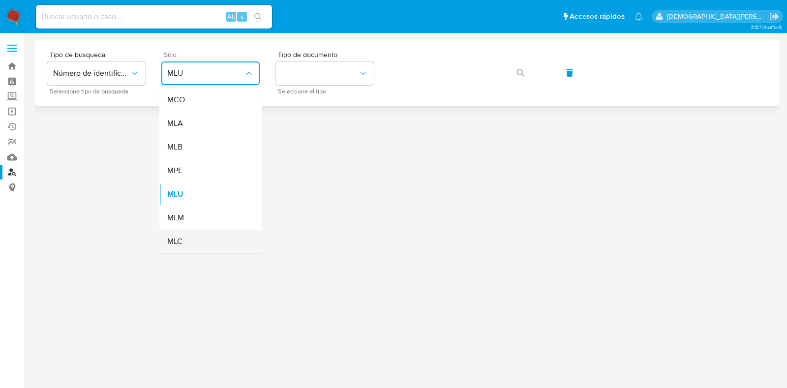
click at [176, 236] on span "MLC" at bounding box center [174, 241] width 15 height 10
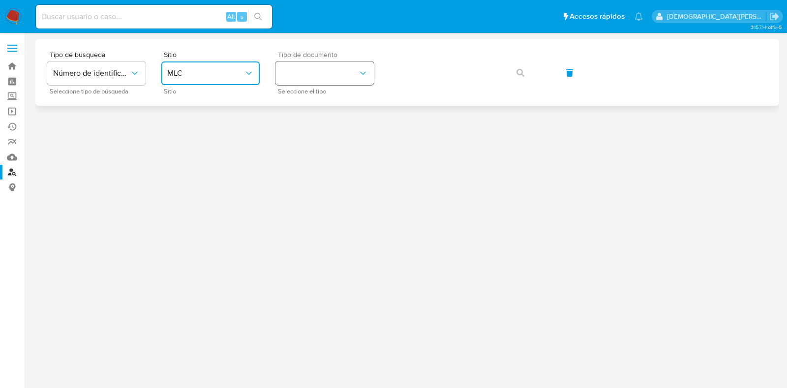
click at [348, 69] on button "identificationType" at bounding box center [324, 73] width 98 height 24
click at [327, 101] on div "RUT RUT" at bounding box center [321, 104] width 81 height 33
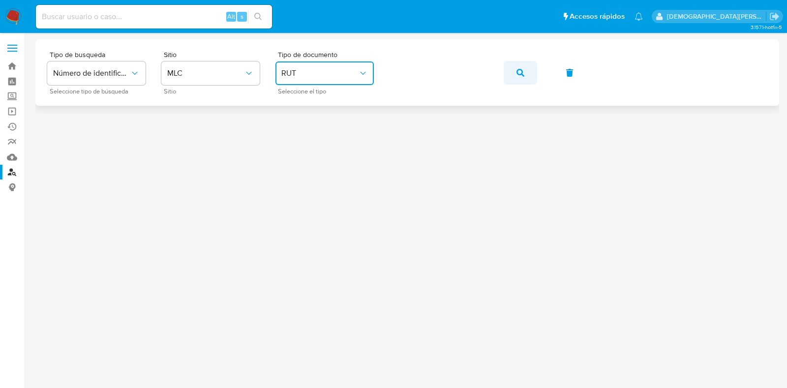
click at [519, 72] on icon "button" at bounding box center [520, 73] width 8 height 8
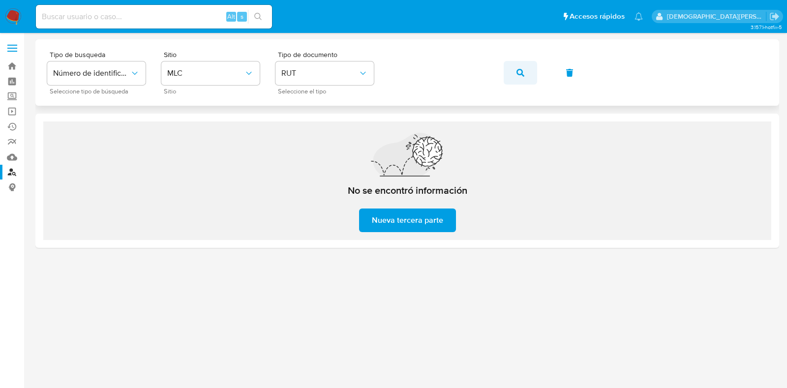
click at [522, 73] on icon "button" at bounding box center [520, 73] width 8 height 8
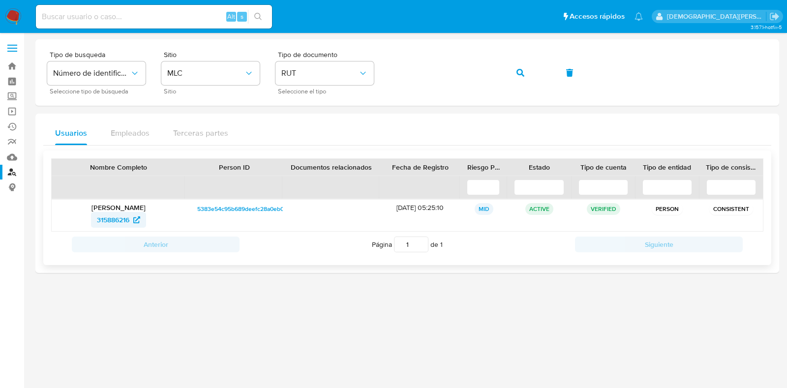
click at [116, 217] on span "315886216" at bounding box center [113, 220] width 32 height 16
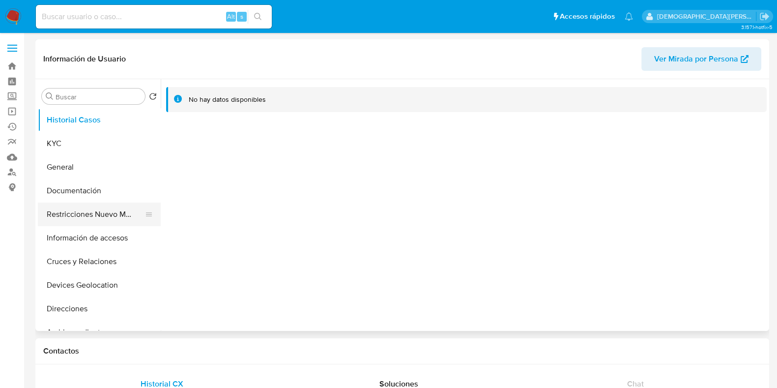
select select "10"
click at [79, 188] on button "Documentación" at bounding box center [95, 191] width 115 height 24
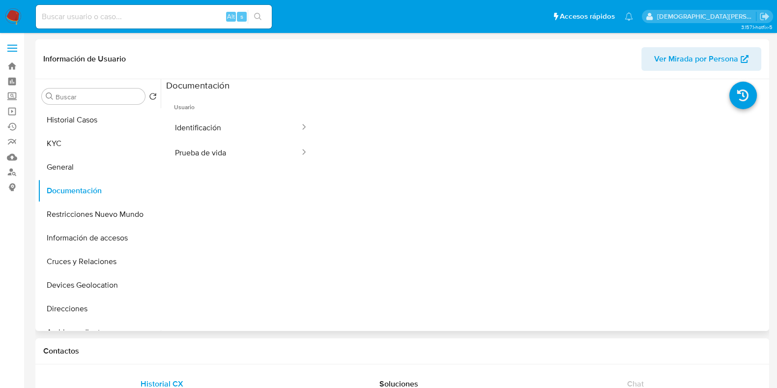
click at [228, 113] on span "Usuario" at bounding box center [241, 103] width 150 height 24
click at [224, 123] on button "Identificación" at bounding box center [233, 127] width 135 height 25
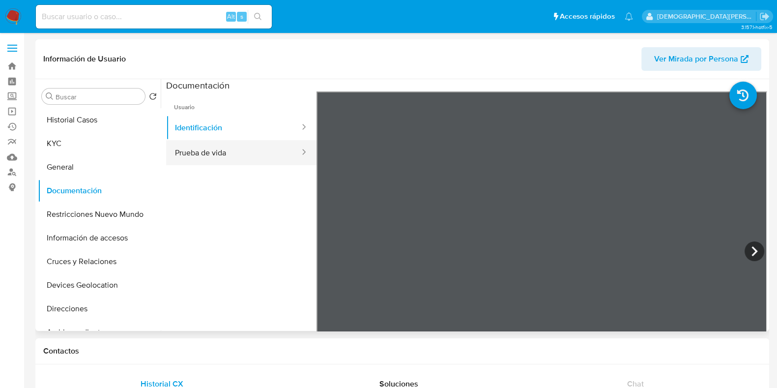
click at [239, 155] on button "Prueba de vida" at bounding box center [233, 152] width 135 height 25
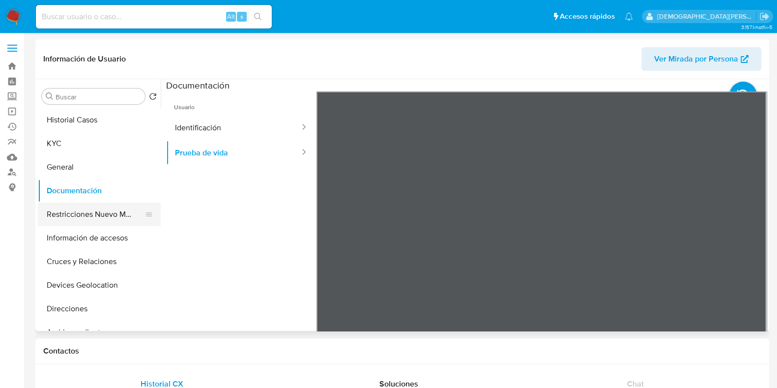
click at [73, 211] on button "Restricciones Nuevo Mundo" at bounding box center [95, 215] width 115 height 24
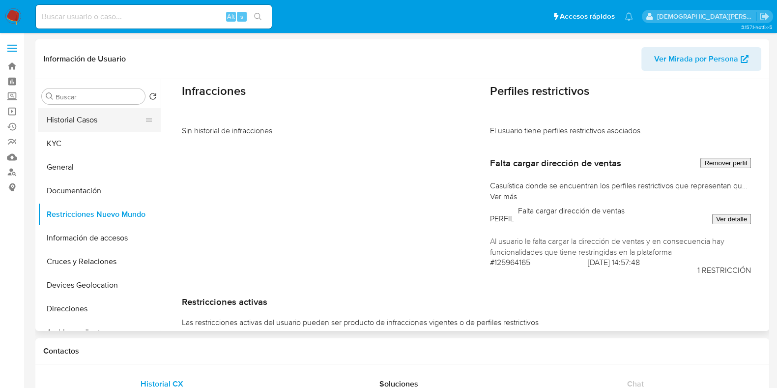
scroll to position [78, 0]
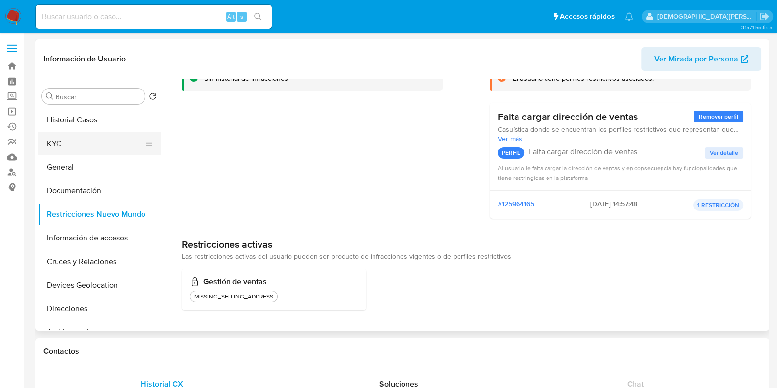
click at [62, 139] on button "KYC" at bounding box center [95, 144] width 115 height 24
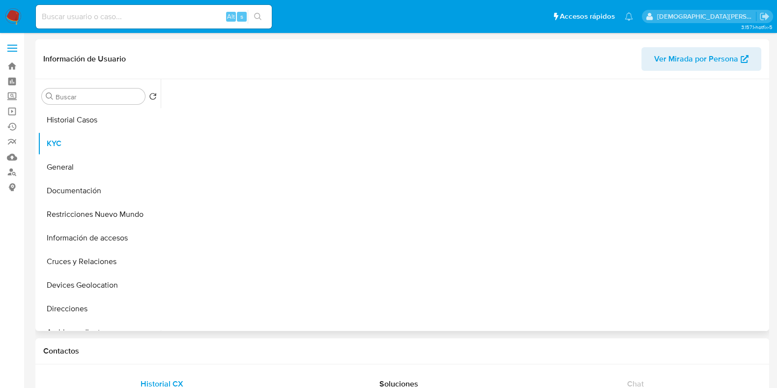
scroll to position [0, 0]
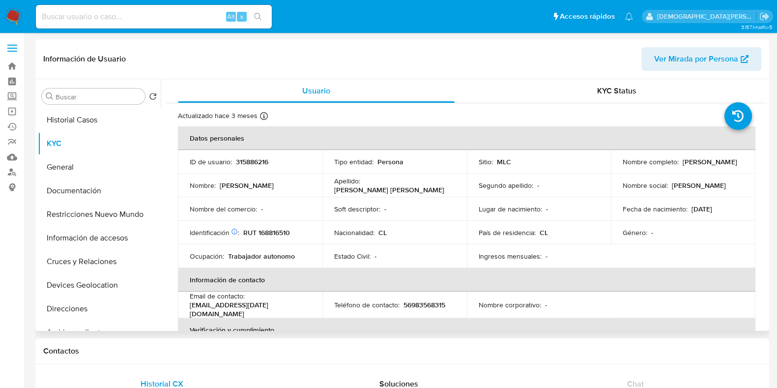
drag, startPoint x: 714, startPoint y: 167, endPoint x: 624, endPoint y: 164, distance: 90.5
click at [614, 167] on td "Nombre completo : Ana María Viñarta Fuenzalida" at bounding box center [683, 162] width 145 height 24
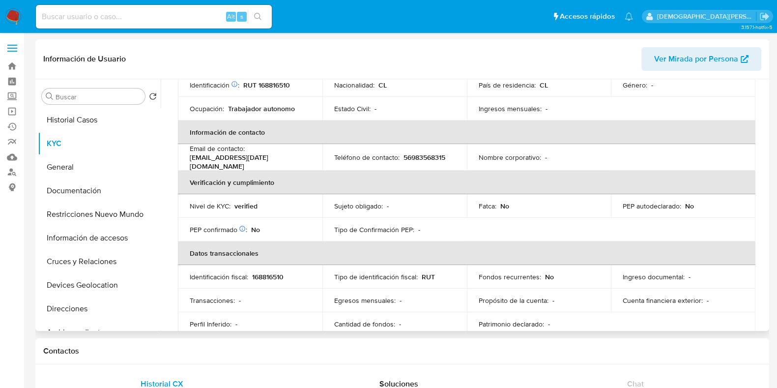
scroll to position [122, 0]
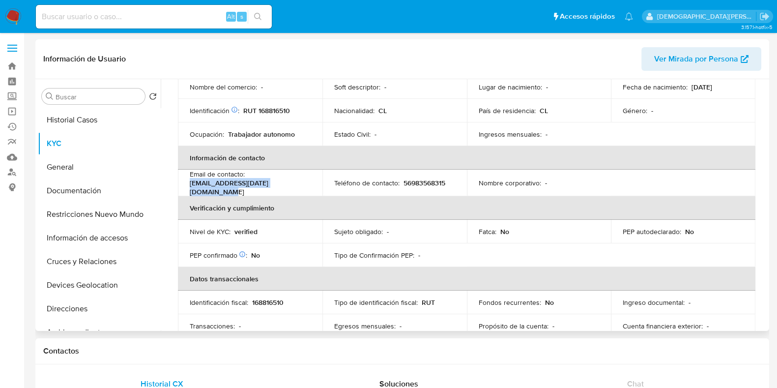
drag, startPoint x: 305, startPoint y: 184, endPoint x: 189, endPoint y: 190, distance: 116.2
click at [189, 190] on td "Email de contacto : anygatfriend_06april@hotmail.com" at bounding box center [250, 183] width 145 height 27
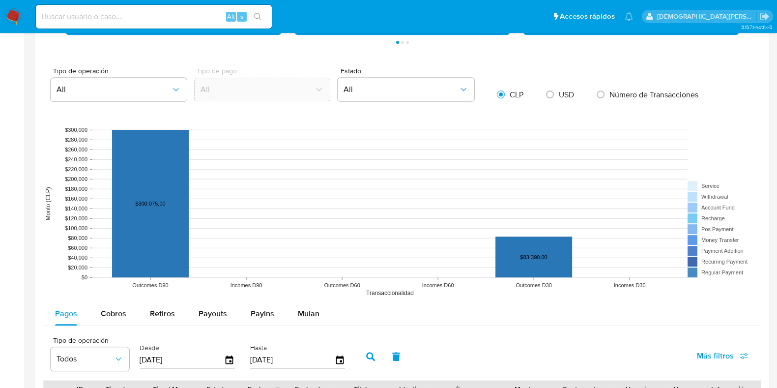
scroll to position [614, 0]
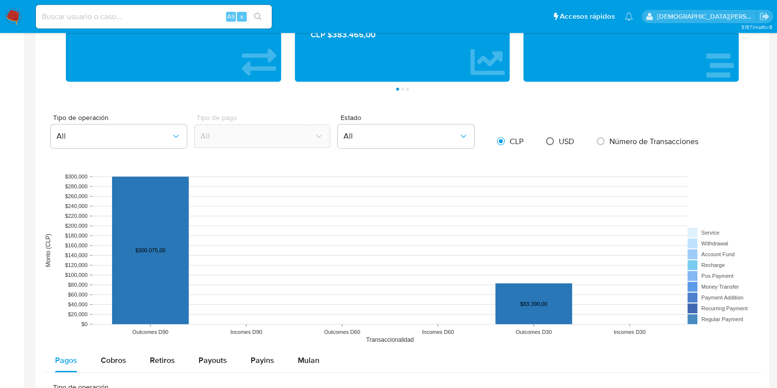
click at [550, 141] on input "radio" at bounding box center [550, 141] width 16 height 16
radio input "true"
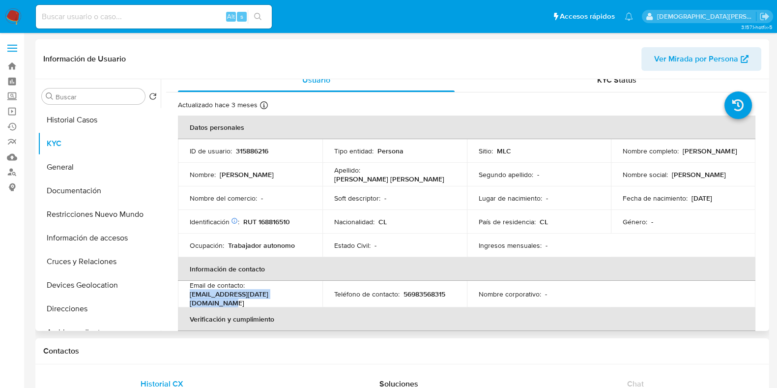
scroll to position [0, 0]
